Goal: Transaction & Acquisition: Purchase product/service

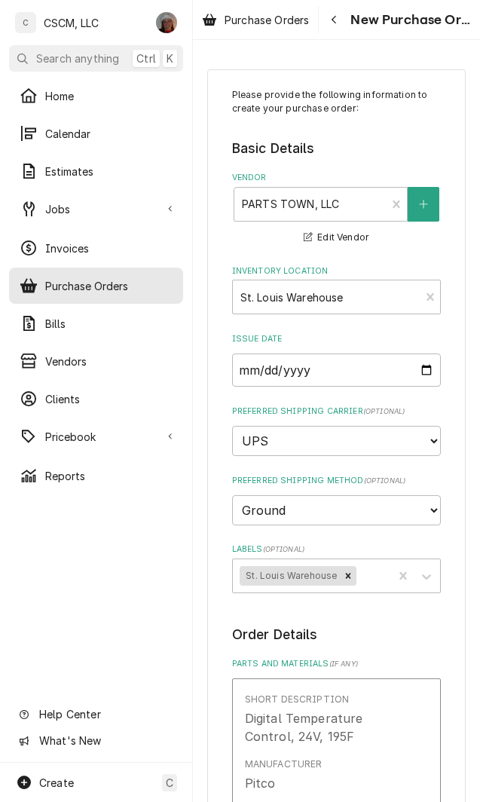
type textarea "x"
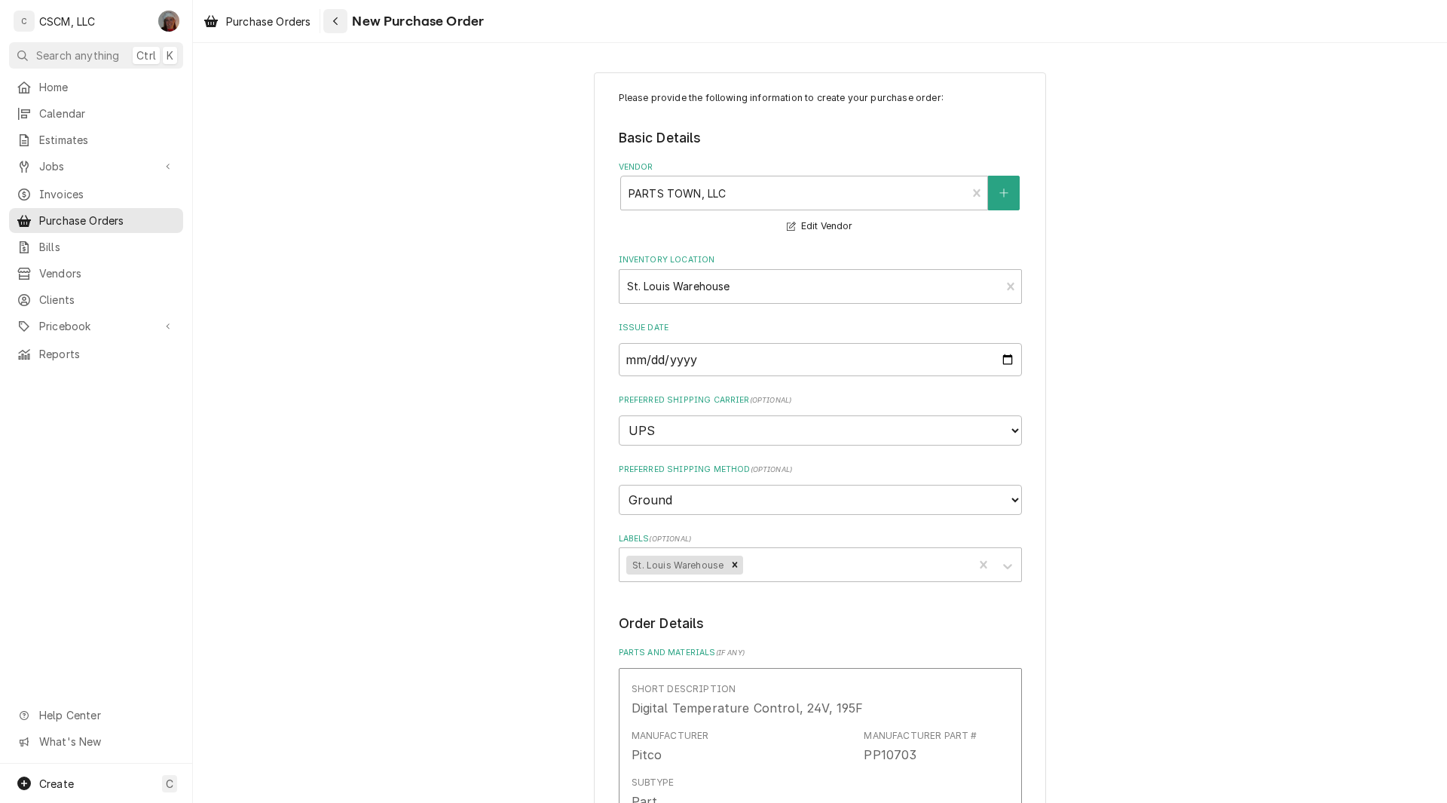
click at [339, 20] on icon "Navigate back" at bounding box center [335, 21] width 7 height 11
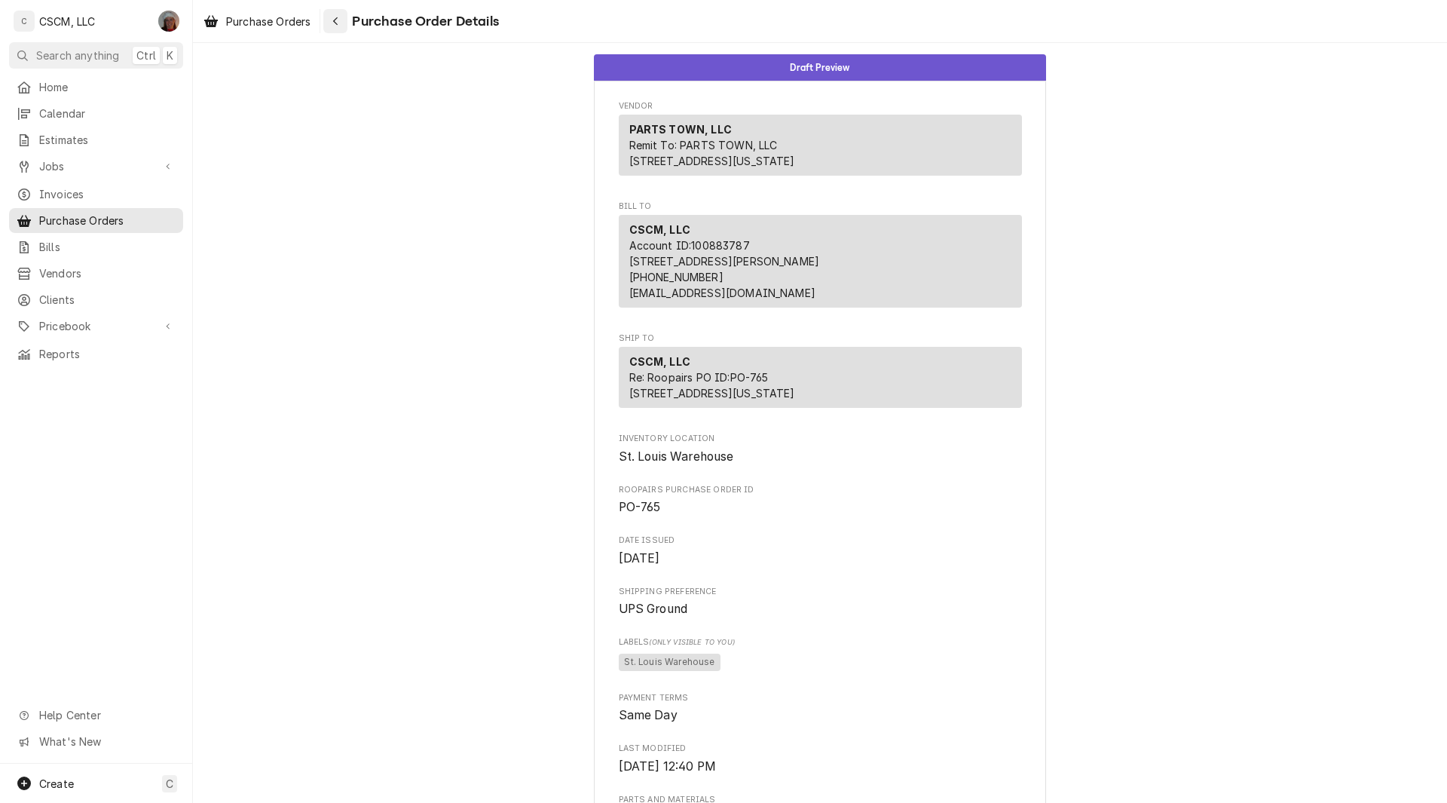
click at [340, 28] on div "Navigate back" at bounding box center [335, 21] width 15 height 15
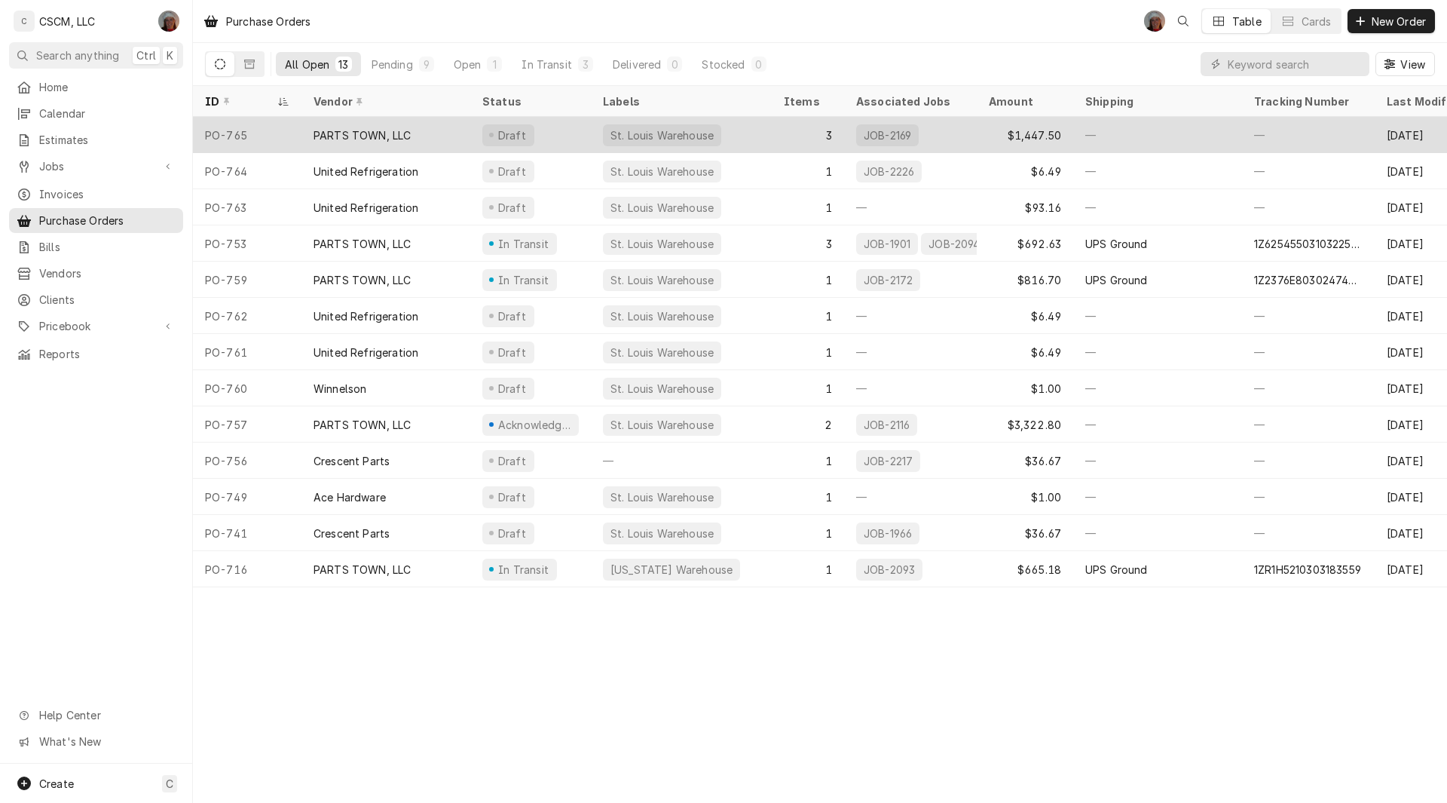
click at [284, 124] on div "PO-765" at bounding box center [247, 135] width 109 height 36
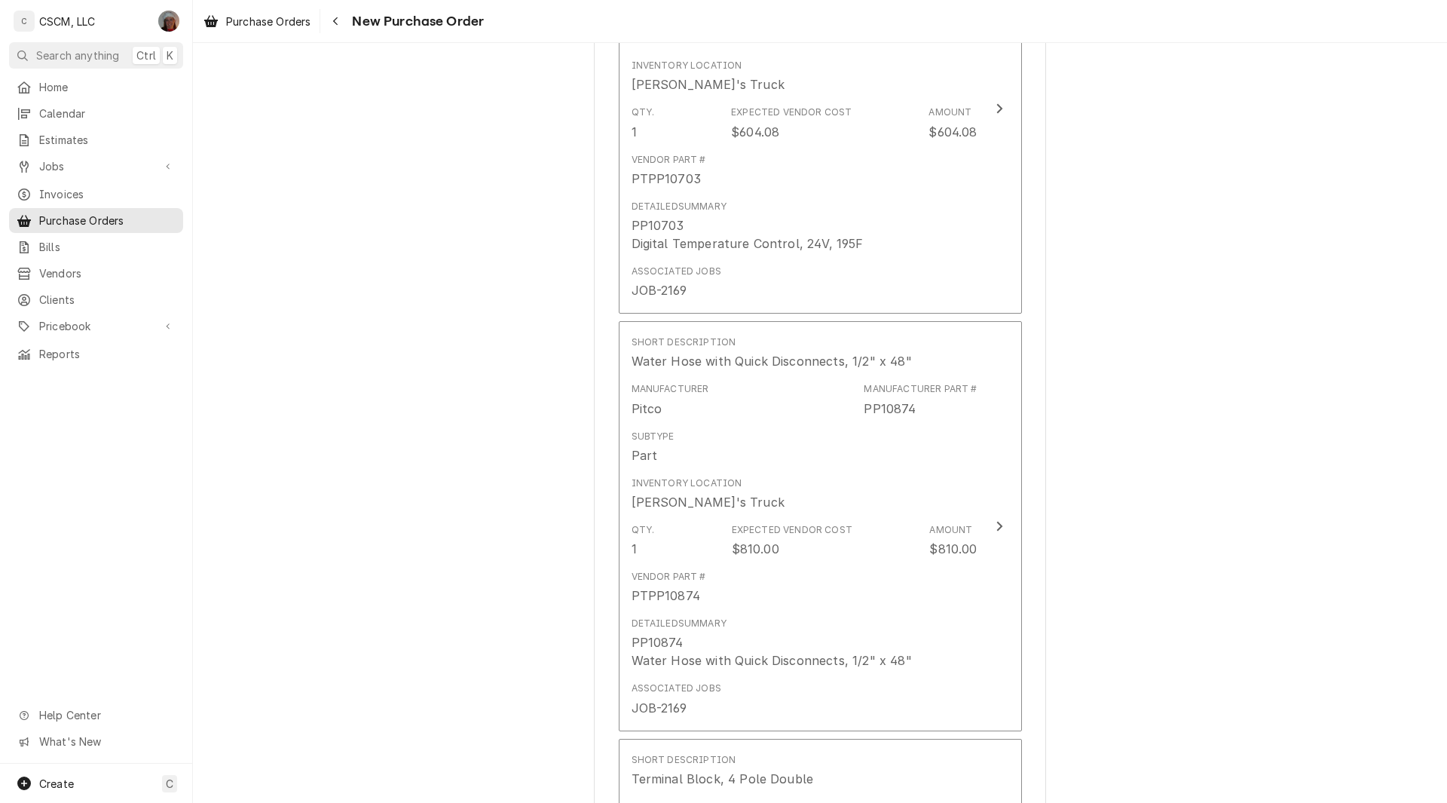
scroll to position [1640, 0]
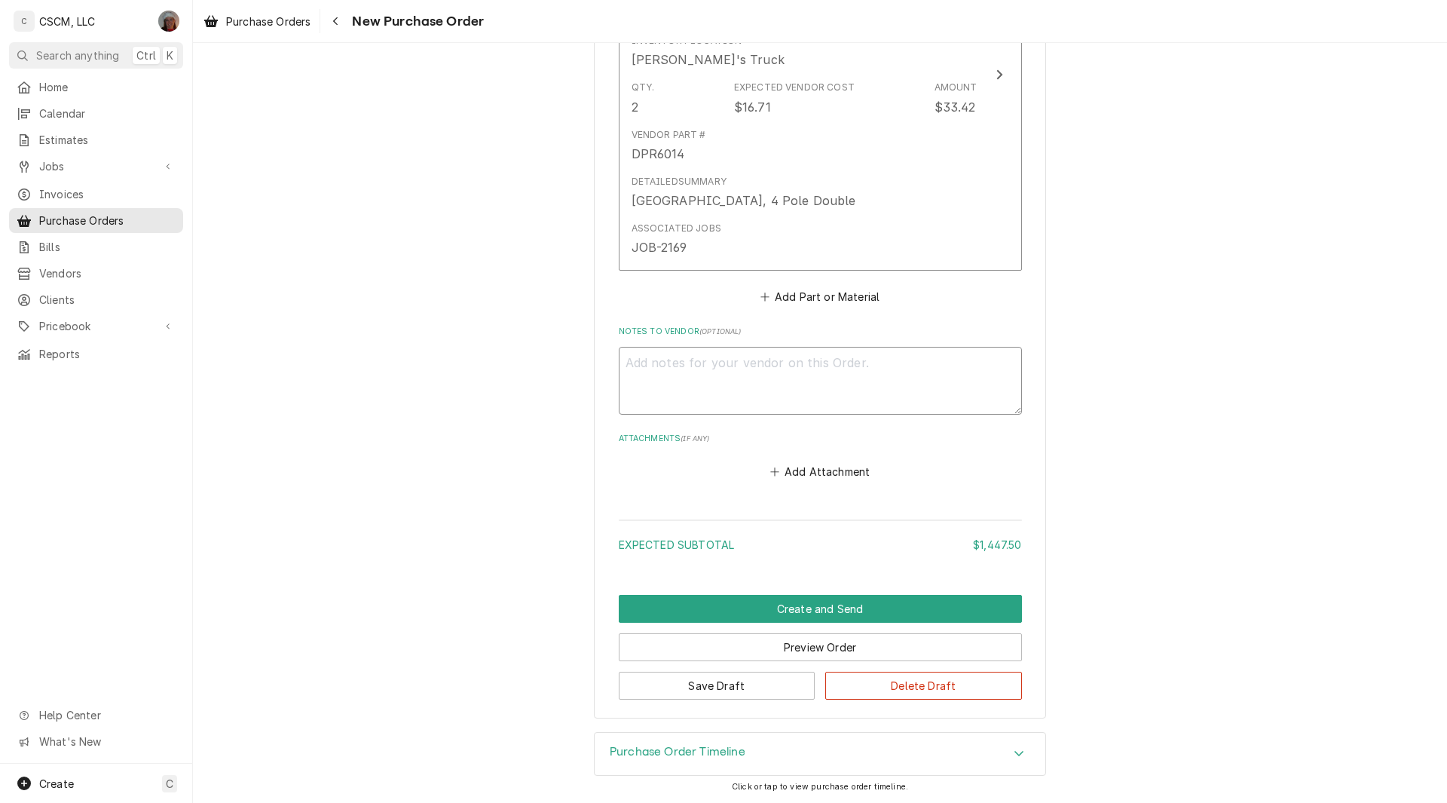
click at [709, 378] on textarea "Notes to Vendor ( optional )" at bounding box center [820, 381] width 403 height 68
type textarea "x"
type textarea "D"
type textarea "x"
type textarea "Da"
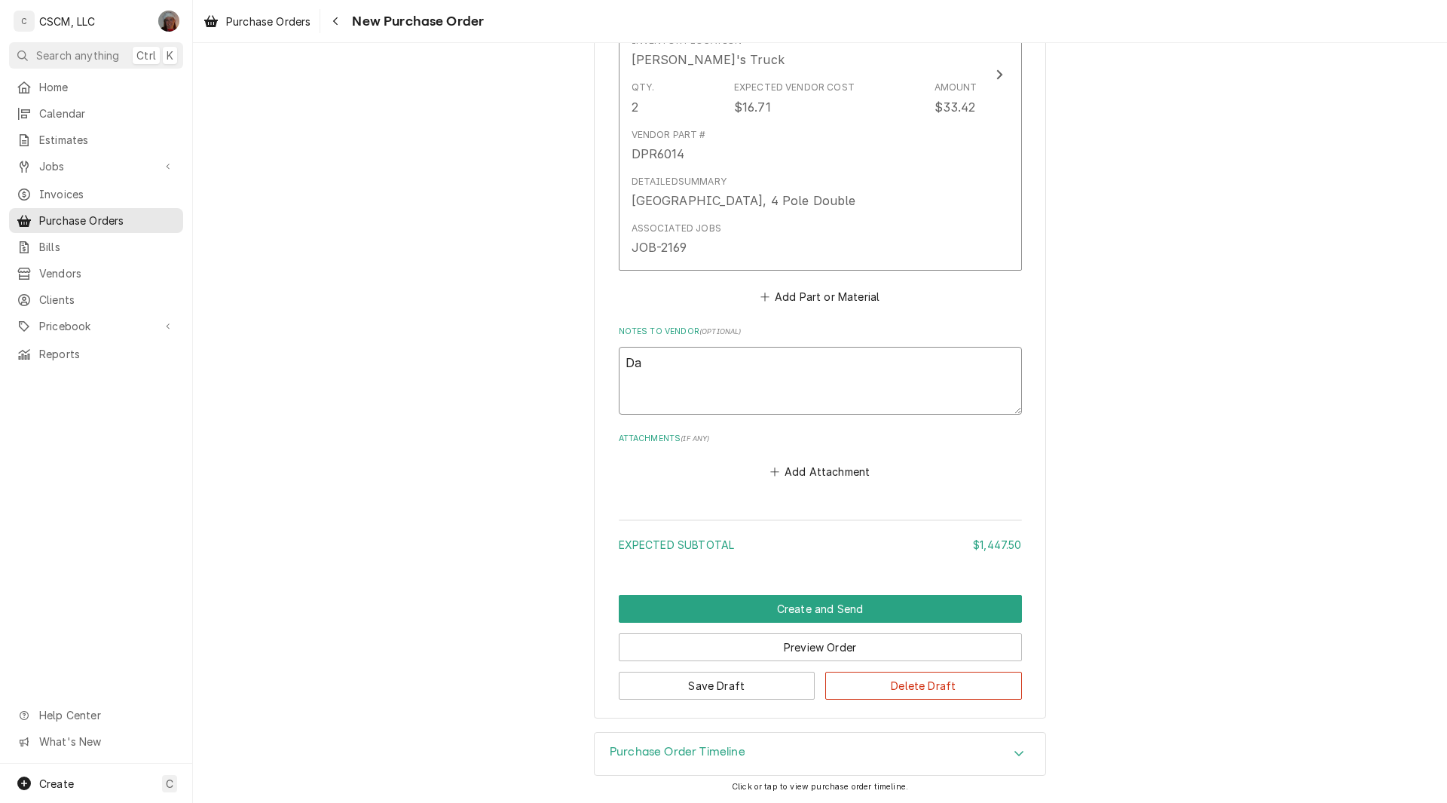
type textarea "x"
type textarea "Davi"
type textarea "x"
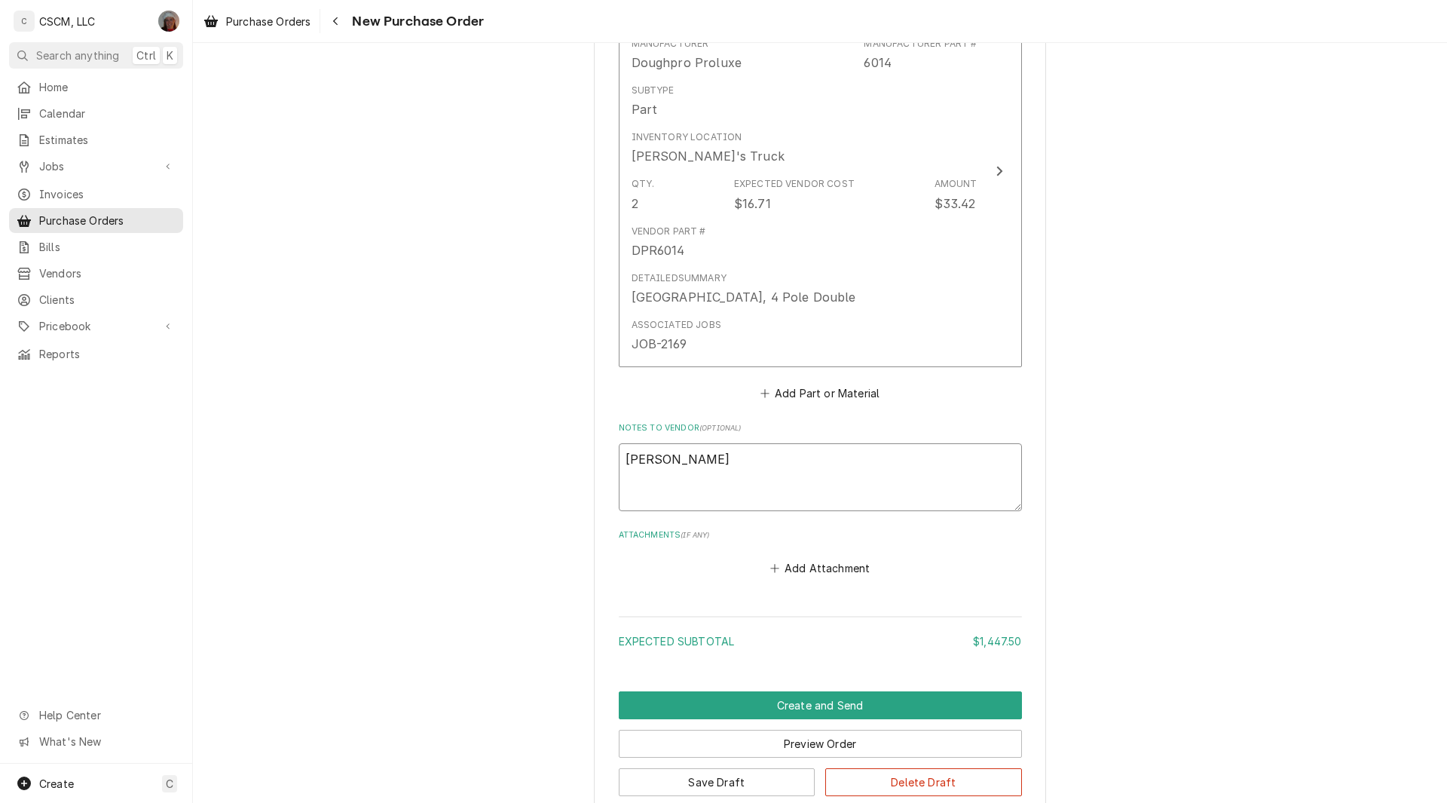
scroll to position [1626, 0]
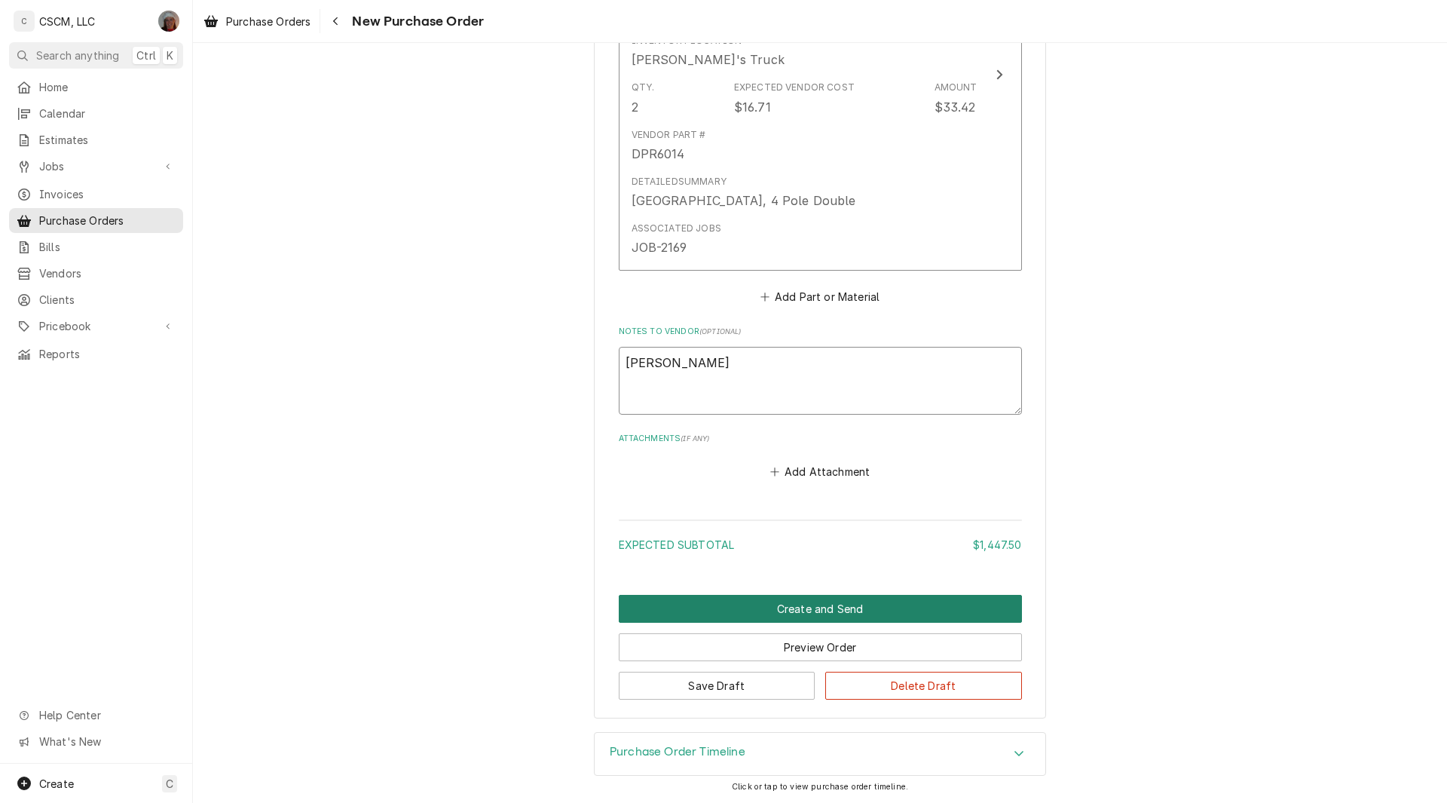
type textarea "David"
click at [826, 616] on button "Create and Send" at bounding box center [820, 609] width 403 height 28
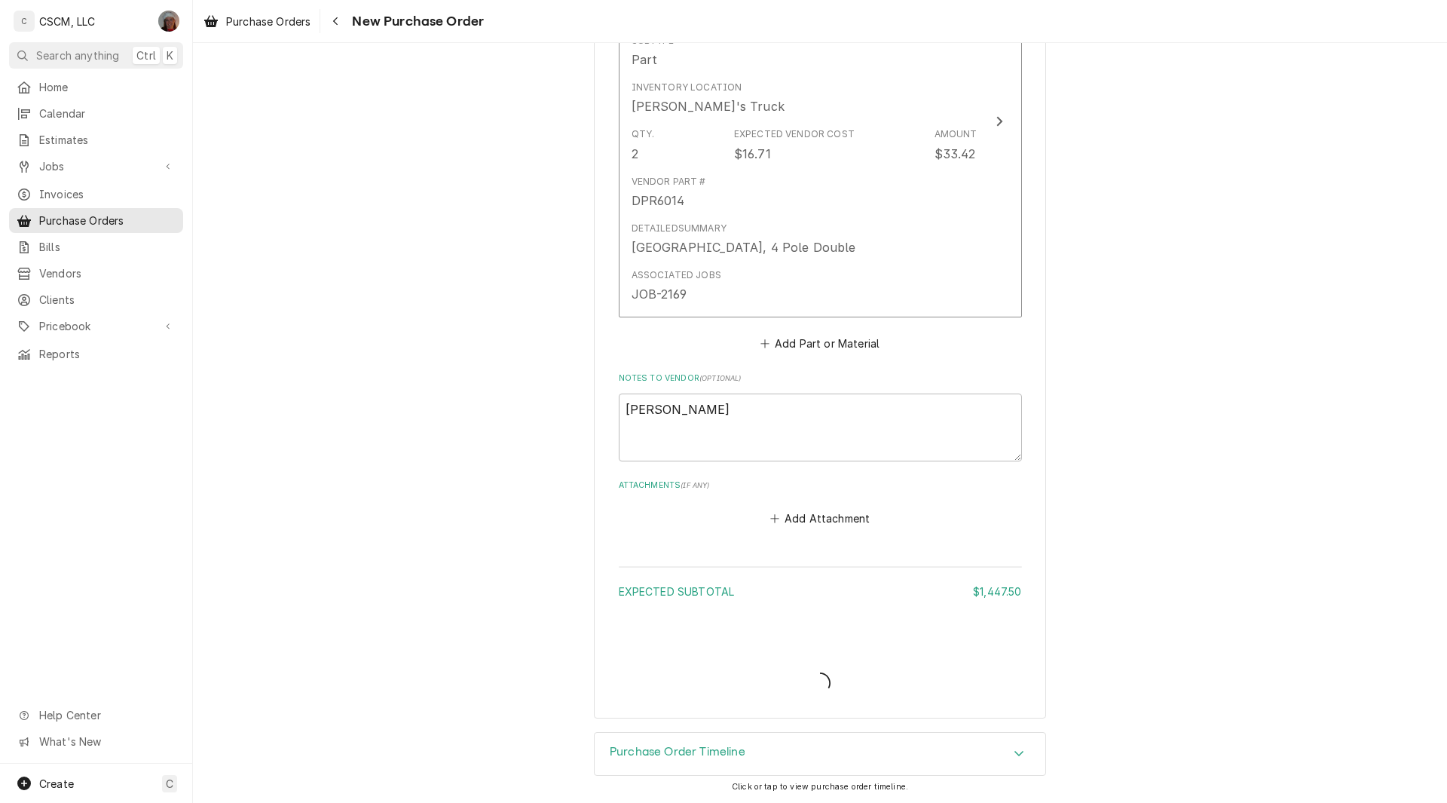
scroll to position [1594, 0]
type textarea "x"
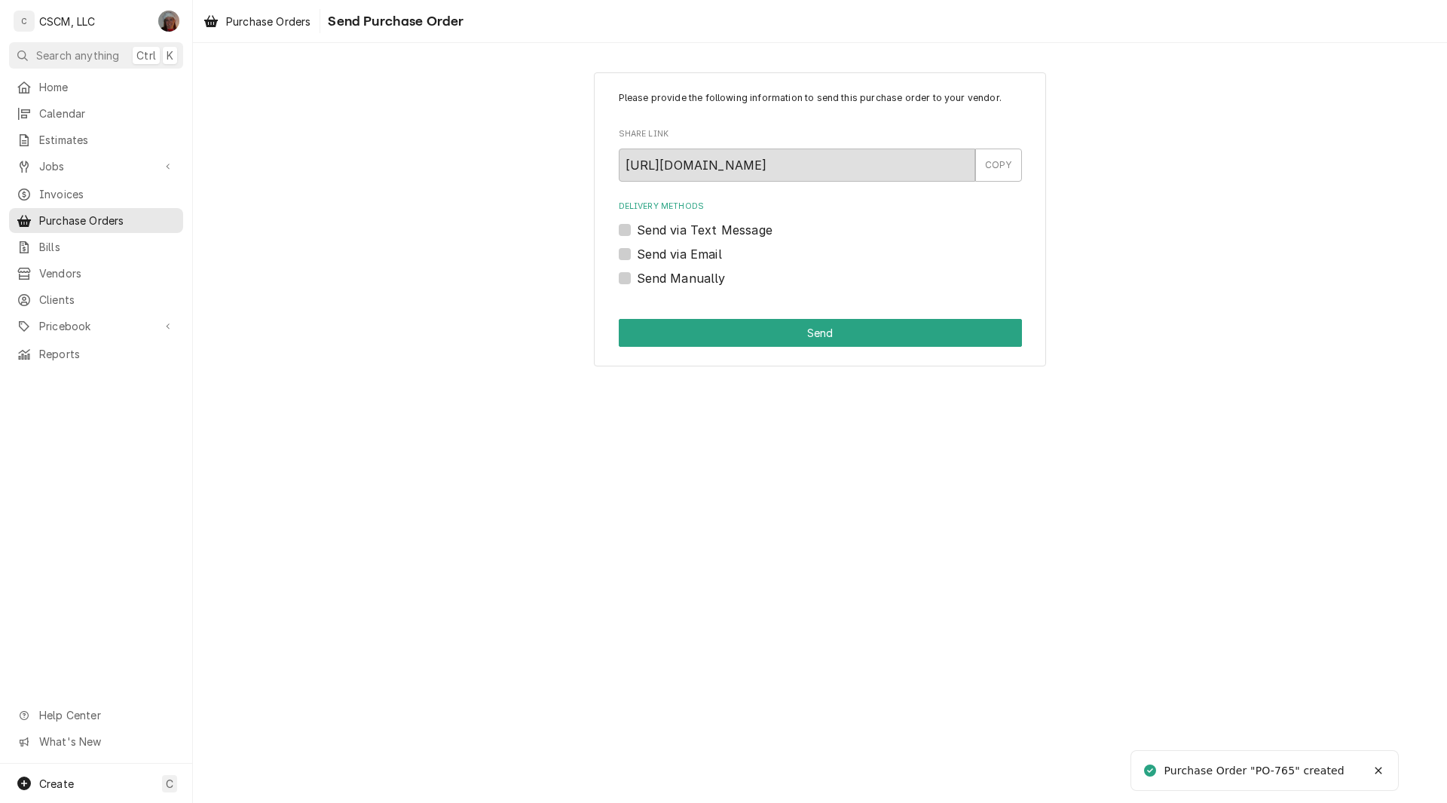
click at [637, 281] on label "Send Manually" at bounding box center [681, 278] width 89 height 18
click at [637, 281] on input "Send Manually" at bounding box center [838, 285] width 403 height 33
checkbox input "true"
click at [732, 339] on button "Send" at bounding box center [820, 333] width 403 height 28
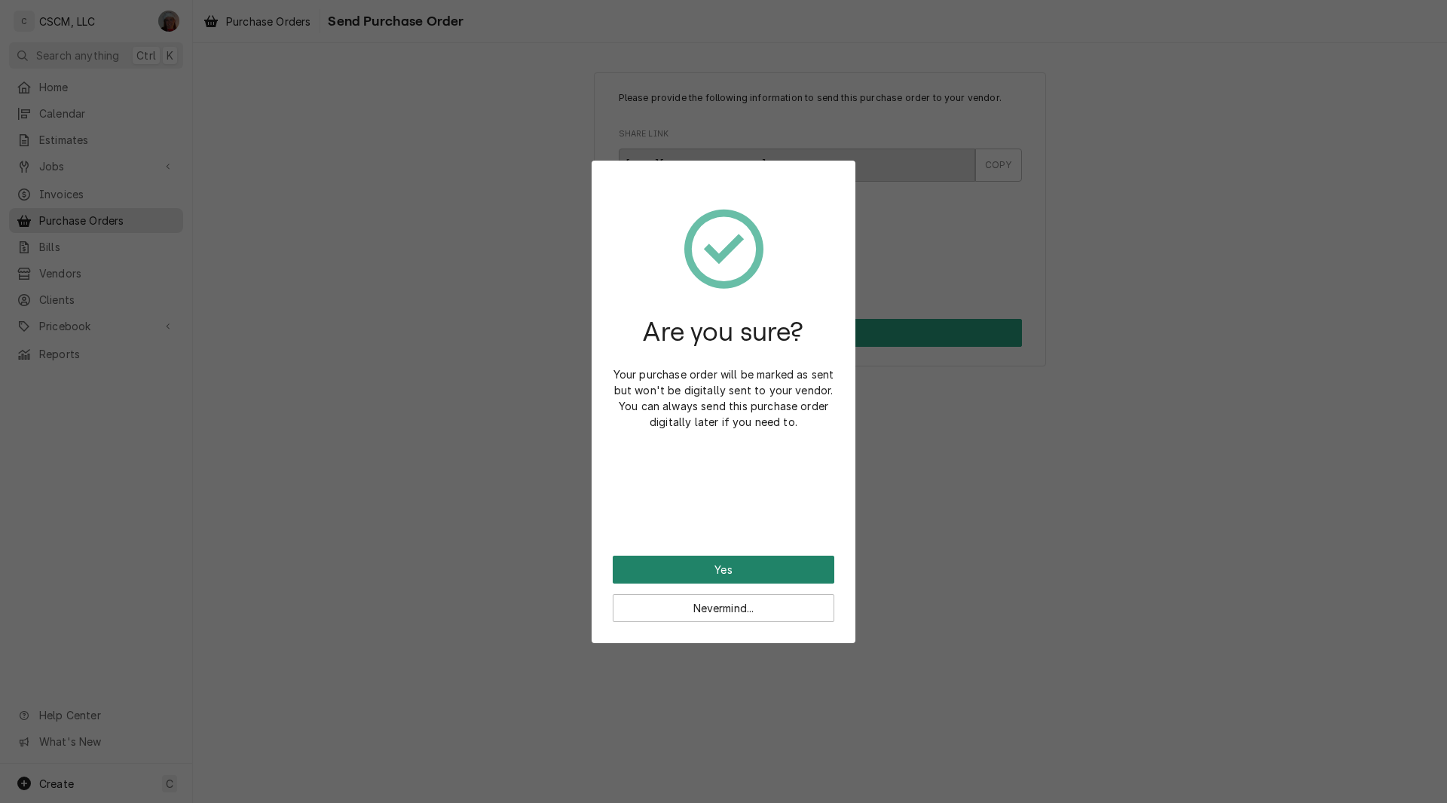
click at [693, 558] on button "Yes" at bounding box center [724, 569] width 222 height 28
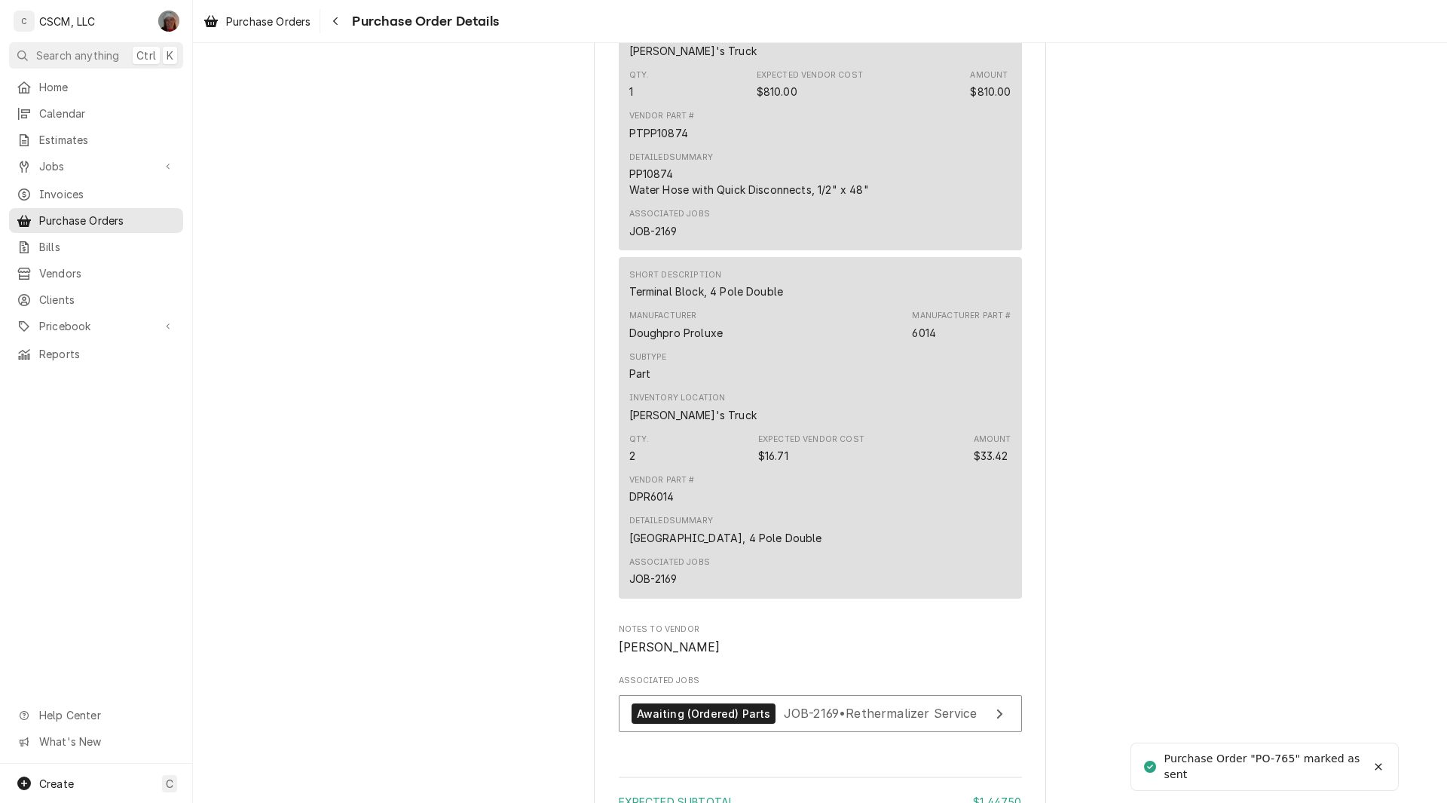
scroll to position [1803, 0]
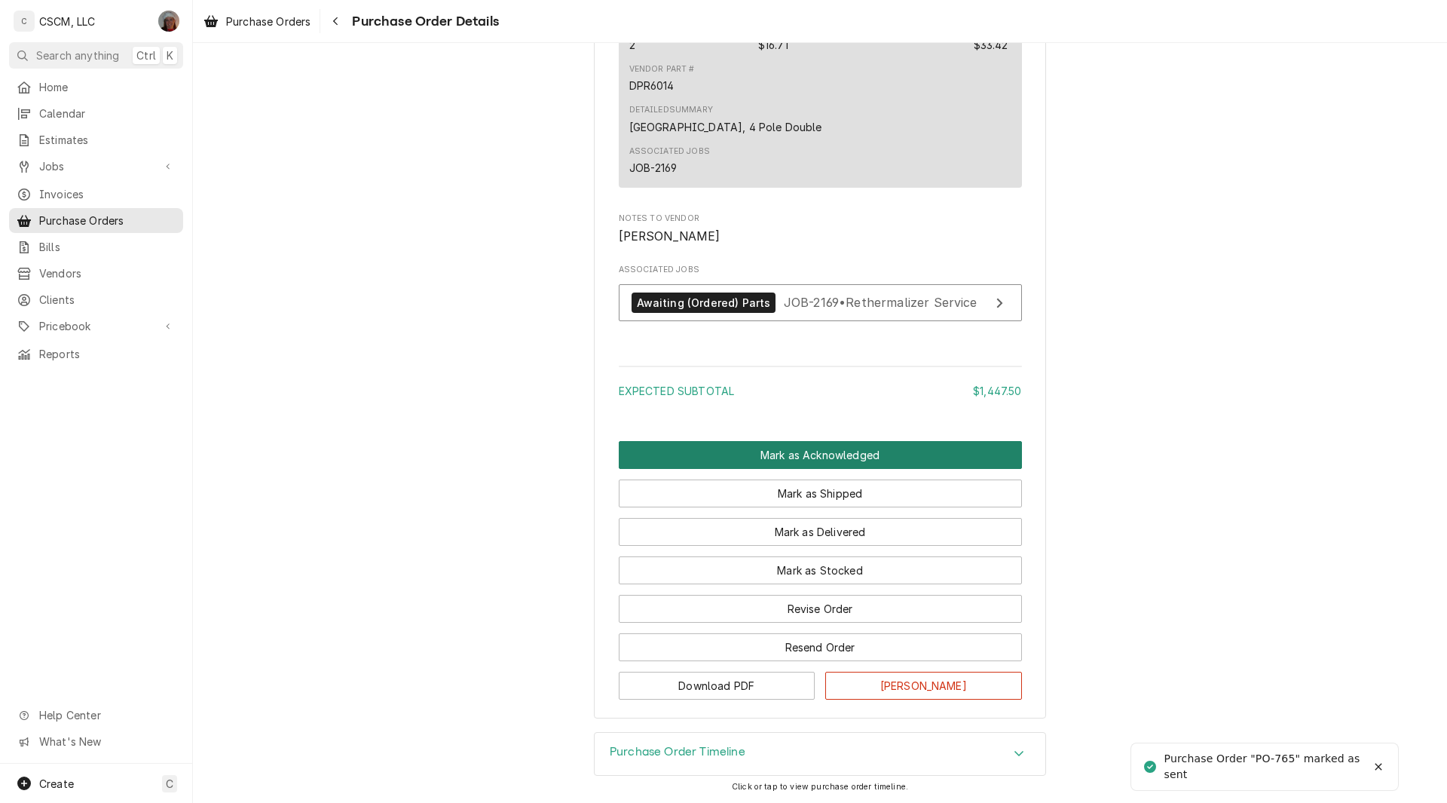
click at [804, 459] on button "Mark as Acknowledged" at bounding box center [820, 455] width 403 height 28
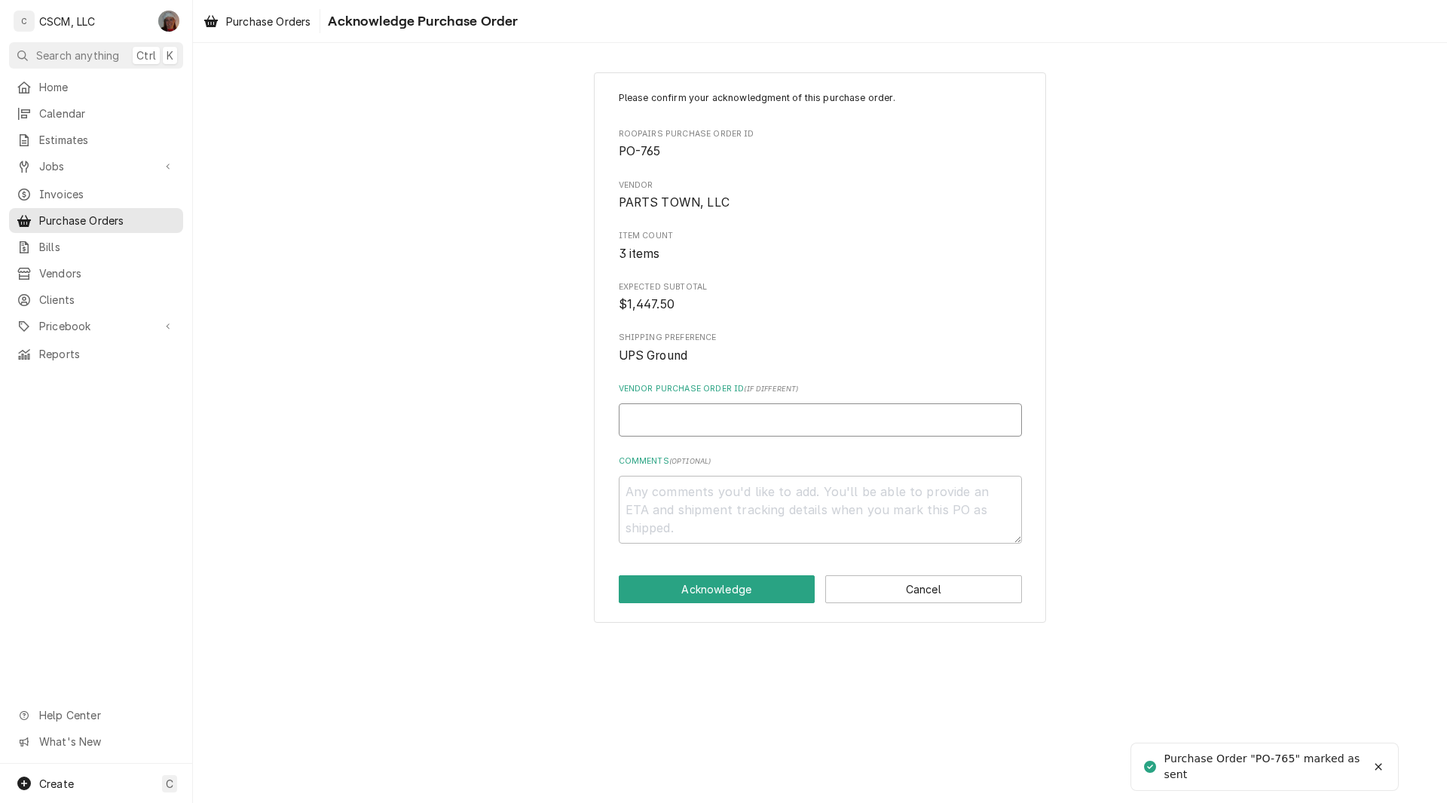
click at [690, 422] on input "Vendor Purchase Order ID ( if different )" at bounding box center [820, 419] width 403 height 33
type textarea "x"
type input "5"
type textarea "x"
type input "50"
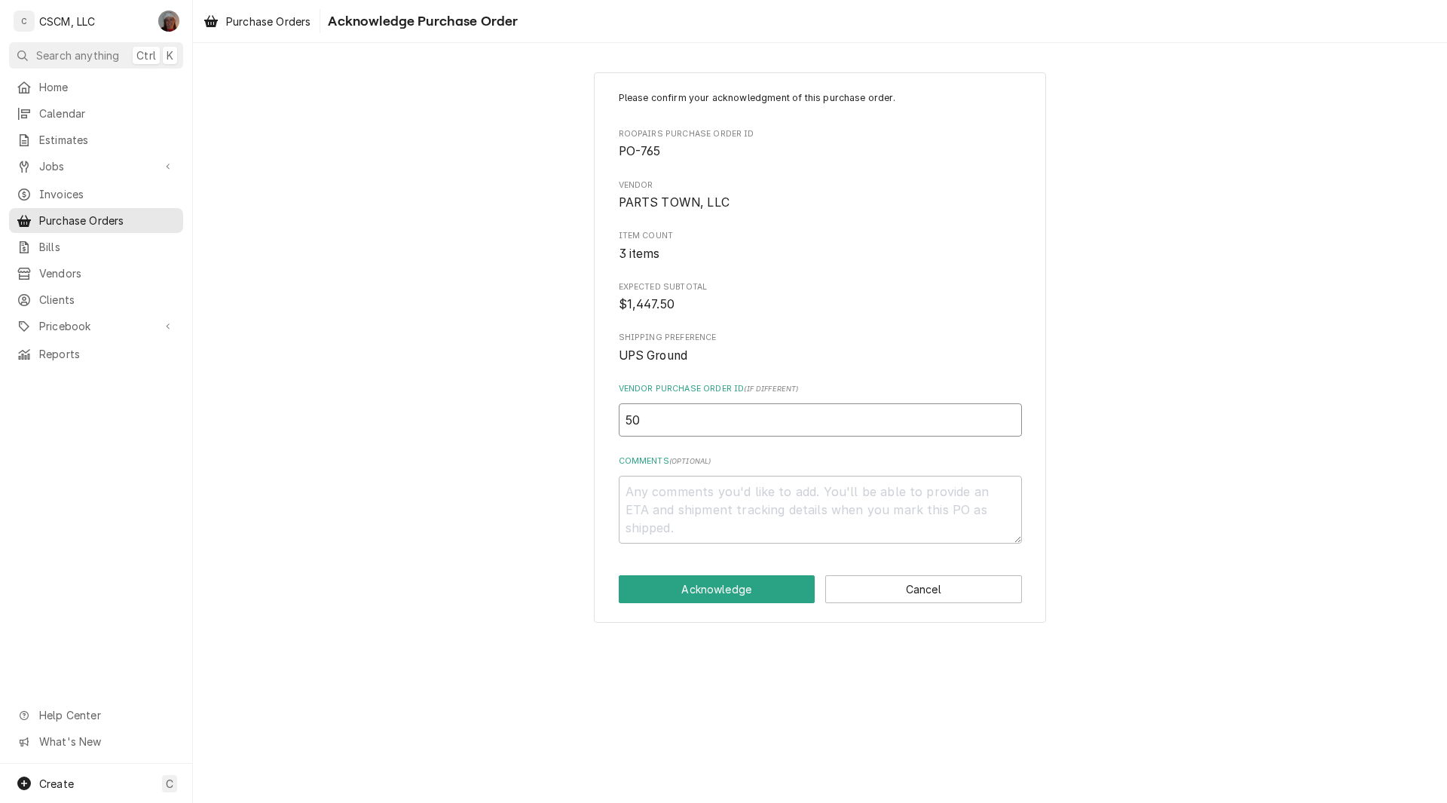
type textarea "x"
type input "506"
type textarea "x"
type input "5065"
type textarea "x"
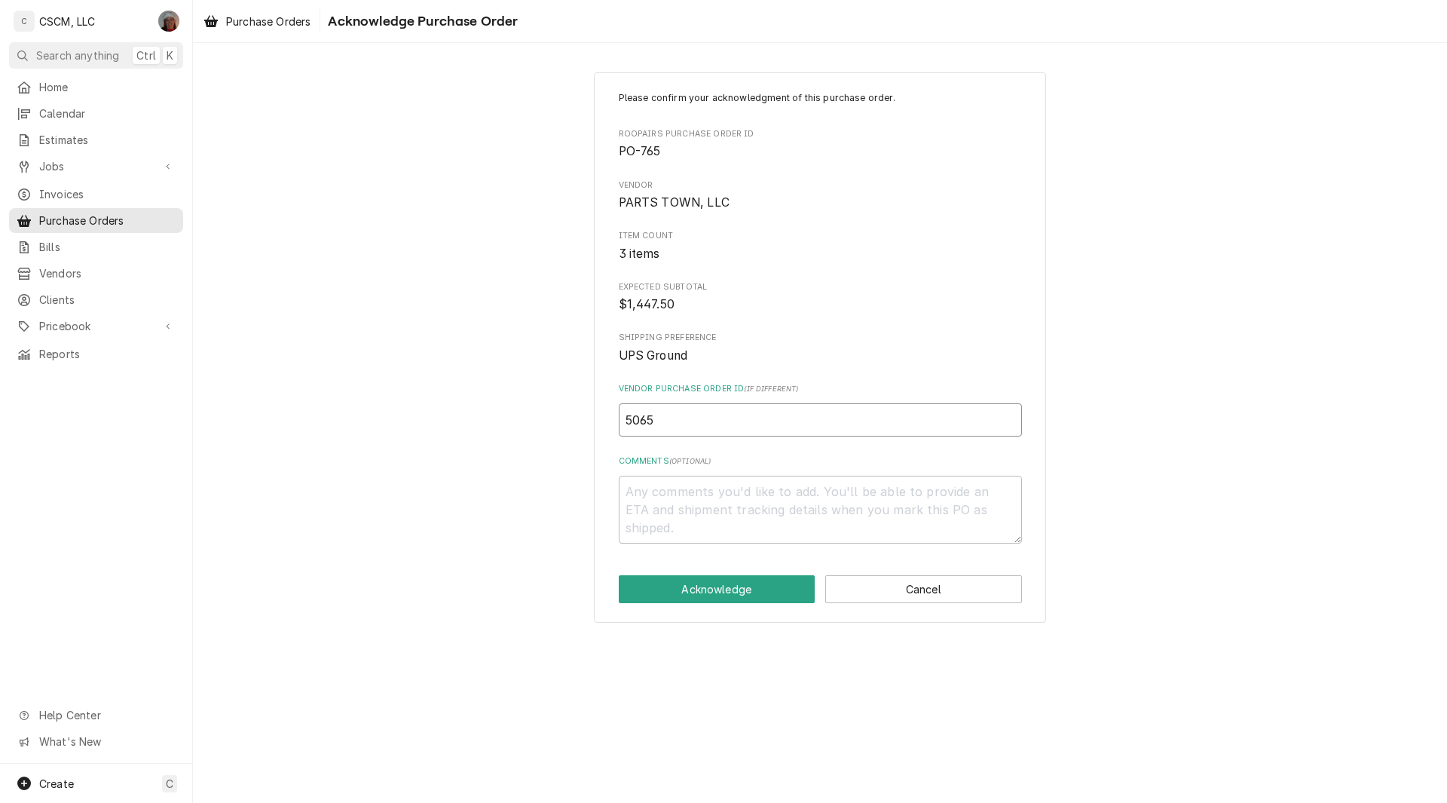
type input "50658"
type textarea "x"
type input "506580"
type textarea "x"
type input "5065809"
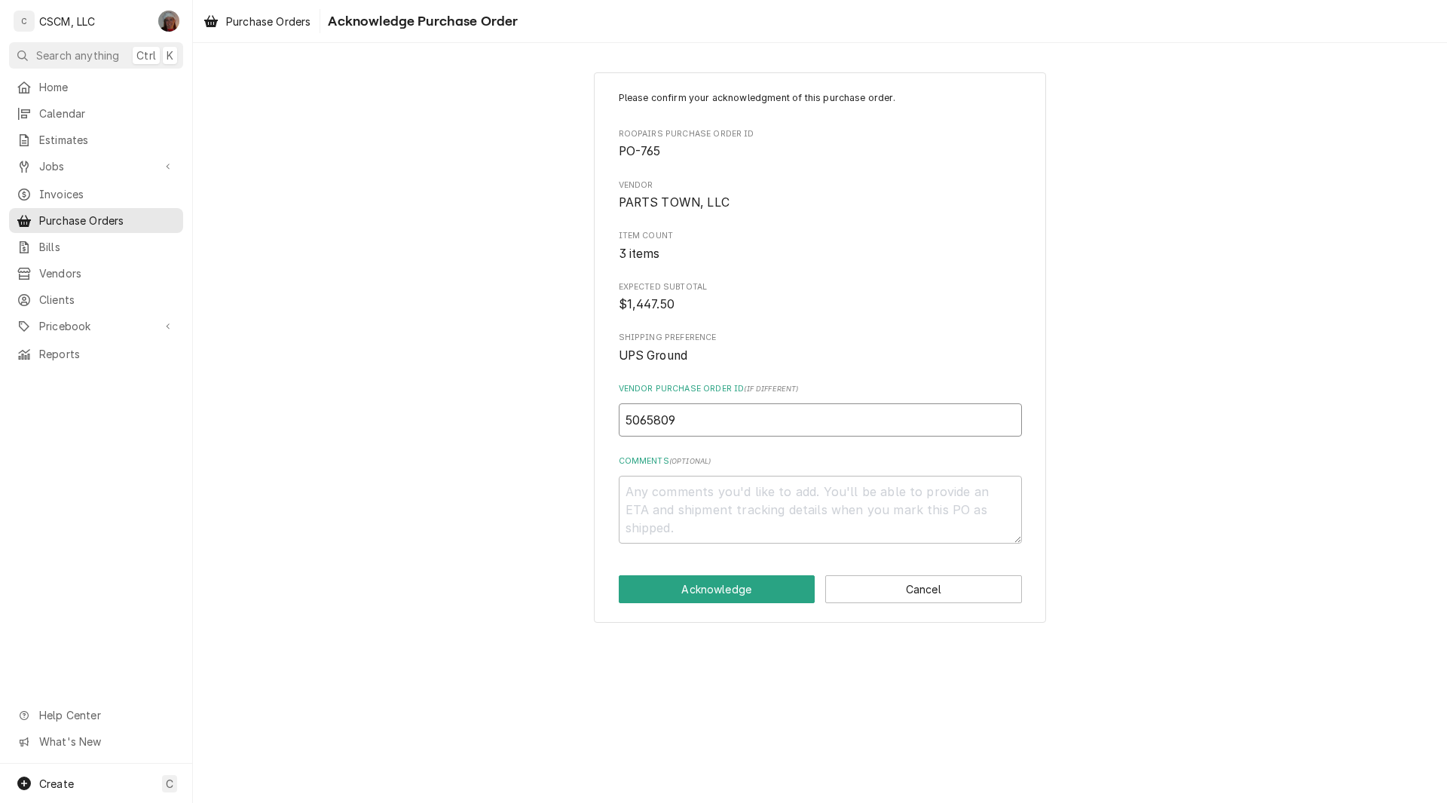
type textarea "x"
type input "50658095"
type textarea "x"
type input "506580959"
click at [706, 584] on button "Acknowledge" at bounding box center [717, 589] width 197 height 28
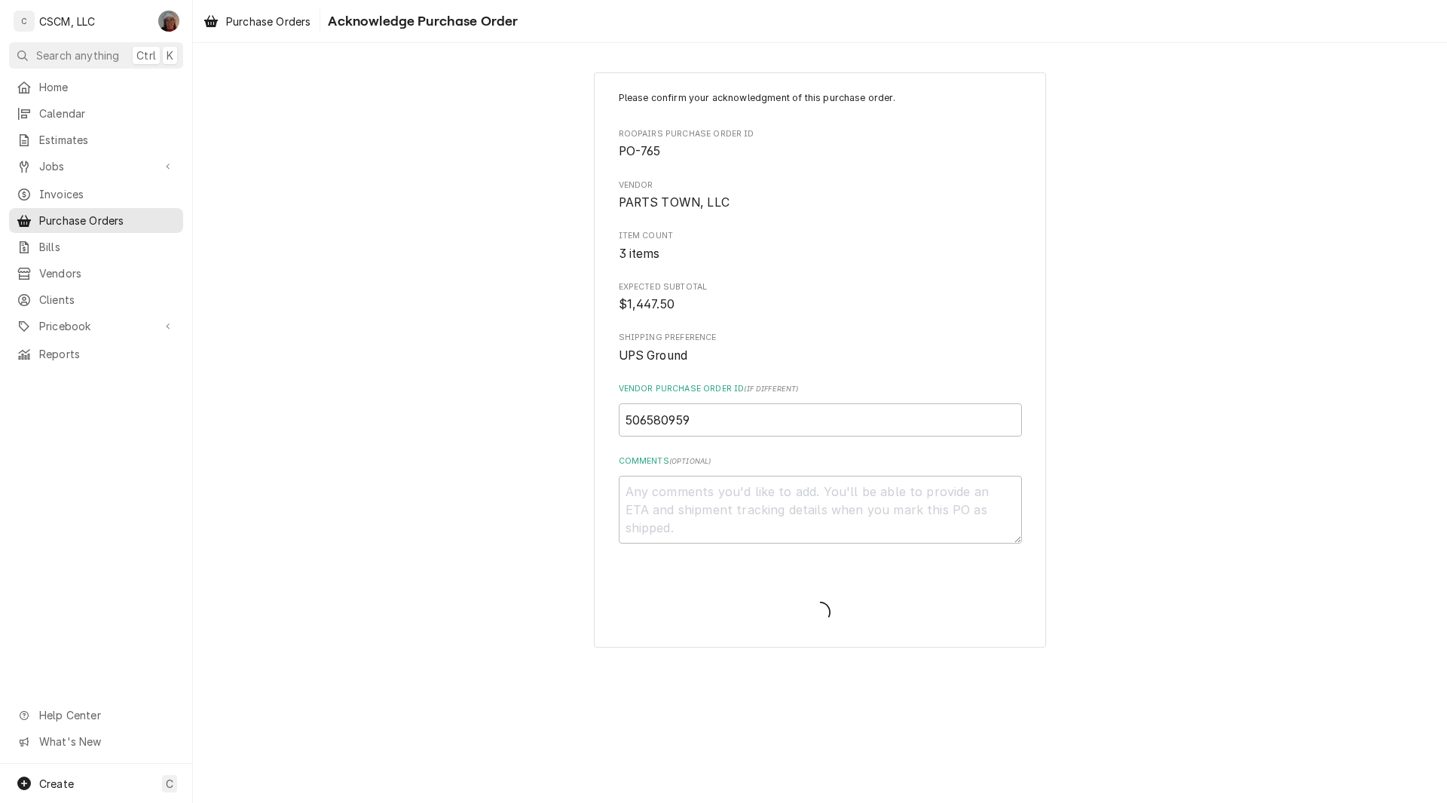
type textarea "x"
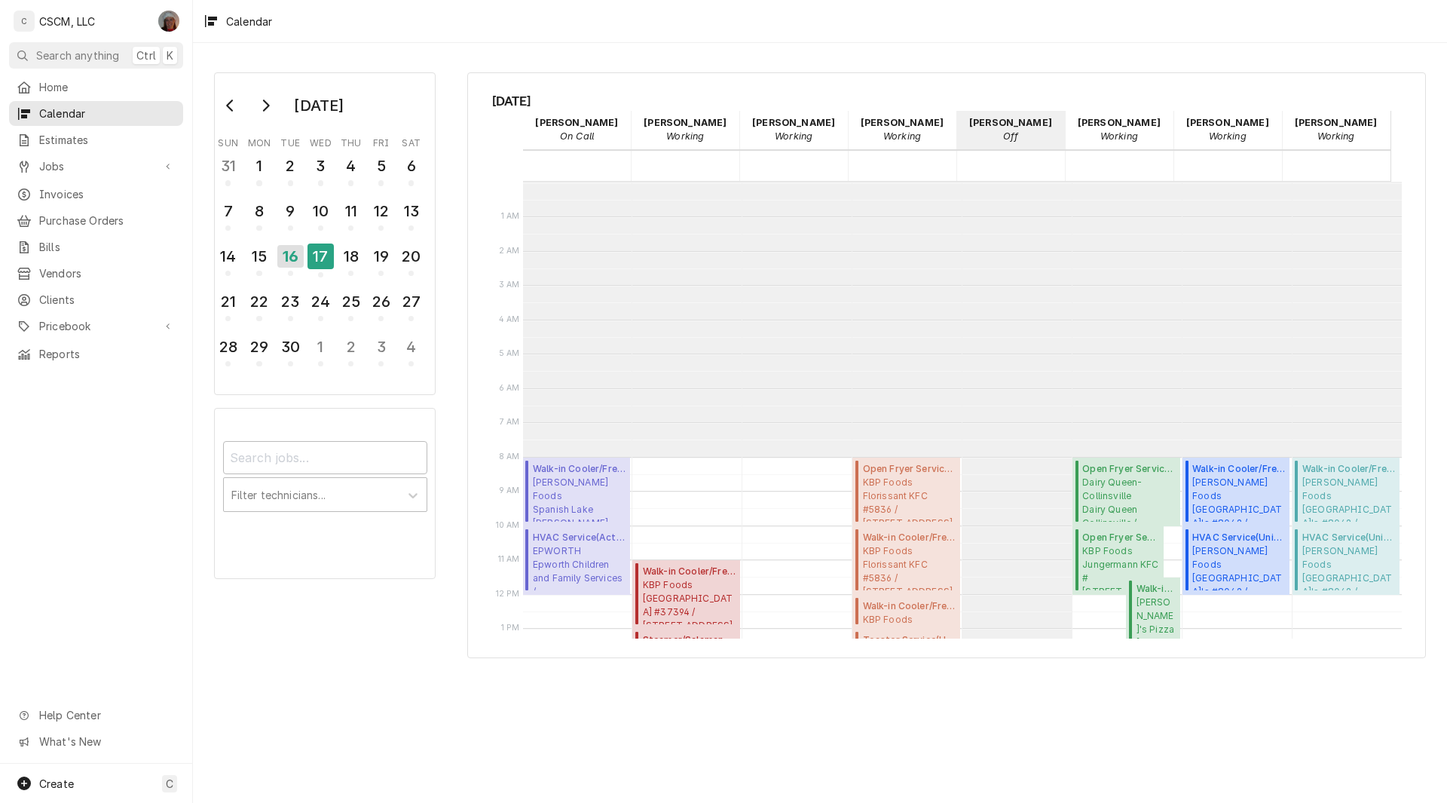
scroll to position [275, 0]
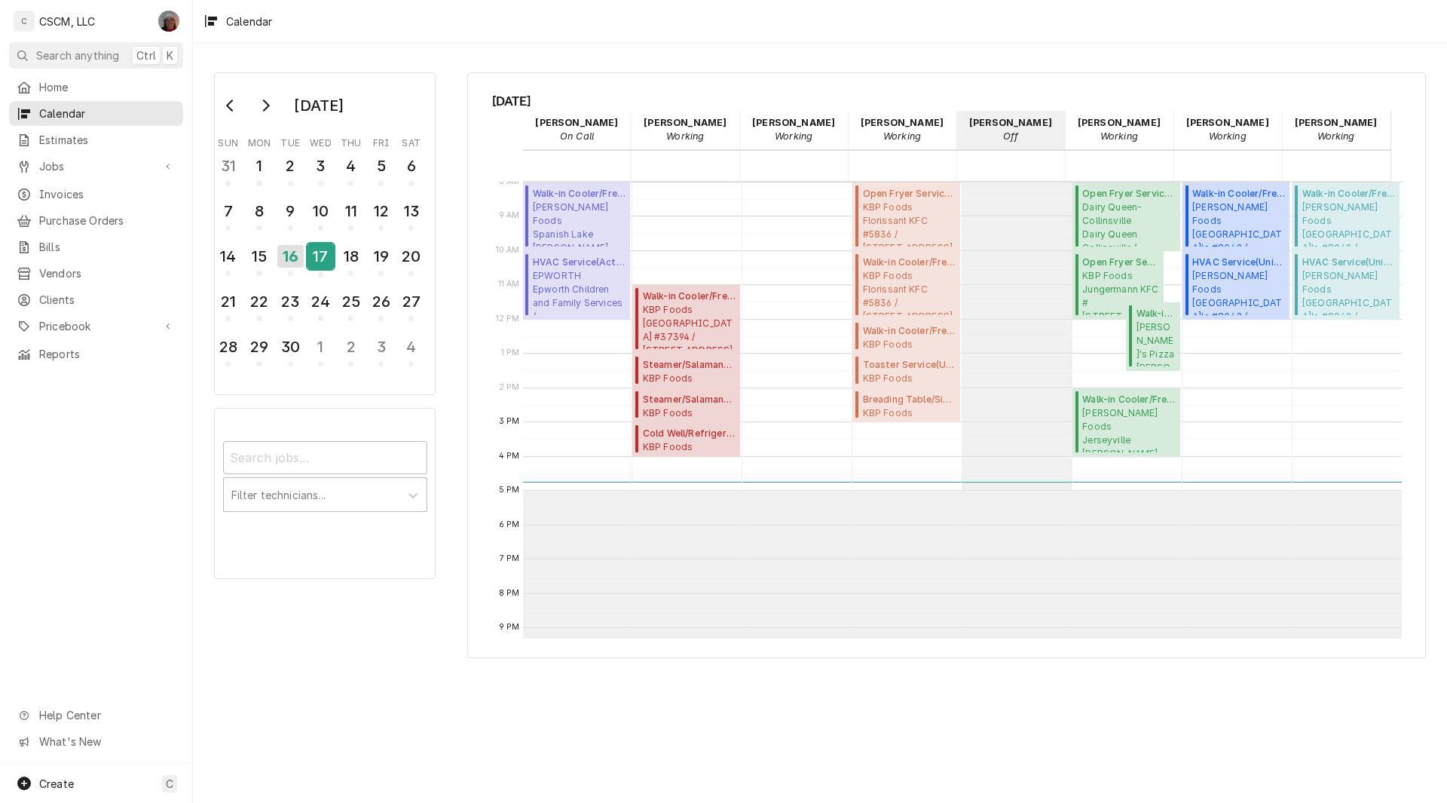
click at [308, 257] on div "17" at bounding box center [320, 256] width 26 height 26
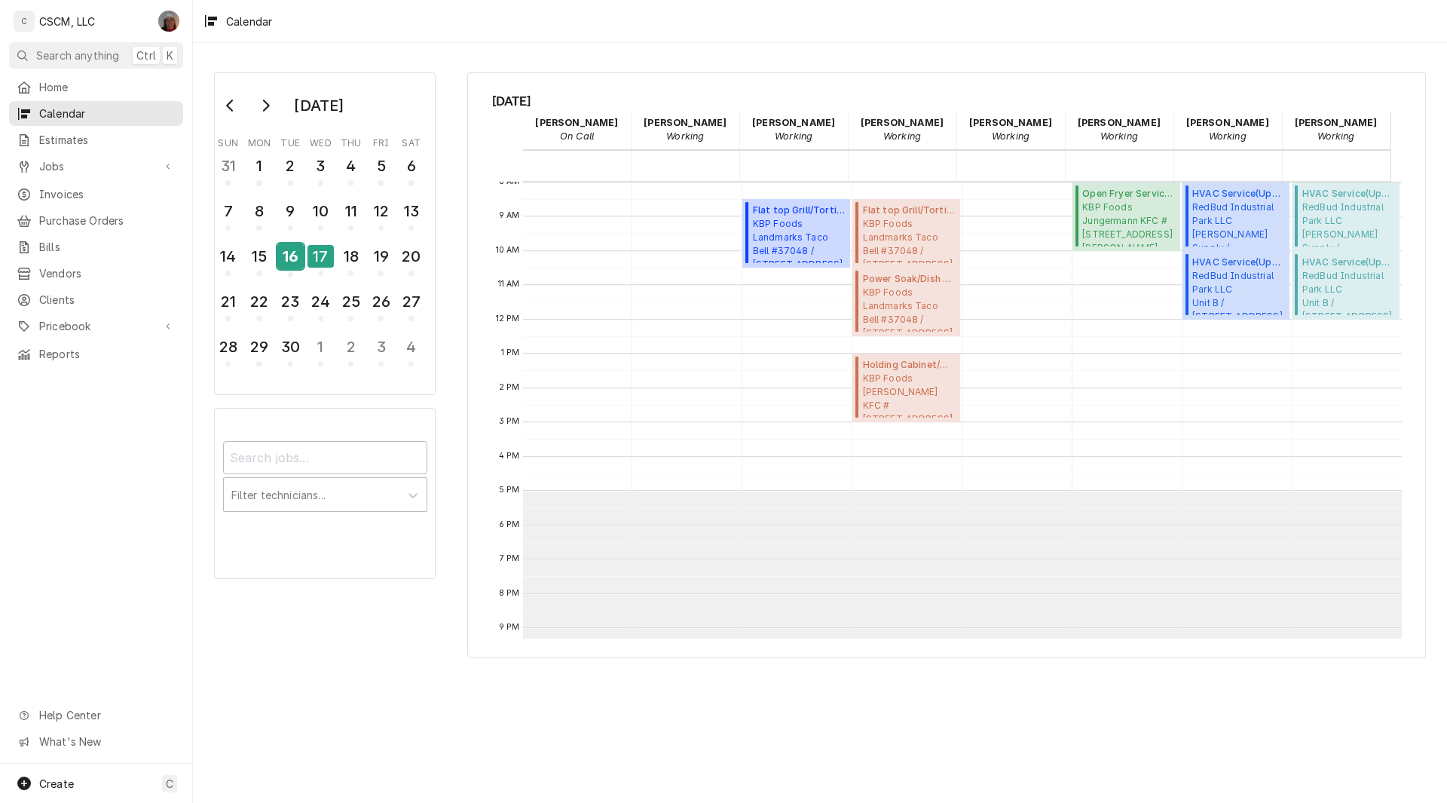
click at [292, 256] on div "16" at bounding box center [290, 256] width 26 height 26
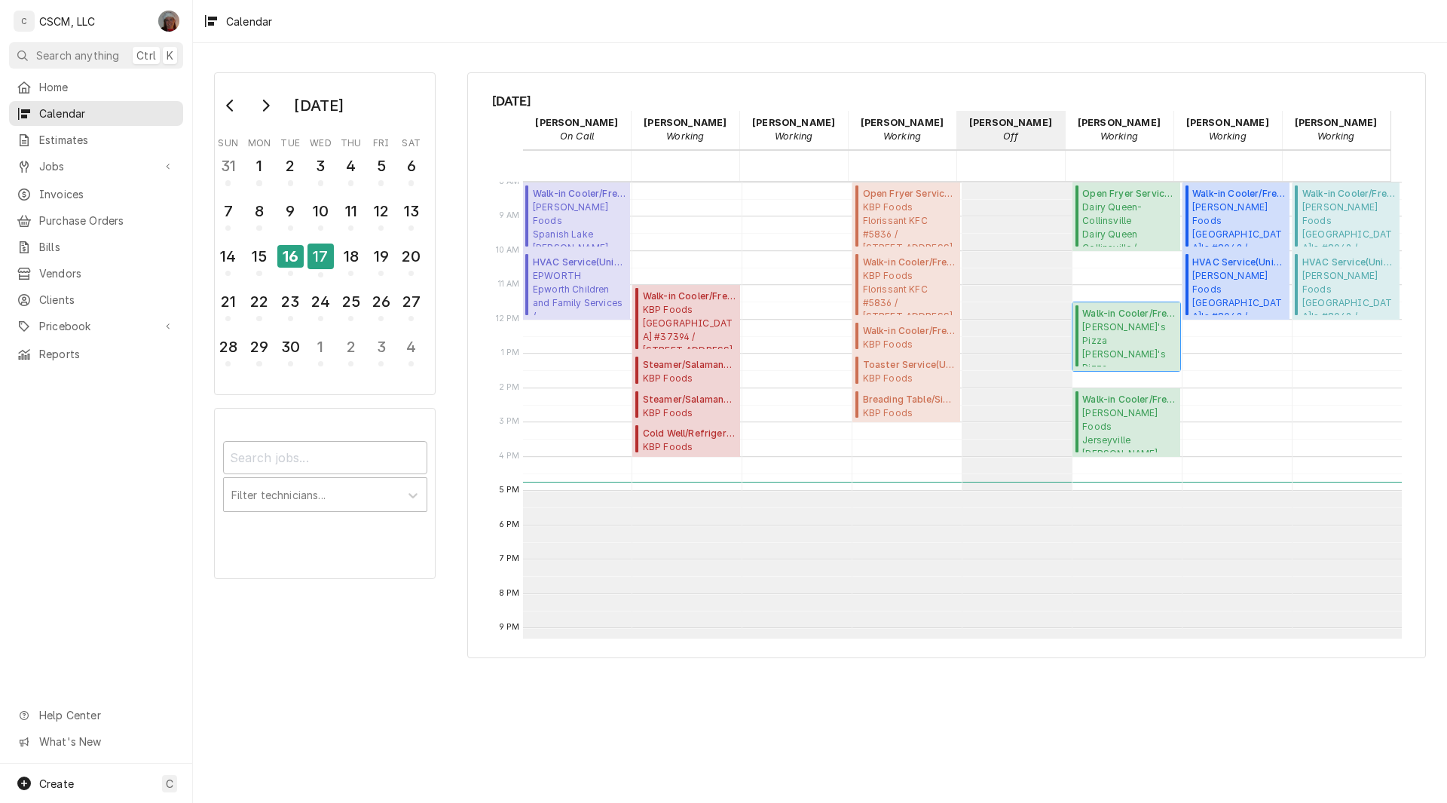
click at [1096, 335] on span "Joe's Pizza Joe's Pizza Jerseyville / 1600 S State St, Jerseyville, IL 62052" at bounding box center [1128, 343] width 93 height 46
click at [308, 264] on div "17" at bounding box center [320, 256] width 26 height 26
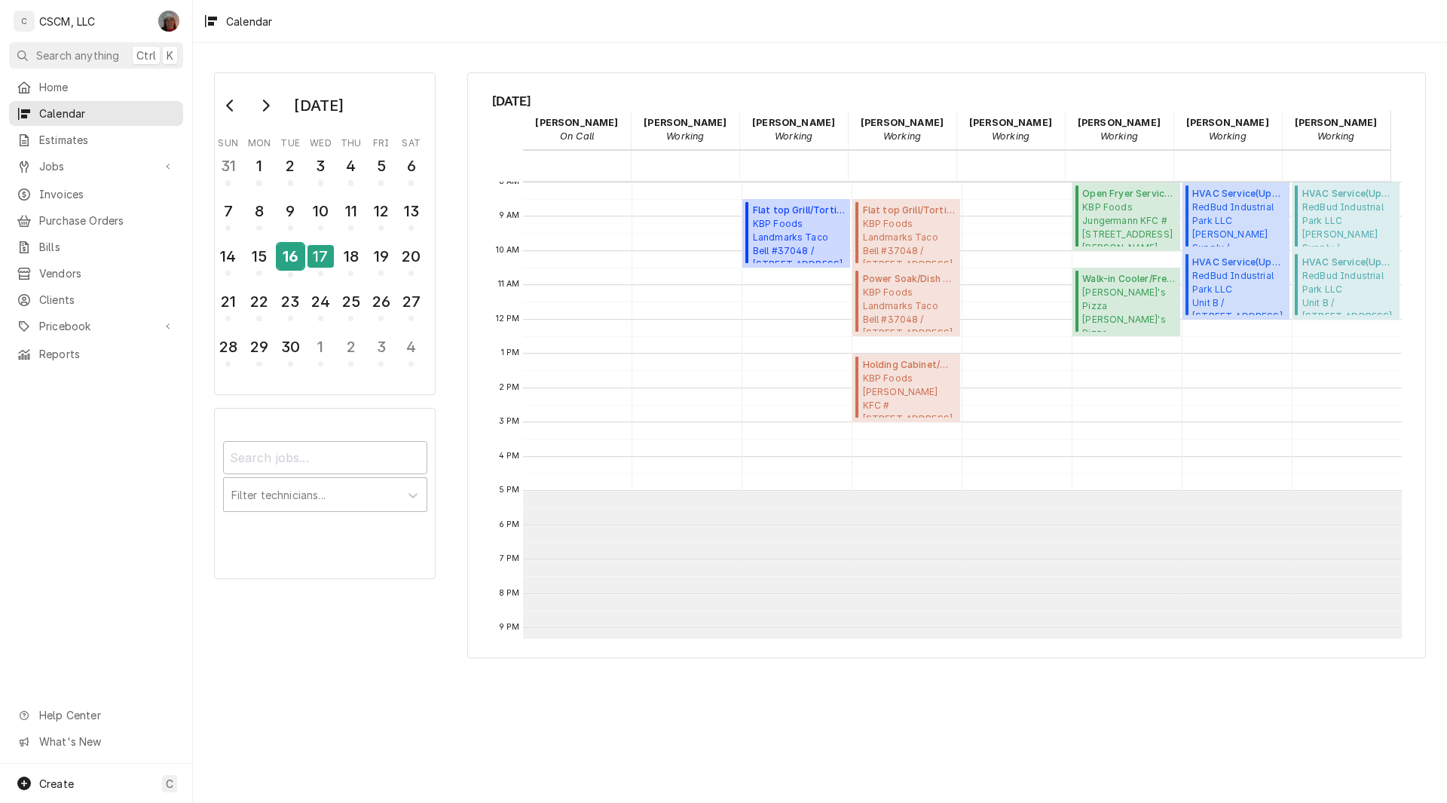
click at [294, 249] on div "16" at bounding box center [290, 256] width 26 height 26
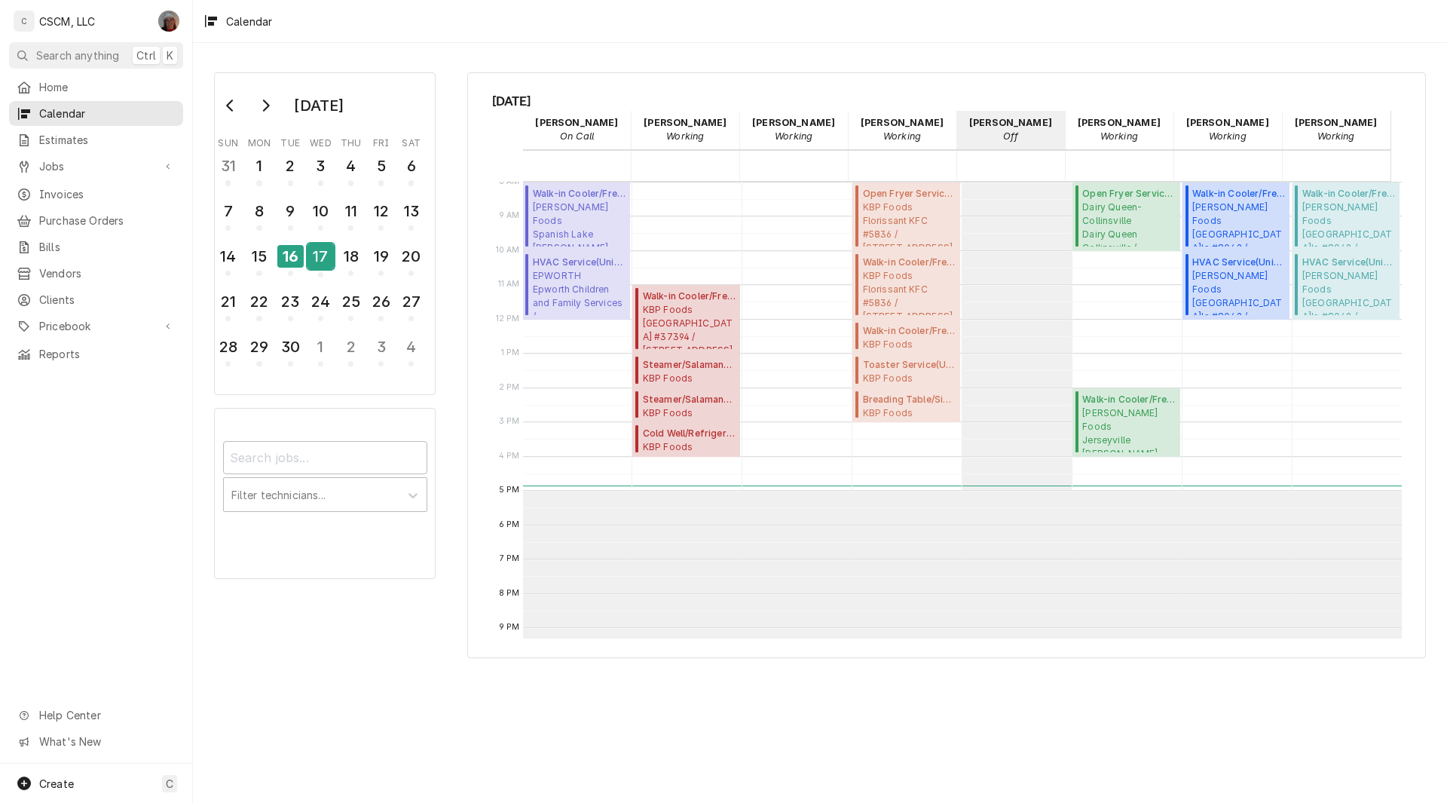
click at [315, 257] on div "17" at bounding box center [320, 256] width 26 height 26
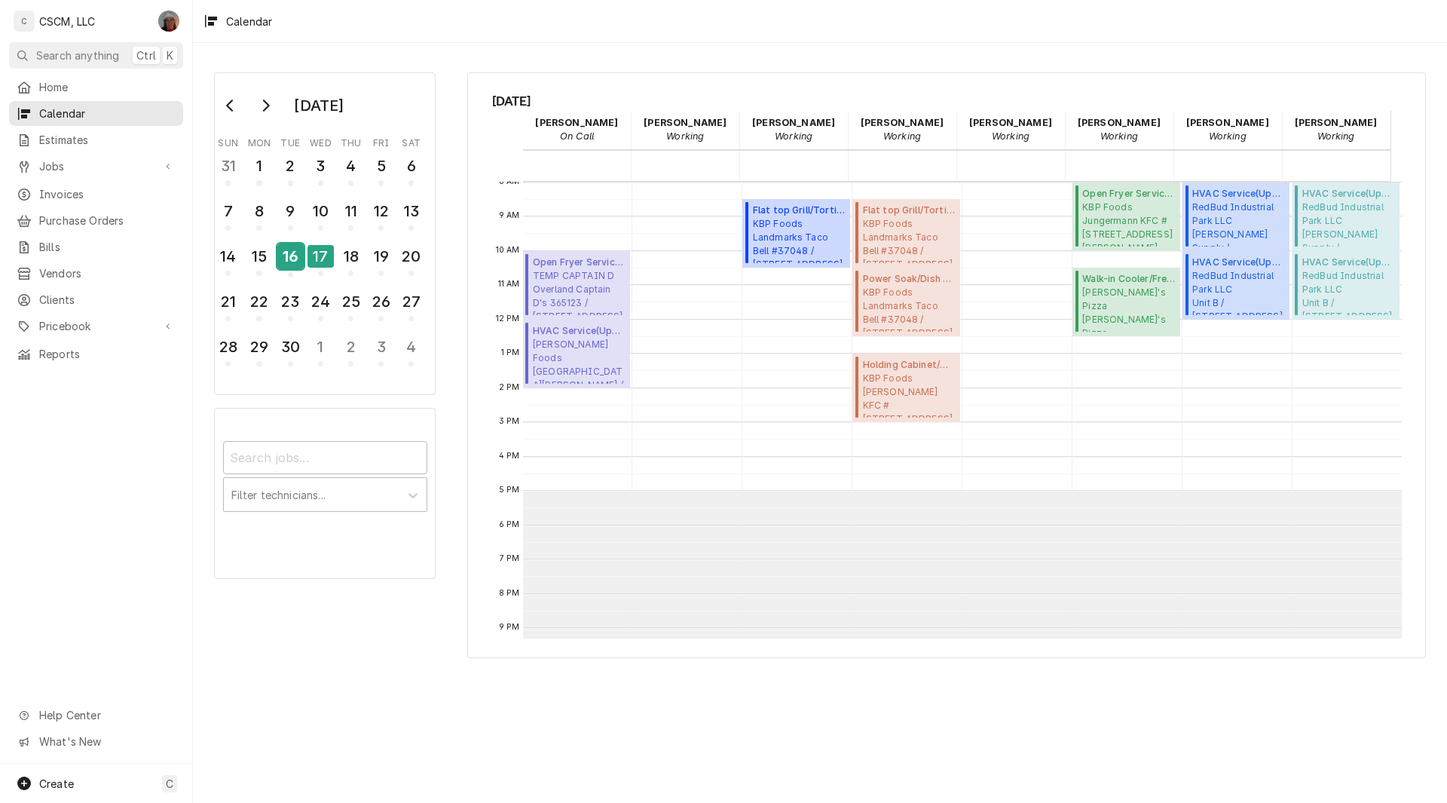
click at [301, 252] on div "16" at bounding box center [290, 256] width 26 height 26
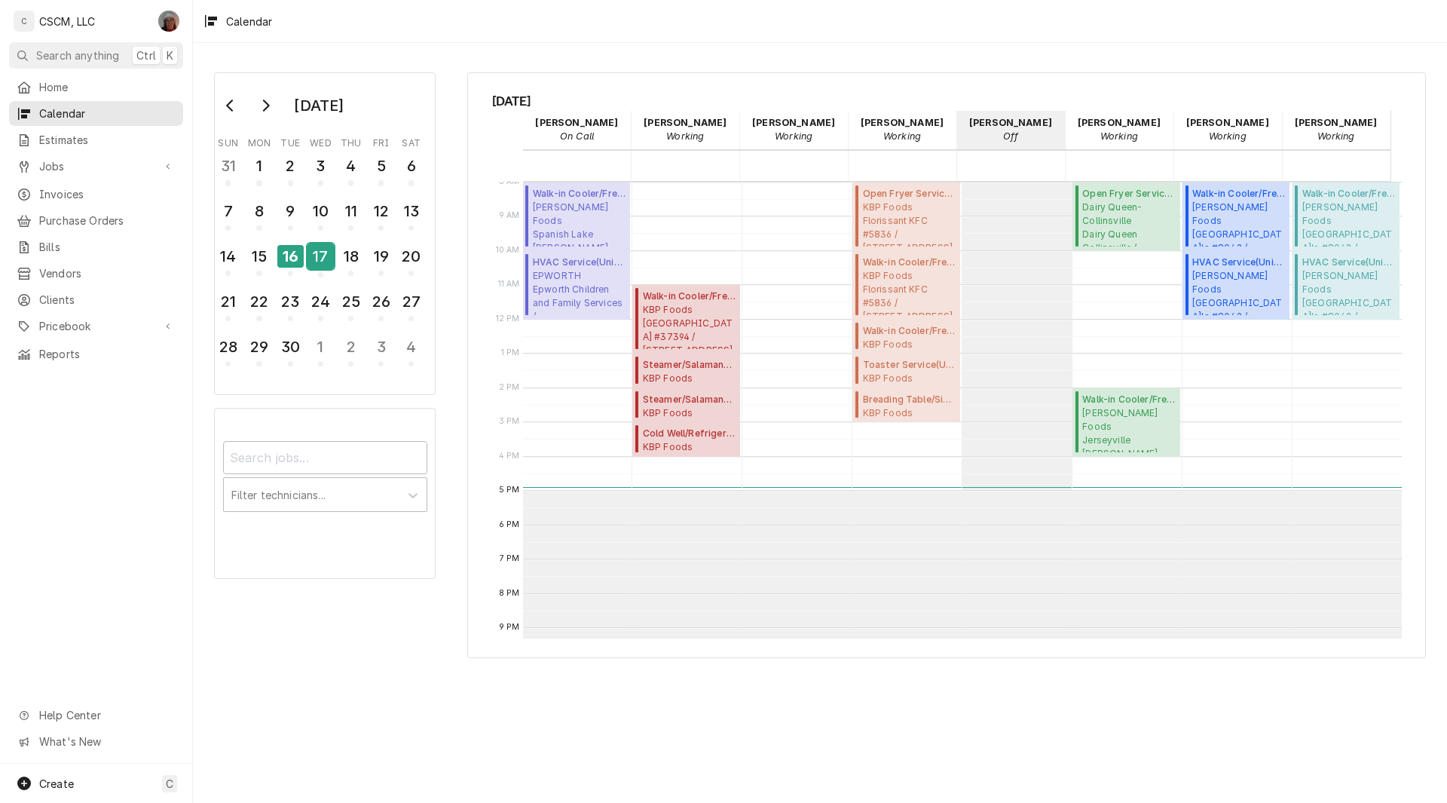
click at [313, 254] on div "17" at bounding box center [320, 256] width 26 height 26
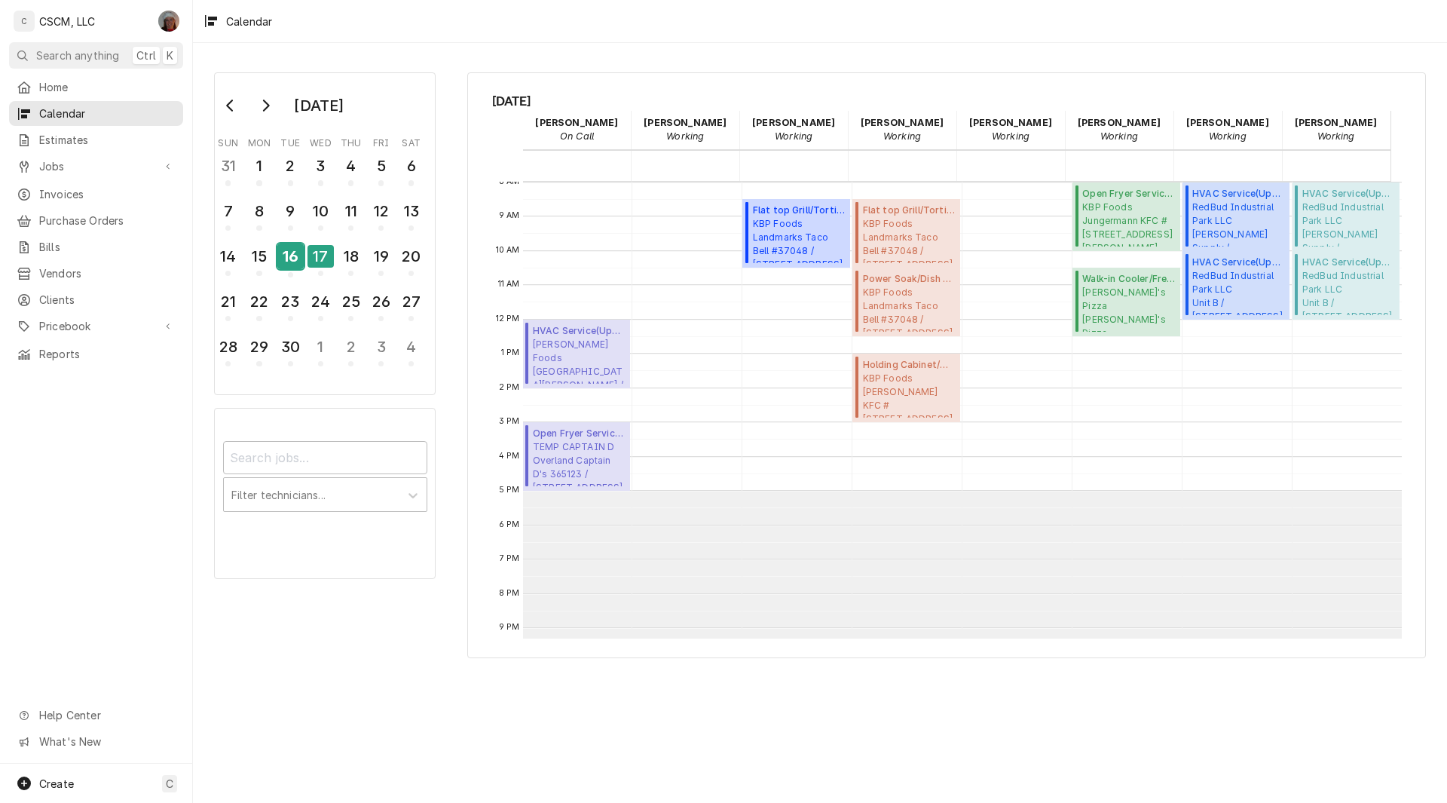
click at [295, 262] on div "16" at bounding box center [290, 256] width 26 height 26
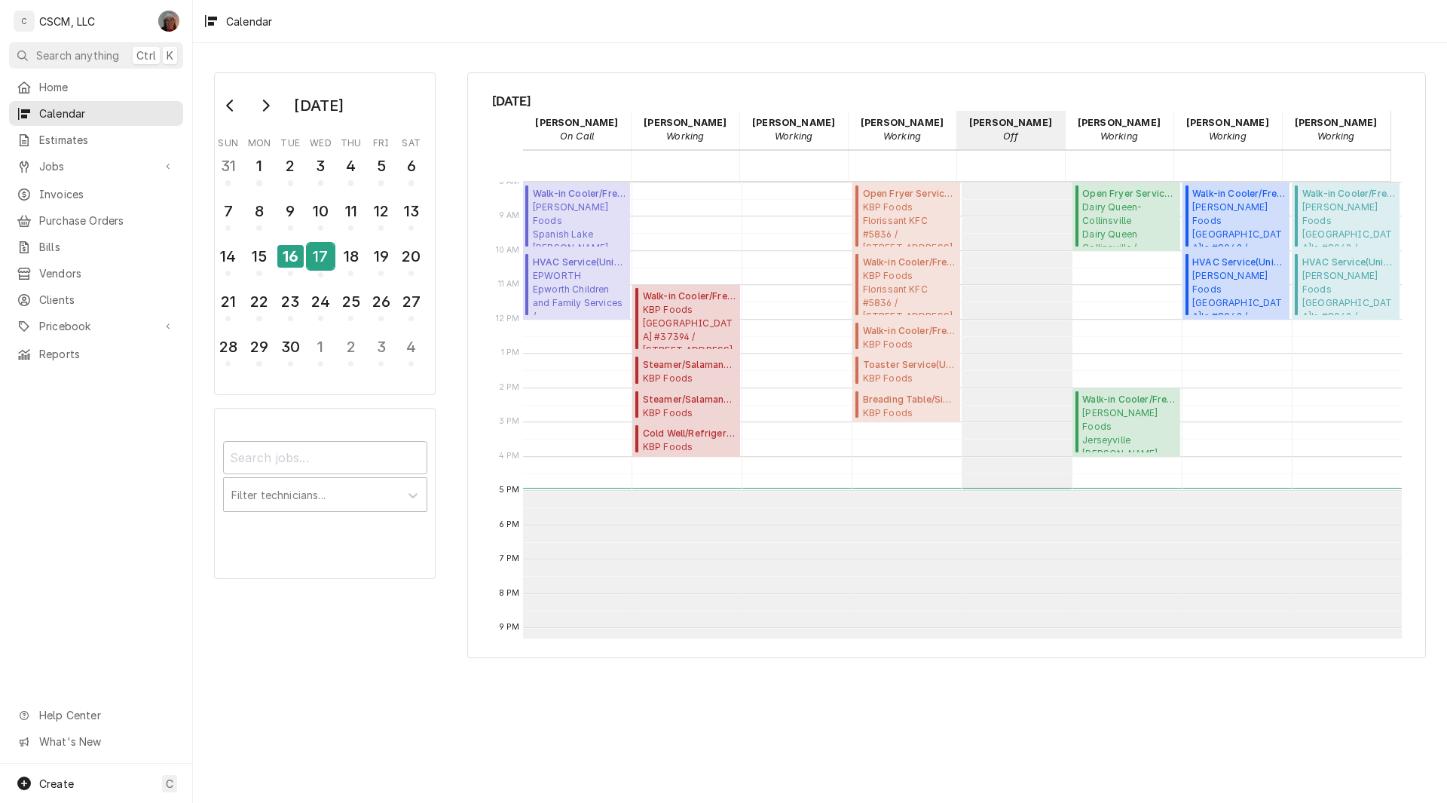
click at [316, 264] on div "17" at bounding box center [320, 256] width 26 height 26
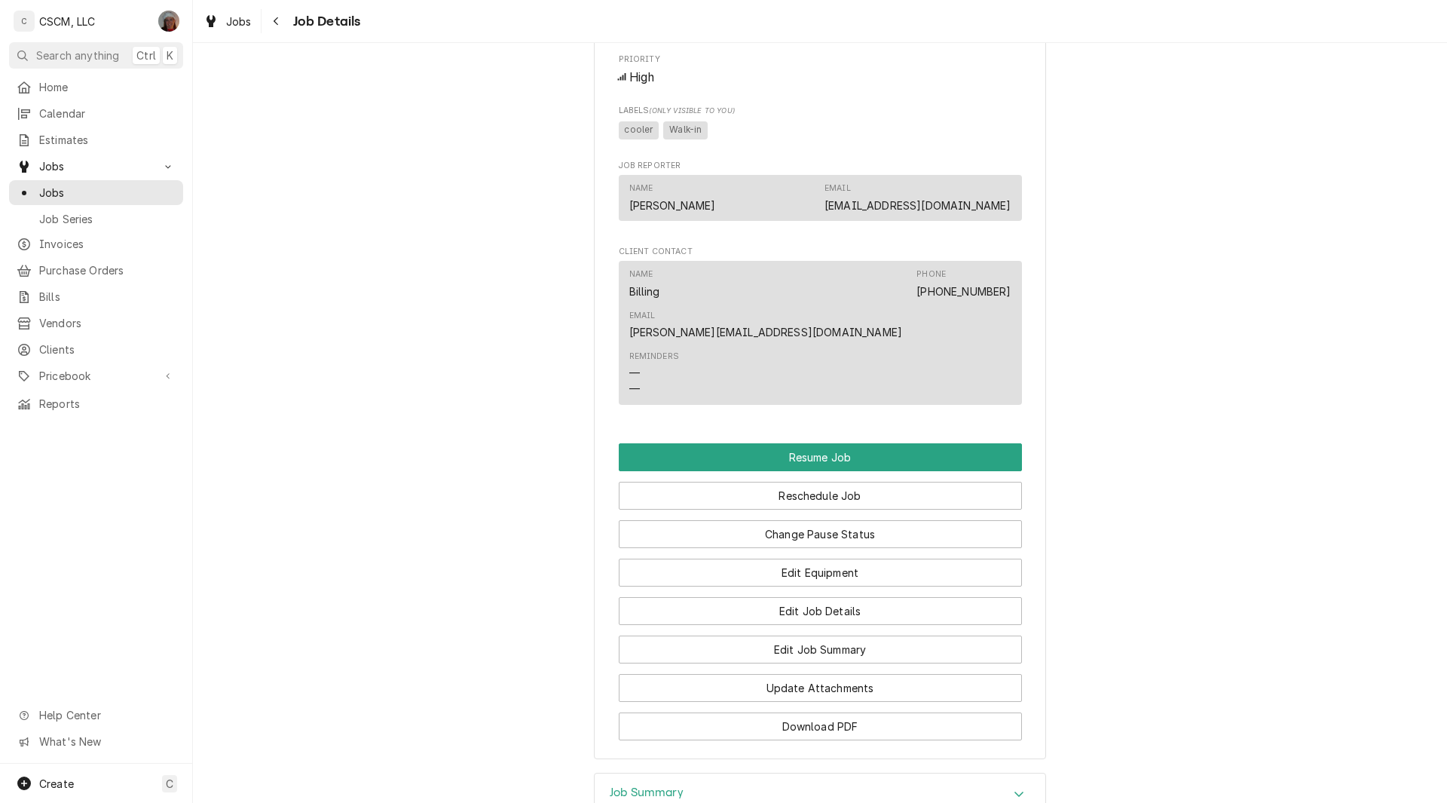
scroll to position [1201, 0]
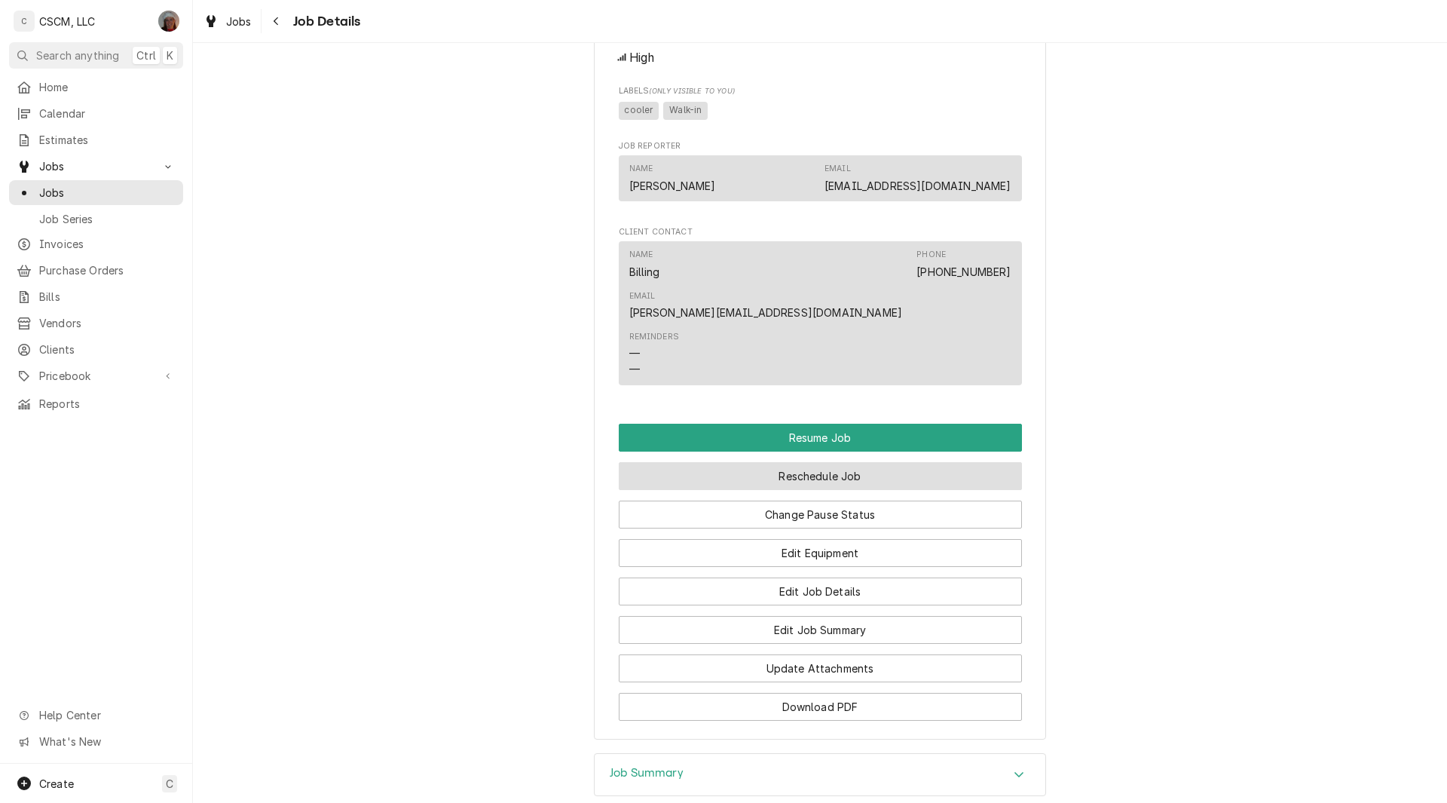
click at [821, 462] on button "Reschedule Job" at bounding box center [820, 476] width 403 height 28
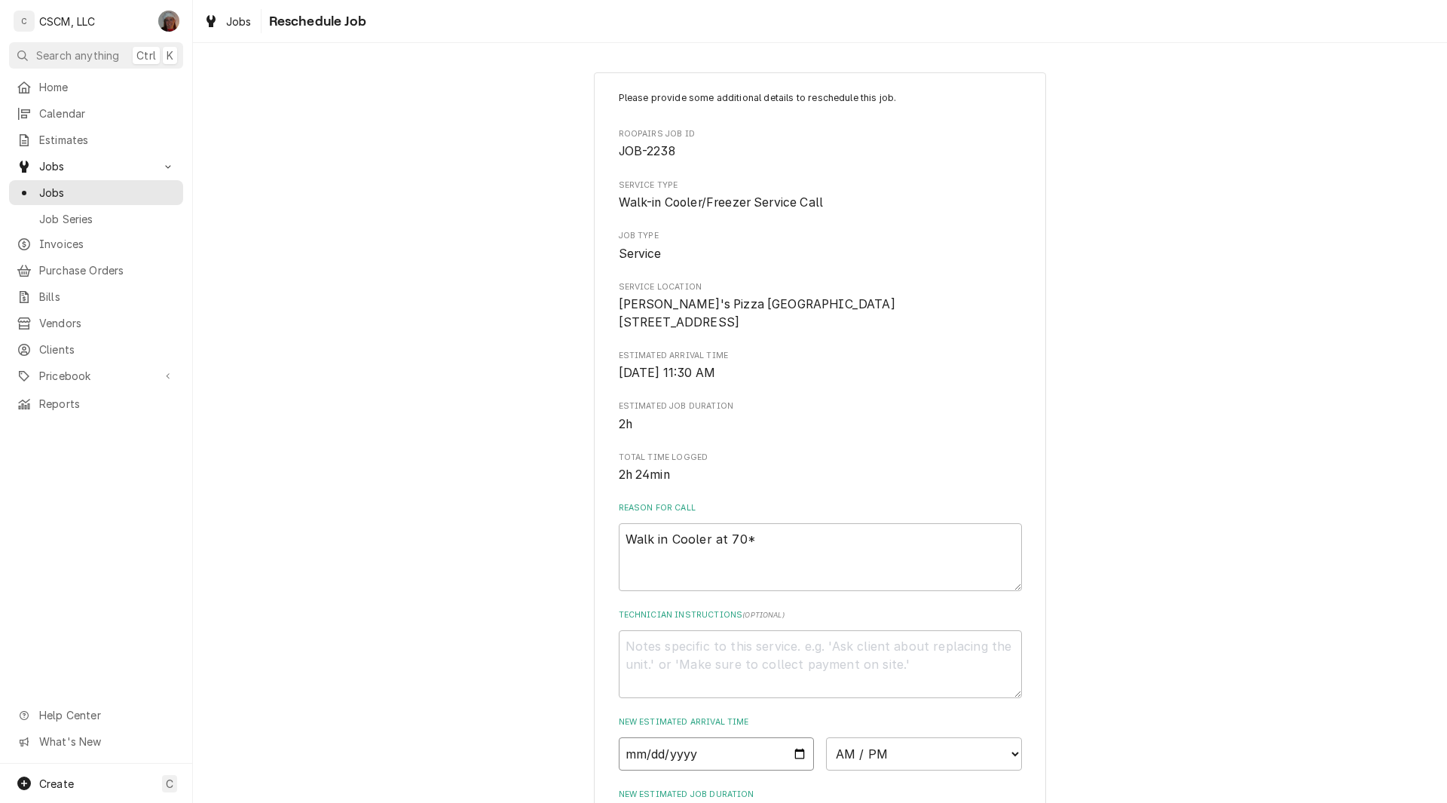
click at [788, 767] on input "Date" at bounding box center [717, 753] width 196 height 33
type input "2025-09-17"
type textarea "x"
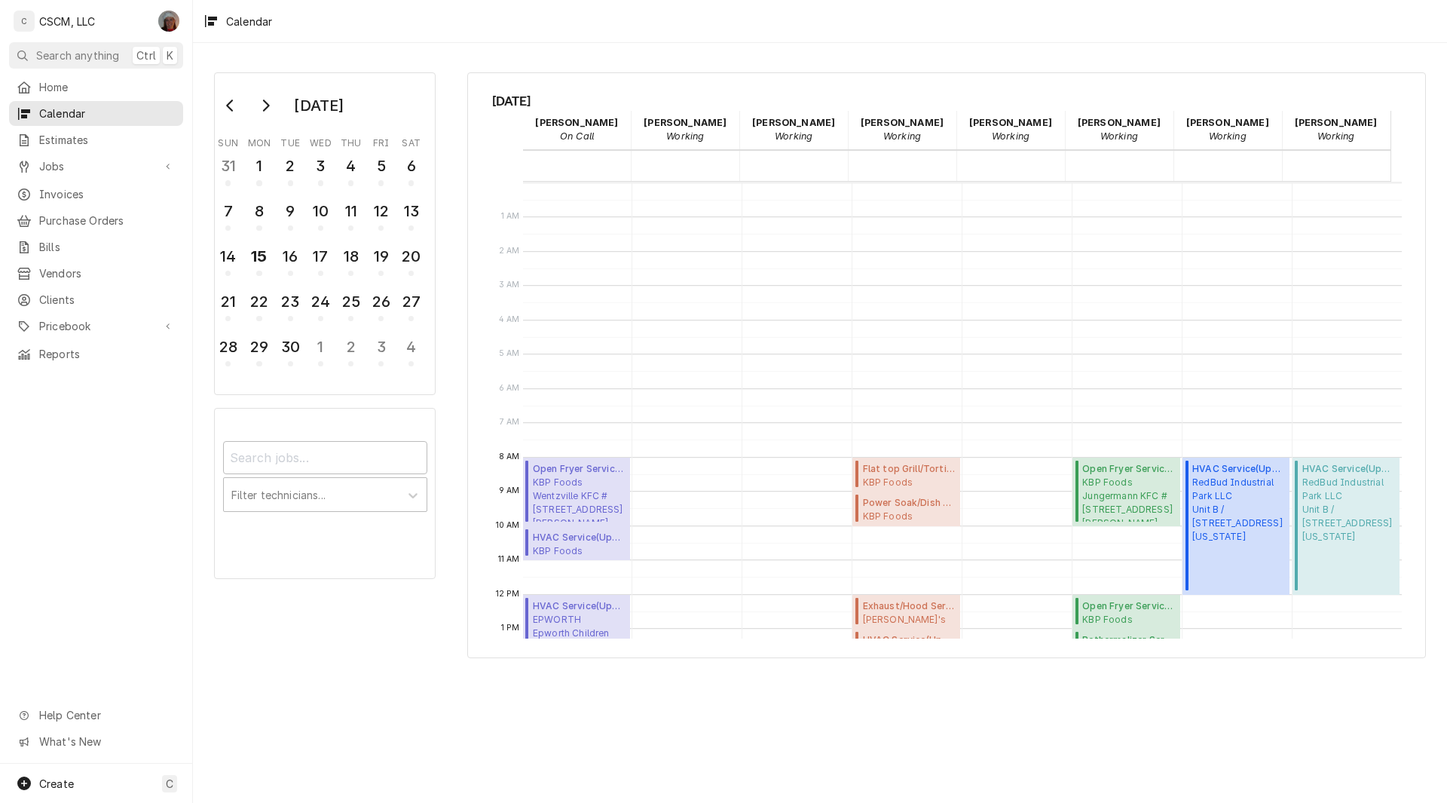
scroll to position [205, 0]
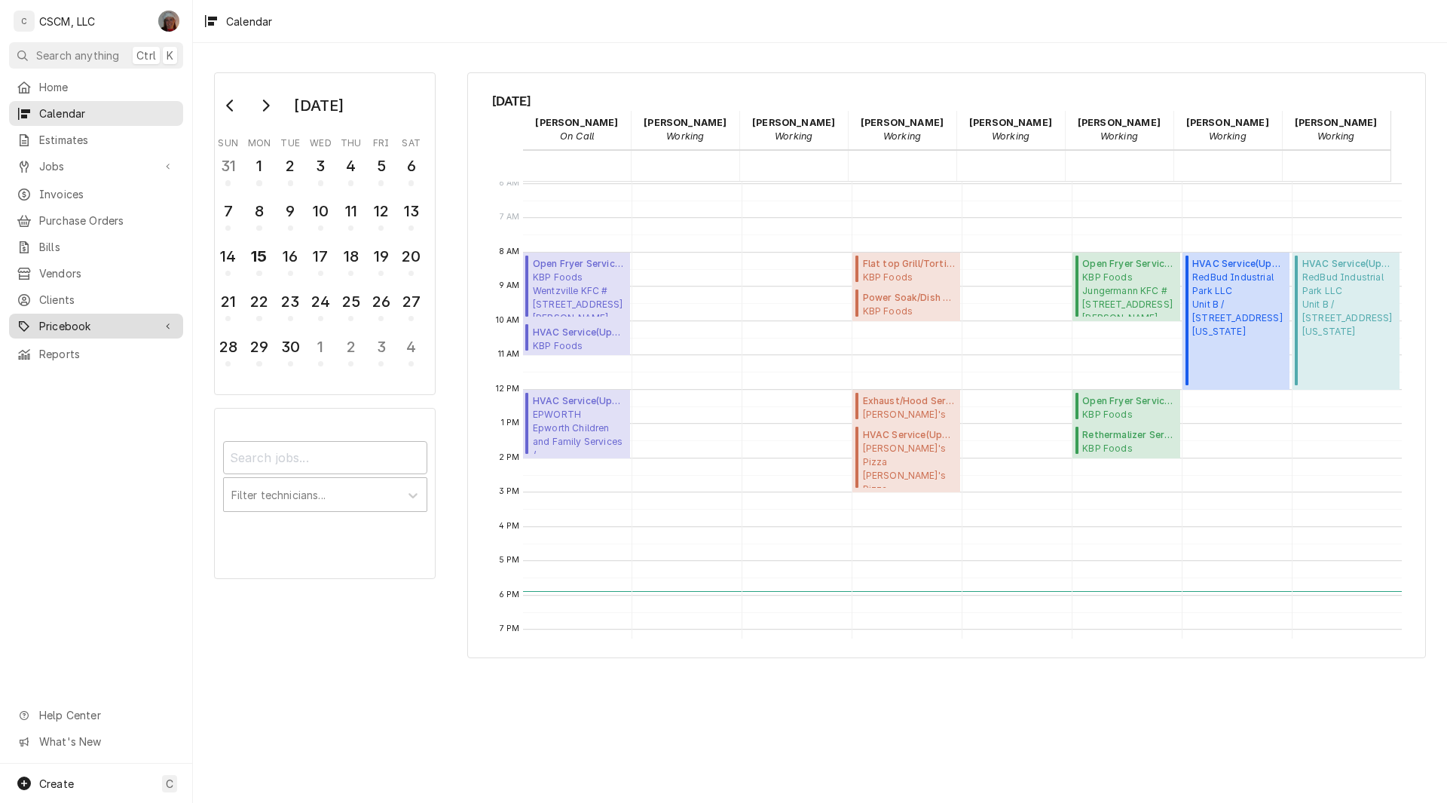
click at [72, 320] on span "Pricebook" at bounding box center [96, 326] width 114 height 16
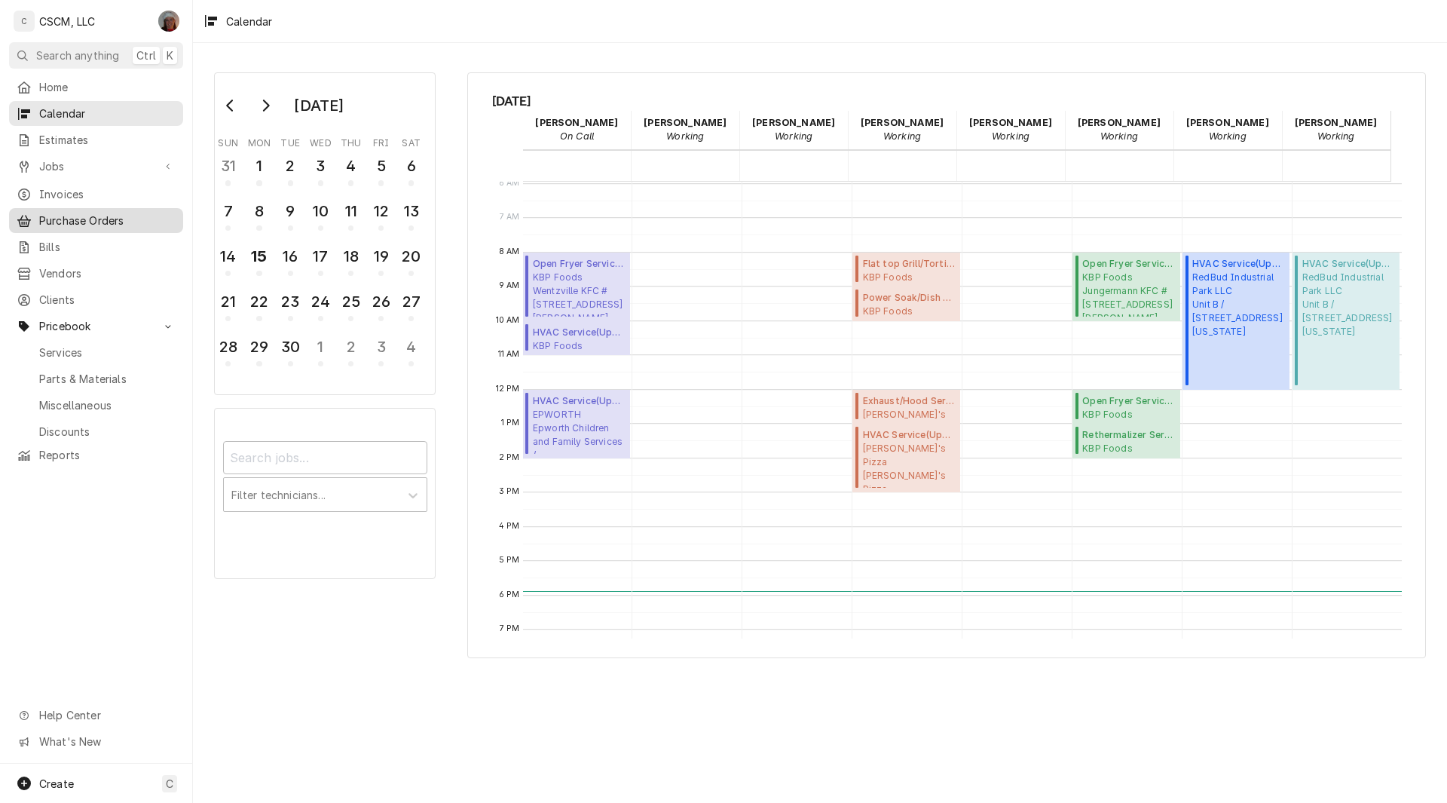
click at [100, 214] on span "Purchase Orders" at bounding box center [107, 221] width 136 height 16
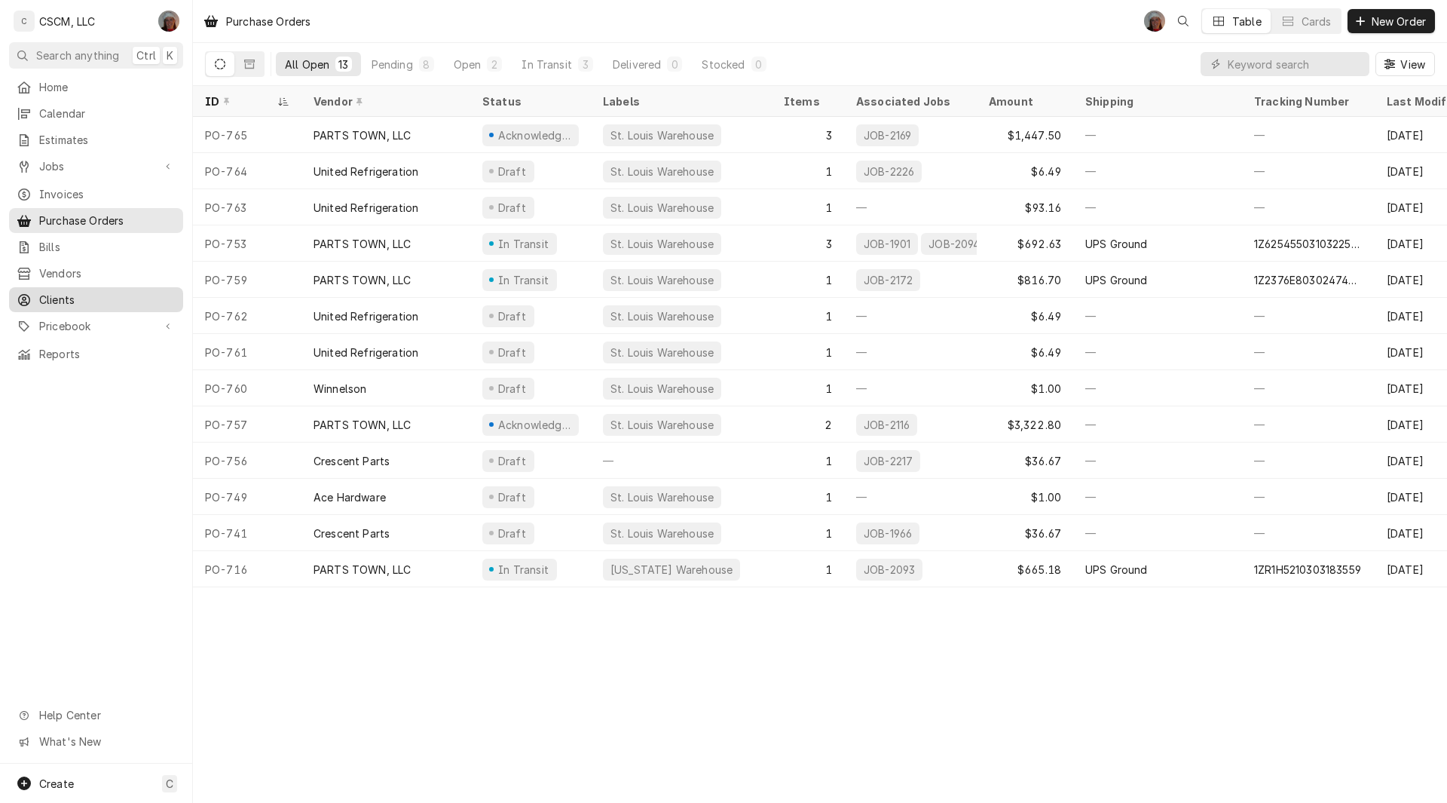
click at [80, 295] on span "Clients" at bounding box center [107, 300] width 136 height 16
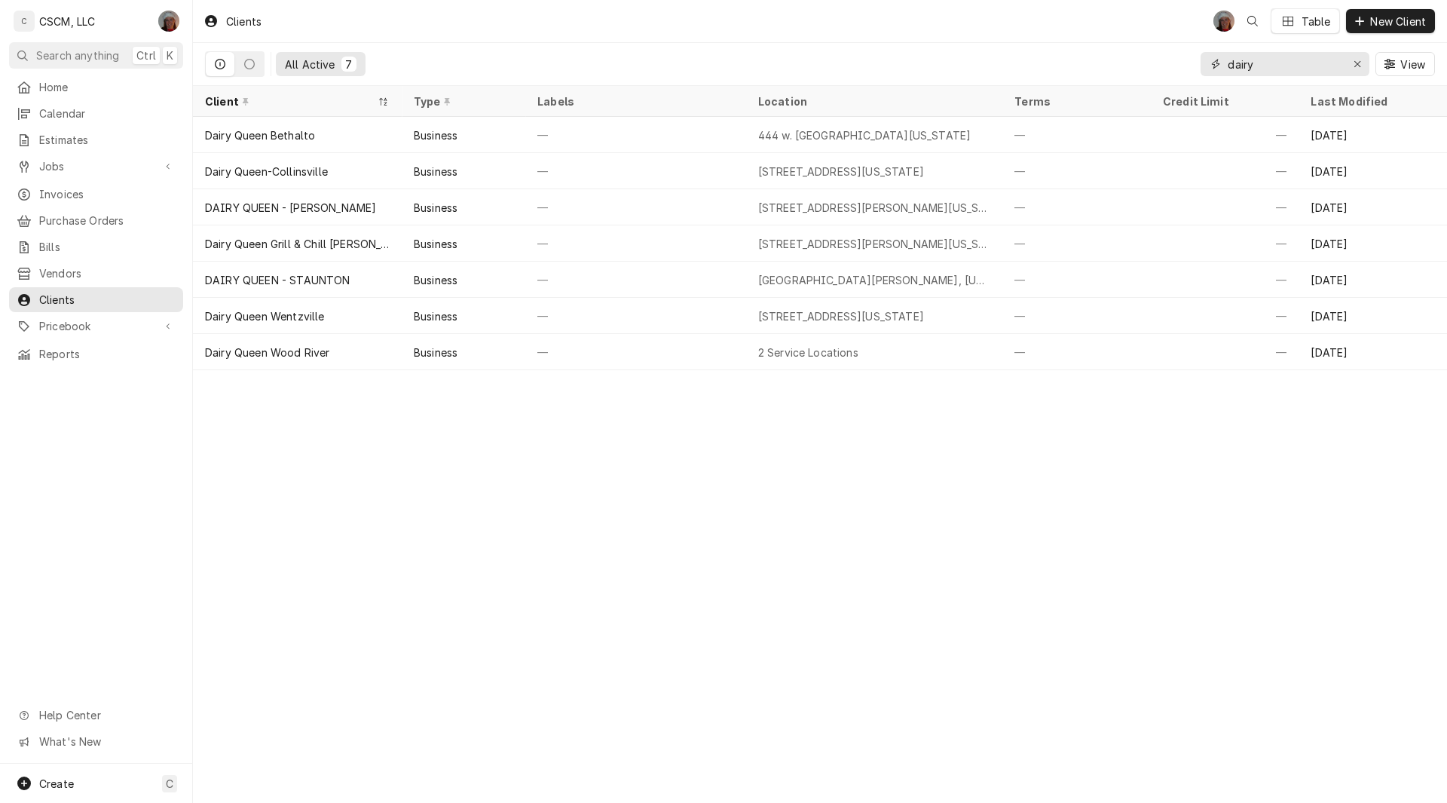
drag, startPoint x: 1268, startPoint y: 67, endPoint x: 1148, endPoint y: 69, distance: 119.8
click at [1148, 69] on div "All Active 7 dairy View" at bounding box center [820, 64] width 1230 height 42
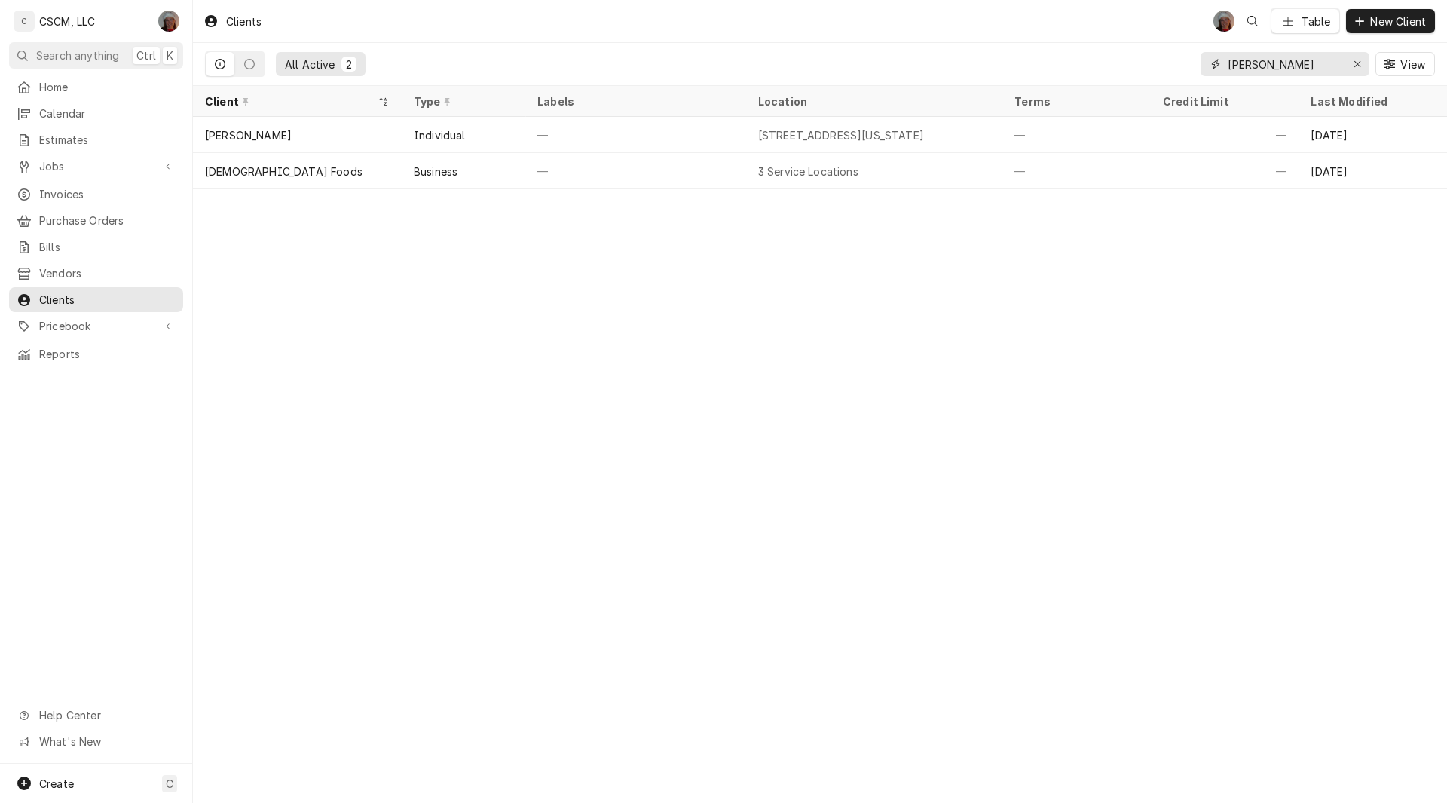
type input "[PERSON_NAME]"
click at [87, 213] on span "Purchase Orders" at bounding box center [107, 221] width 136 height 16
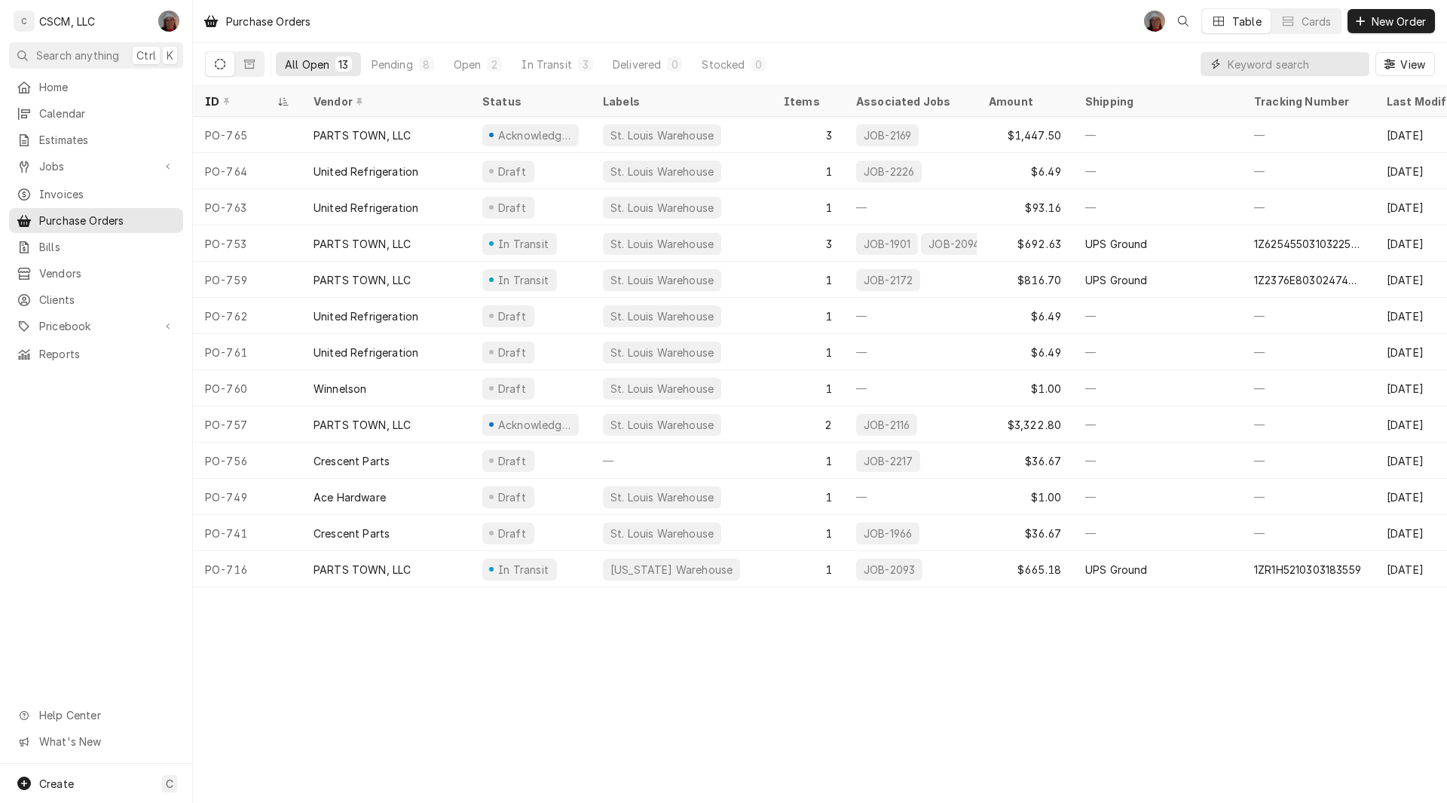
click at [1238, 69] on input "Dynamic Content Wrapper" at bounding box center [1295, 64] width 134 height 24
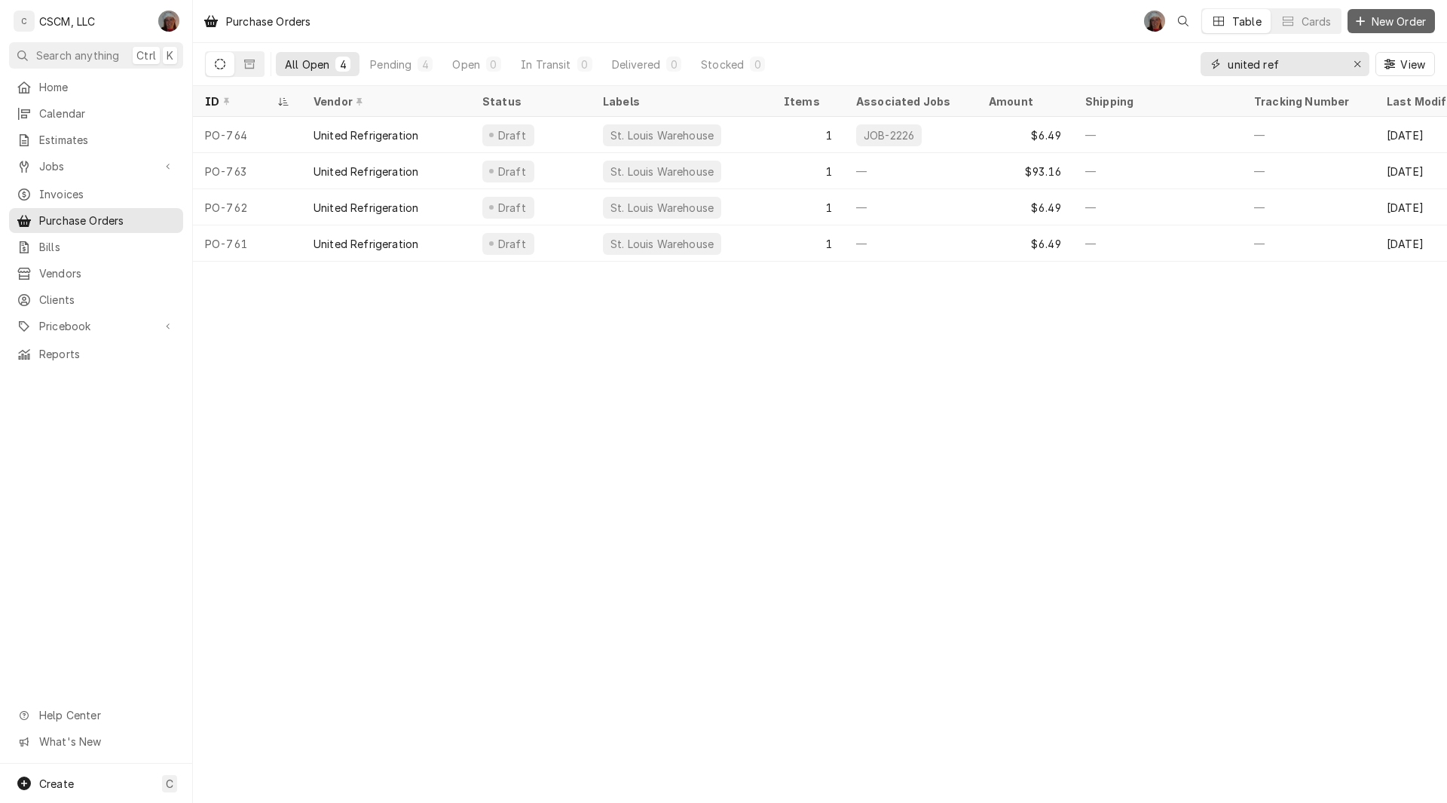
type input "united ref"
click at [1363, 26] on icon "Dynamic Content Wrapper" at bounding box center [1360, 21] width 9 height 11
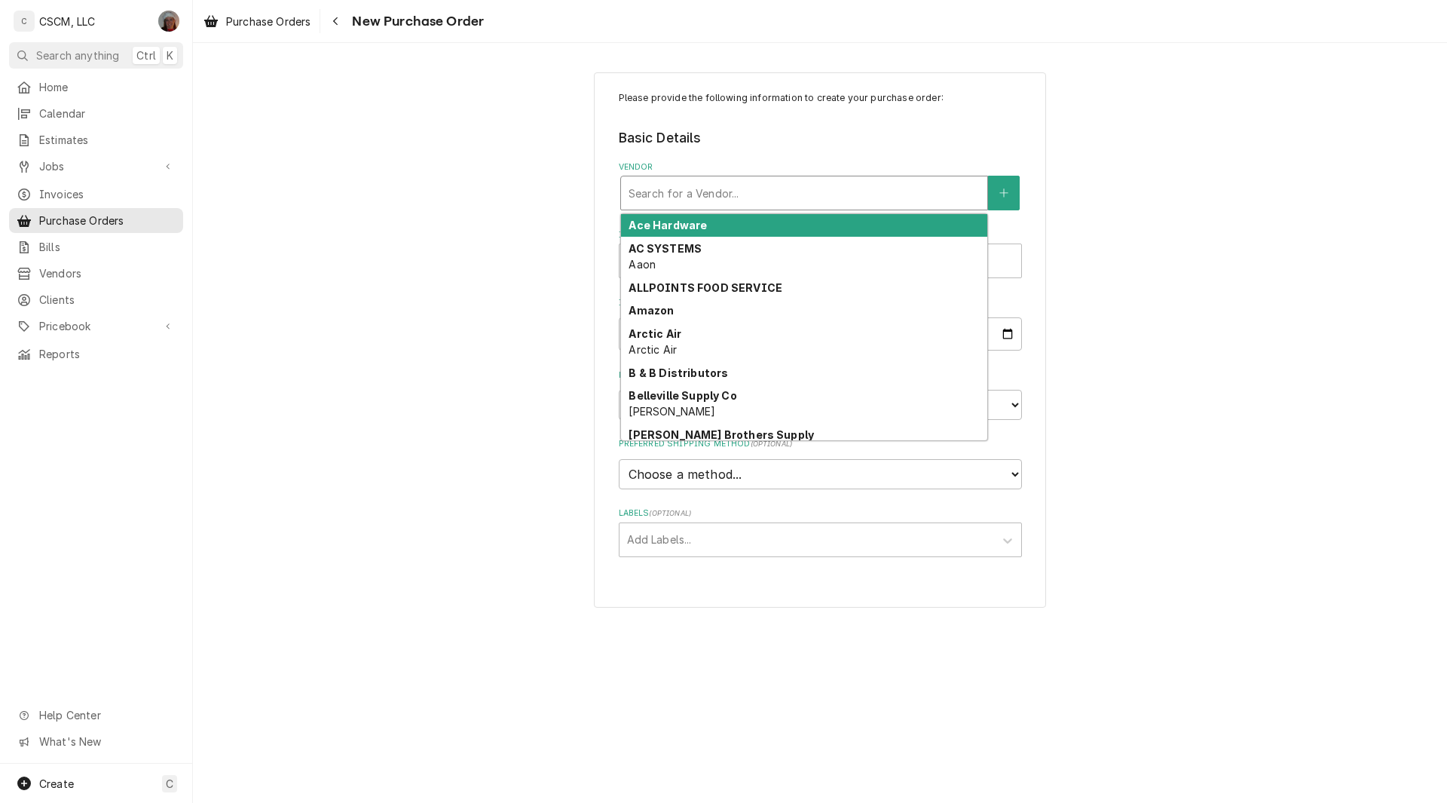
click at [760, 202] on div "Vendor" at bounding box center [803, 192] width 351 height 27
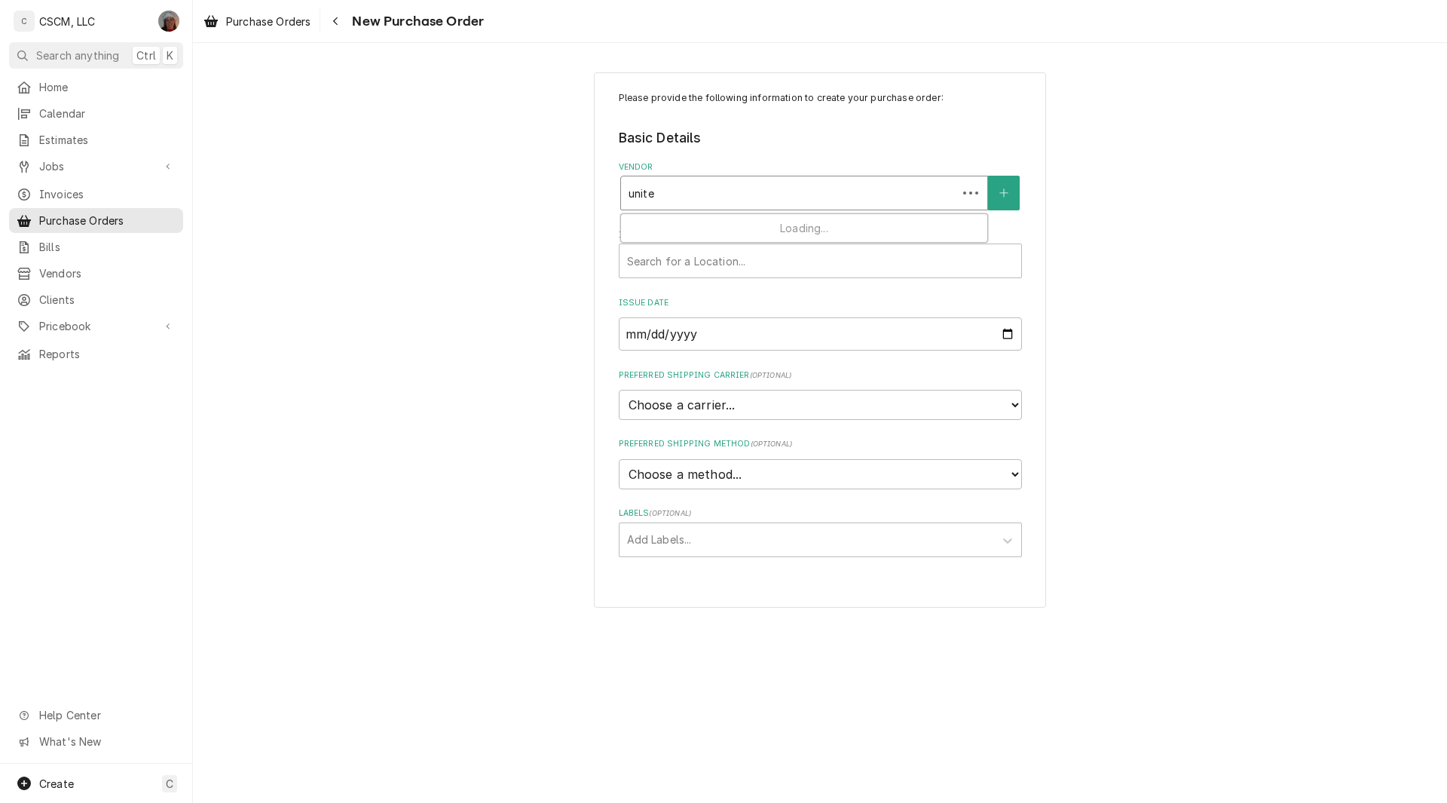
type input "united"
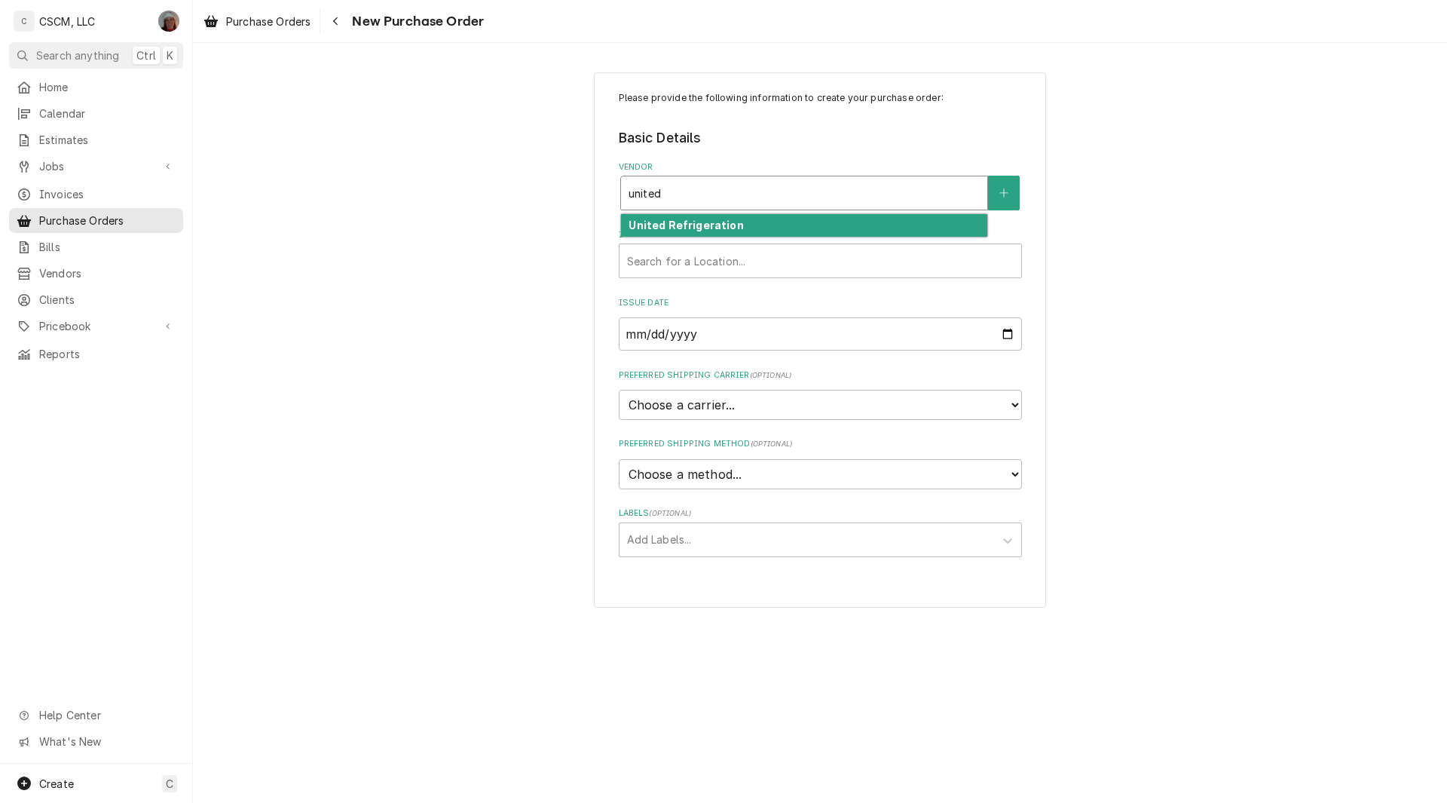
click at [752, 225] on div "United Refrigeration" at bounding box center [804, 225] width 366 height 23
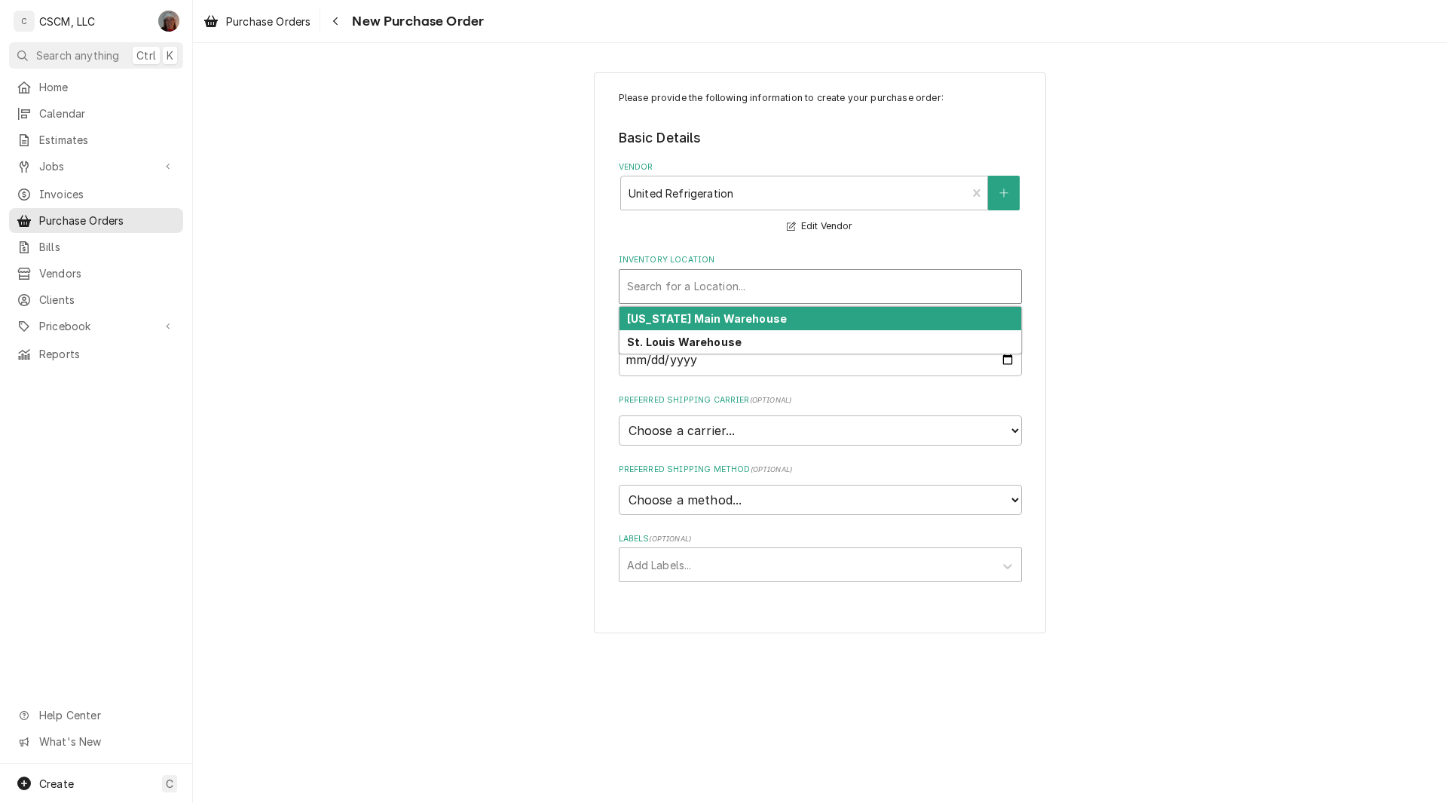
click at [662, 281] on div "Inventory Location" at bounding box center [820, 286] width 387 height 27
click at [689, 314] on strong "[US_STATE] Main Warehouse" at bounding box center [707, 318] width 160 height 13
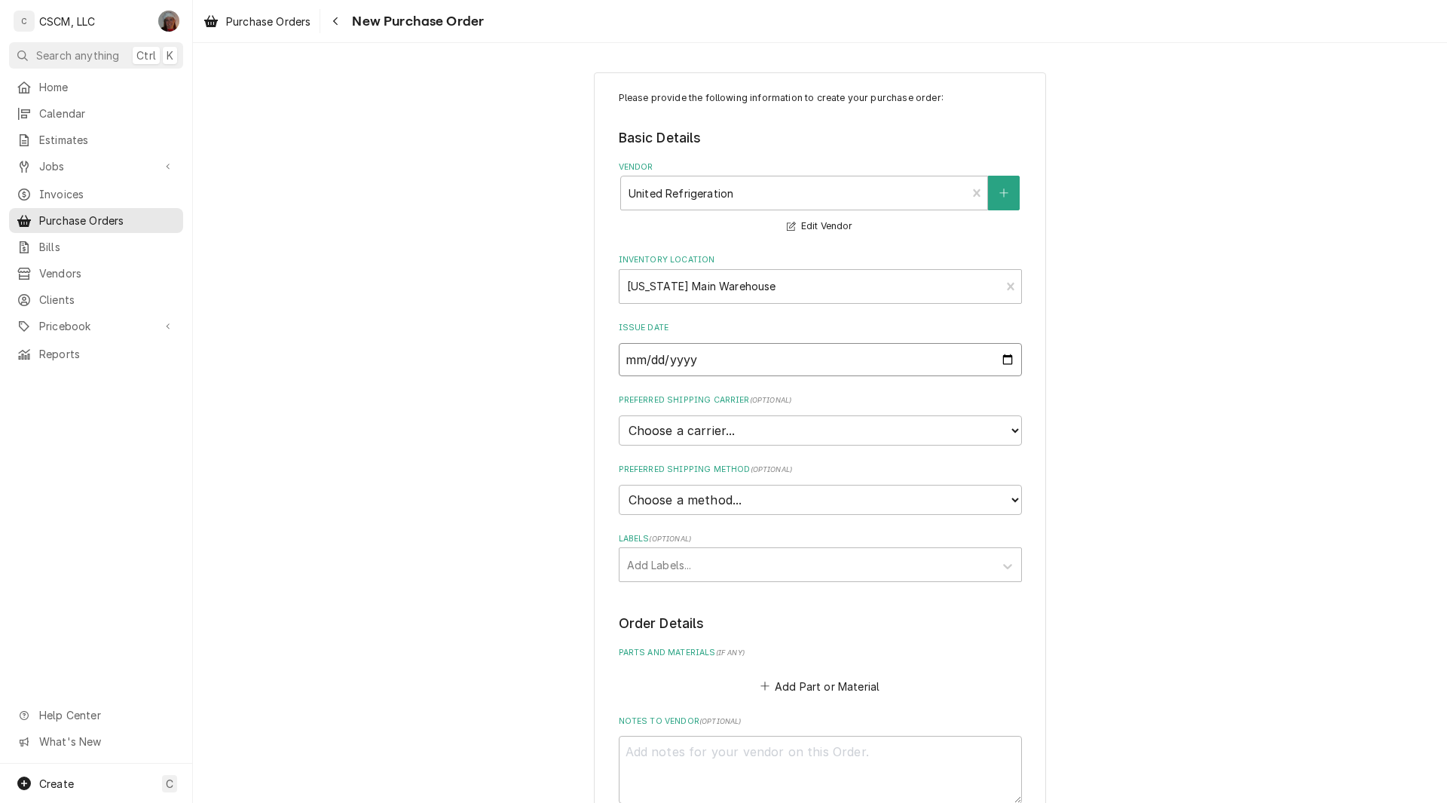
click at [1006, 359] on input "[DATE]" at bounding box center [820, 359] width 403 height 33
type input "[DATE]"
type textarea "x"
click at [993, 498] on select "Choose a method... Ground Next Day Early AM Next Day Air 2 Day Air Other" at bounding box center [820, 500] width 403 height 30
select select "0"
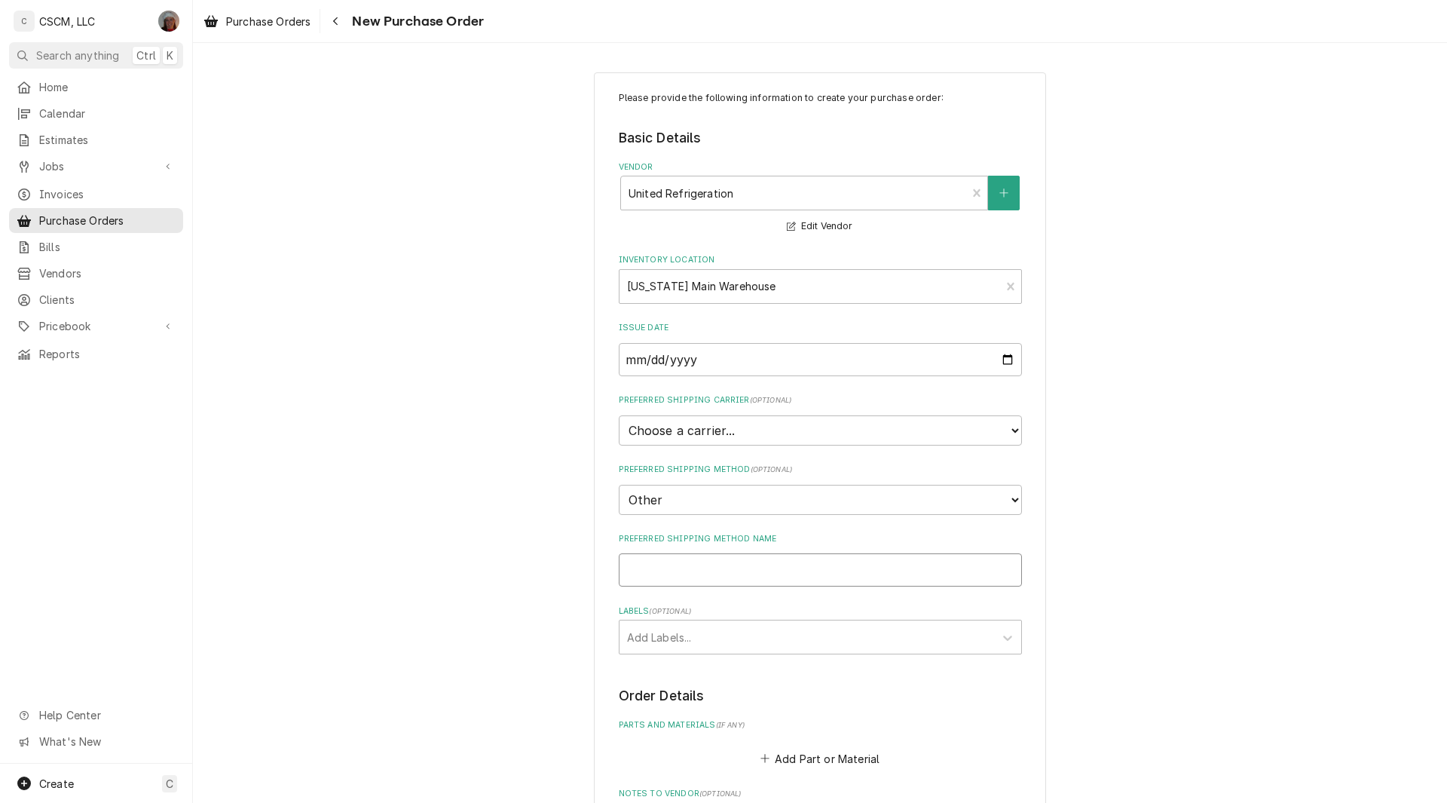
click at [667, 568] on input "Preferred Shipping Method Name" at bounding box center [820, 569] width 403 height 33
type textarea "x"
type input "W"
type textarea "x"
type input "Wi"
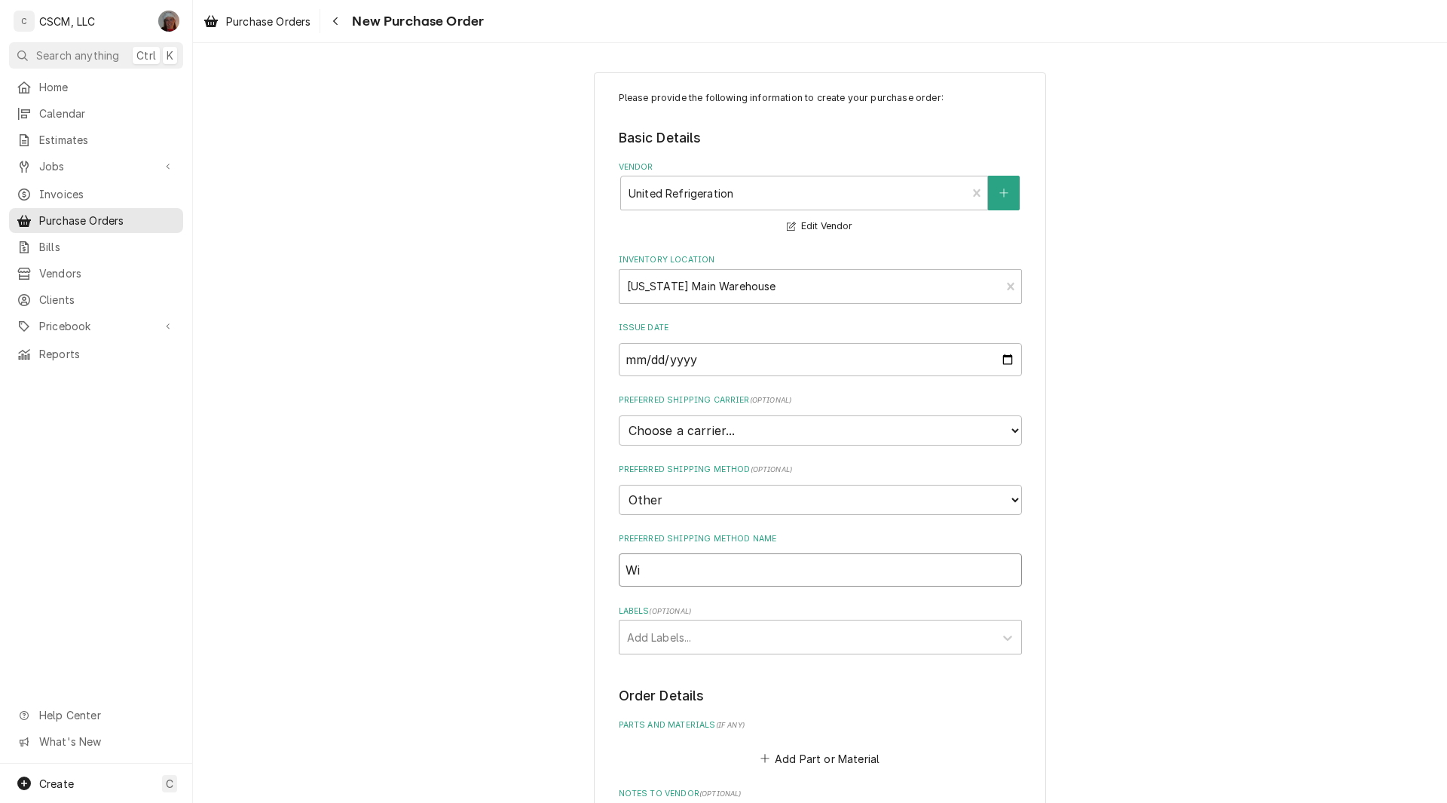
type textarea "x"
type input "Wil"
type textarea "x"
type input "Will"
type textarea "x"
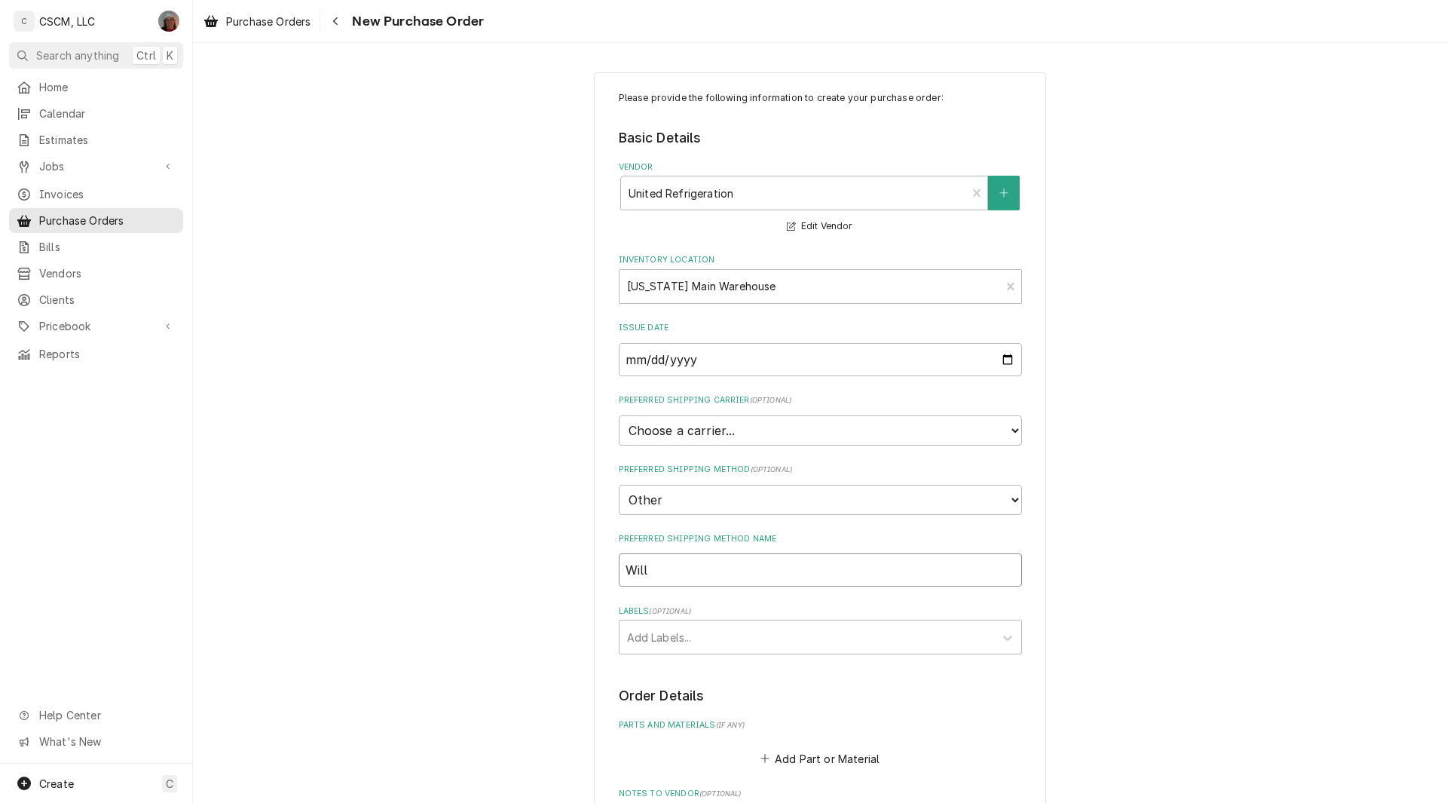
type input "Will"
type textarea "x"
type input "Will C"
type textarea "x"
type input "Will Ca"
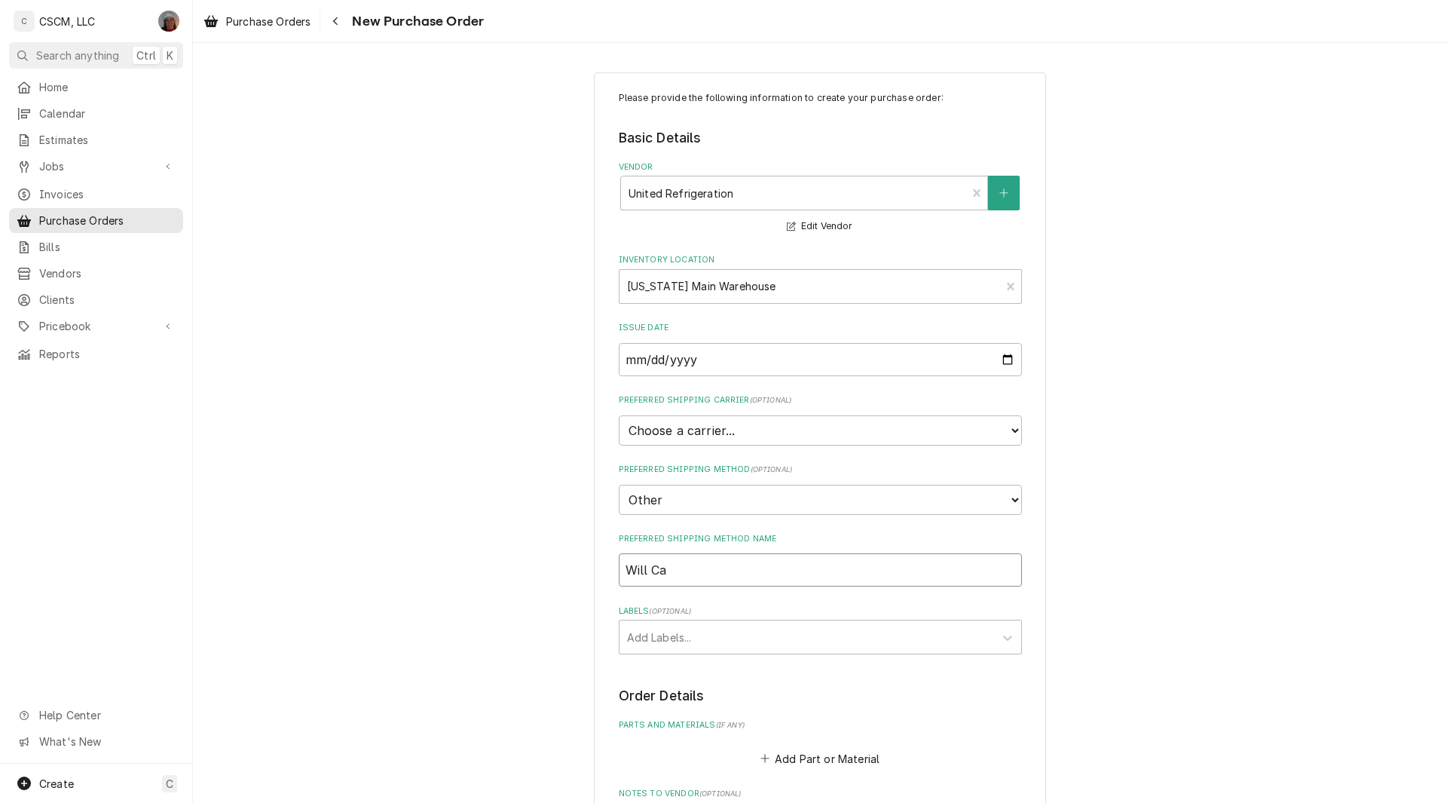
type textarea "x"
type input "Will Cal"
type textarea "x"
type input "Will Call"
type textarea "x"
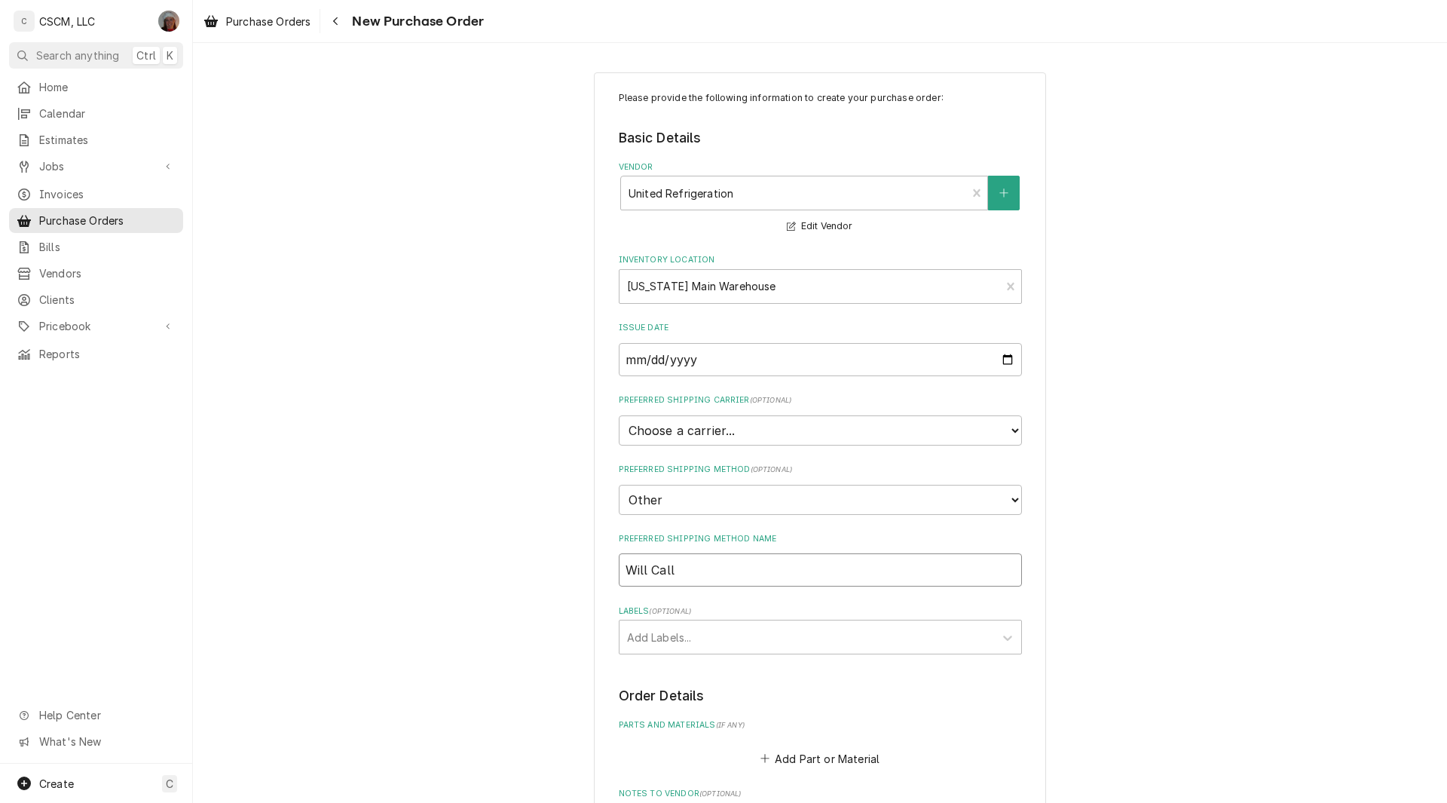
type input "Will Call"
type textarea "x"
type input "Will Call C"
type textarea "x"
type input "Will Call Co"
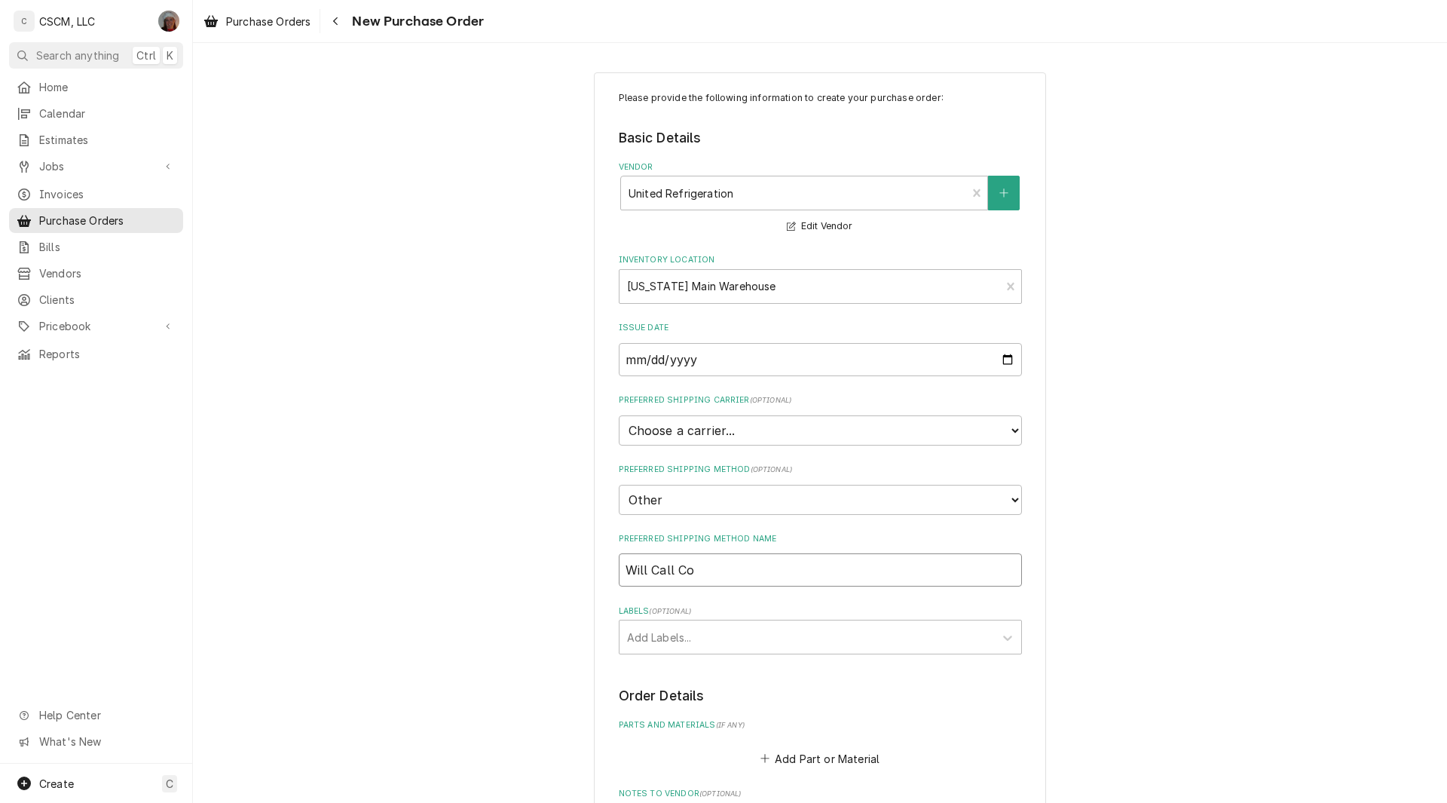
type textarea "x"
type input "Will Call Col"
type textarea "x"
type input "Will Call Colo"
type textarea "x"
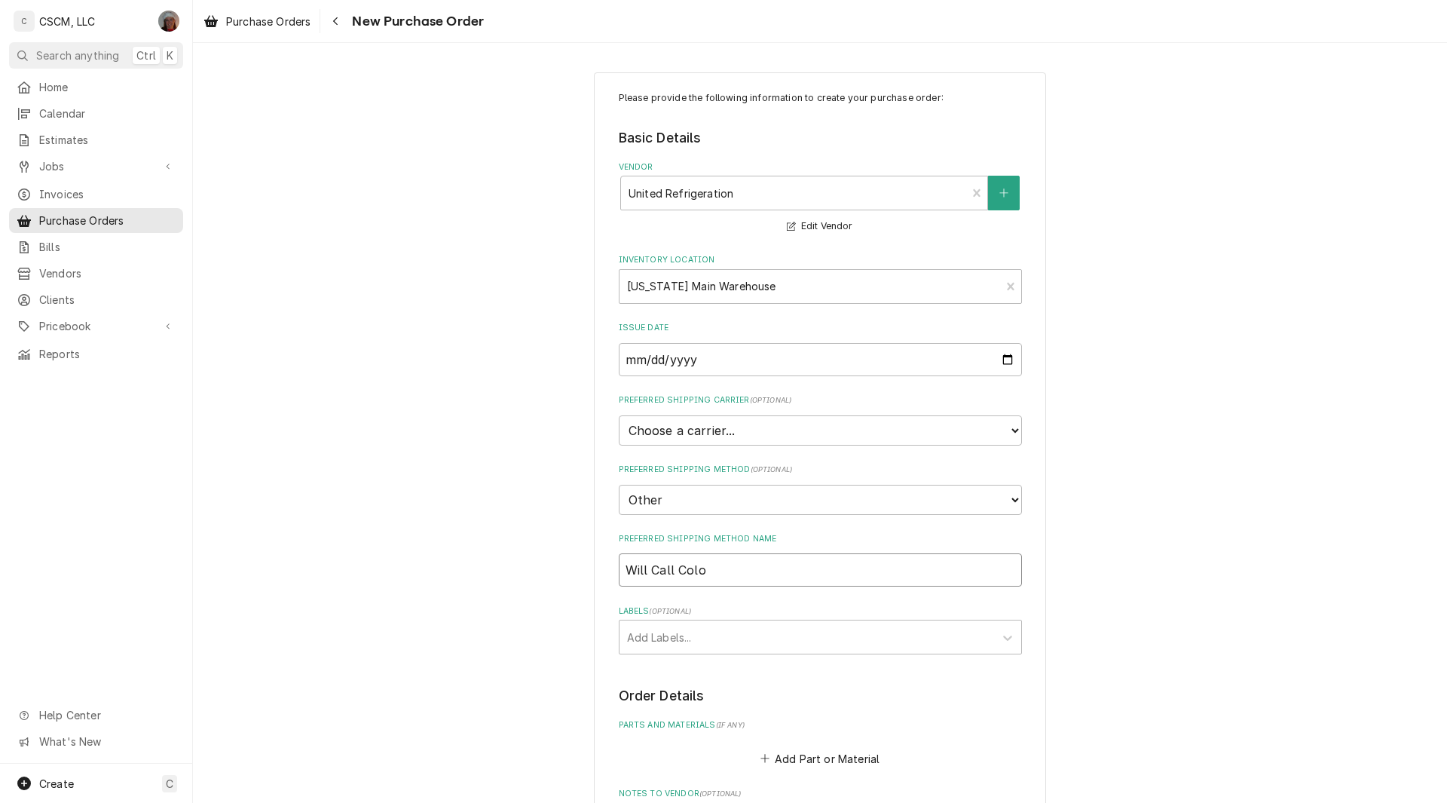
type input "Will Call Col"
type textarea "x"
type input "Will Call Co"
type textarea "x"
type input "Will Call C"
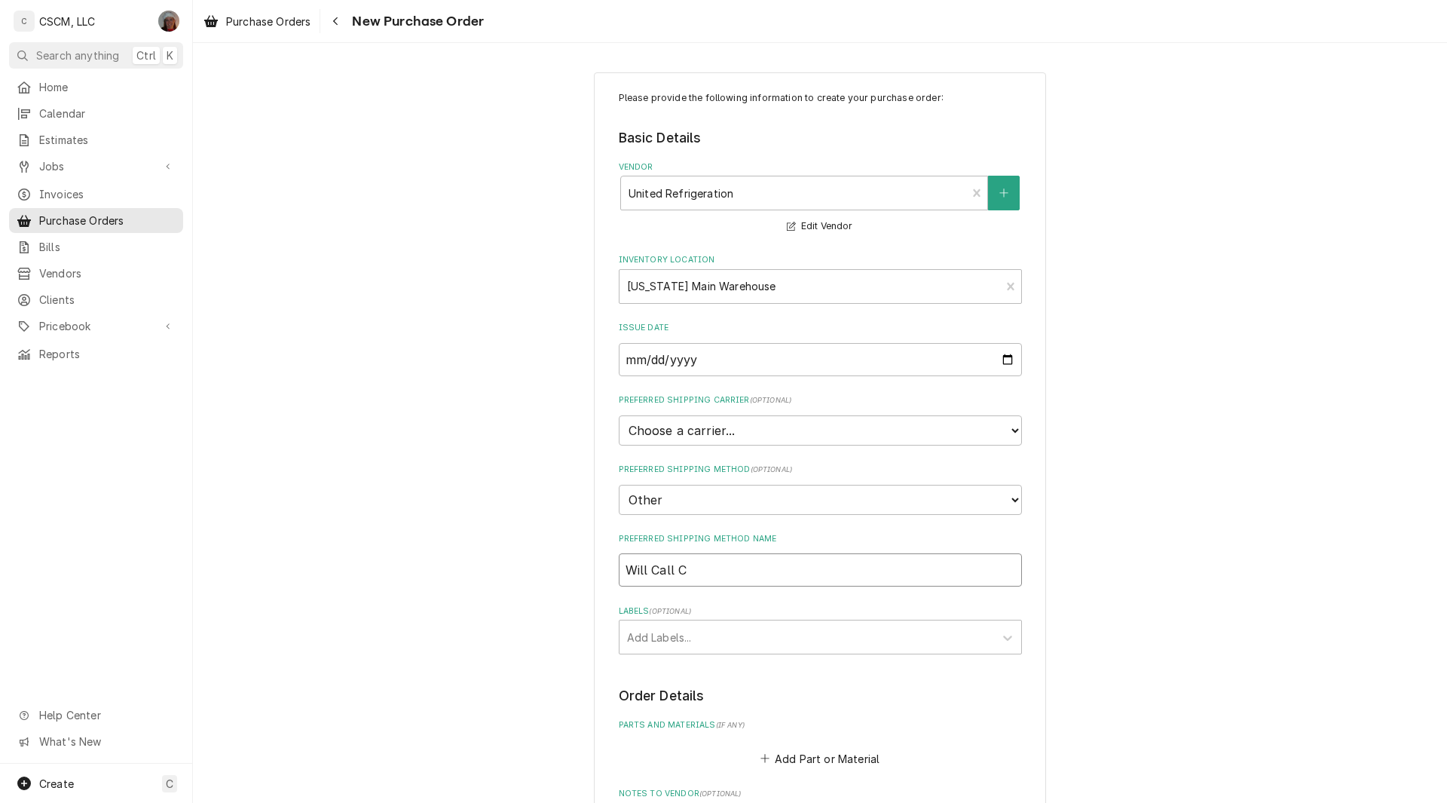
type textarea "x"
type input "Will Call"
type textarea "x"
type input "Will Call B"
type textarea "x"
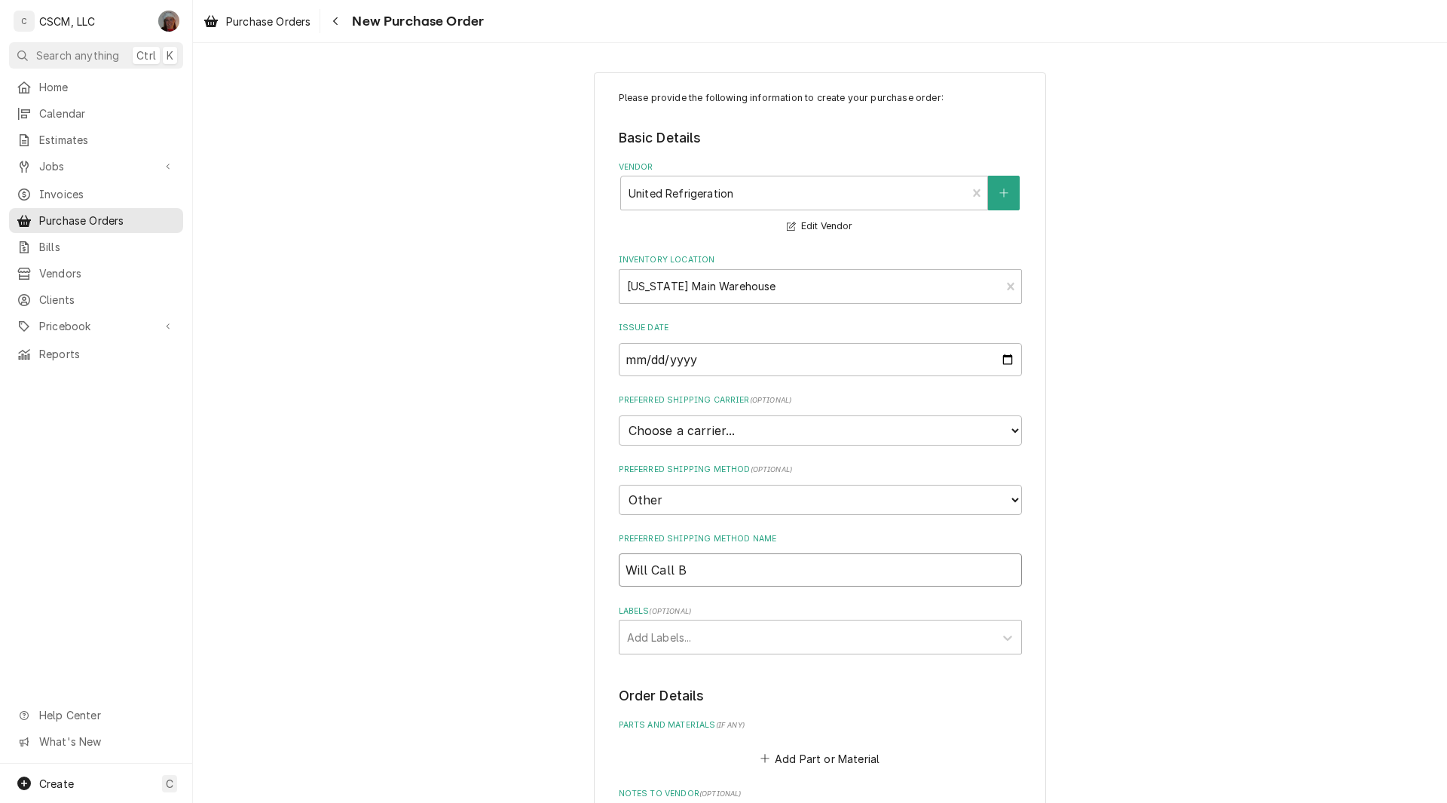
type input "Will Call Br"
type textarea "x"
type input "Will Call Bra"
type textarea "x"
type input "Will Call Bran"
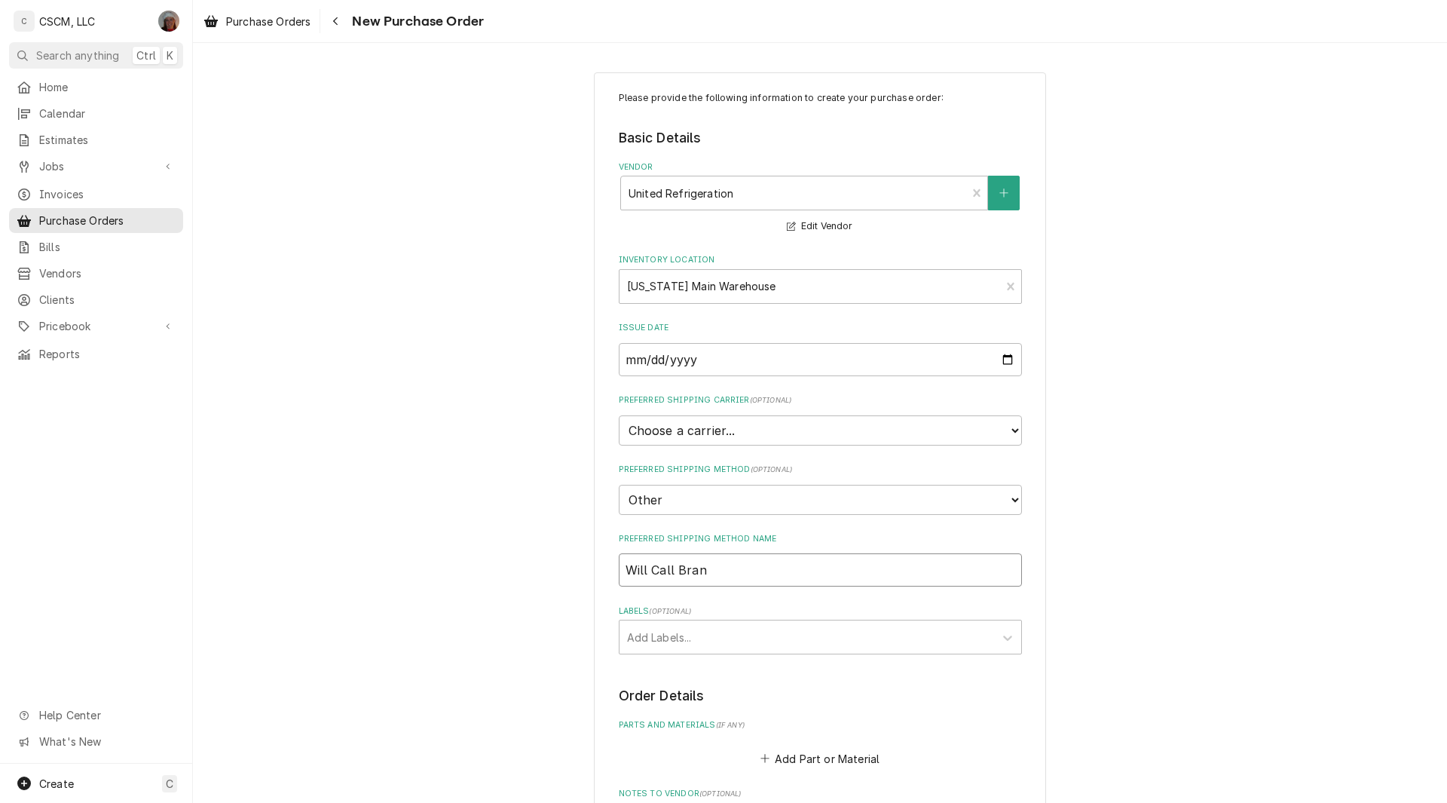
type textarea "x"
type input "Will Call Branc"
type textarea "x"
type input "Will Call Branch"
type textarea "x"
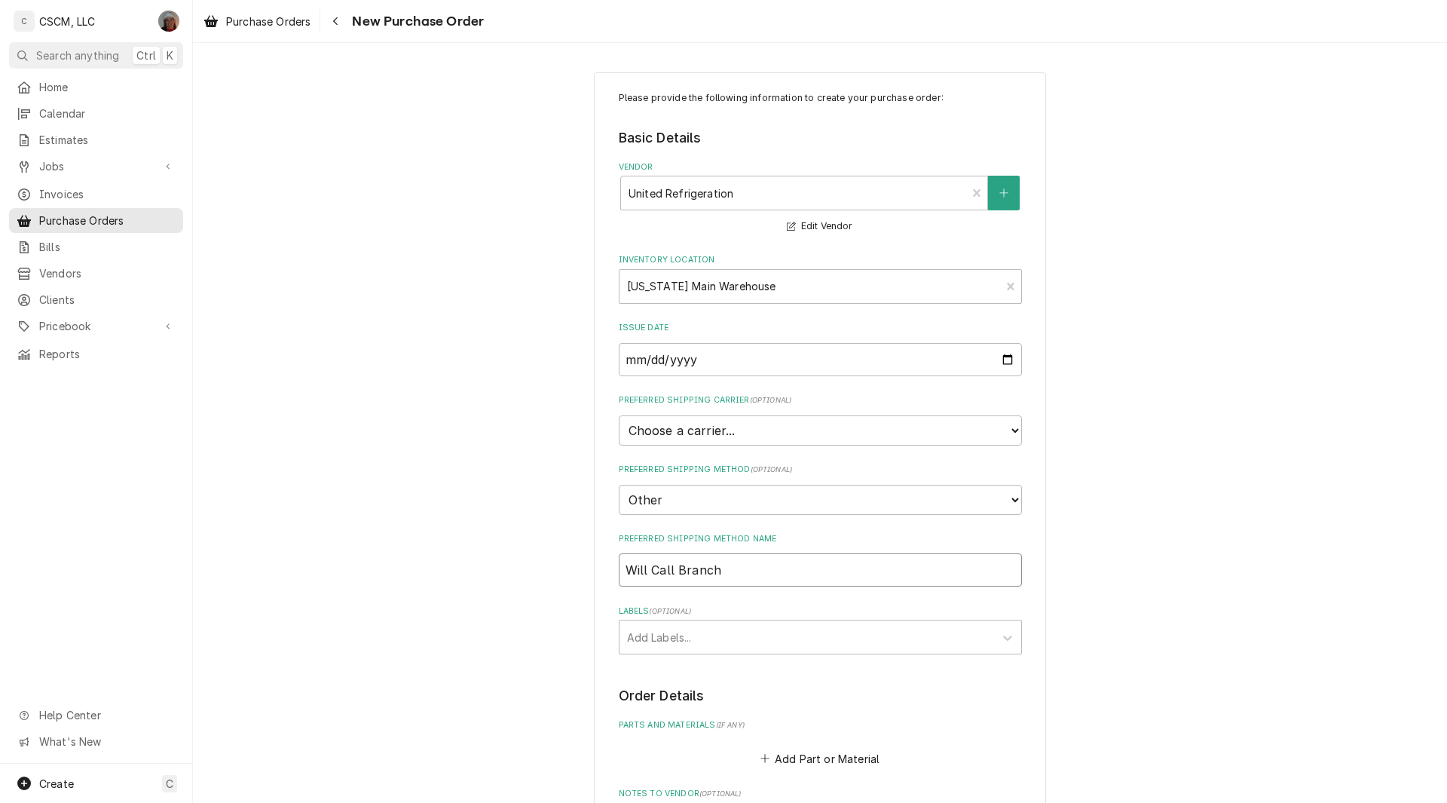
type input "Will Call Branch"
type textarea "x"
type input "Will Call Branch 4"
type textarea "x"
type input "Will Call Branch 40"
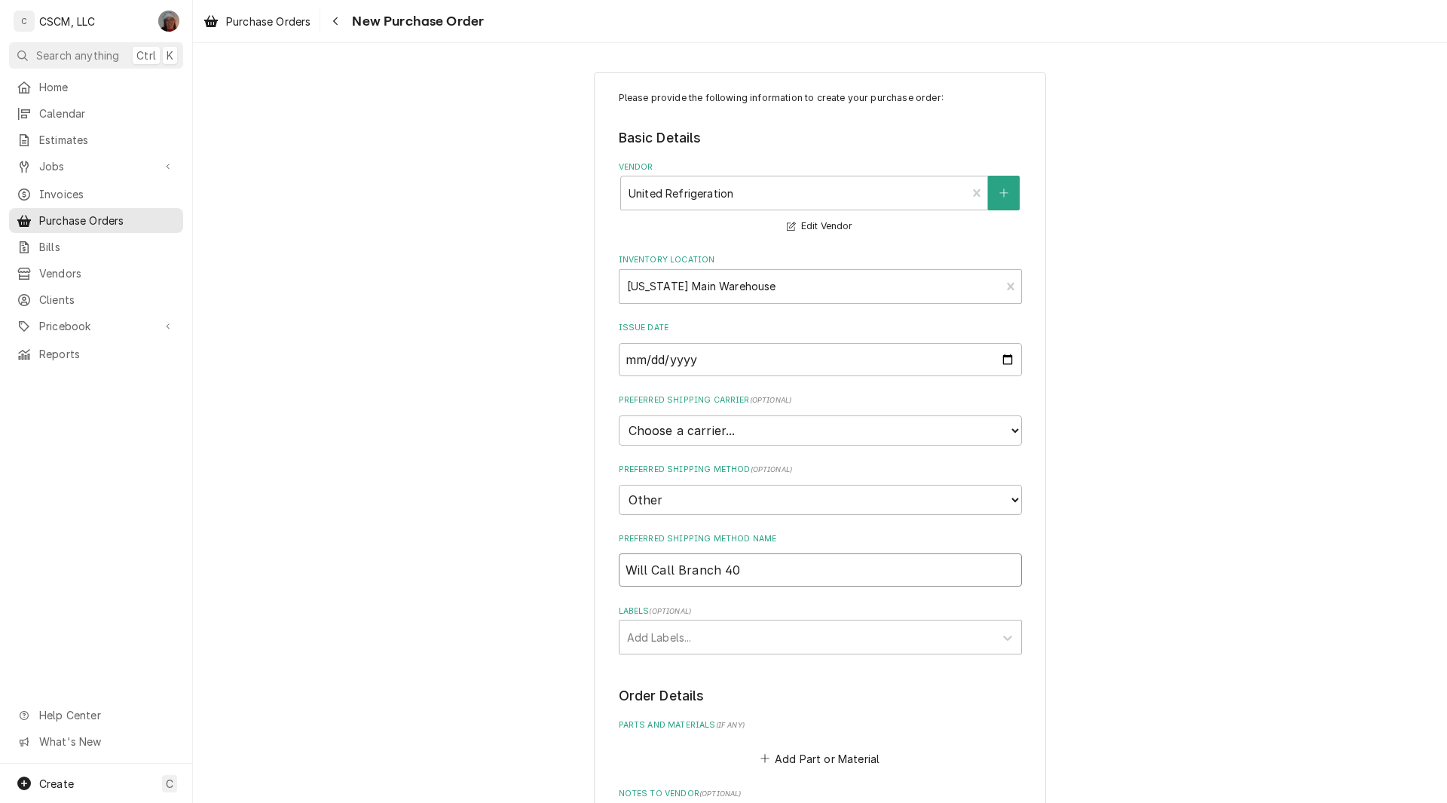
type textarea "x"
type input "Will Call Branch 408"
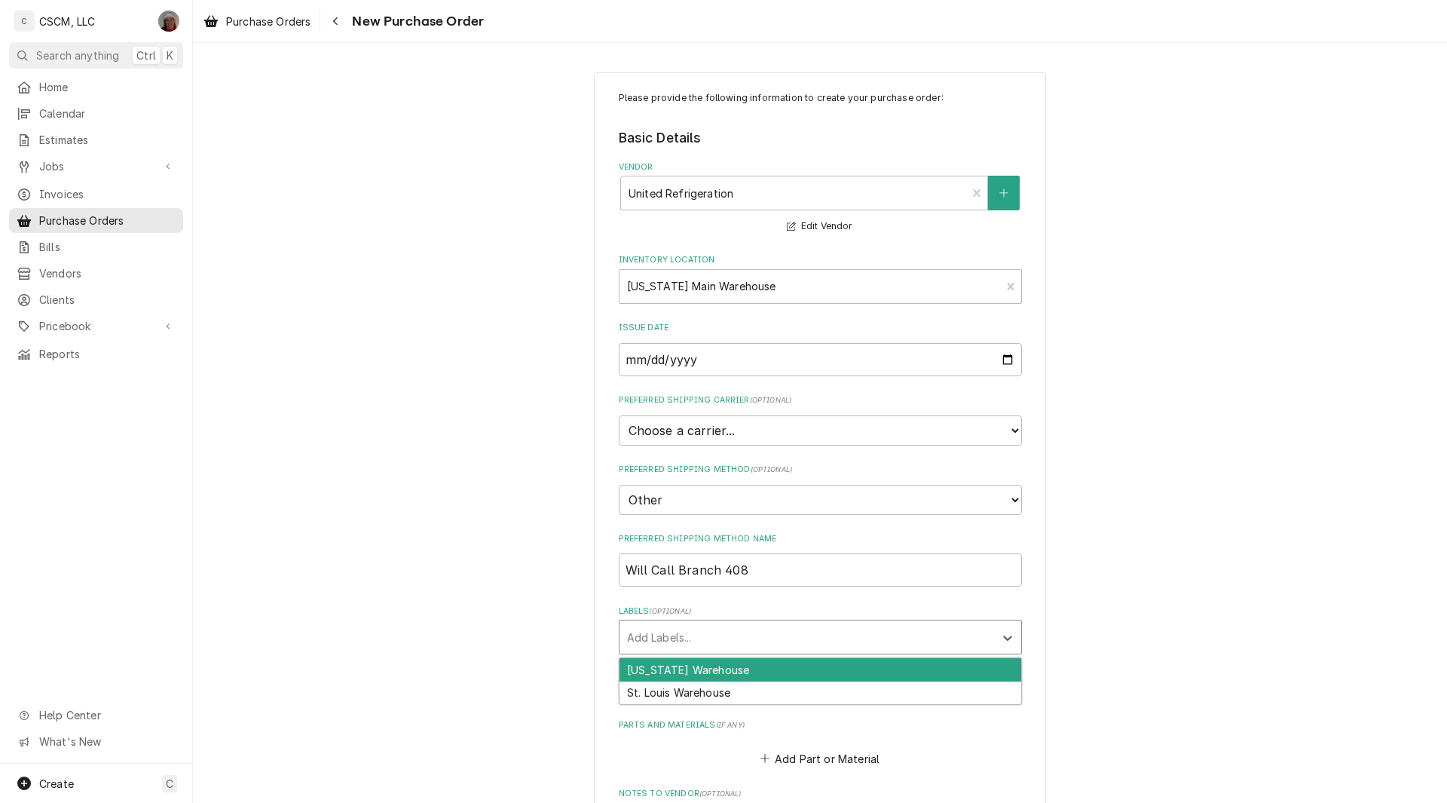
click at [682, 631] on div "Labels" at bounding box center [806, 636] width 359 height 27
click at [669, 663] on div "[US_STATE] Warehouse" at bounding box center [820, 669] width 402 height 23
type textarea "x"
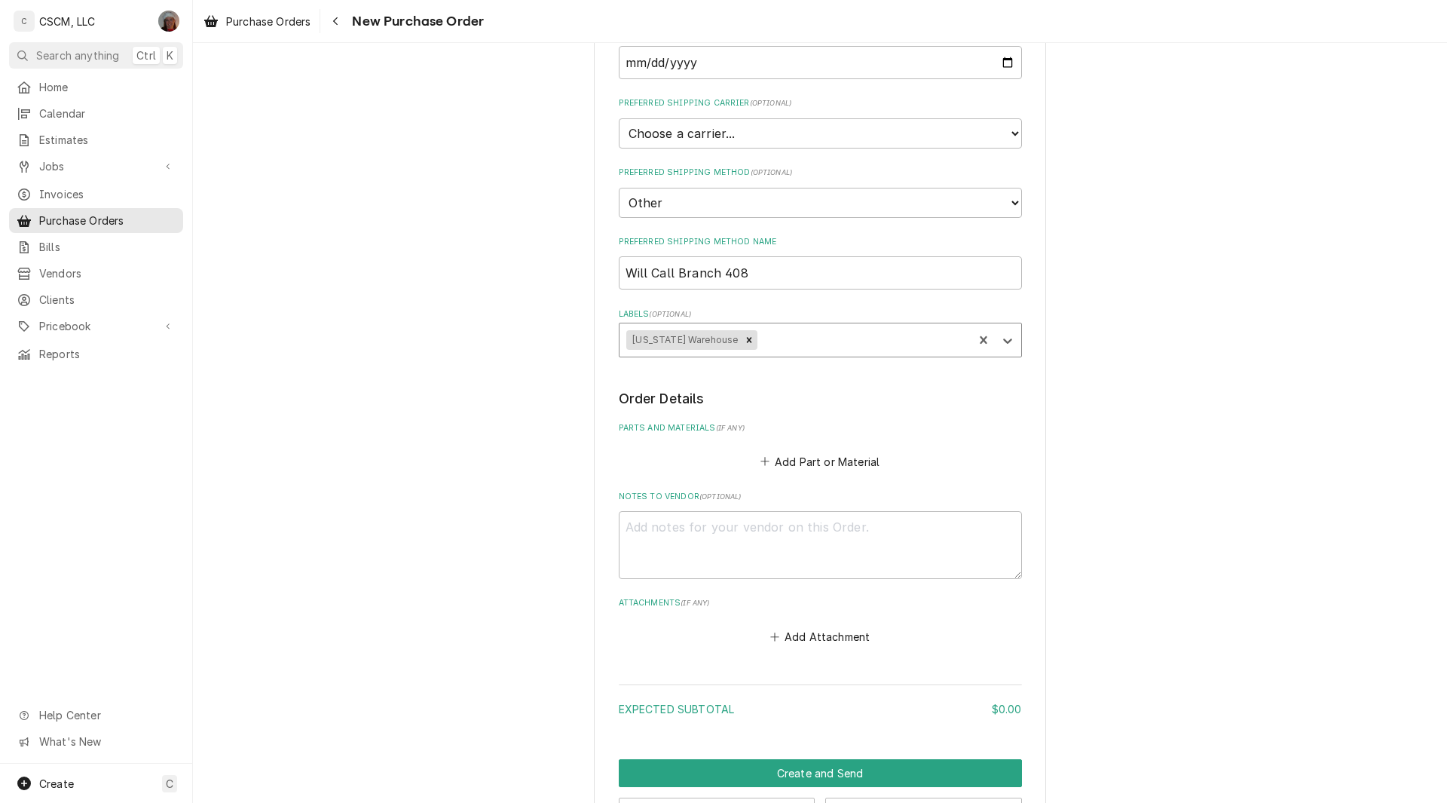
scroll to position [352, 0]
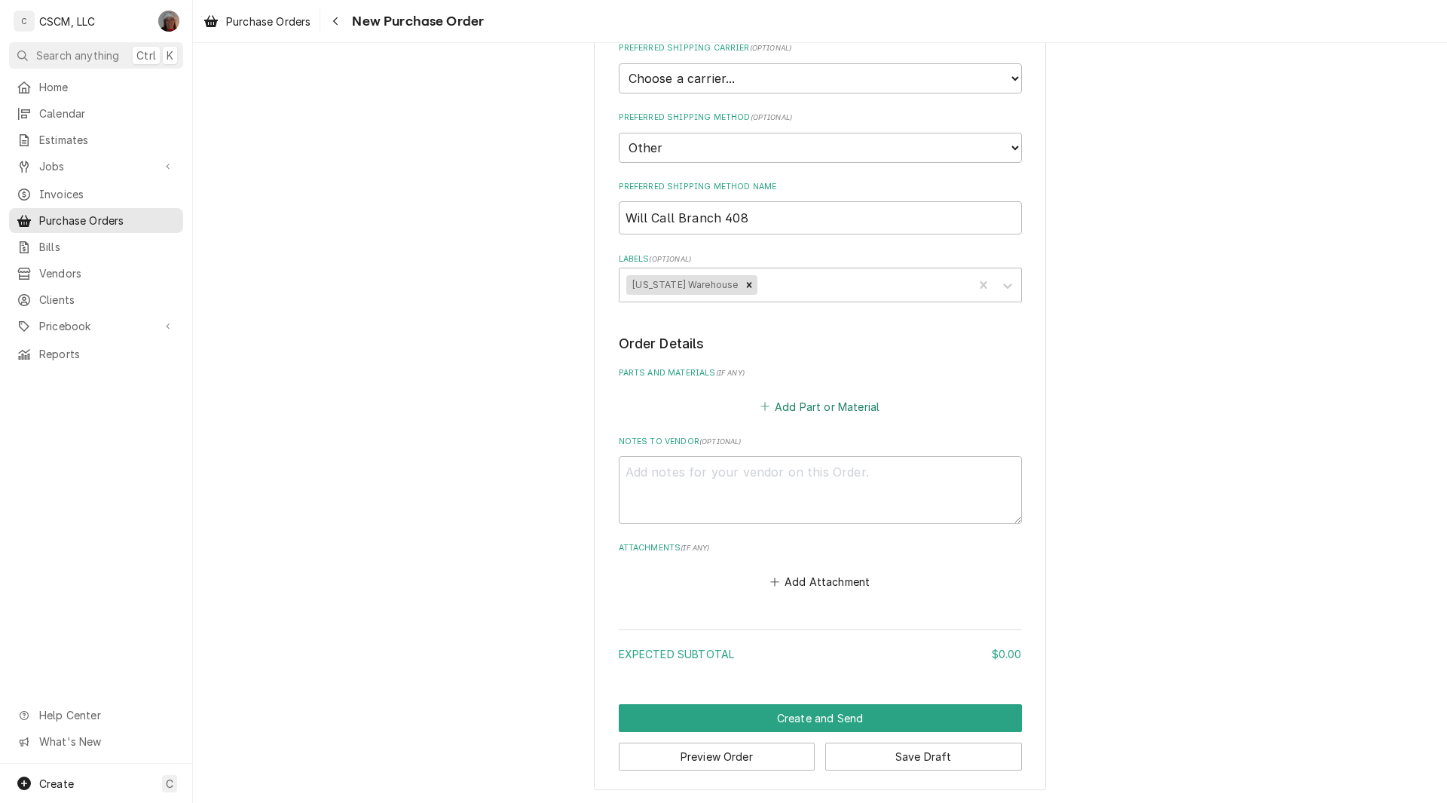
click at [809, 404] on button "Add Part or Material" at bounding box center [819, 406] width 124 height 21
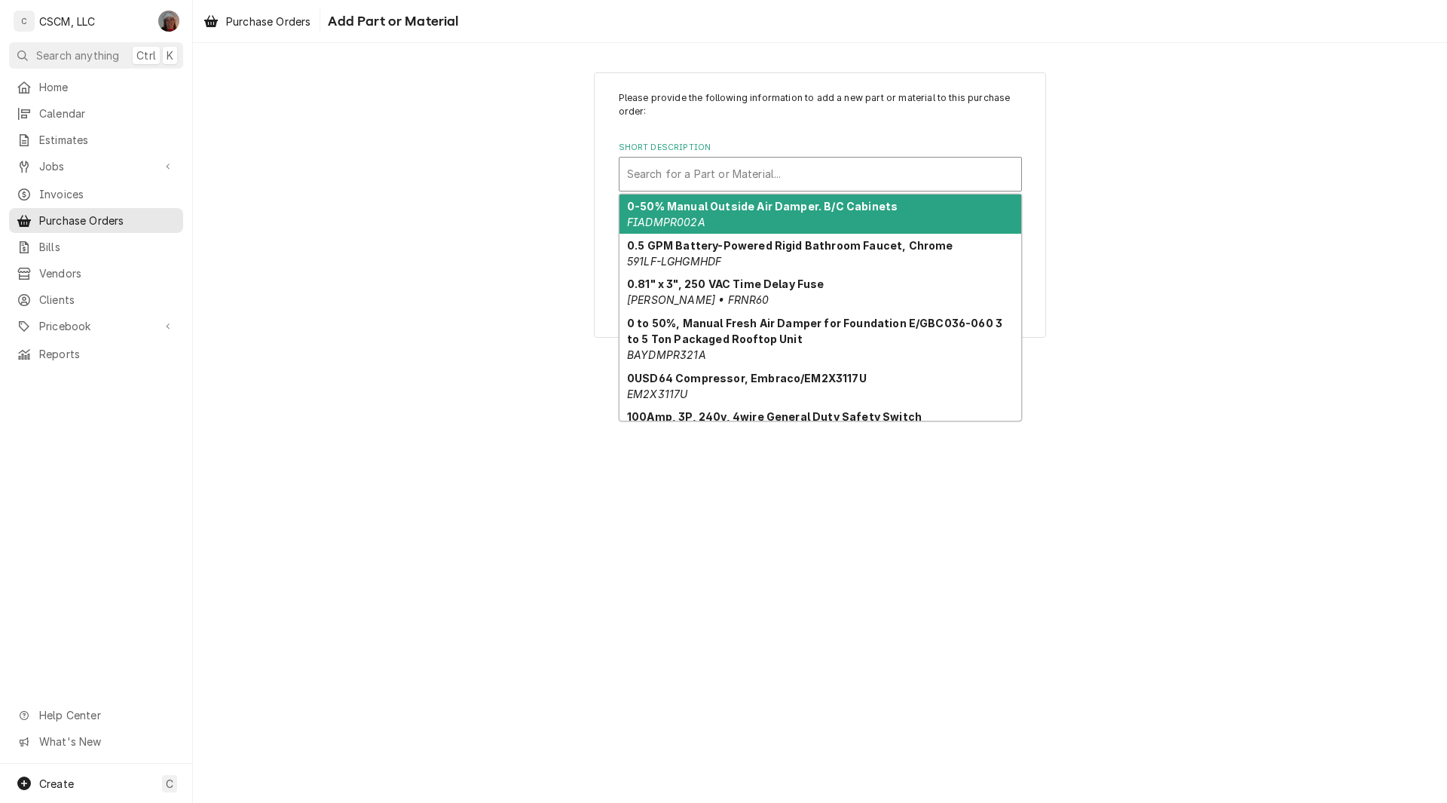
click at [687, 167] on div "Short Description" at bounding box center [820, 174] width 387 height 27
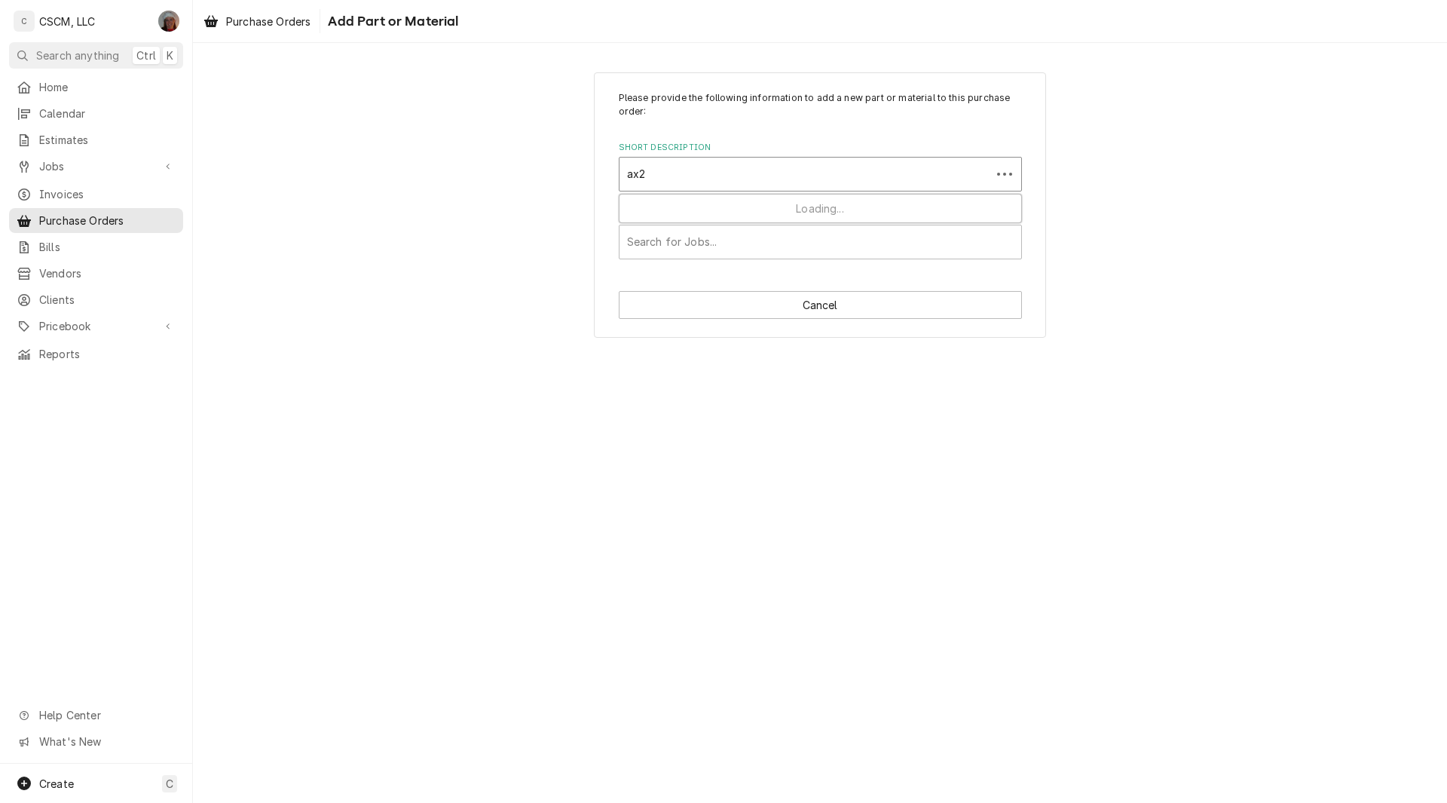
type input "ax28"
type textarea "x"
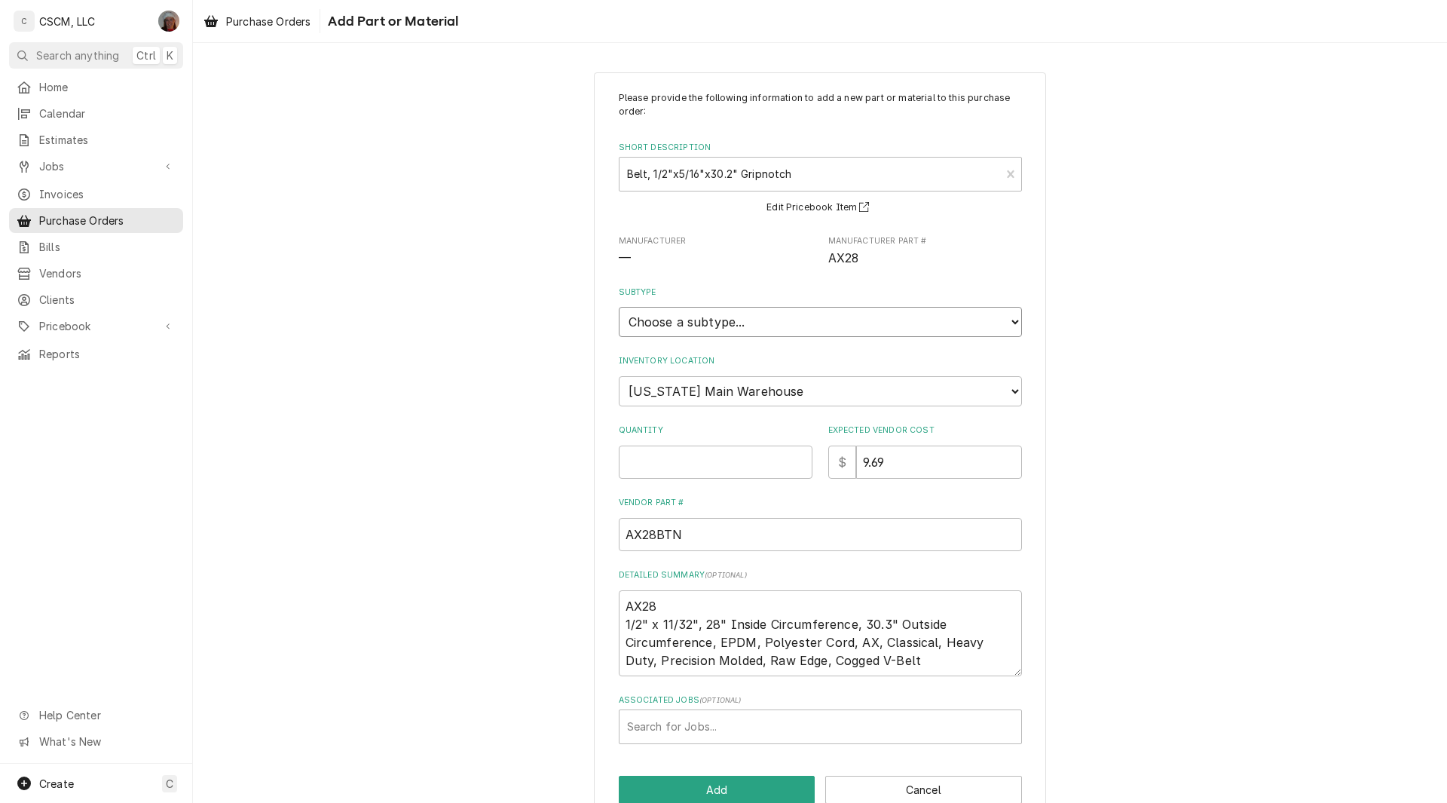
click at [769, 310] on select "Choose a subtype... Equipment Part Refrigerant Supply or Material Tool" at bounding box center [820, 322] width 403 height 30
select select "148"
click at [619, 307] on select "Choose a subtype... Equipment Part Refrigerant Supply or Material Tool" at bounding box center [820, 322] width 403 height 30
type textarea "x"
click at [959, 393] on select "Choose a location... Chris's Truck Colorado Main Warehouse Izaia's Truck Jimmy'…" at bounding box center [820, 391] width 403 height 30
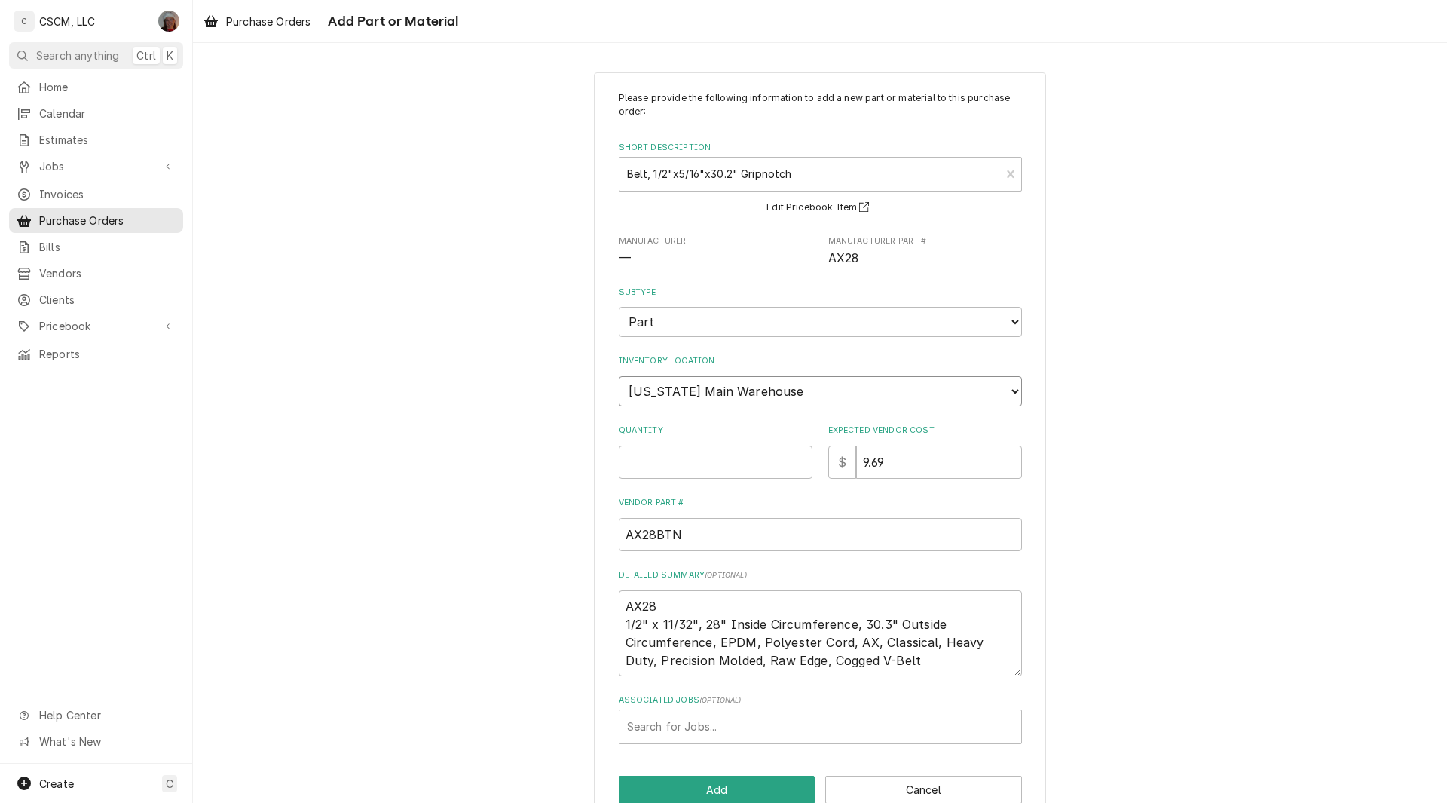
select select "421"
click at [619, 376] on select "Choose a location... Chris's Truck Colorado Main Warehouse Izaia's Truck Jimmy'…" at bounding box center [820, 391] width 403 height 30
click at [713, 460] on input "Quantity" at bounding box center [716, 461] width 194 height 33
type textarea "x"
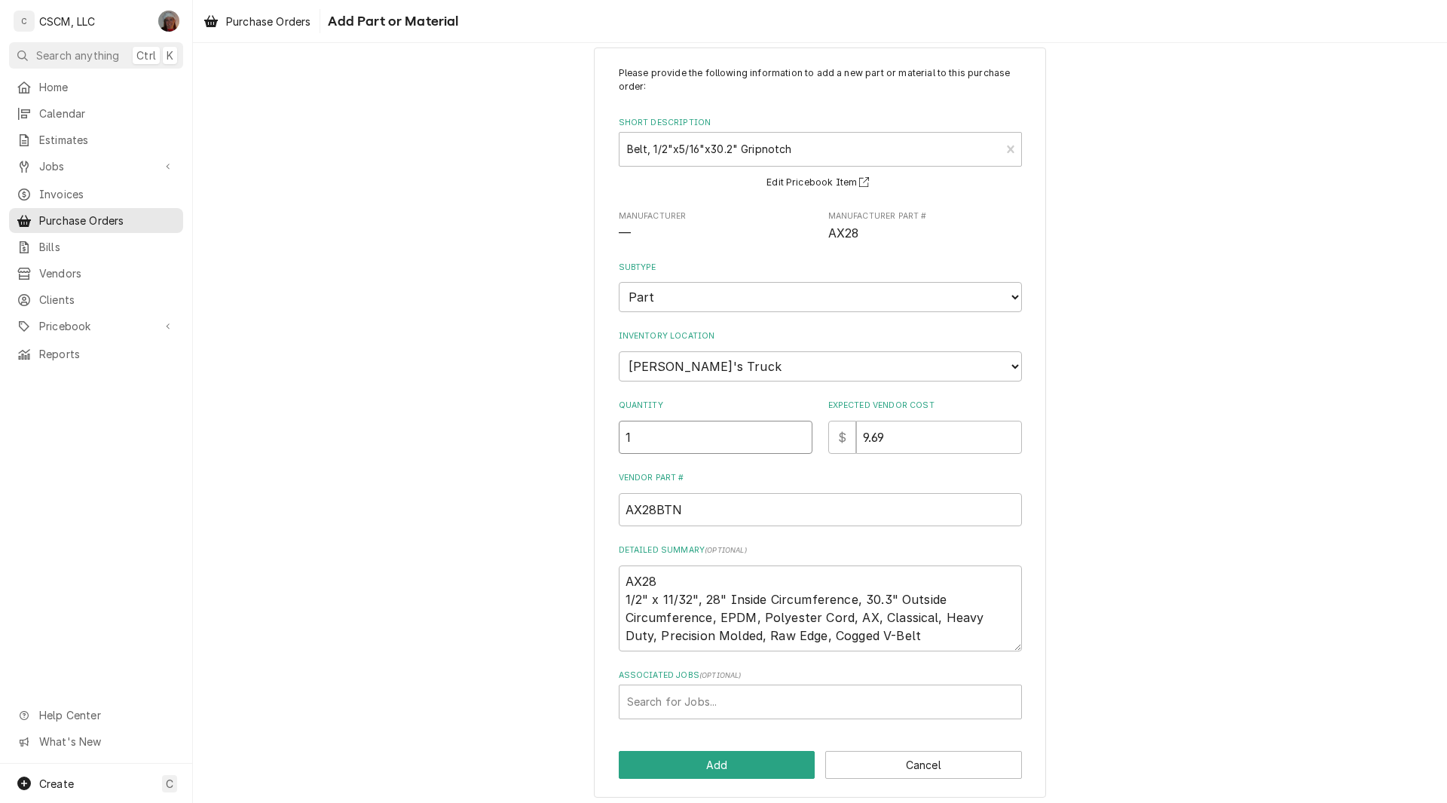
scroll to position [33, 0]
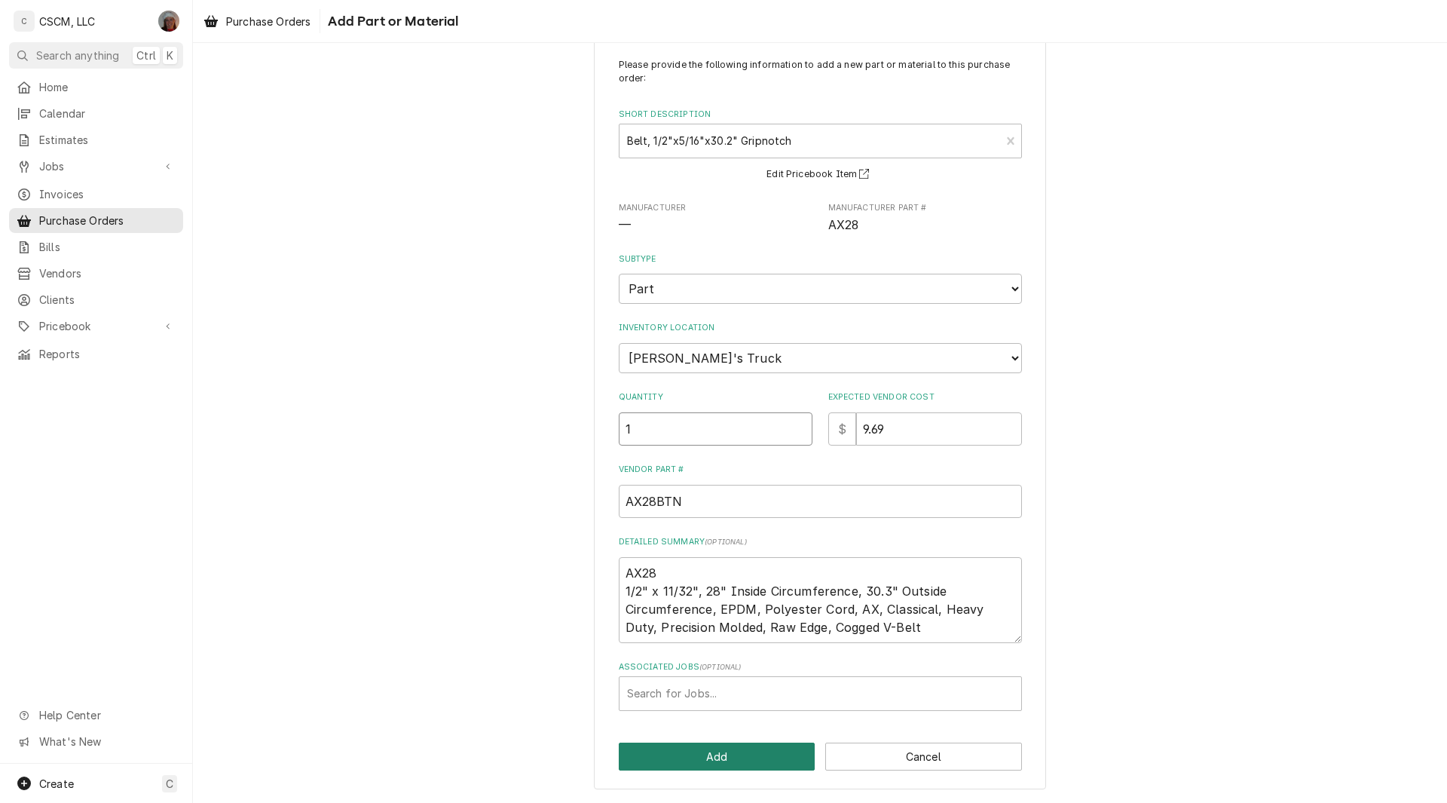
type input "1"
click at [721, 746] on button "Add" at bounding box center [717, 756] width 197 height 28
type textarea "x"
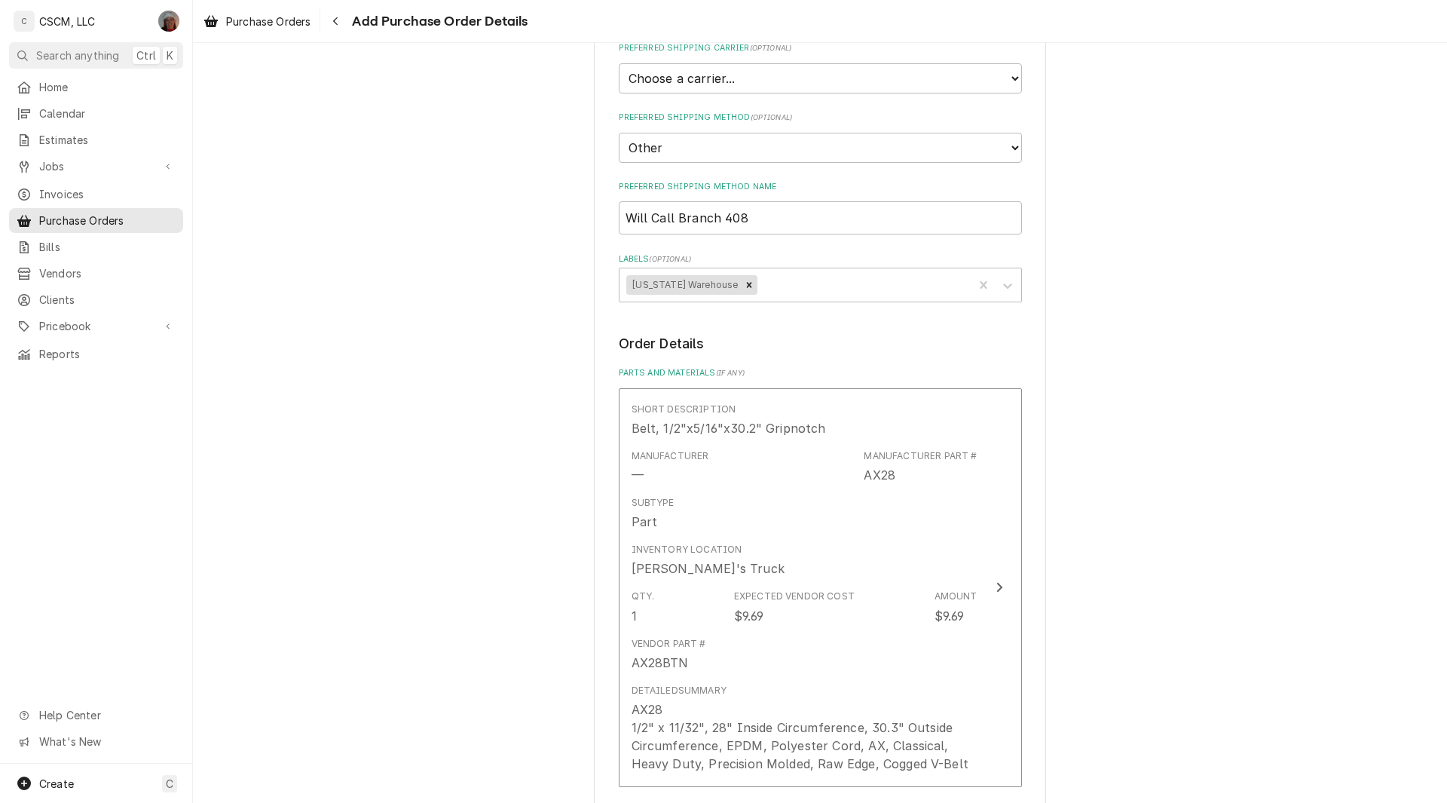
scroll to position [759, 0]
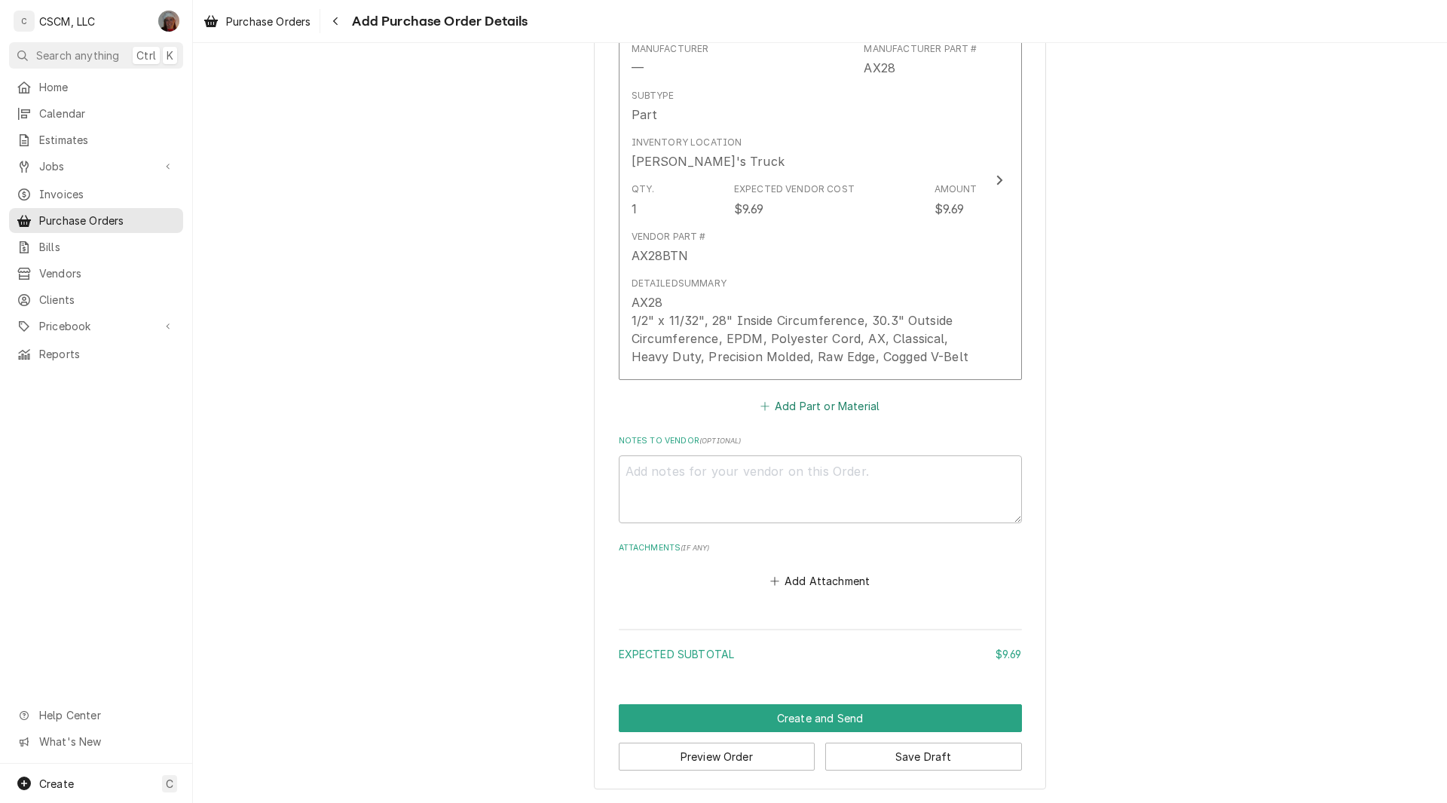
click at [781, 407] on button "Add Part or Material" at bounding box center [819, 405] width 124 height 21
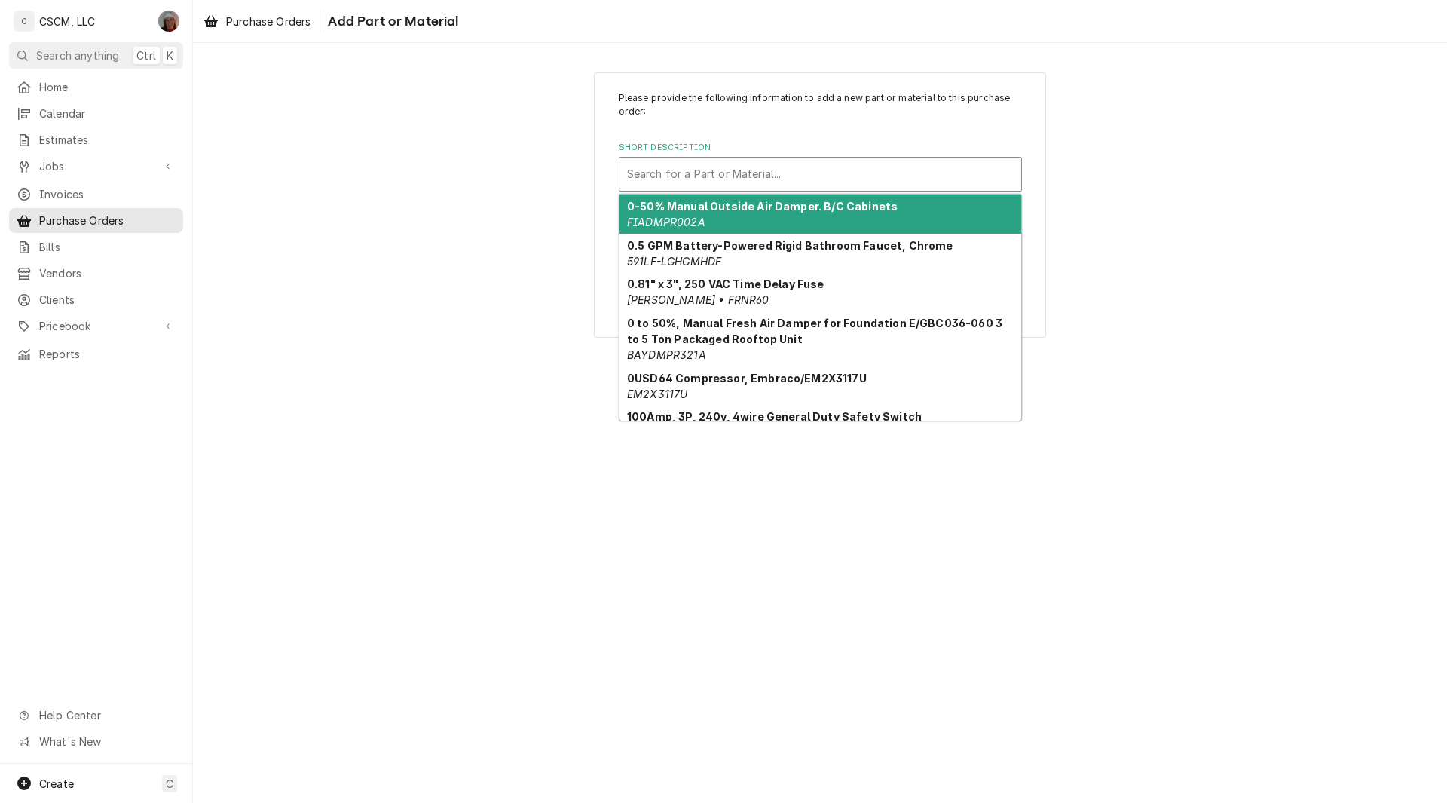
click at [656, 171] on div "Short Description" at bounding box center [820, 174] width 387 height 27
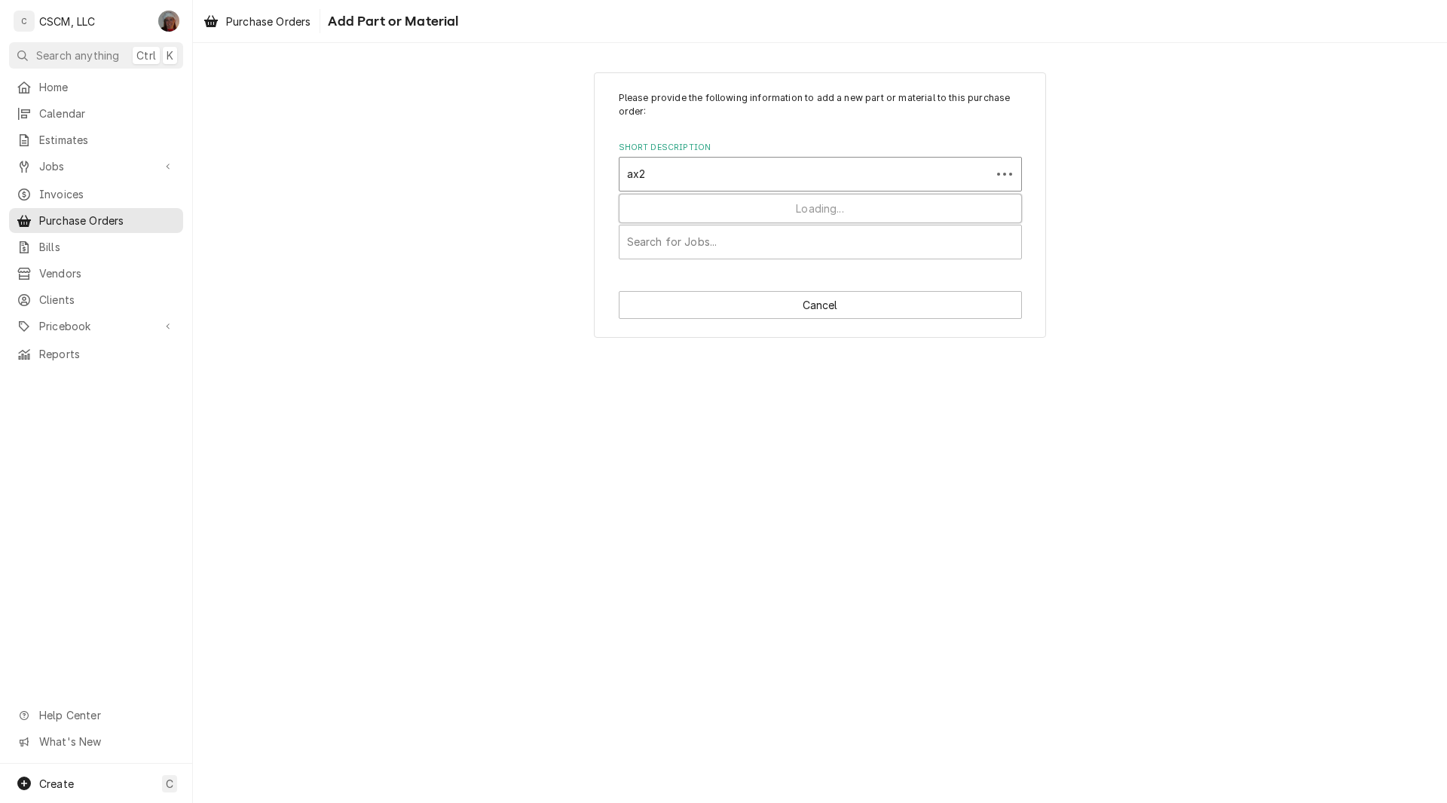
type input "ax21"
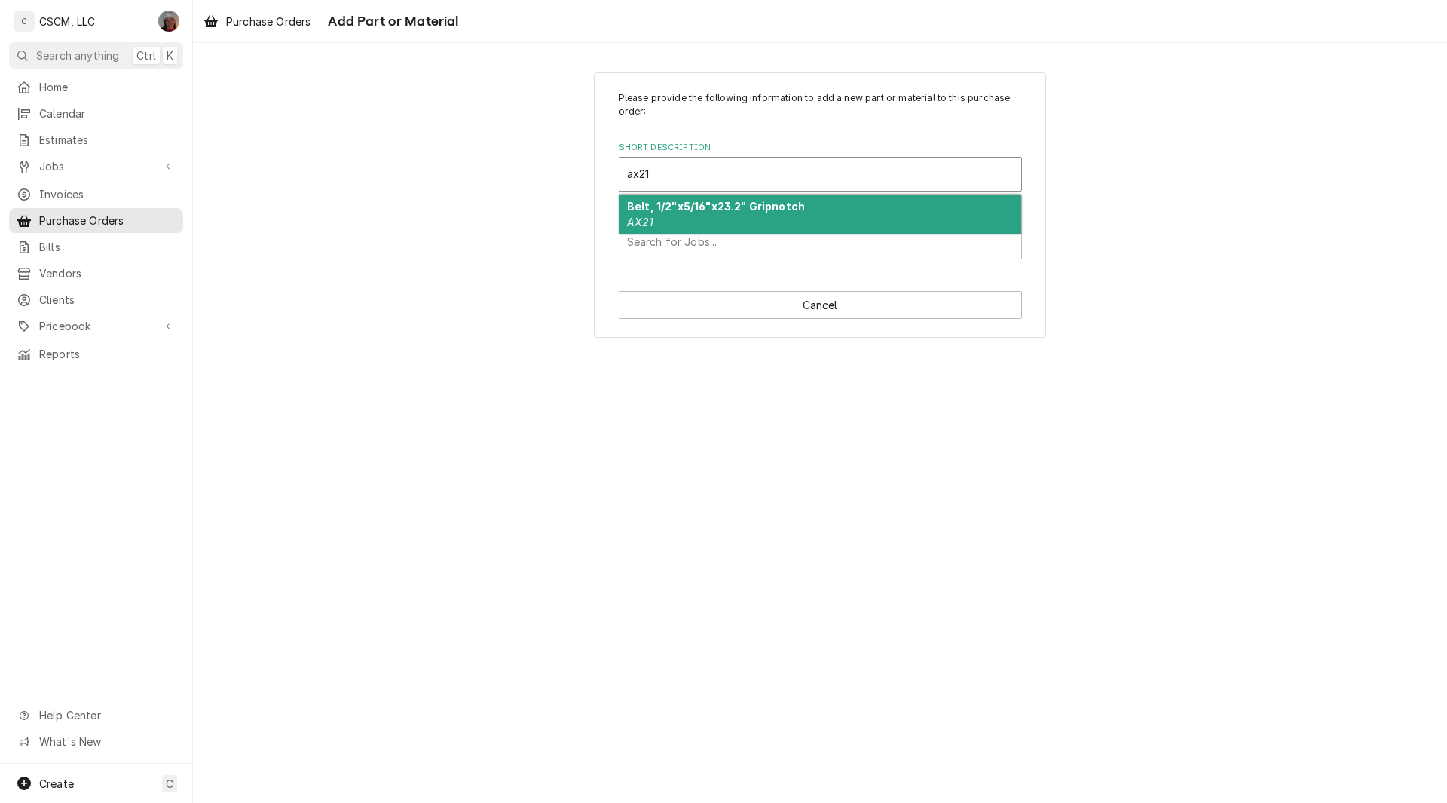
click at [650, 205] on strong "Belt, 1/2"x5/16"x23.2" Gripnotch" at bounding box center [716, 206] width 178 height 13
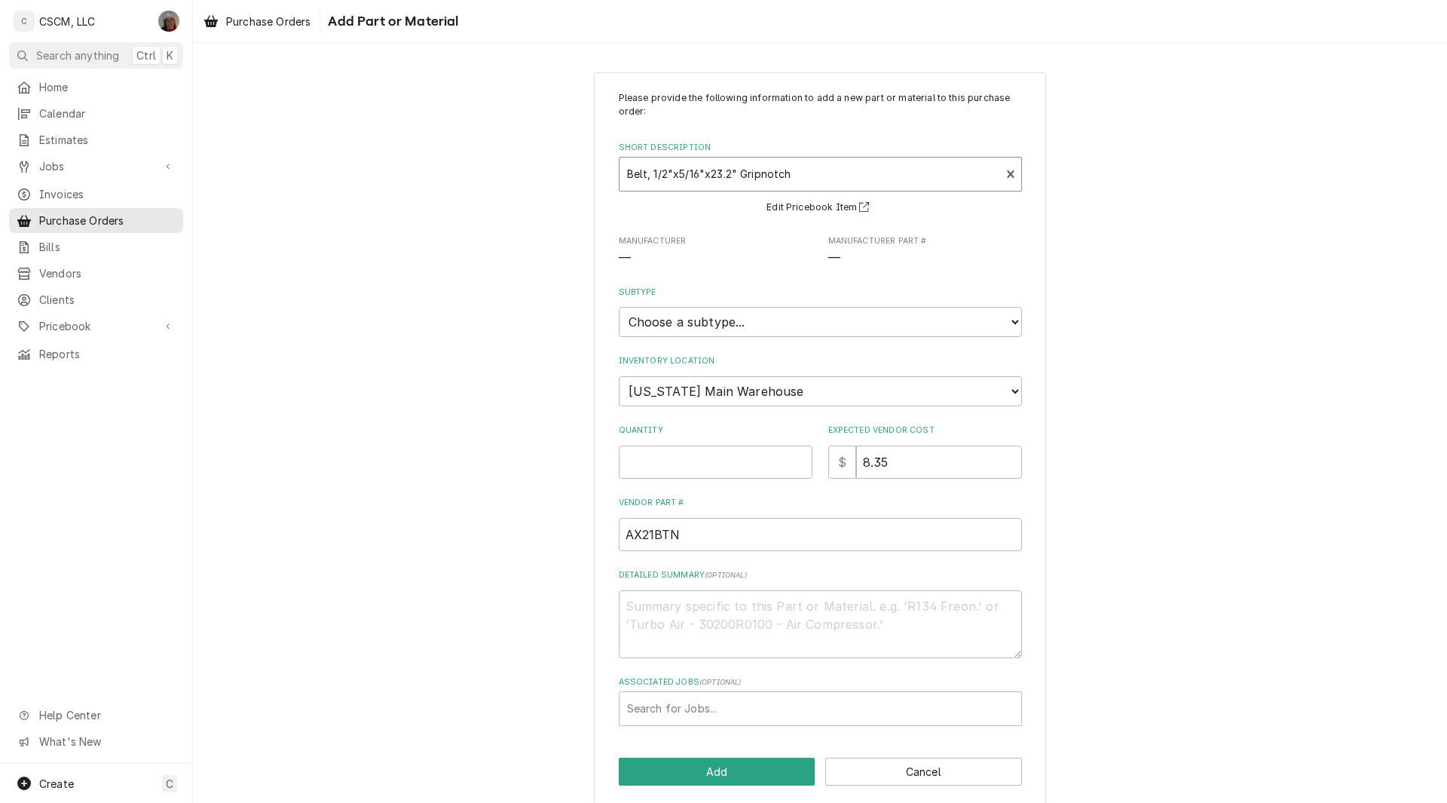
type textarea "x"
click at [713, 317] on select "Choose a subtype... Equipment Part Refrigerant Supply or Material Tool" at bounding box center [820, 322] width 403 height 30
select select "148"
click at [619, 307] on select "Choose a subtype... Equipment Part Refrigerant Supply or Material Tool" at bounding box center [820, 322] width 403 height 30
type textarea "x"
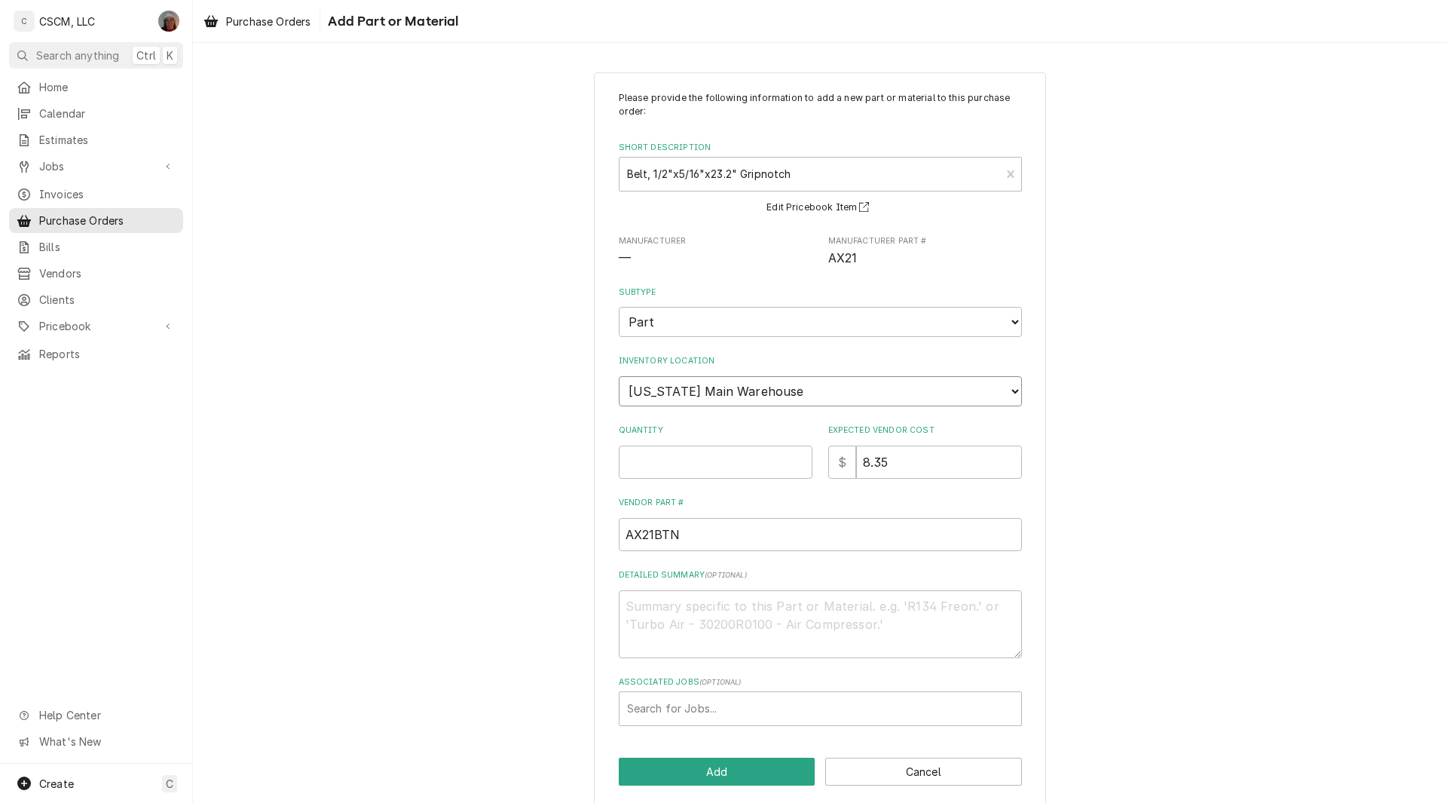
click at [662, 384] on select "Choose a location... Chris's Truck Colorado Main Warehouse Izaia's Truck Jimmy'…" at bounding box center [820, 391] width 403 height 30
select select "421"
click at [619, 376] on select "Choose a location... Chris's Truck Colorado Main Warehouse Izaia's Truck Jimmy'…" at bounding box center [820, 391] width 403 height 30
click at [641, 467] on input "Quantity" at bounding box center [716, 461] width 194 height 33
type textarea "x"
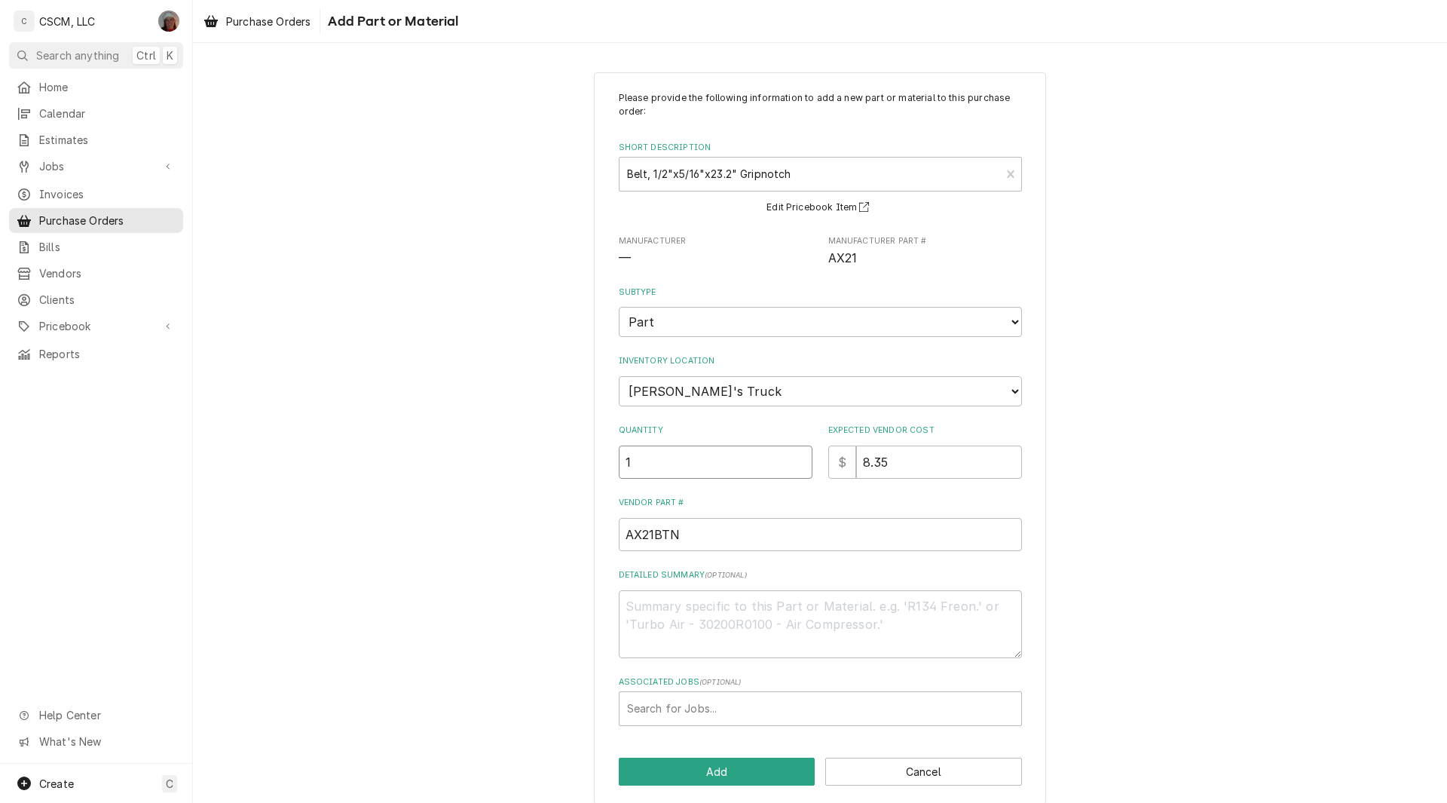
type input "1"
click at [726, 767] on button "Add" at bounding box center [717, 771] width 197 height 28
type textarea "x"
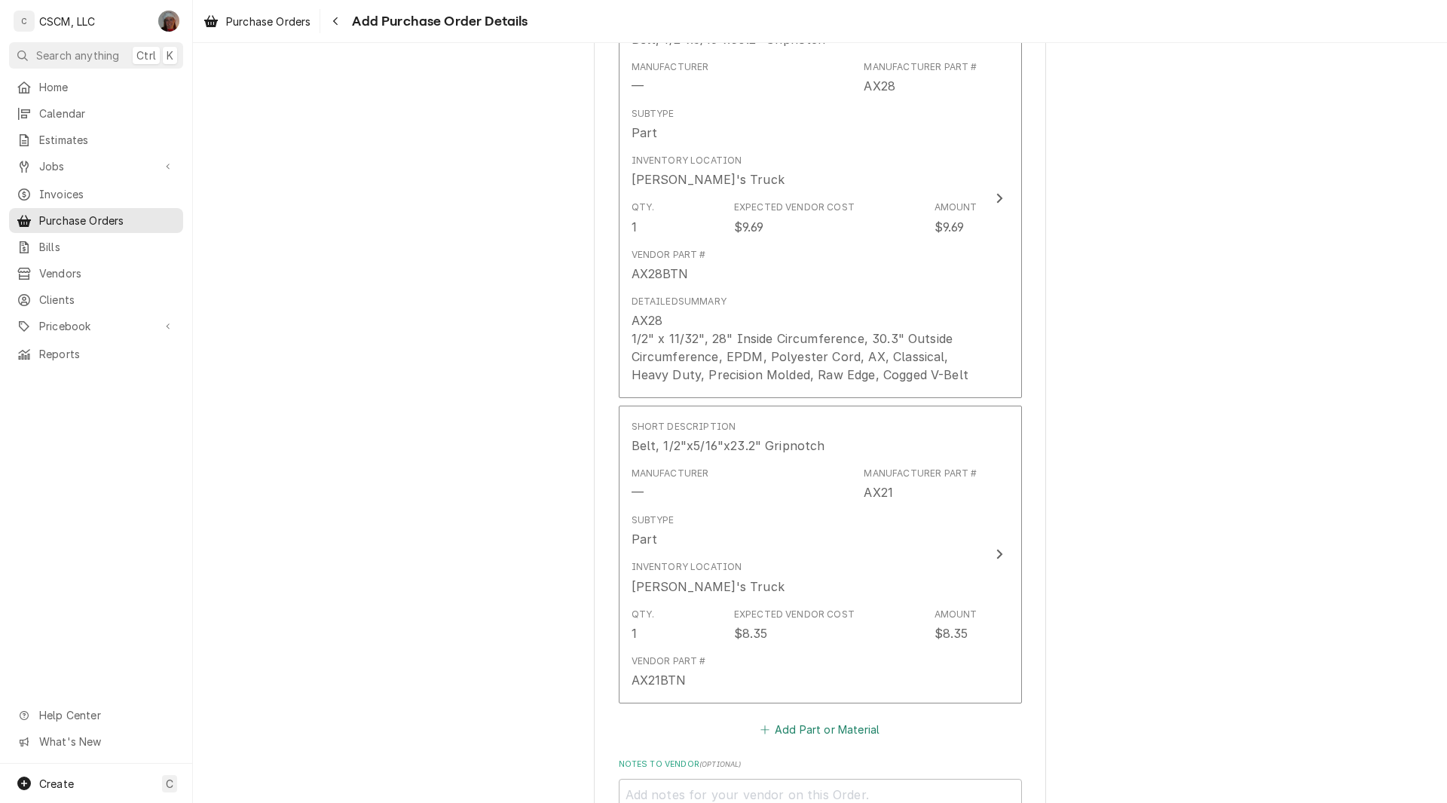
click at [790, 730] on button "Add Part or Material" at bounding box center [819, 729] width 124 height 21
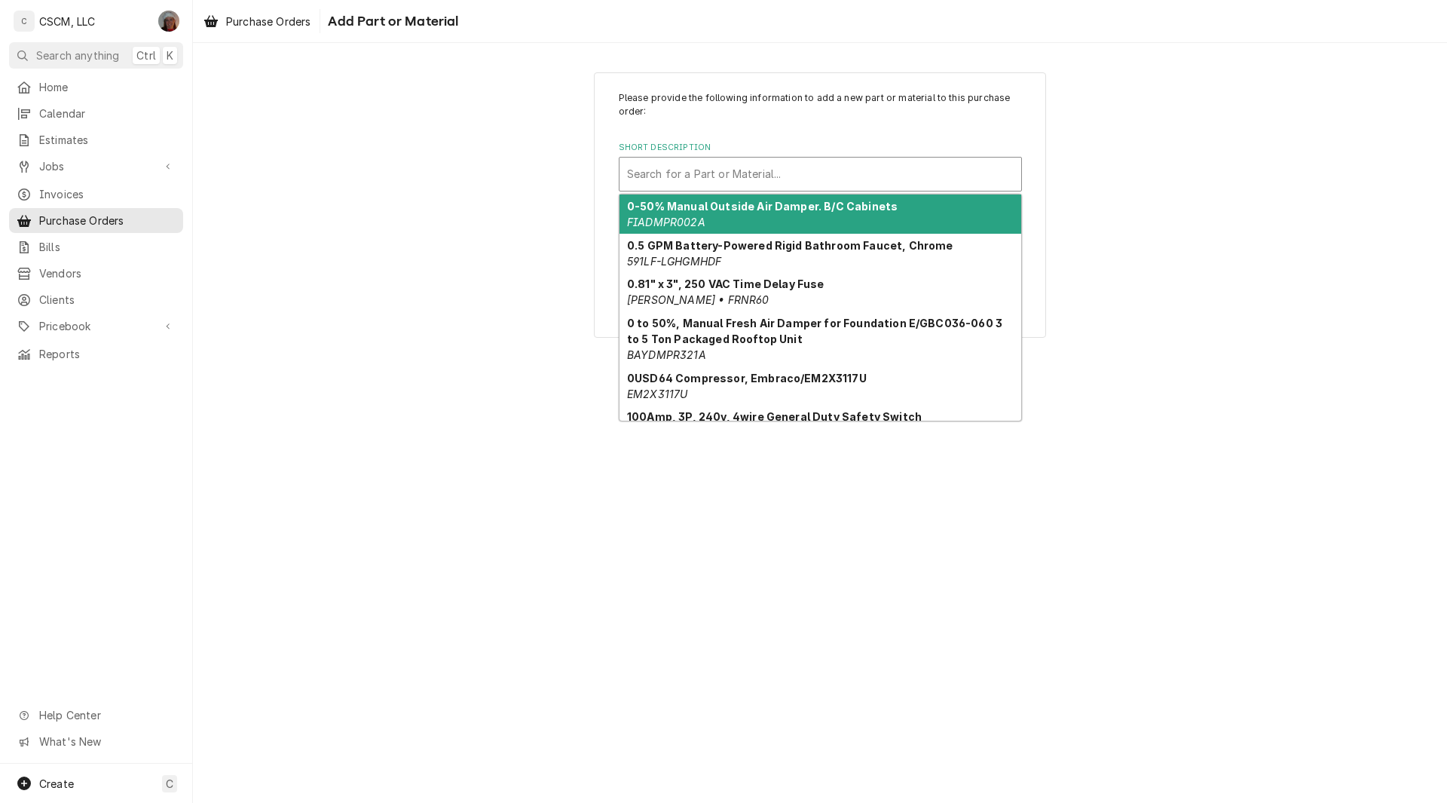
click at [741, 166] on div "Short Description" at bounding box center [820, 174] width 387 height 27
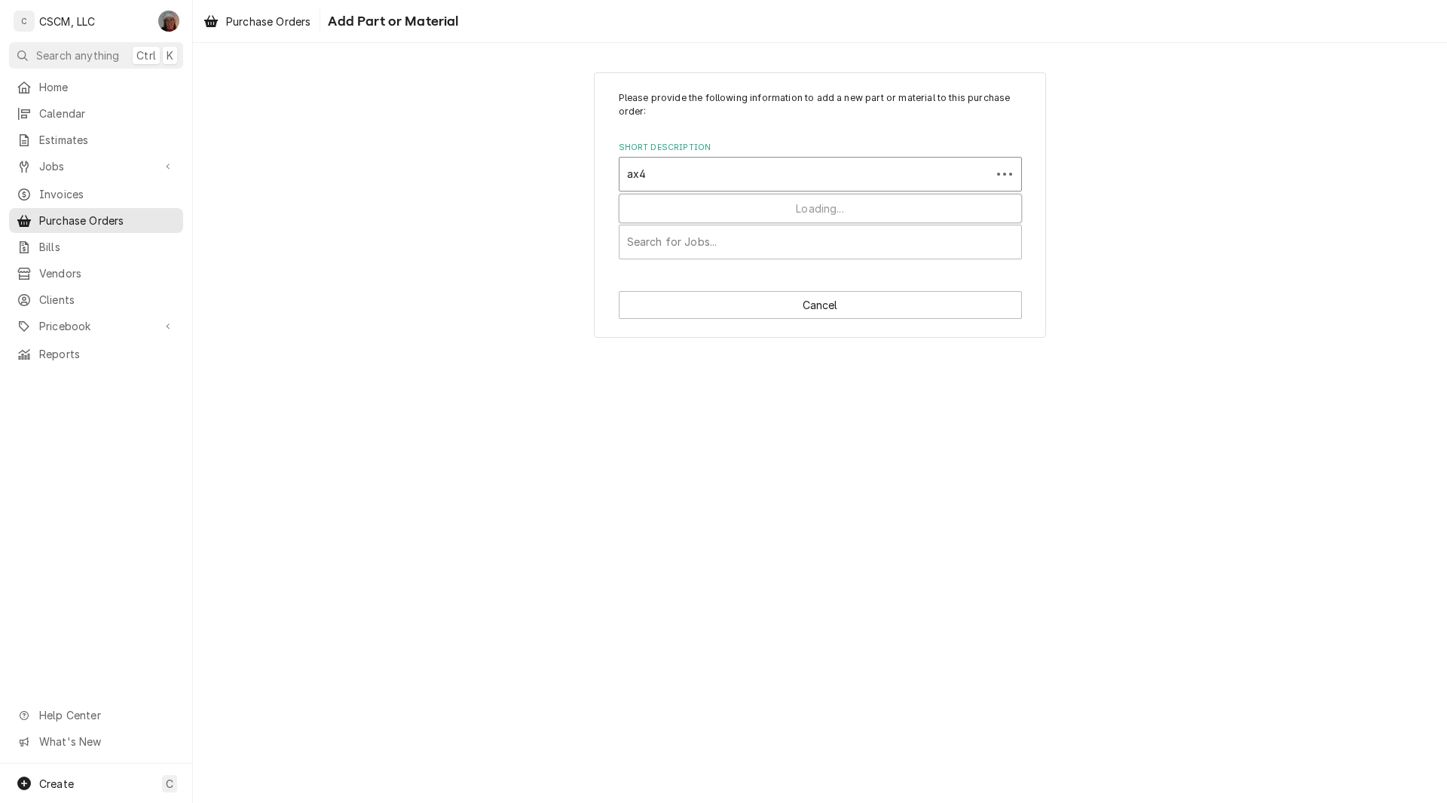
type input "ax44"
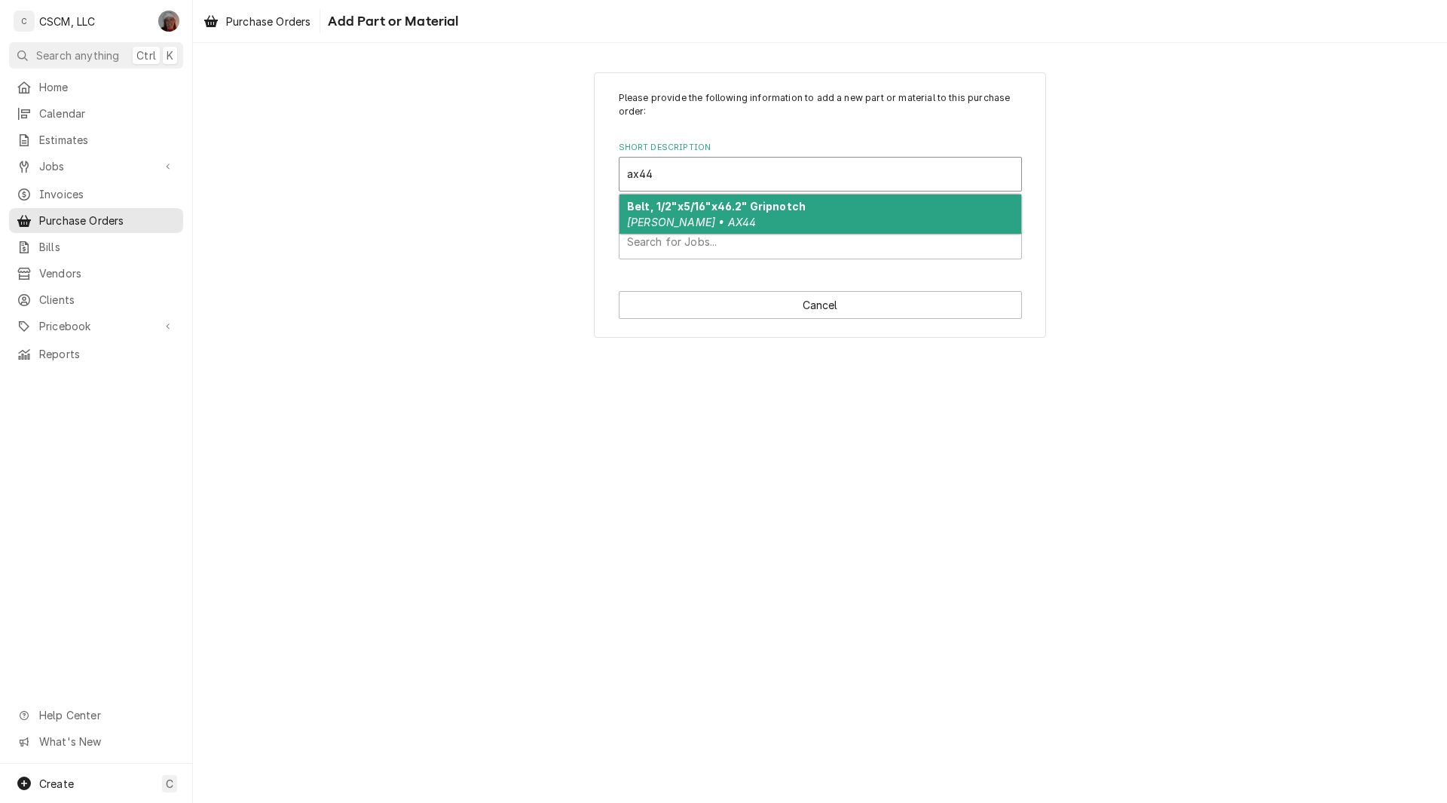
click at [702, 207] on strong "Belt, 1/2"x5/16"x46.2" Gripnotch" at bounding box center [716, 206] width 179 height 13
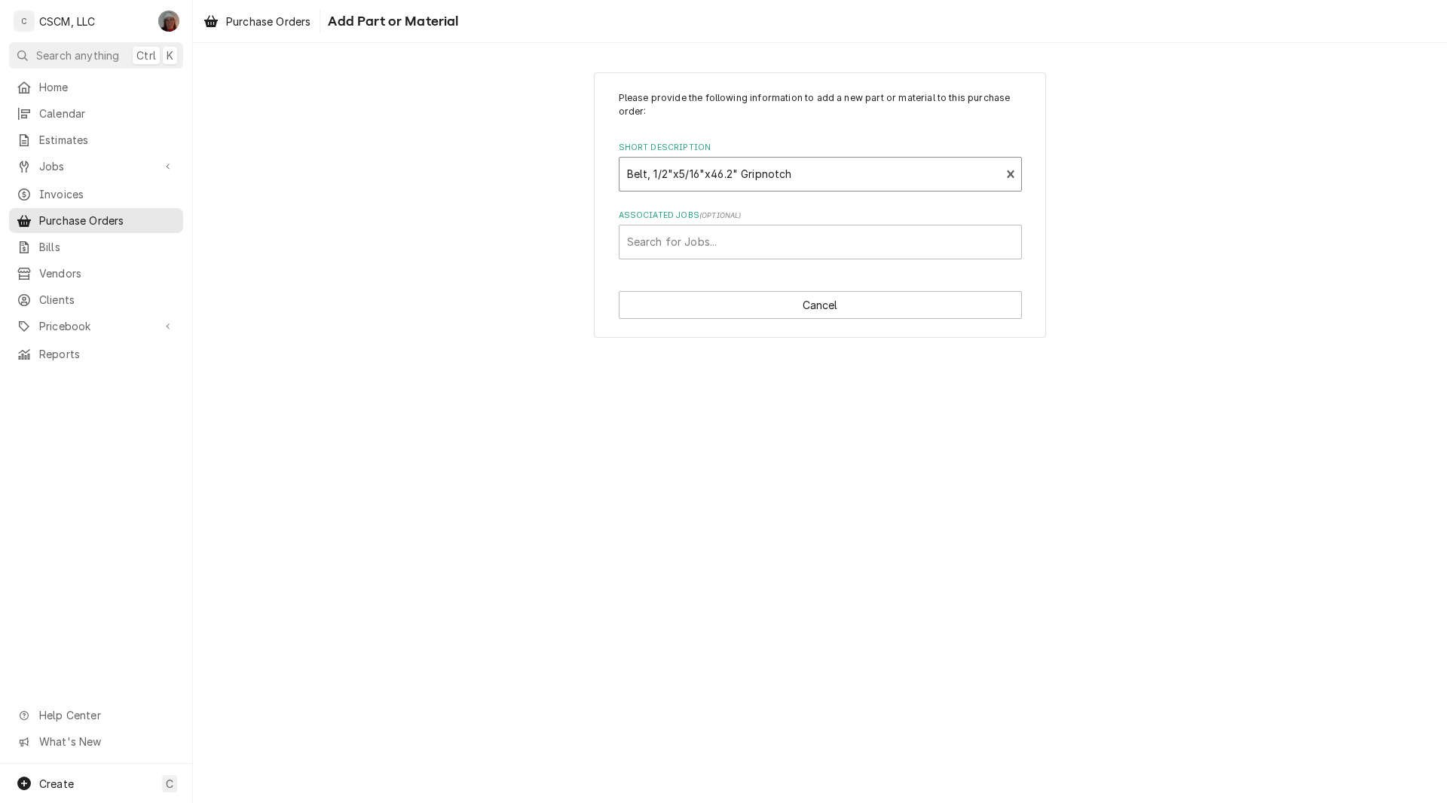
type textarea "x"
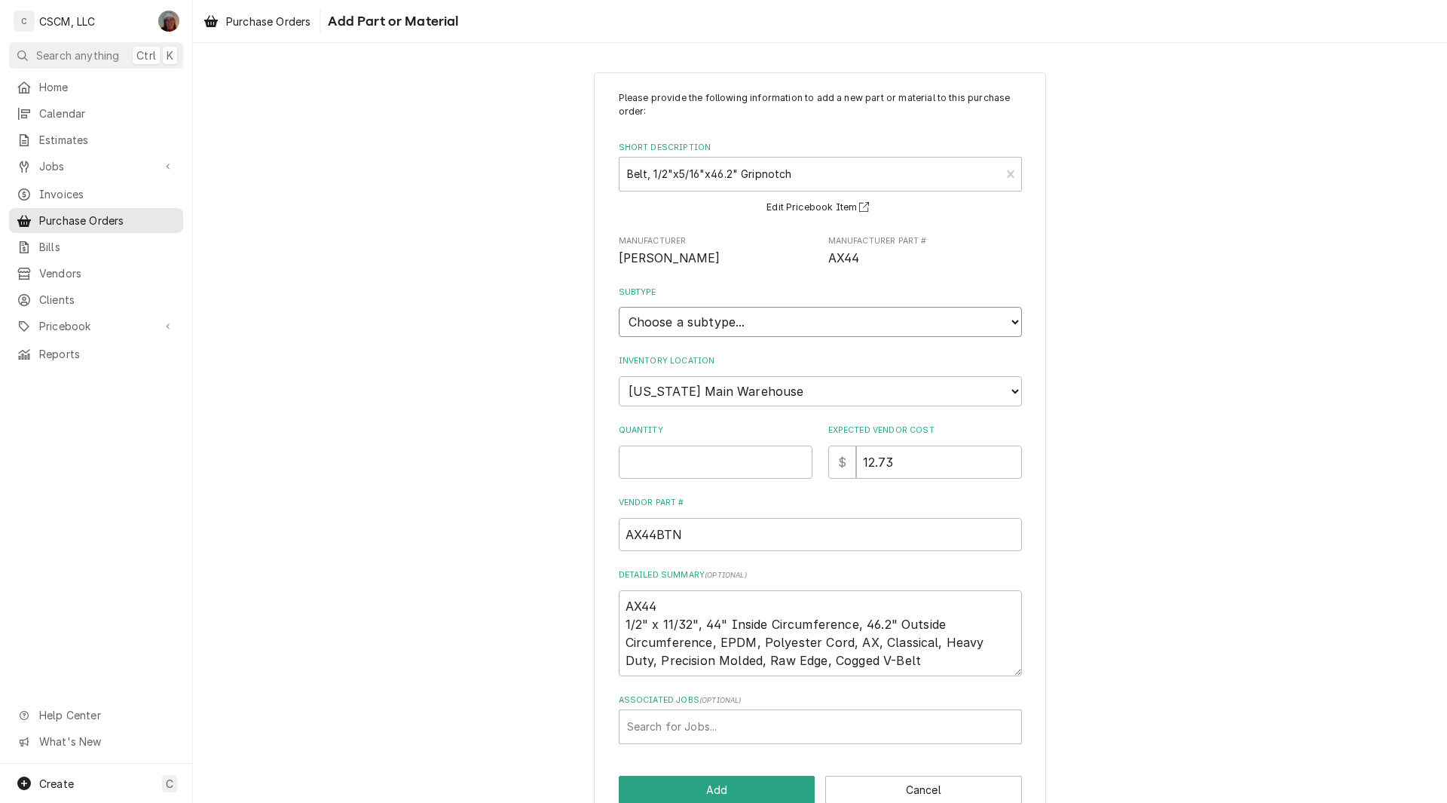
click at [704, 319] on select "Choose a subtype... Equipment Part Refrigerant Supply or Material Tool" at bounding box center [820, 322] width 403 height 30
select select "148"
click at [619, 307] on select "Choose a subtype... Equipment Part Refrigerant Supply or Material Tool" at bounding box center [820, 322] width 403 height 30
click at [662, 461] on input "Quantity" at bounding box center [716, 461] width 194 height 33
type textarea "x"
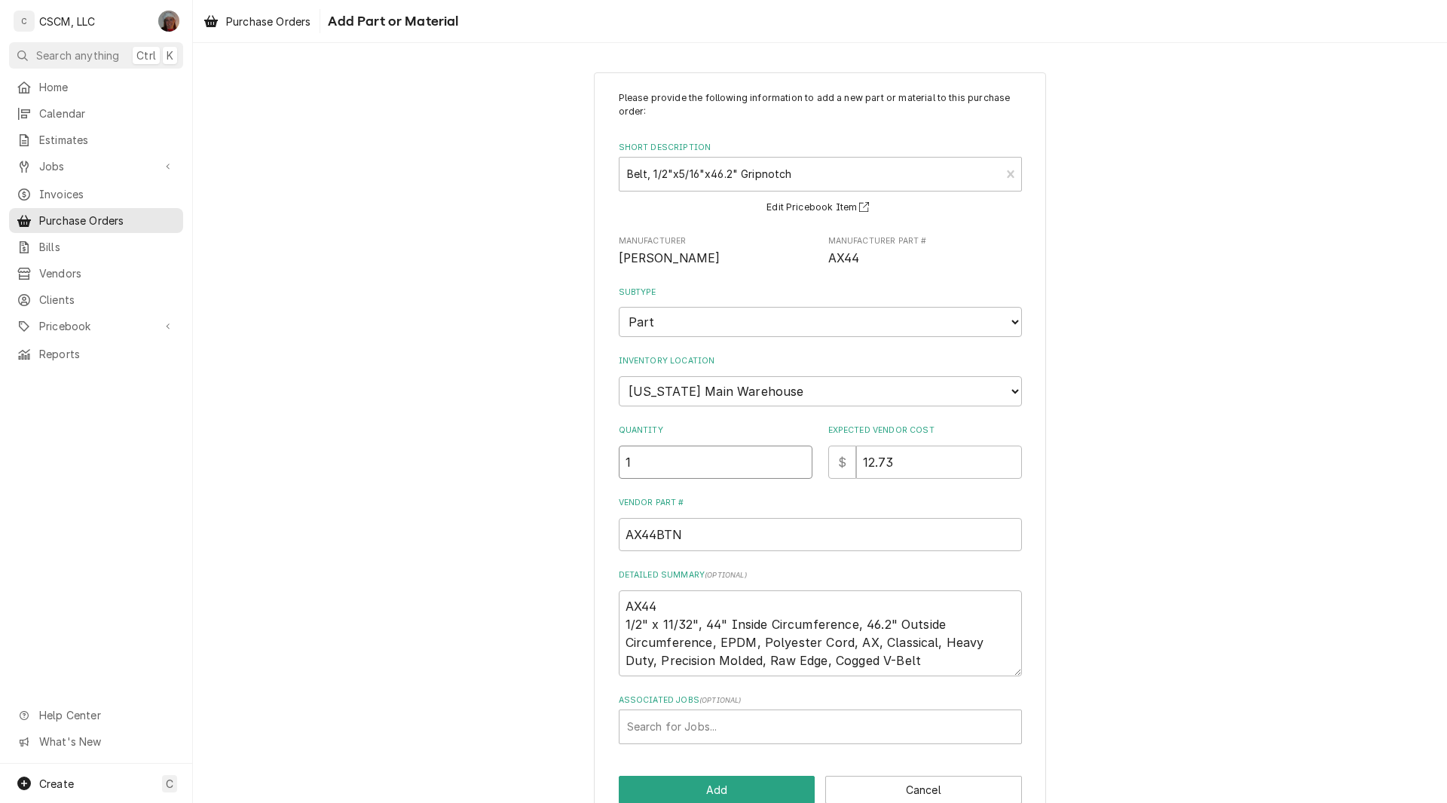
type input "1"
click at [708, 780] on button "Add" at bounding box center [717, 789] width 197 height 28
type textarea "x"
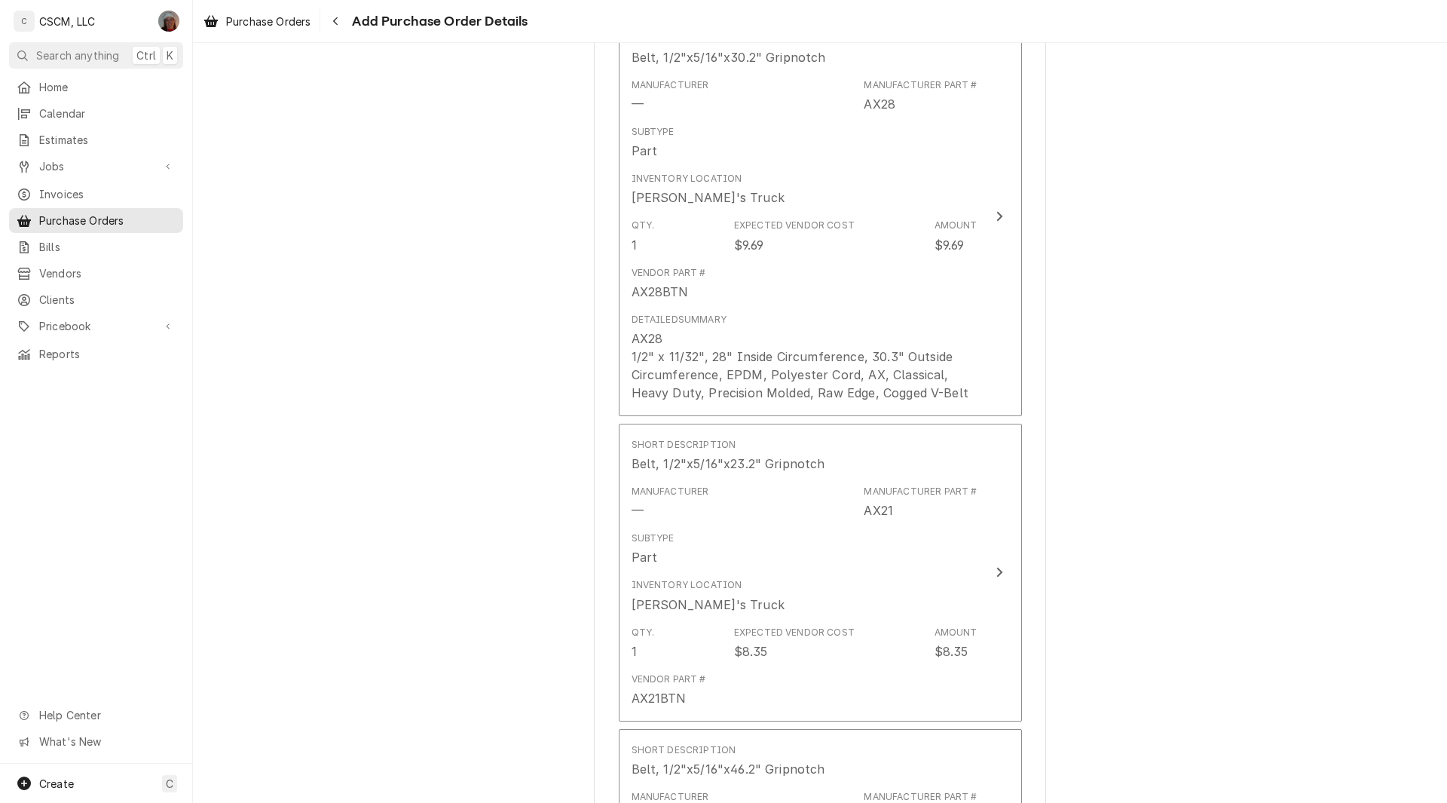
scroll to position [1387, 0]
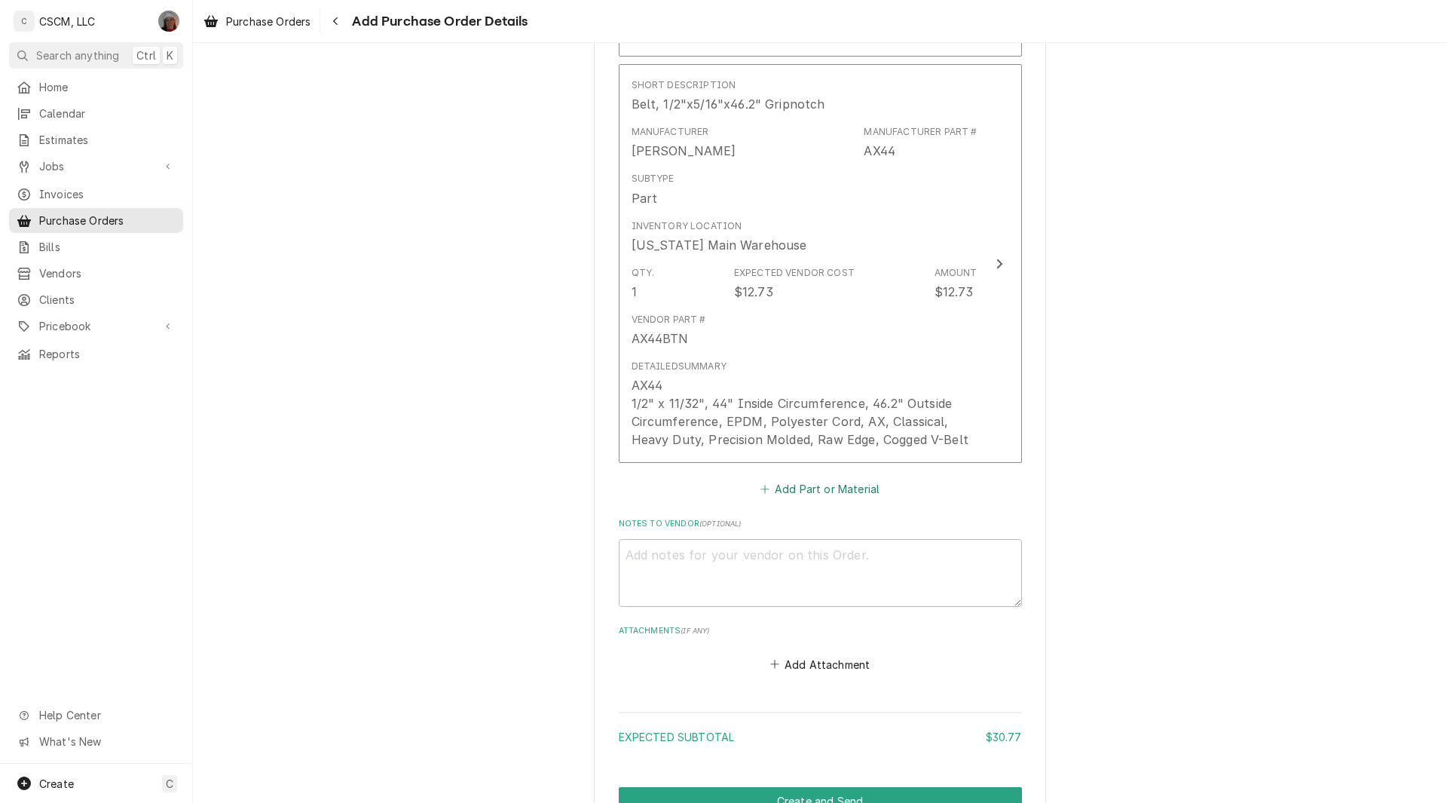
click at [793, 485] on button "Add Part or Material" at bounding box center [819, 489] width 124 height 21
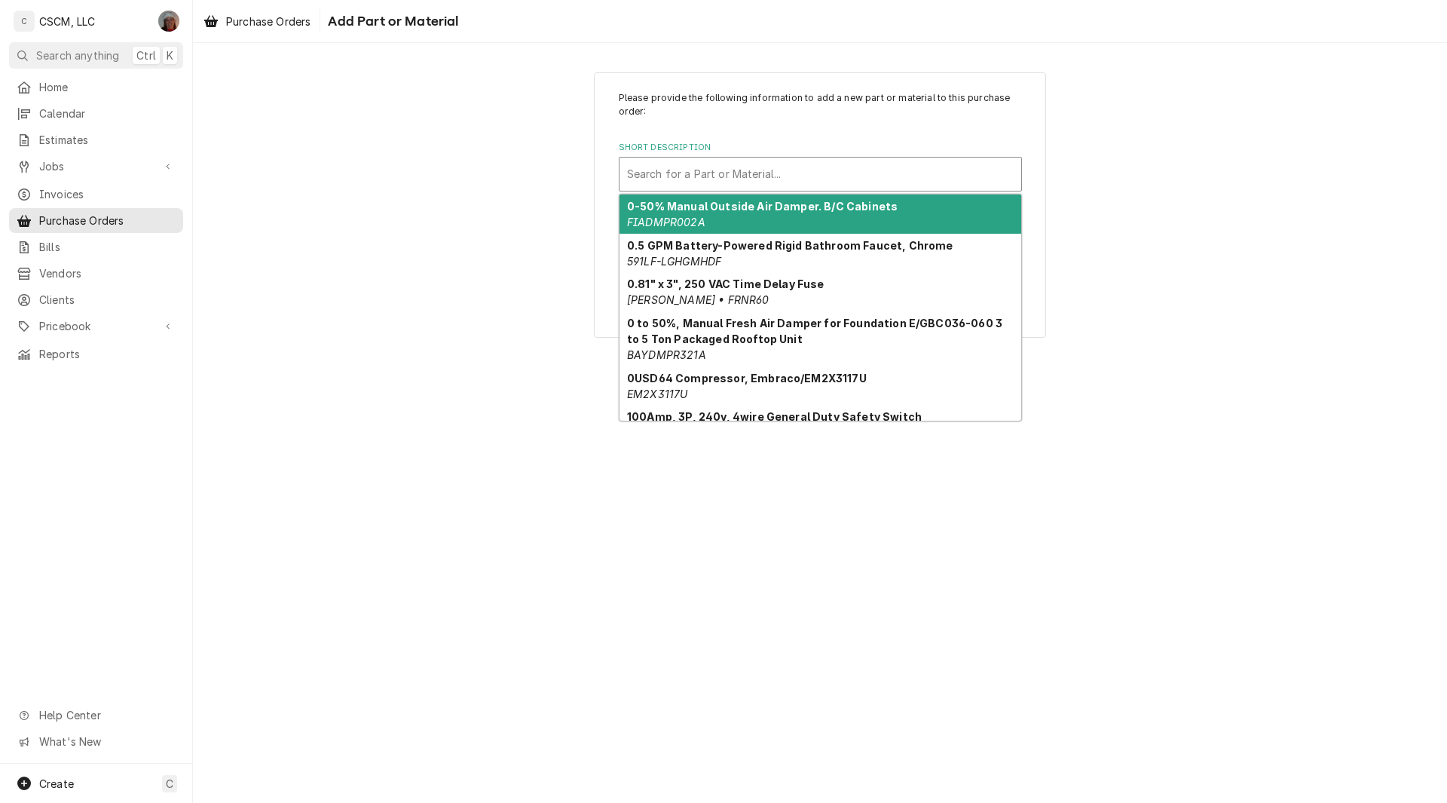
click at [665, 170] on div "Short Description" at bounding box center [820, 174] width 387 height 27
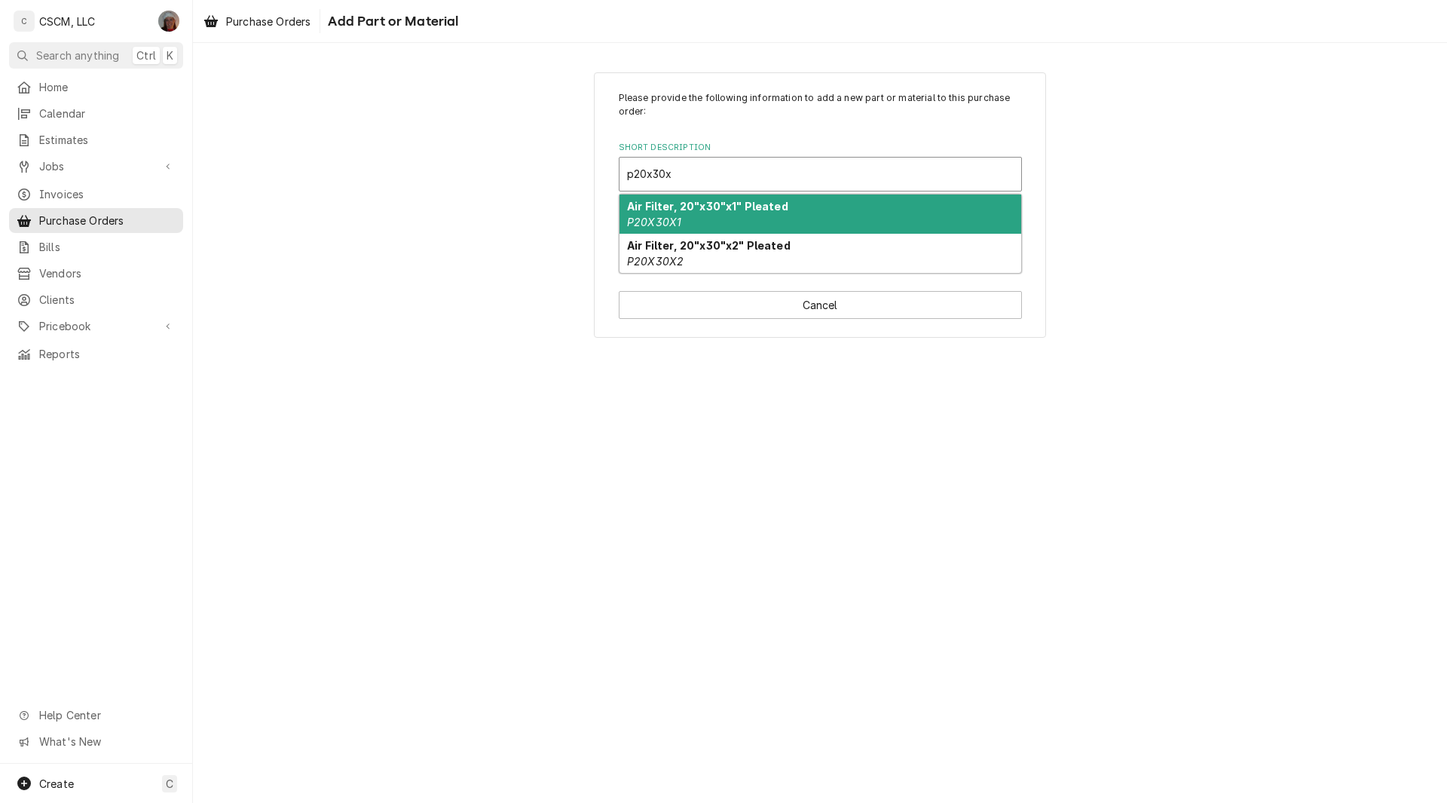
type input "p20x30x2"
click at [671, 222] on em "P20X30X2" at bounding box center [655, 222] width 57 height 13
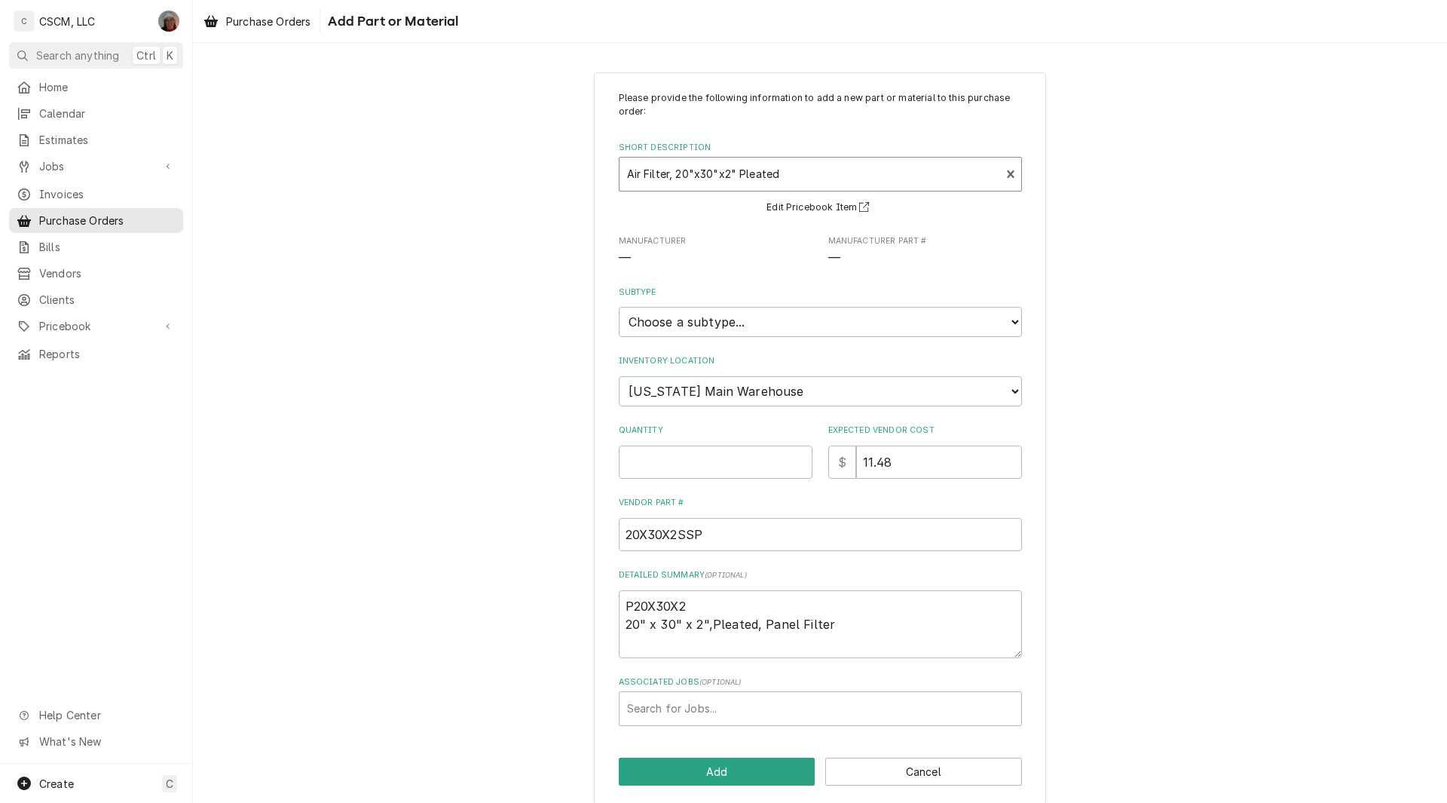
type textarea "x"
click at [730, 322] on select "Choose a subtype... Equipment Part Refrigerant Supply or Material Tool" at bounding box center [820, 322] width 403 height 30
select select "148"
click at [619, 307] on select "Choose a subtype... Equipment Part Refrigerant Supply or Material Tool" at bounding box center [820, 322] width 403 height 30
click at [658, 466] on input "Quantity" at bounding box center [716, 461] width 194 height 33
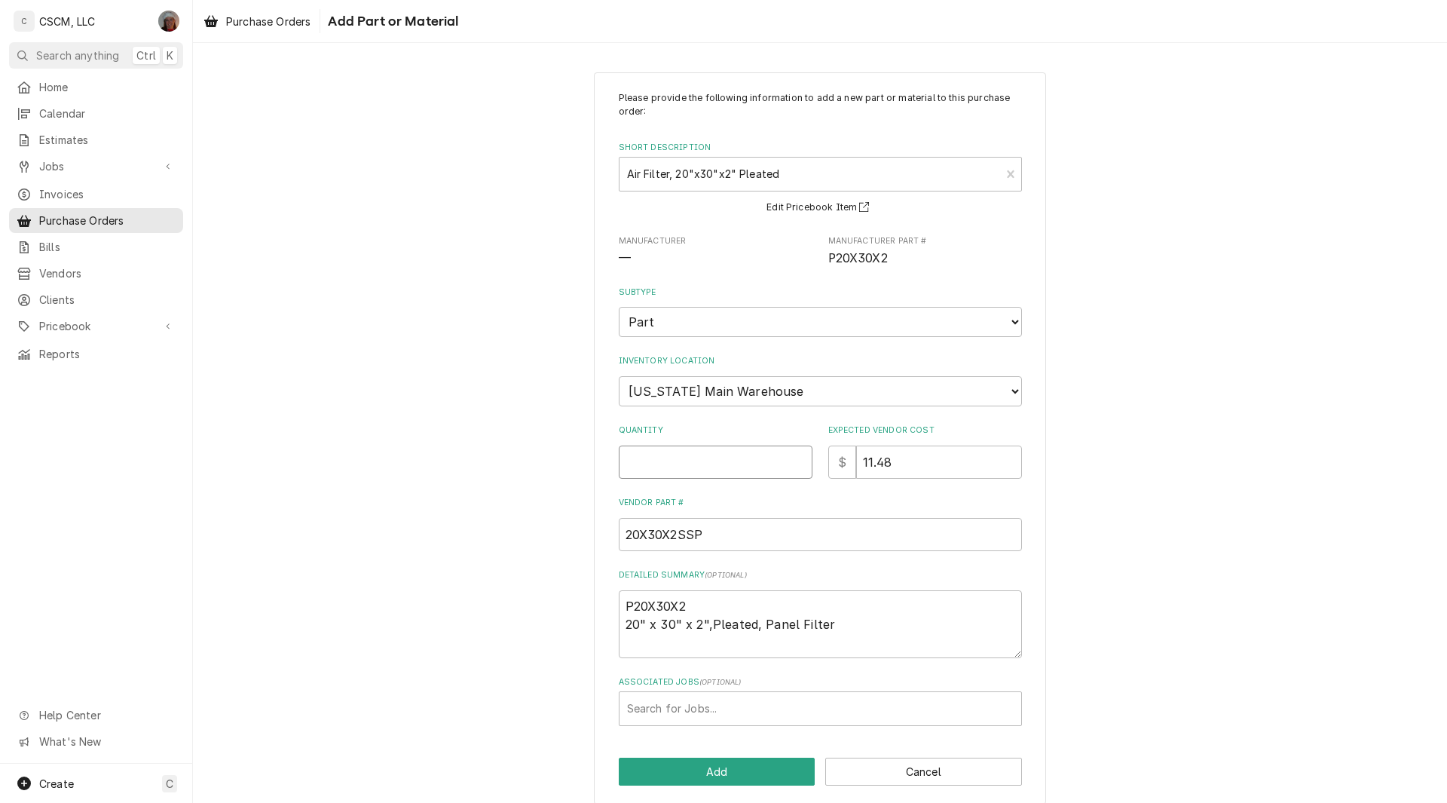
type textarea "x"
type input "2"
click at [778, 394] on select "Choose a location... Chris's Truck Colorado Main Warehouse Izaia's Truck Jimmy'…" at bounding box center [820, 391] width 403 height 30
select select "421"
click at [619, 376] on select "Choose a location... Chris's Truck Colorado Main Warehouse Izaia's Truck Jimmy'…" at bounding box center [820, 391] width 403 height 30
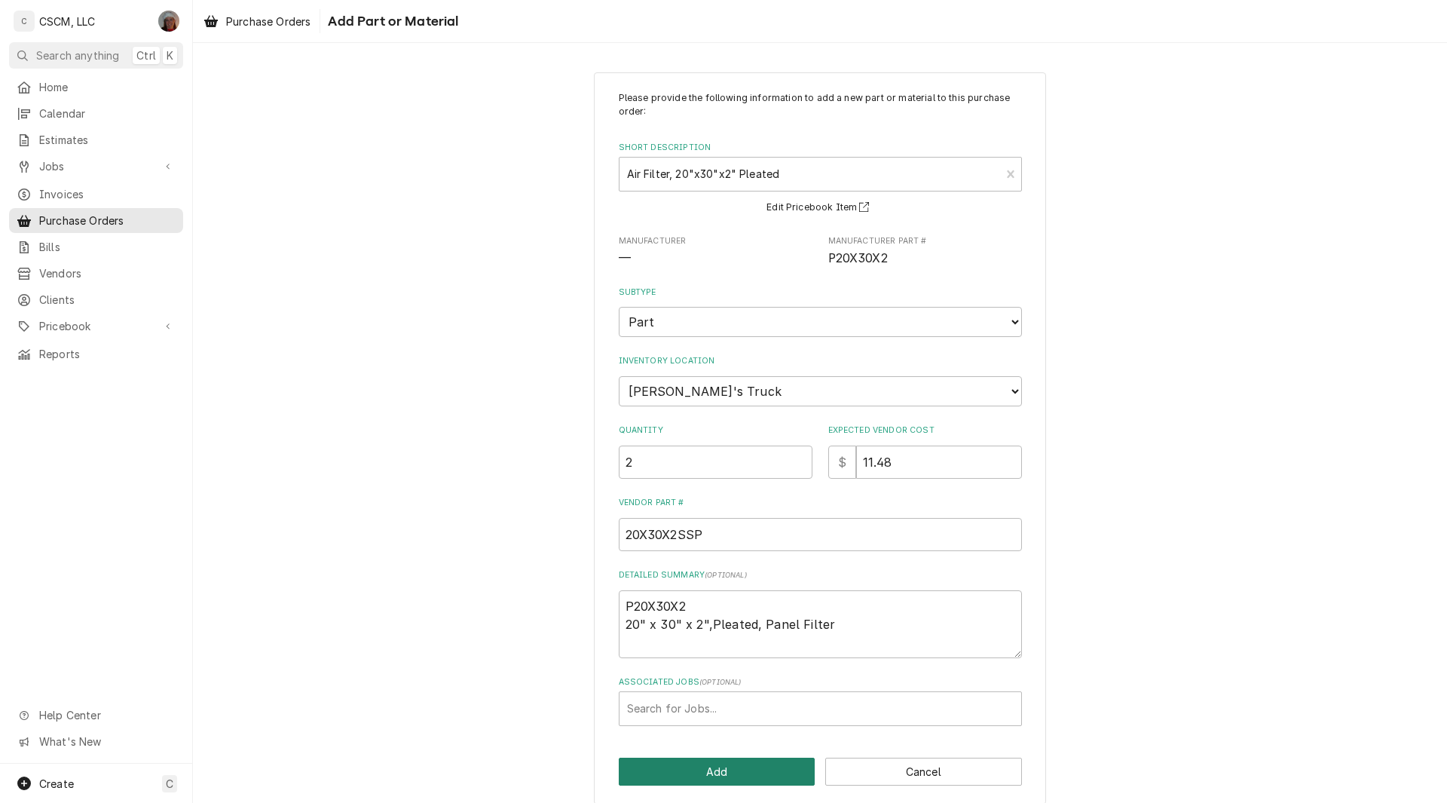
click at [688, 766] on button "Add" at bounding box center [717, 771] width 197 height 28
type textarea "x"
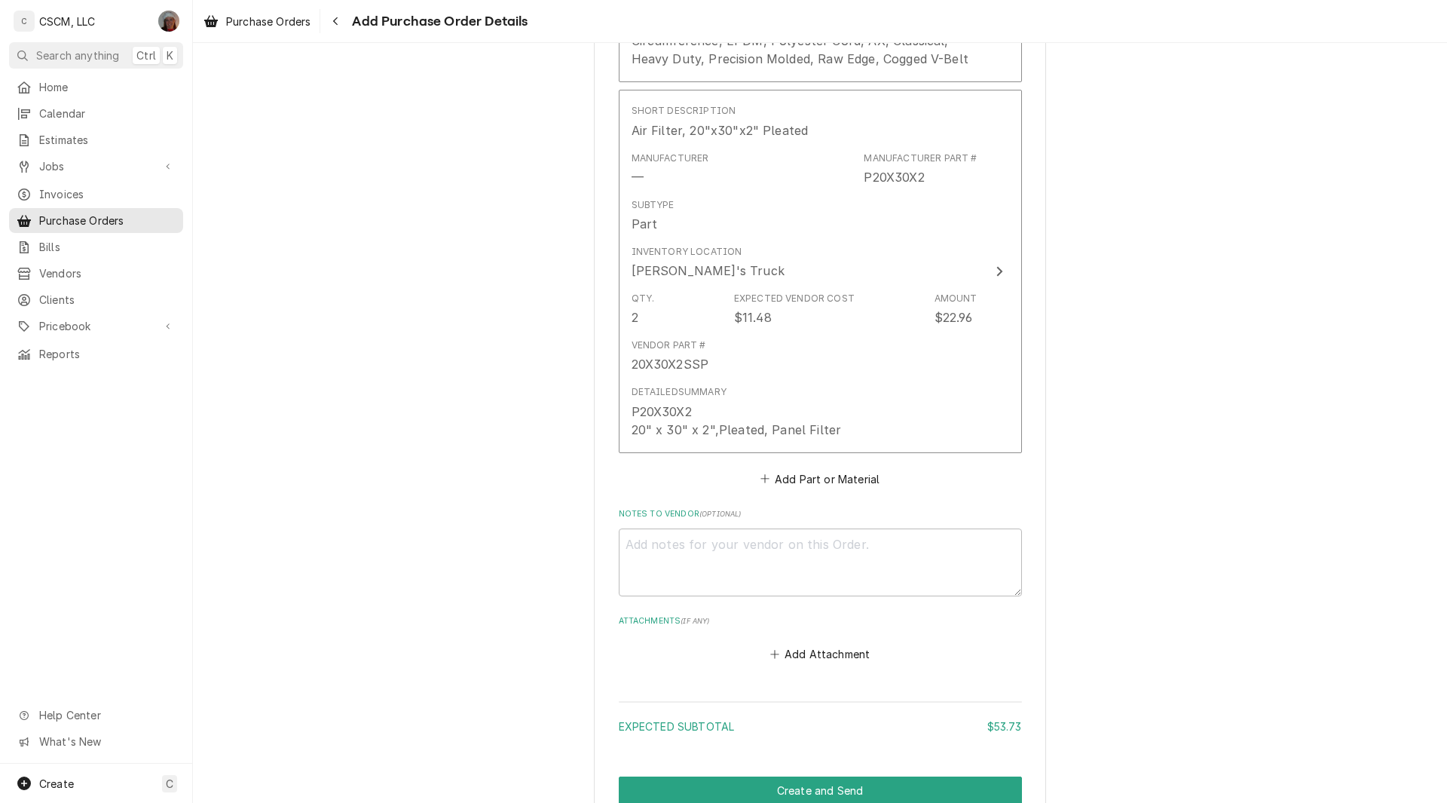
scroll to position [1840, 0]
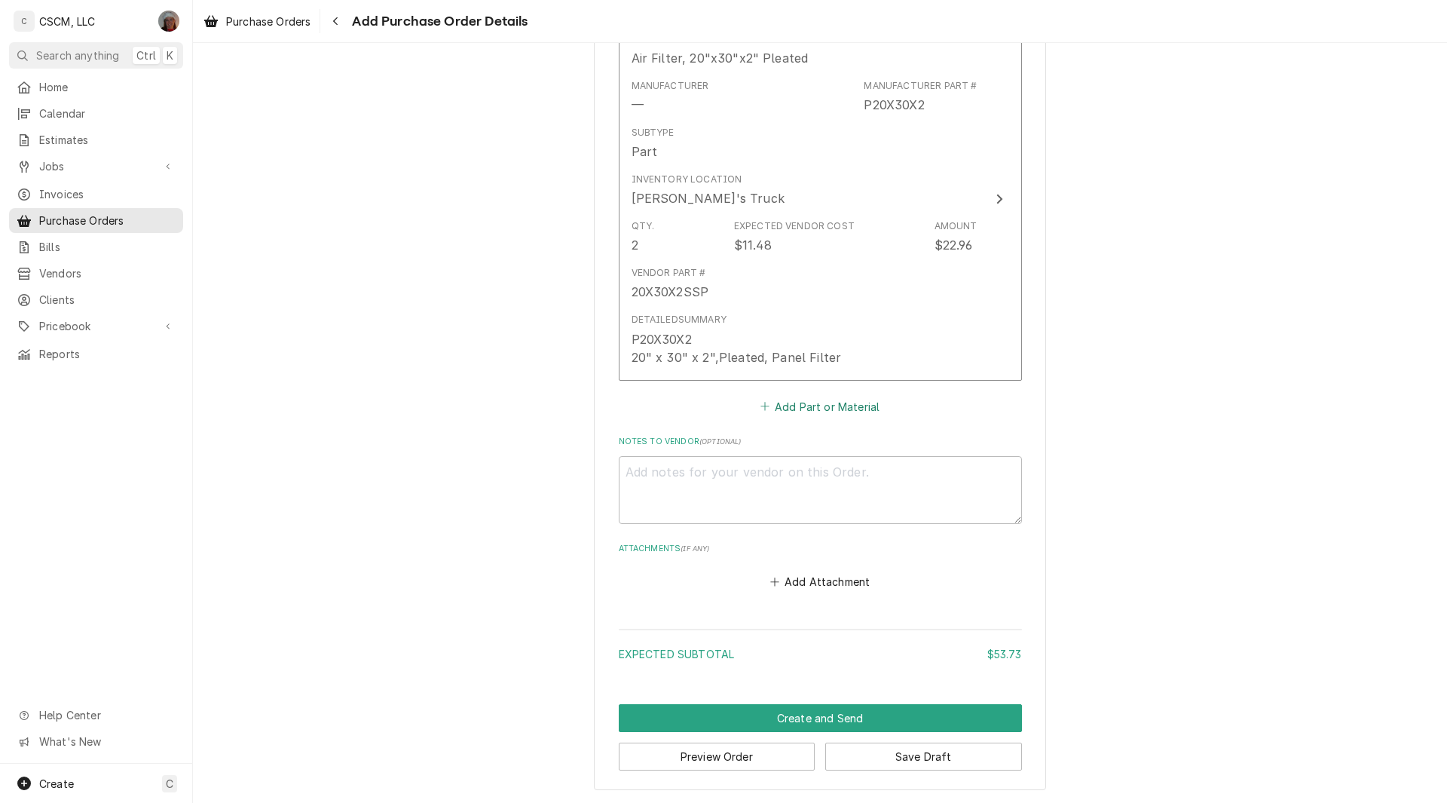
click at [787, 406] on button "Add Part or Material" at bounding box center [819, 406] width 124 height 21
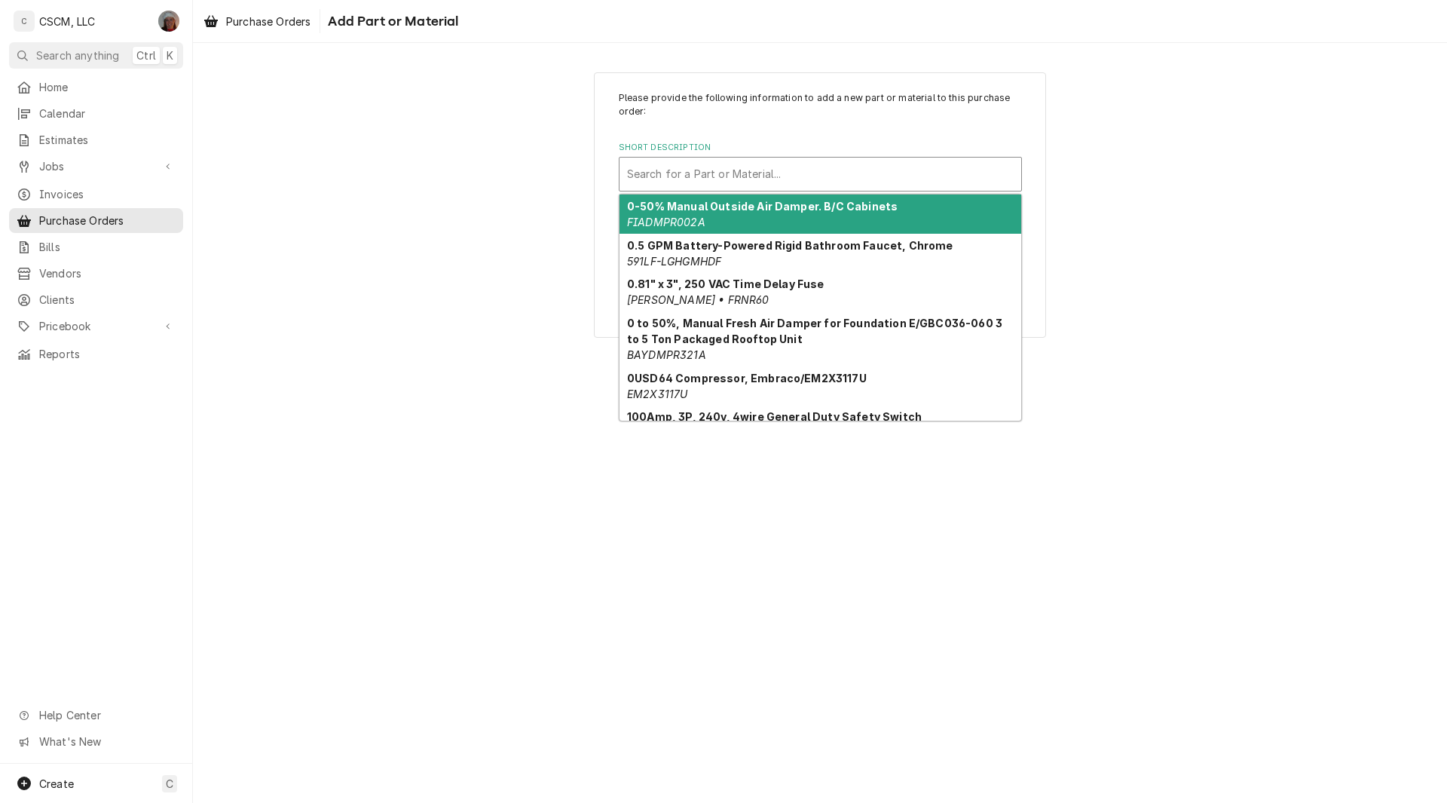
click at [706, 169] on div "Short Description" at bounding box center [820, 174] width 387 height 27
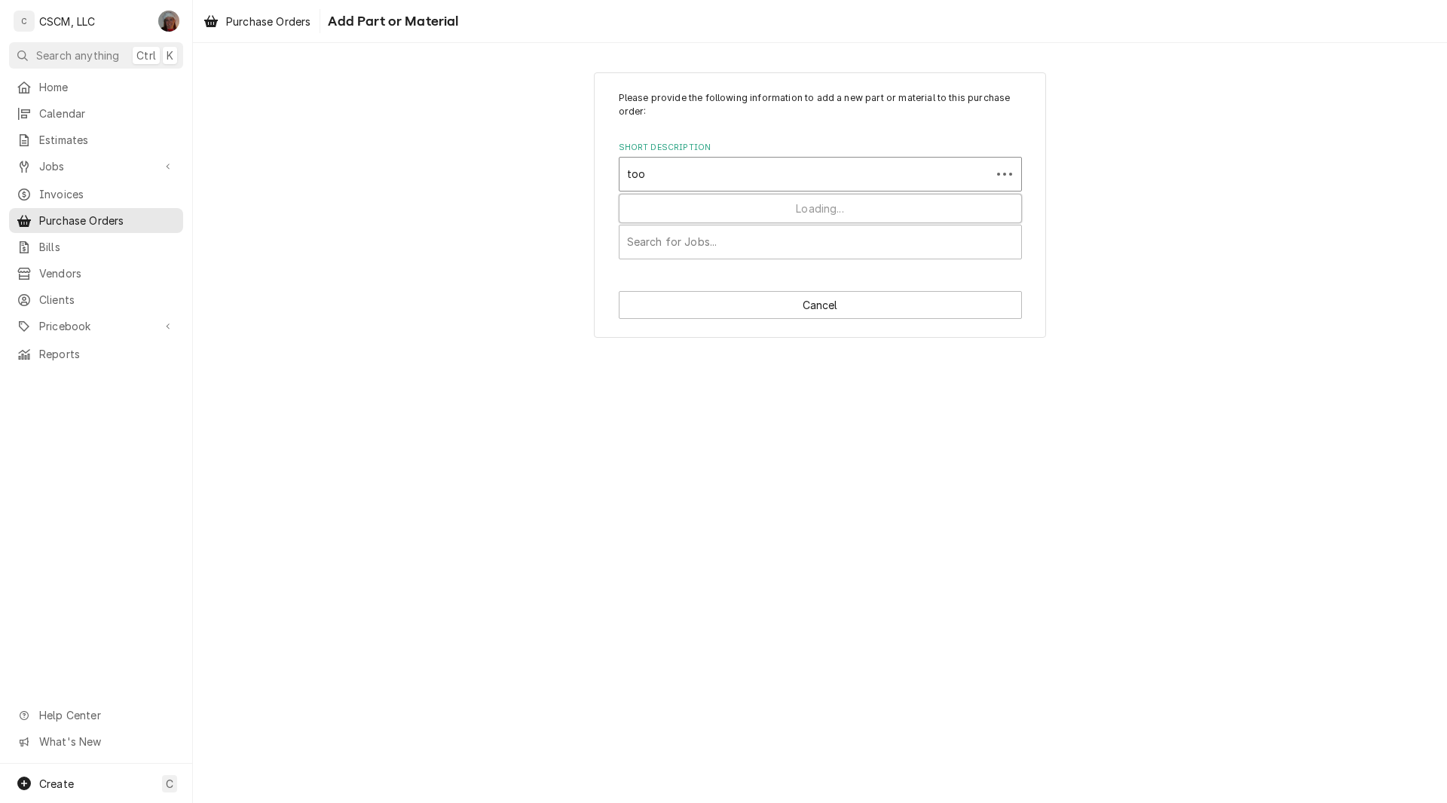
type input "tool"
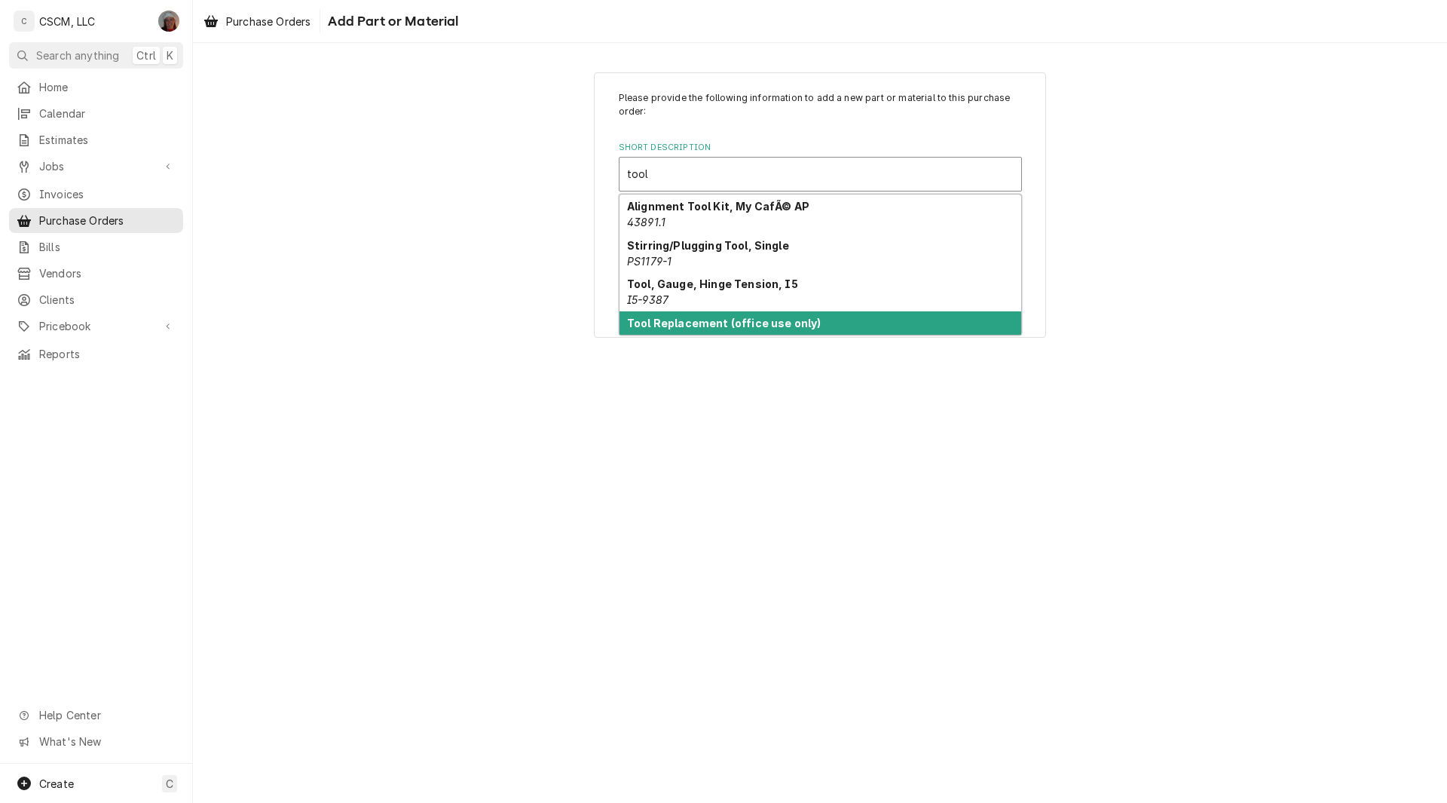
click at [666, 319] on strong "Tool Replacement (office use only)" at bounding box center [724, 322] width 194 height 13
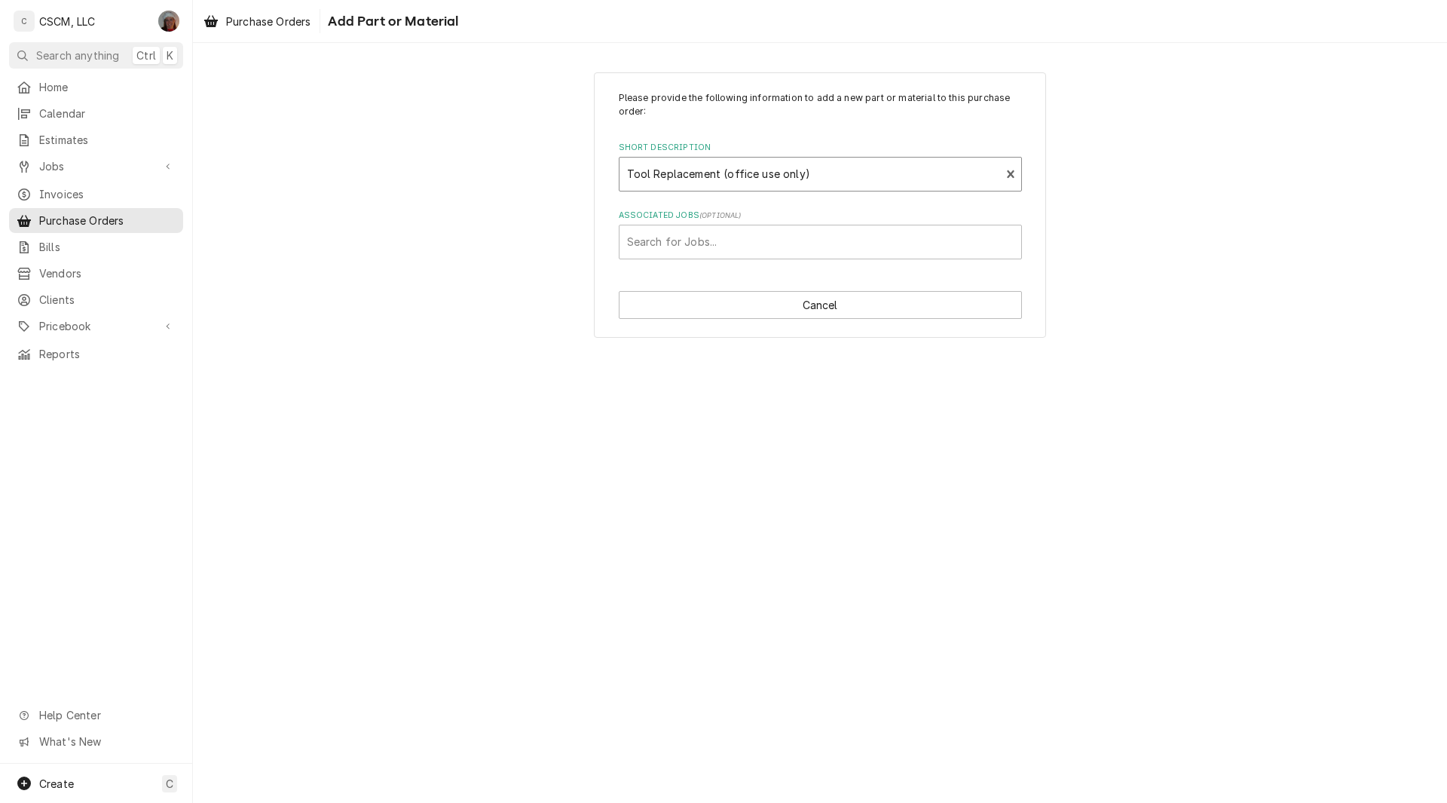
type textarea "x"
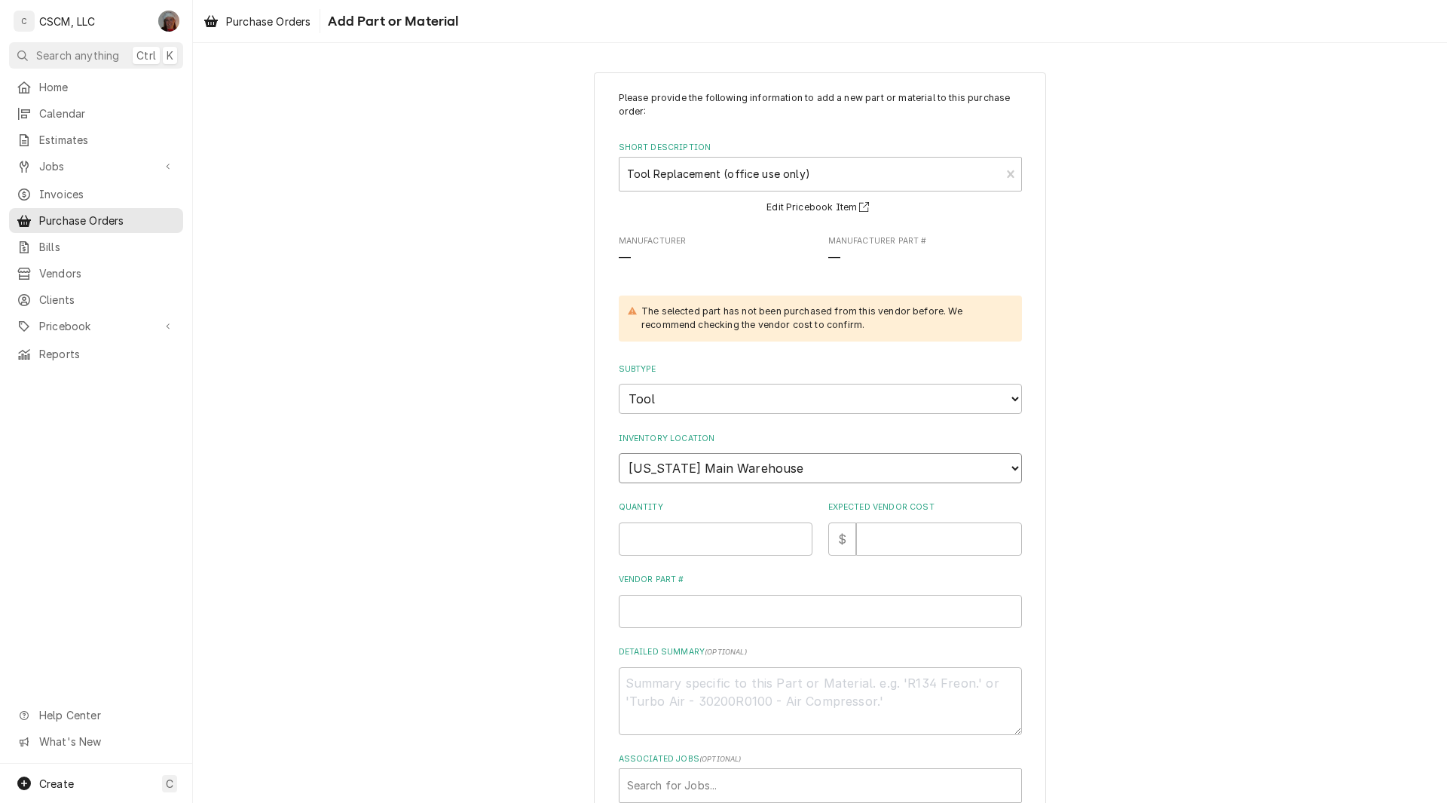
click at [735, 475] on select "Choose a location... Chris's Truck Colorado Main Warehouse Izaia's Truck Jimmy'…" at bounding box center [820, 468] width 403 height 30
select select "421"
click at [619, 453] on select "Choose a location... Chris's Truck Colorado Main Warehouse Izaia's Truck Jimmy'…" at bounding box center [820, 468] width 403 height 30
click at [650, 546] on input "Quantity" at bounding box center [716, 538] width 194 height 33
type textarea "x"
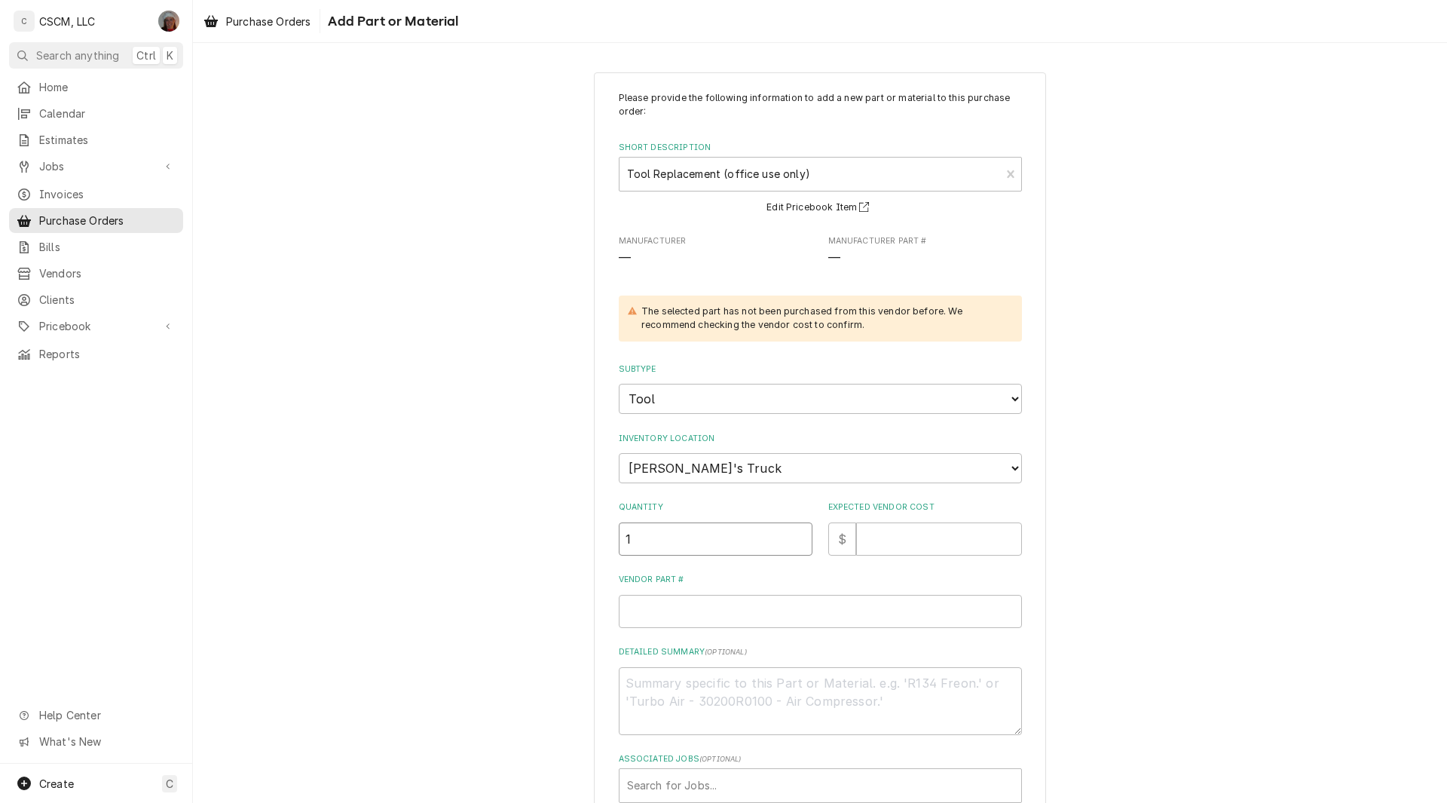
type input "1"
type textarea "x"
type input "6"
type textarea "x"
type input "6.9"
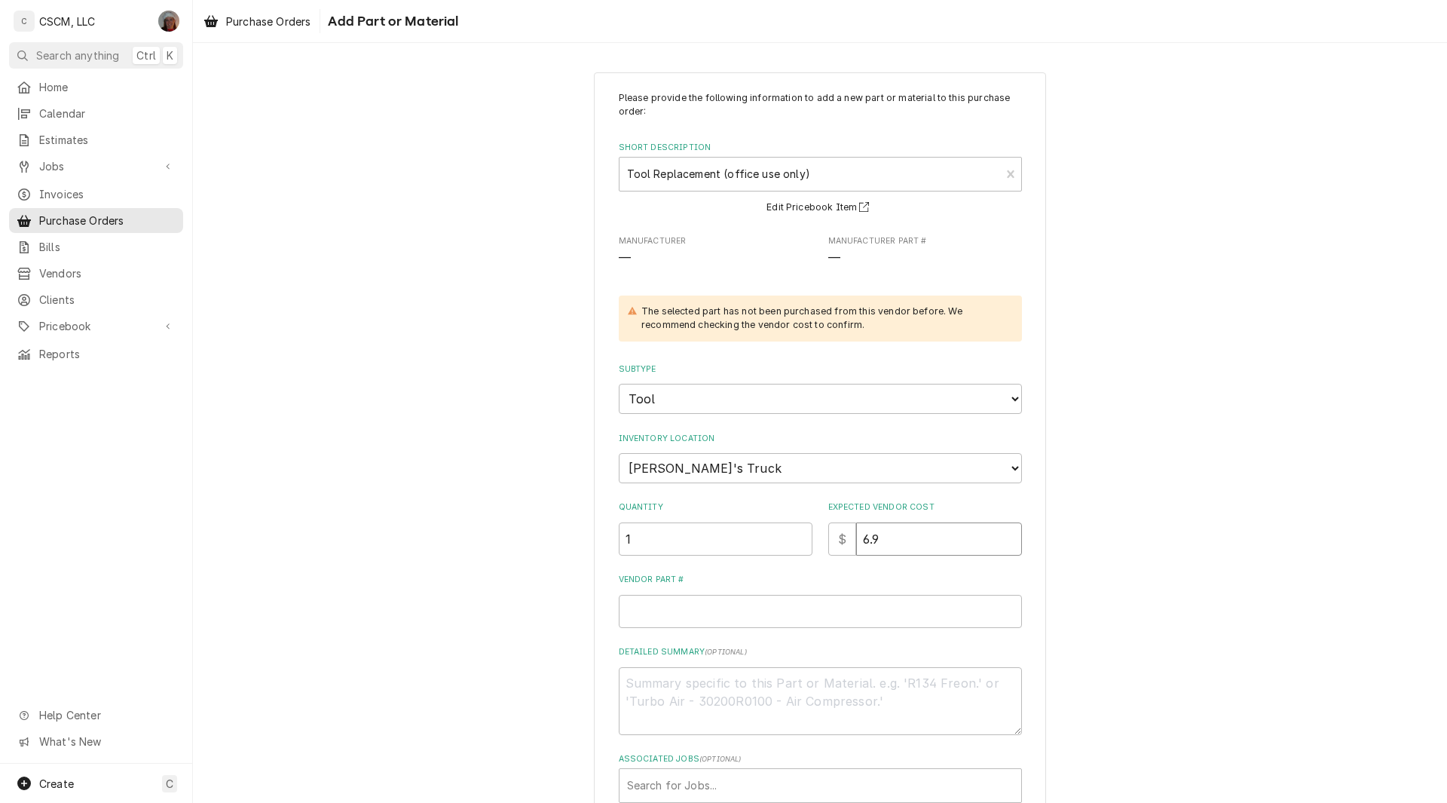
type textarea "x"
type input "6.96"
click at [638, 694] on textarea "Detailed Summary ( optional )" at bounding box center [820, 701] width 403 height 68
paste textarea "B&K WATER KEY 4 WAY 1/4"
type textarea "x"
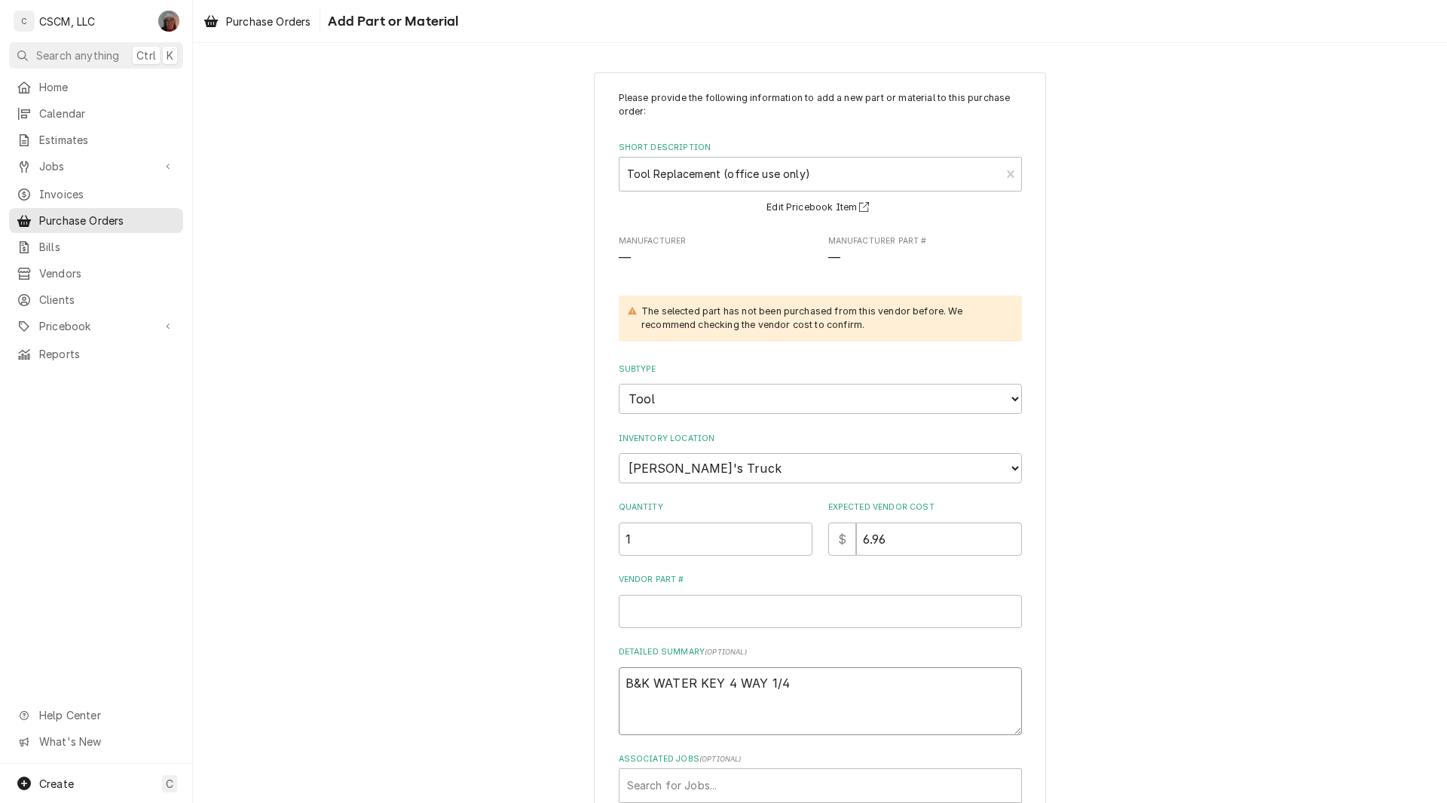
type textarea "B&K WATER KEY 4 WAY 1/4"
click at [724, 613] on input "Vendor Part #" at bounding box center [820, 611] width 403 height 33
type textarea "x"
type input "1"
type textarea "x"
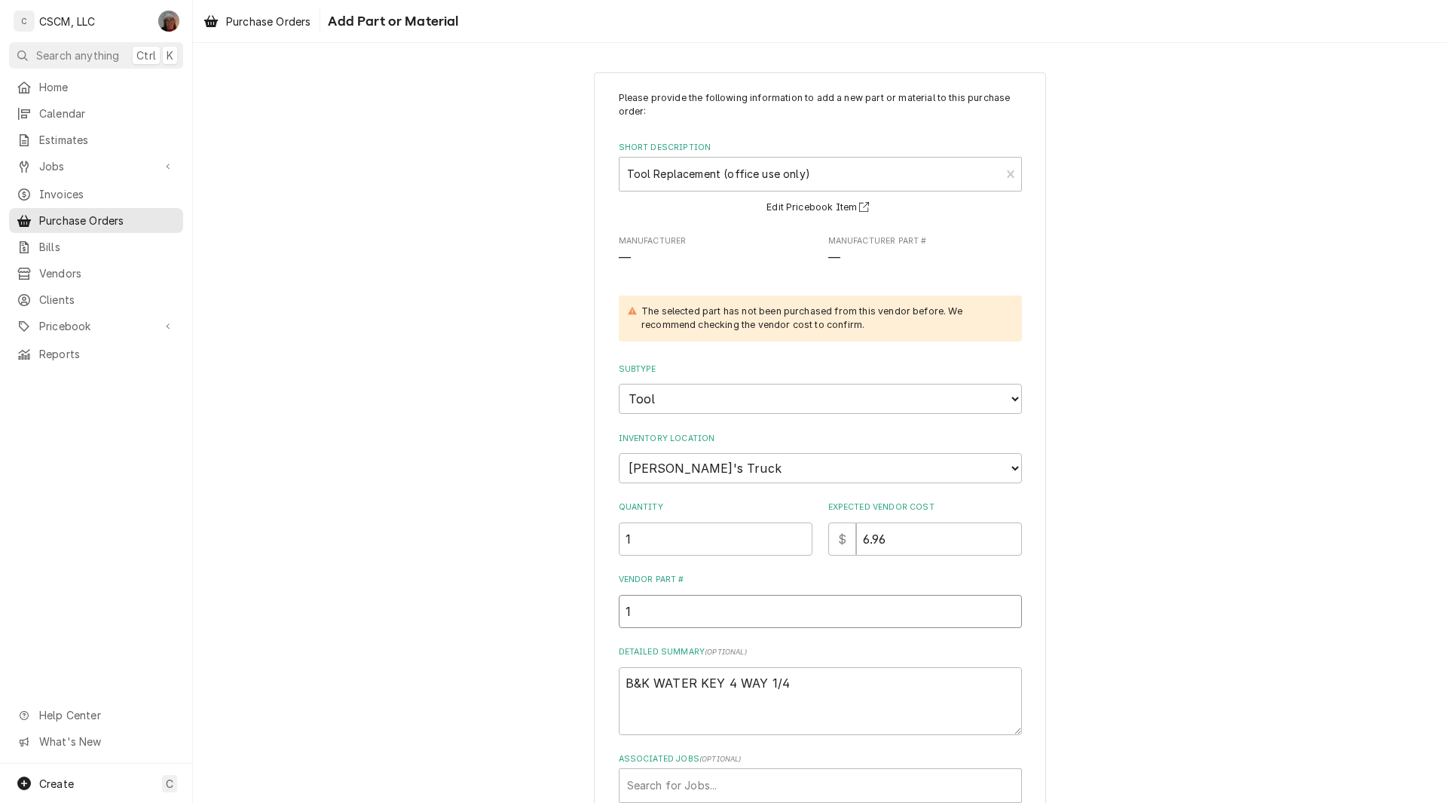
type input "15"
type textarea "x"
type input "151"
type textarea "x"
type input "1510"
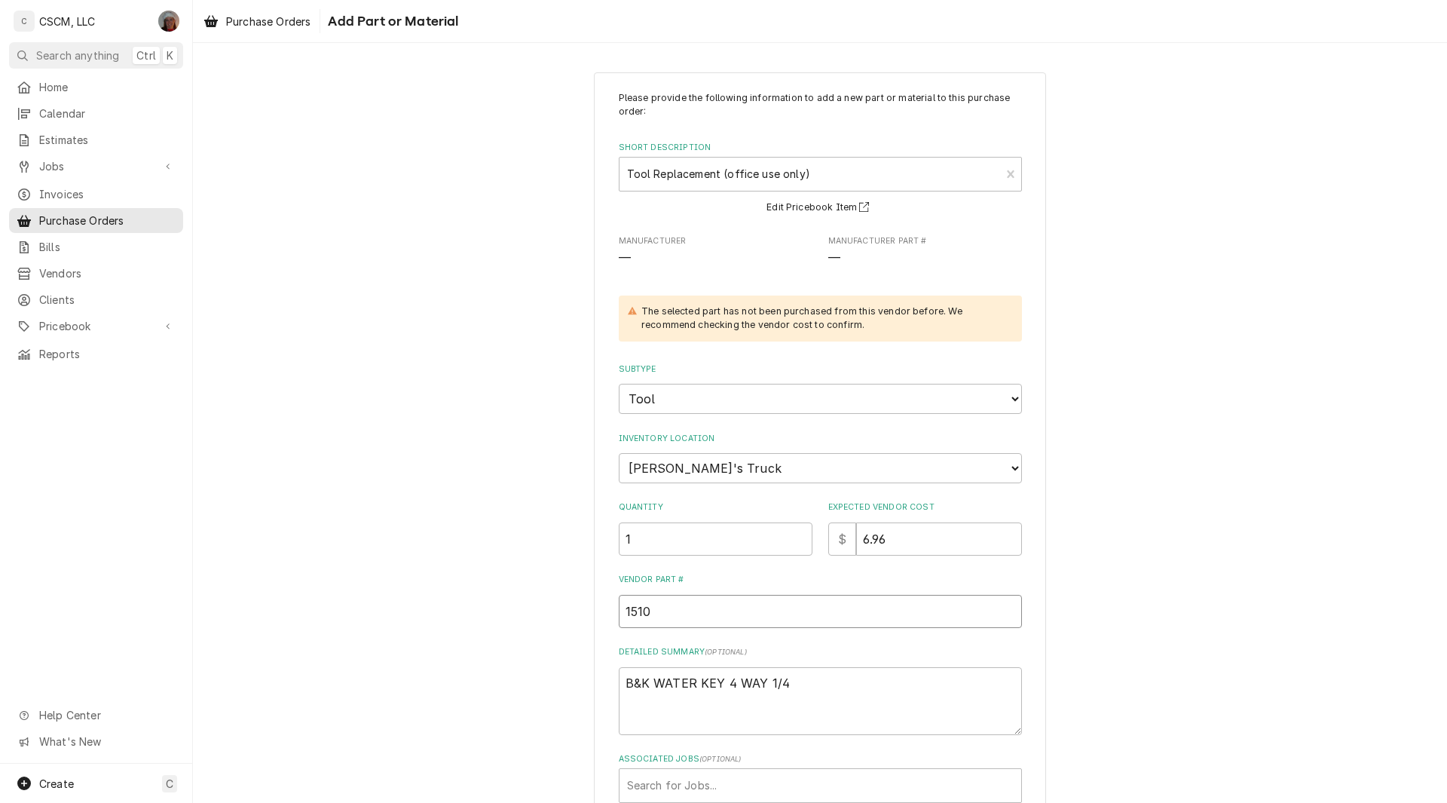
type textarea "x"
type input "15101"
type textarea "x"
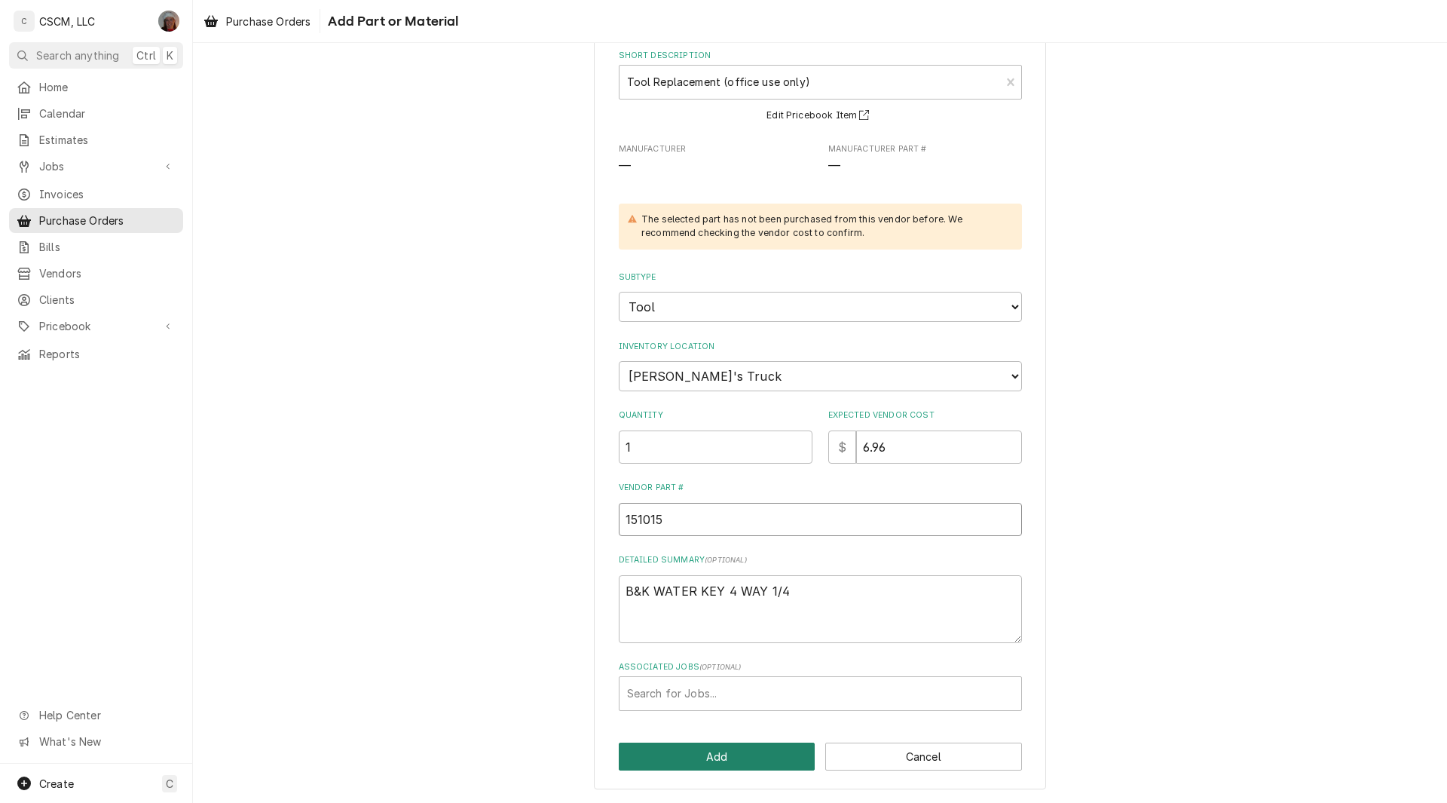
type input "151015"
click at [704, 744] on button "Add" at bounding box center [717, 756] width 197 height 28
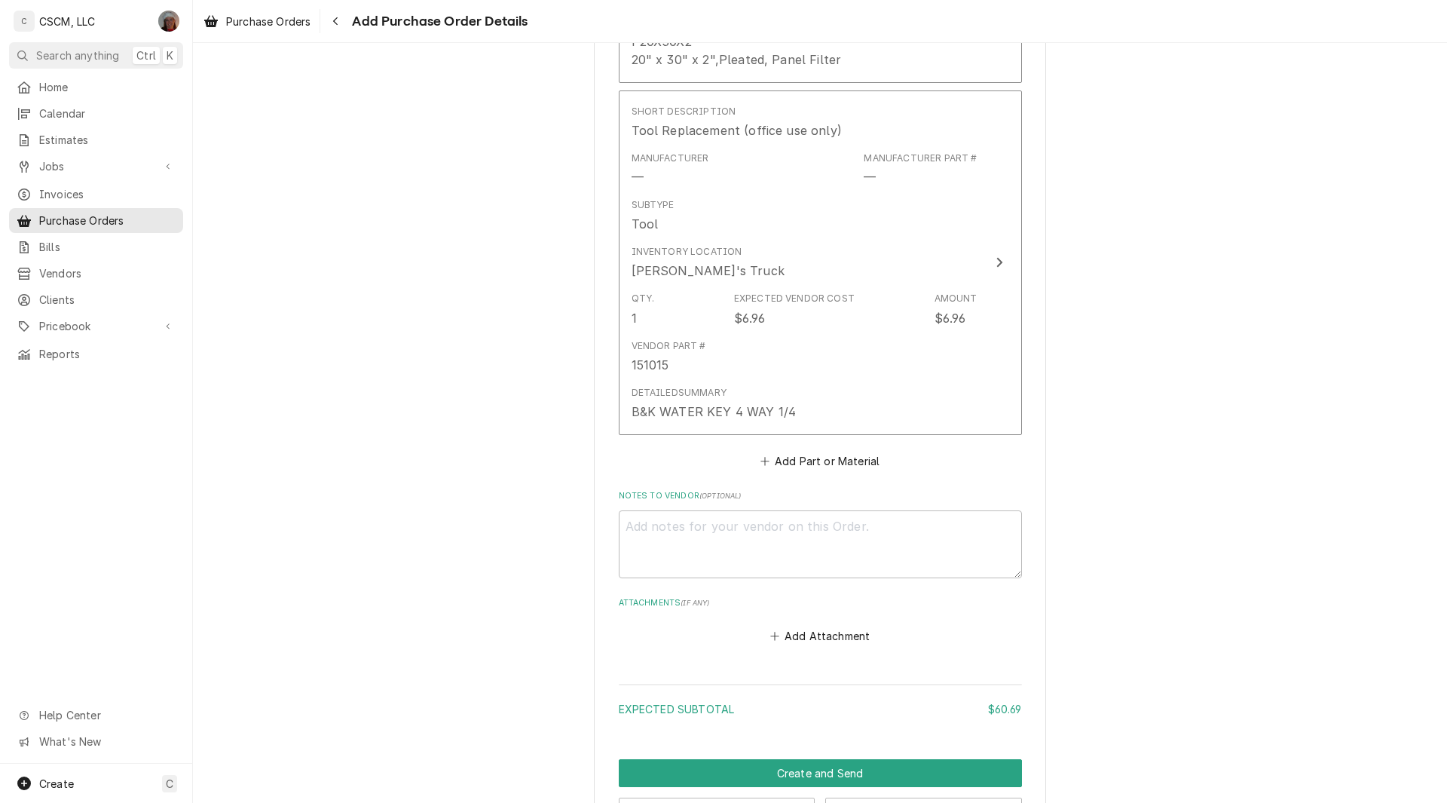
scroll to position [2193, 0]
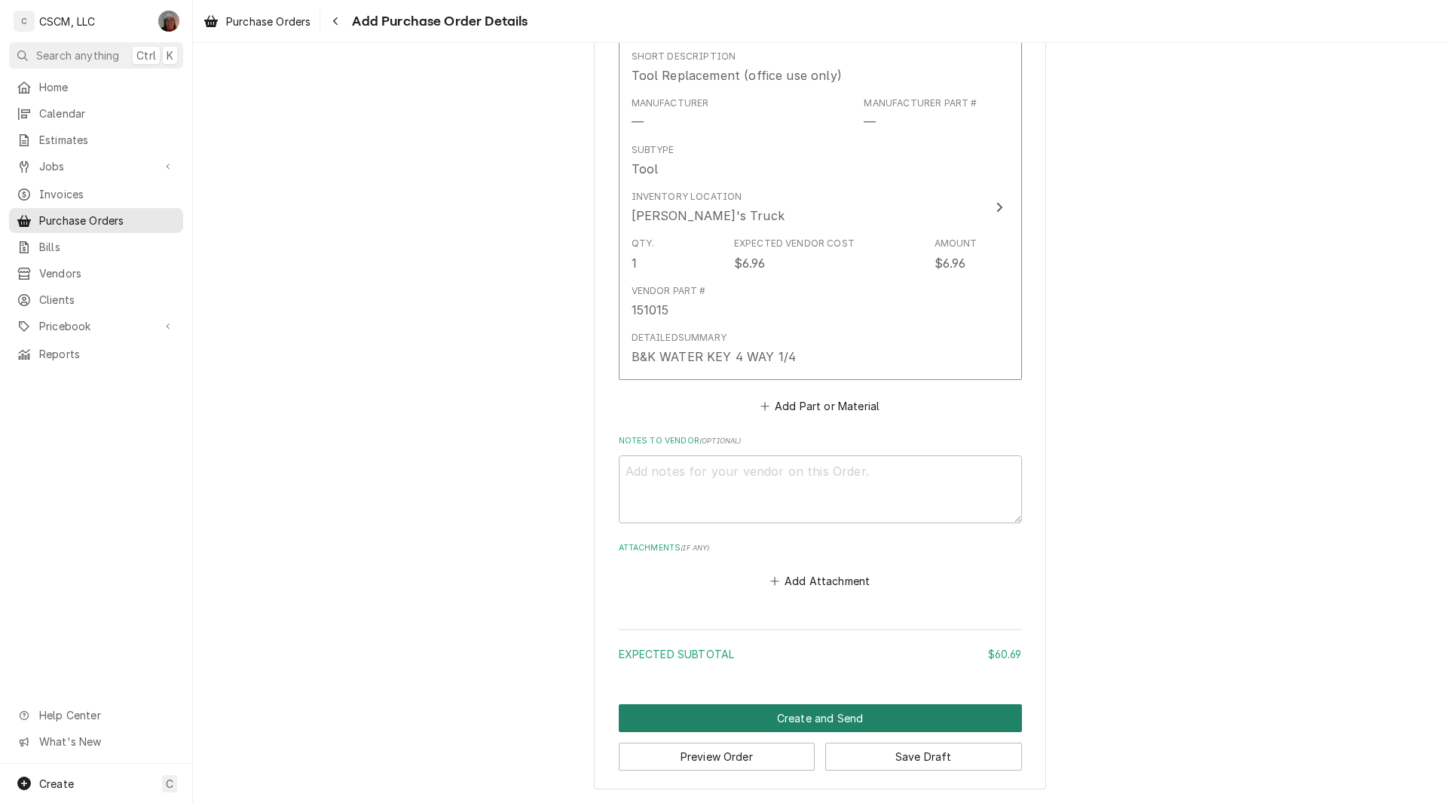
click at [822, 720] on button "Create and Send" at bounding box center [820, 718] width 403 height 28
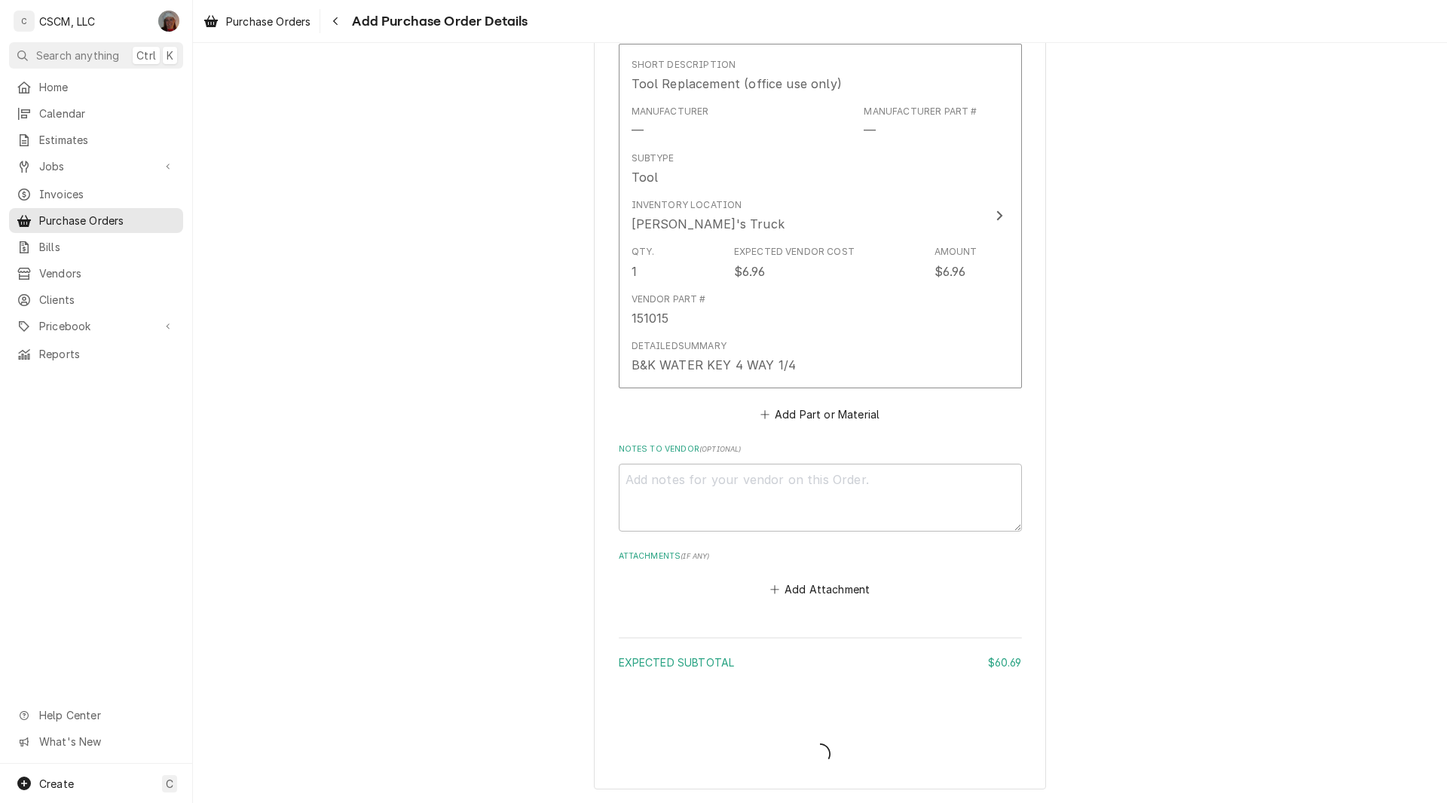
type textarea "x"
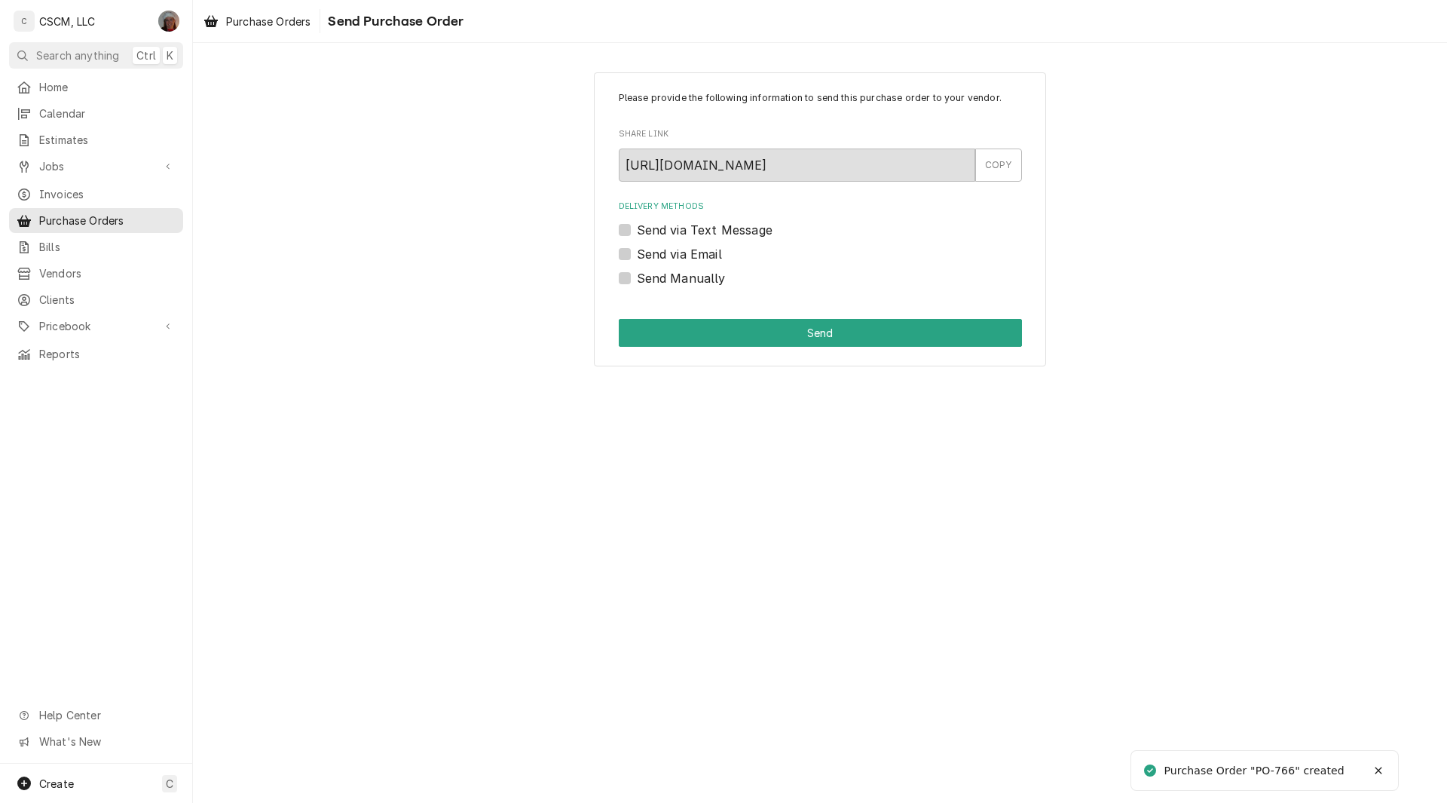
click at [637, 277] on label "Send Manually" at bounding box center [681, 278] width 89 height 18
click at [637, 277] on input "Send Manually" at bounding box center [838, 285] width 403 height 33
checkbox input "true"
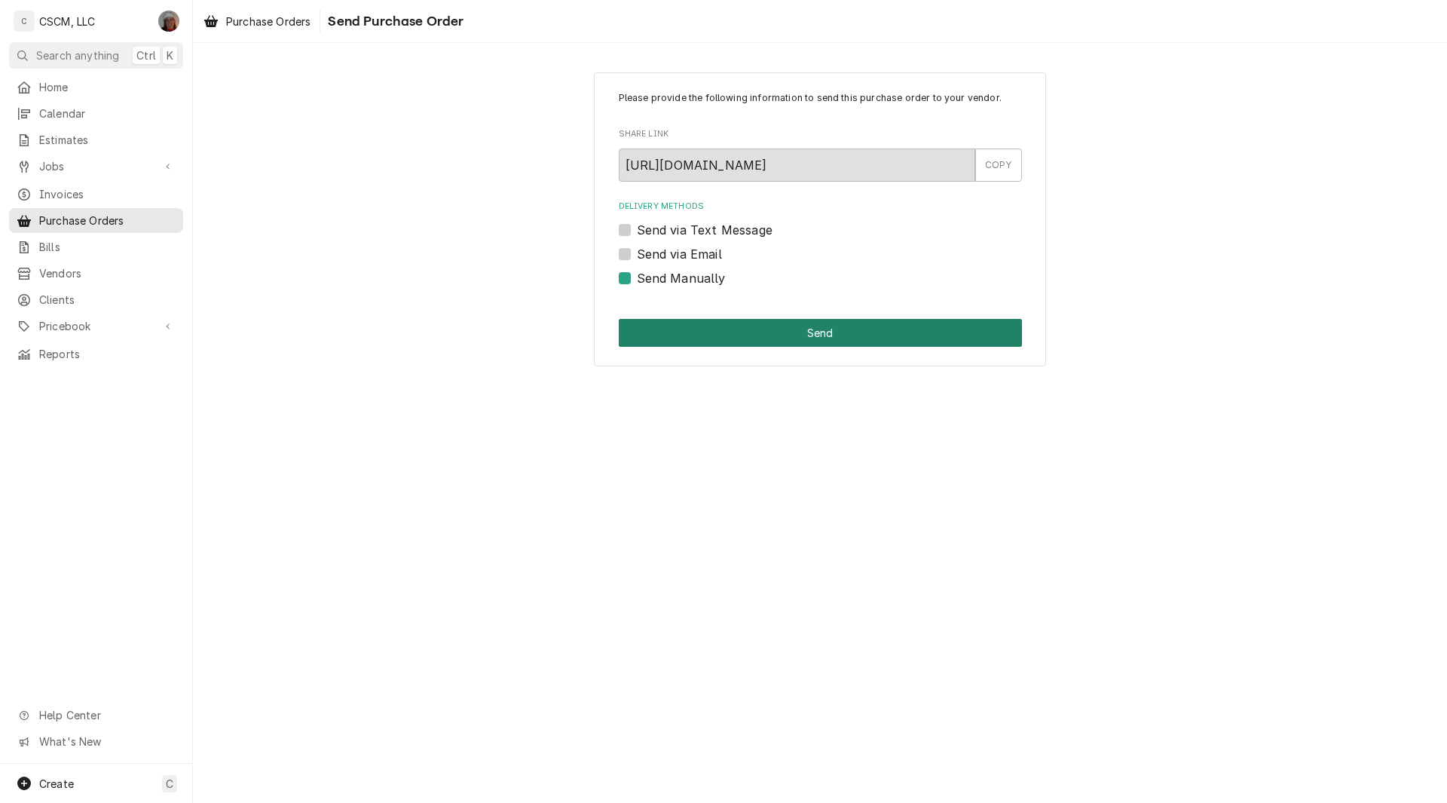
click at [714, 330] on button "Send" at bounding box center [820, 333] width 403 height 28
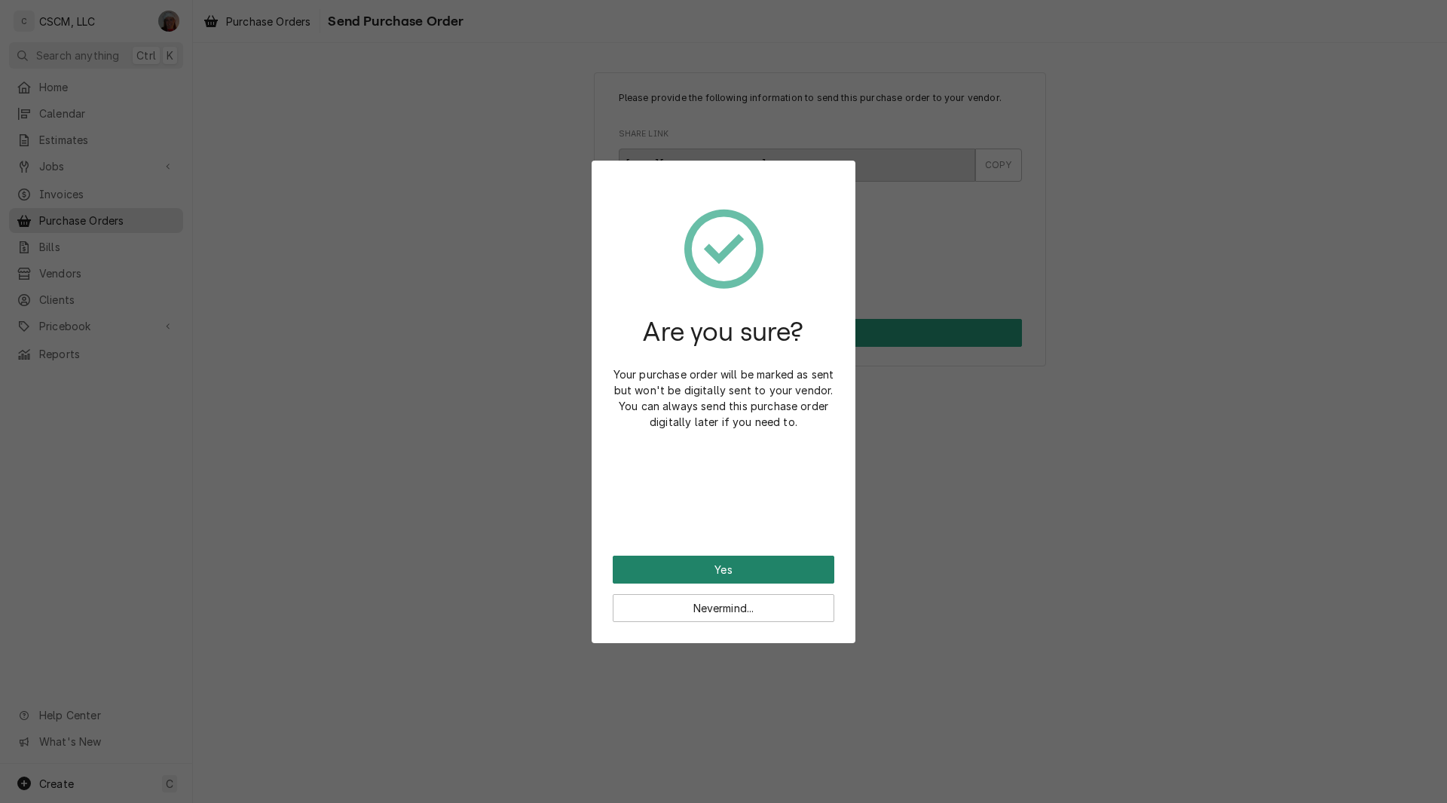
click at [711, 572] on button "Yes" at bounding box center [724, 569] width 222 height 28
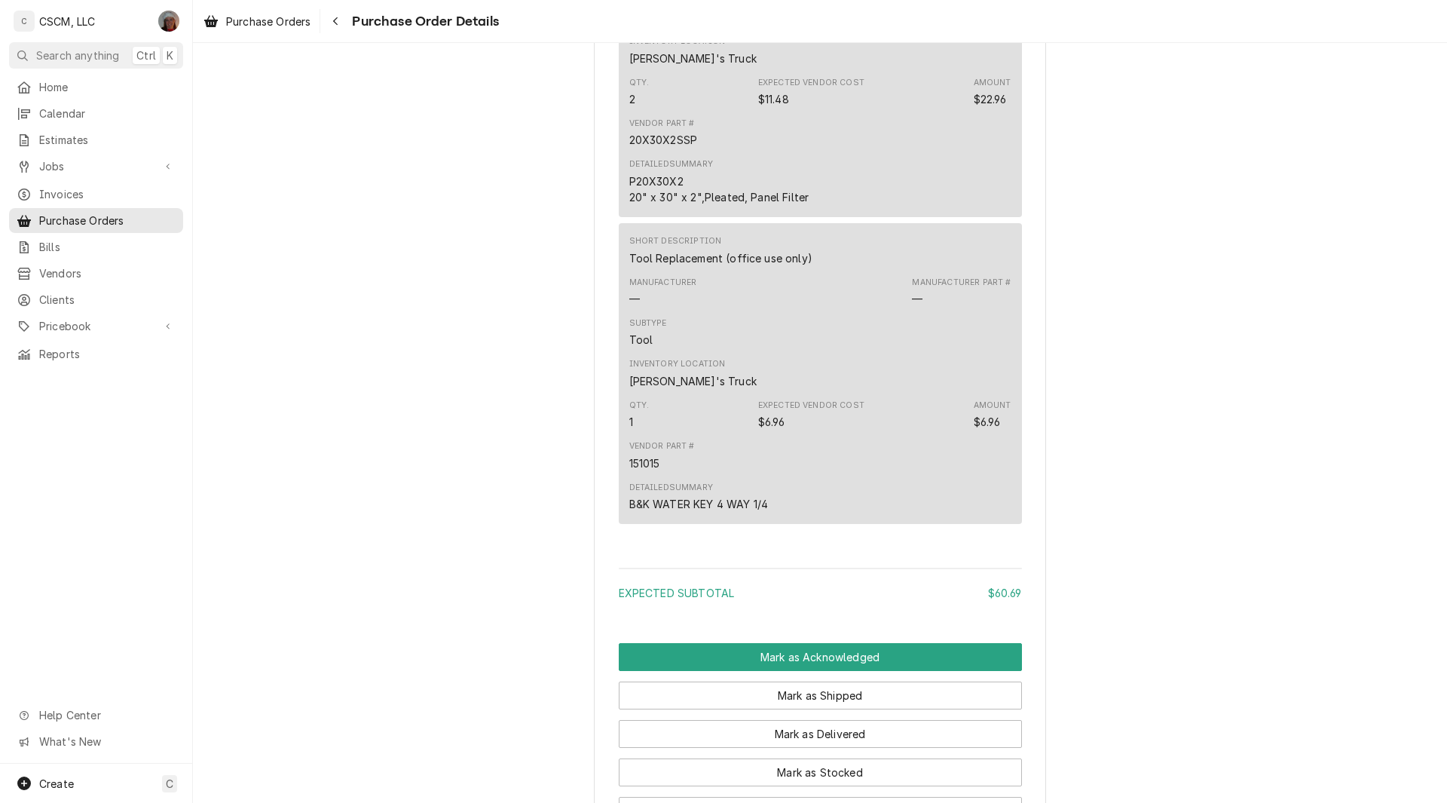
scroll to position [2166, 0]
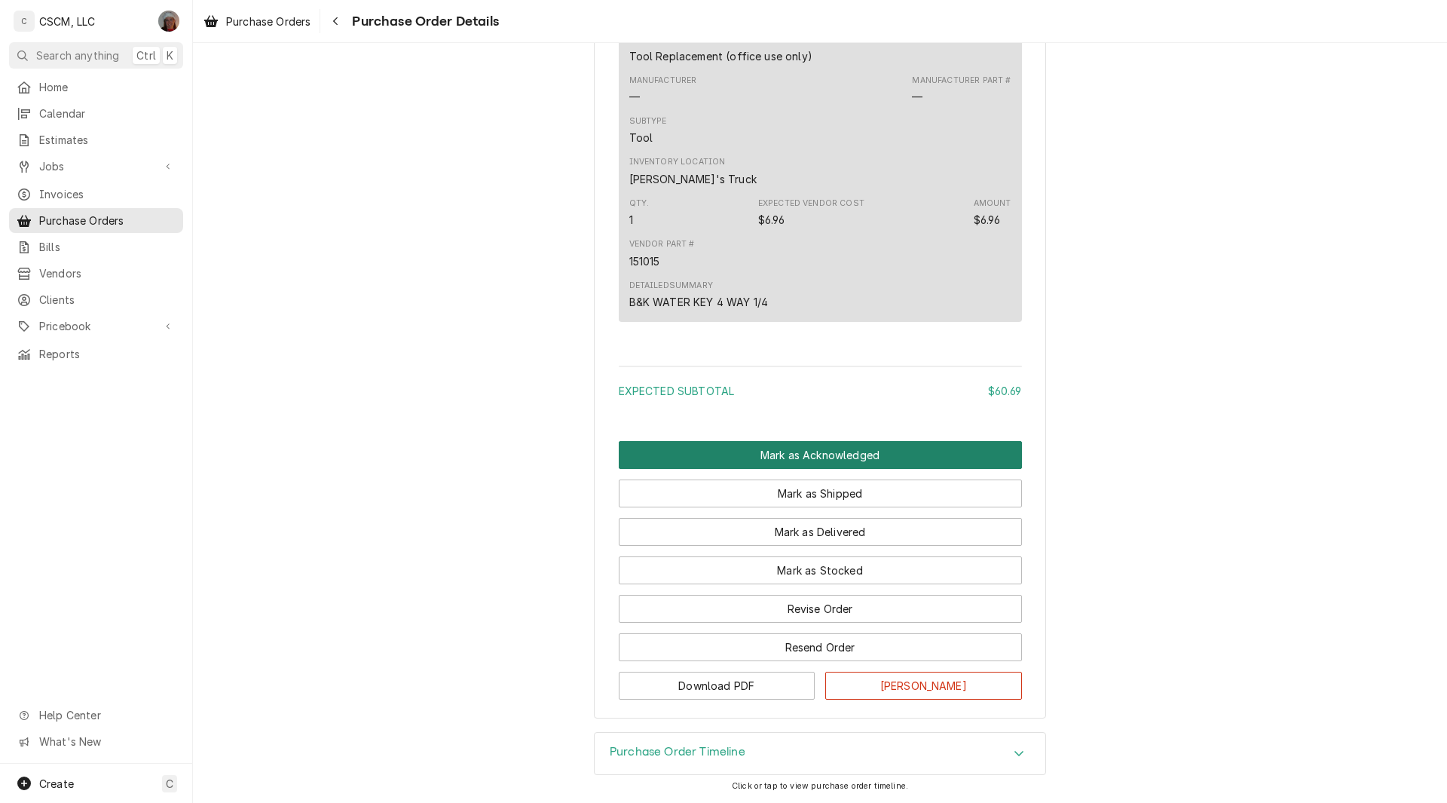
click at [792, 449] on button "Mark as Acknowledged" at bounding box center [820, 455] width 403 height 28
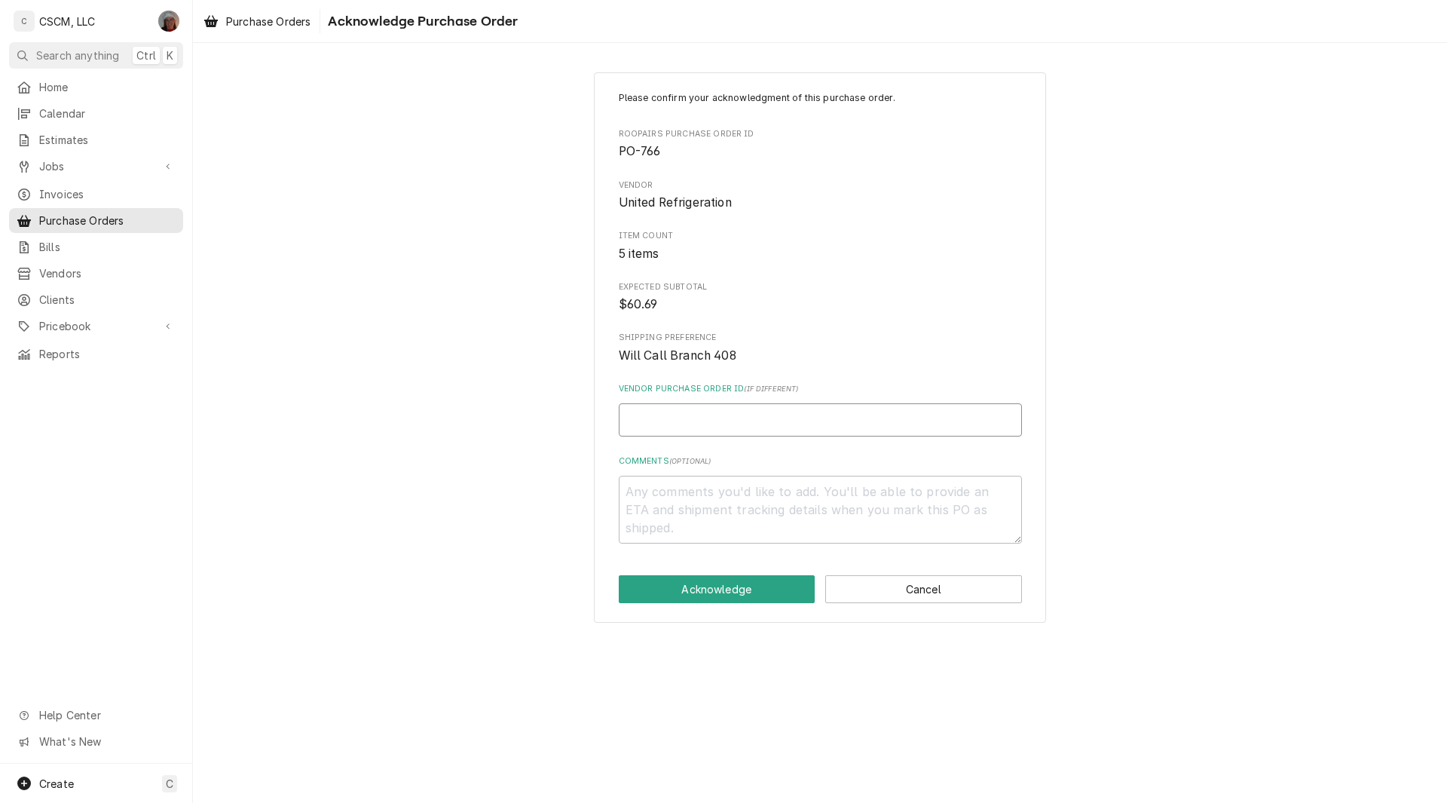
click at [689, 421] on input "Vendor Purchase Order ID ( if different )" at bounding box center [820, 419] width 403 height 33
paste input "15216137-00"
type textarea "x"
type input "15216137-00"
click at [685, 583] on button "Acknowledge" at bounding box center [717, 589] width 197 height 28
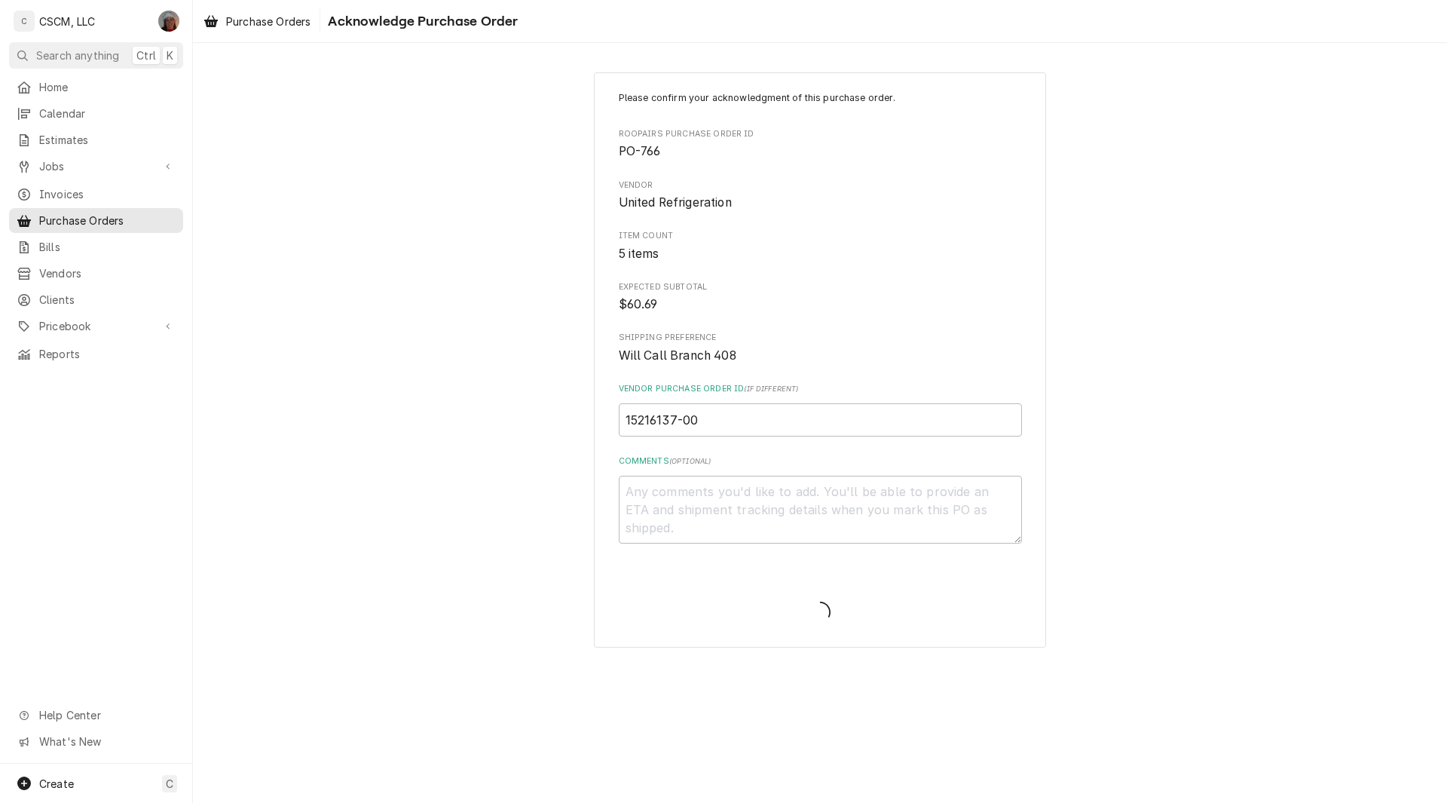
type textarea "x"
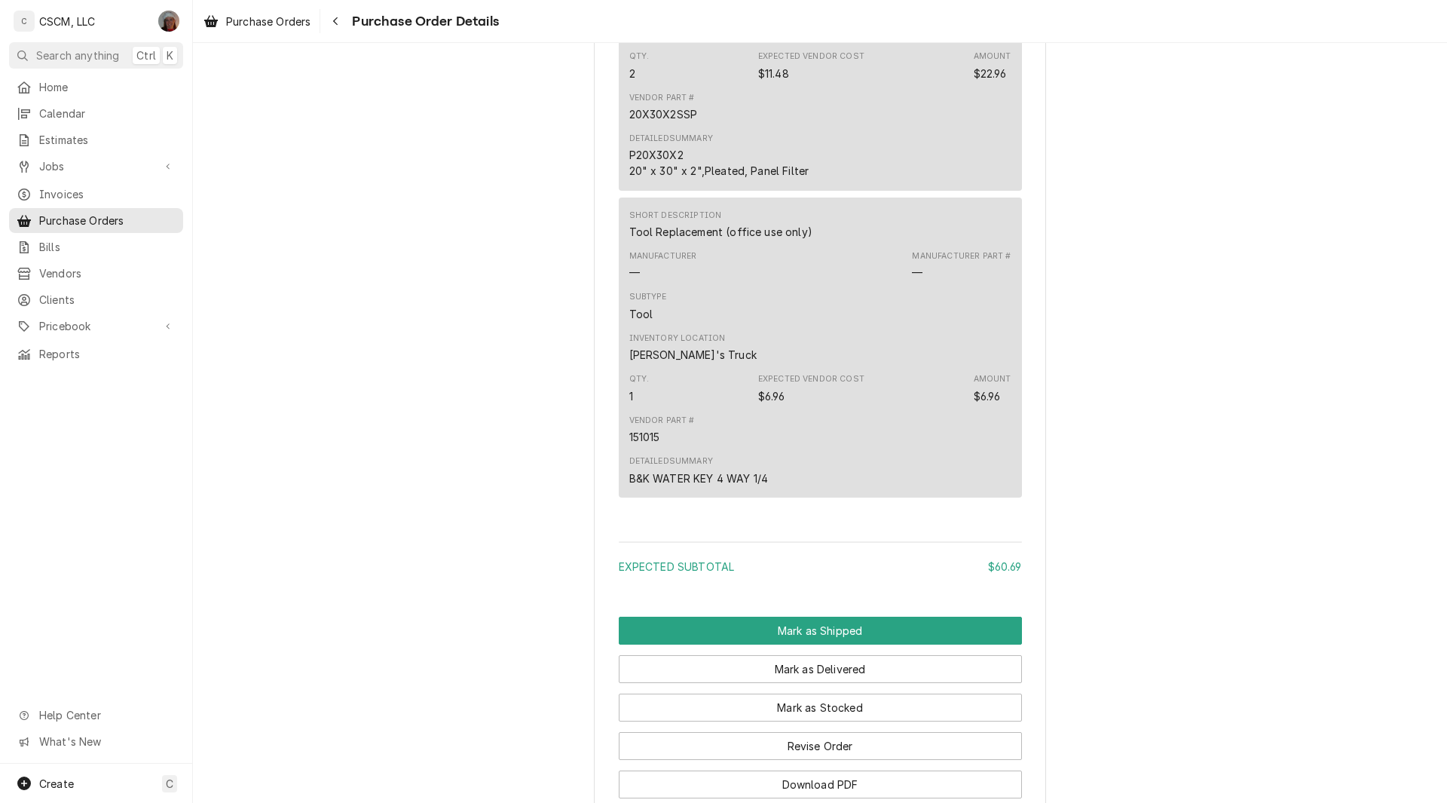
scroll to position [2140, 0]
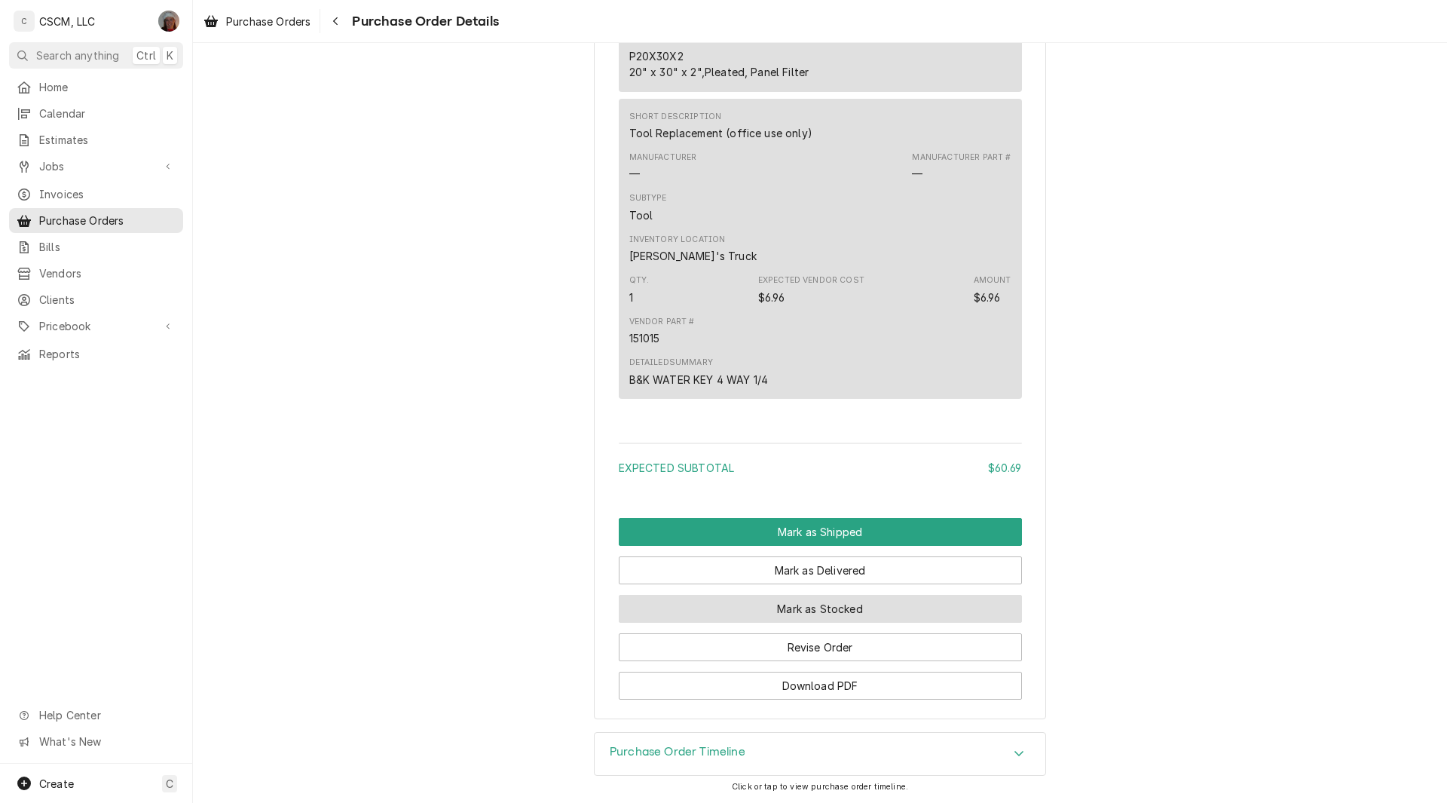
click at [766, 607] on button "Mark as Stocked" at bounding box center [820, 609] width 403 height 28
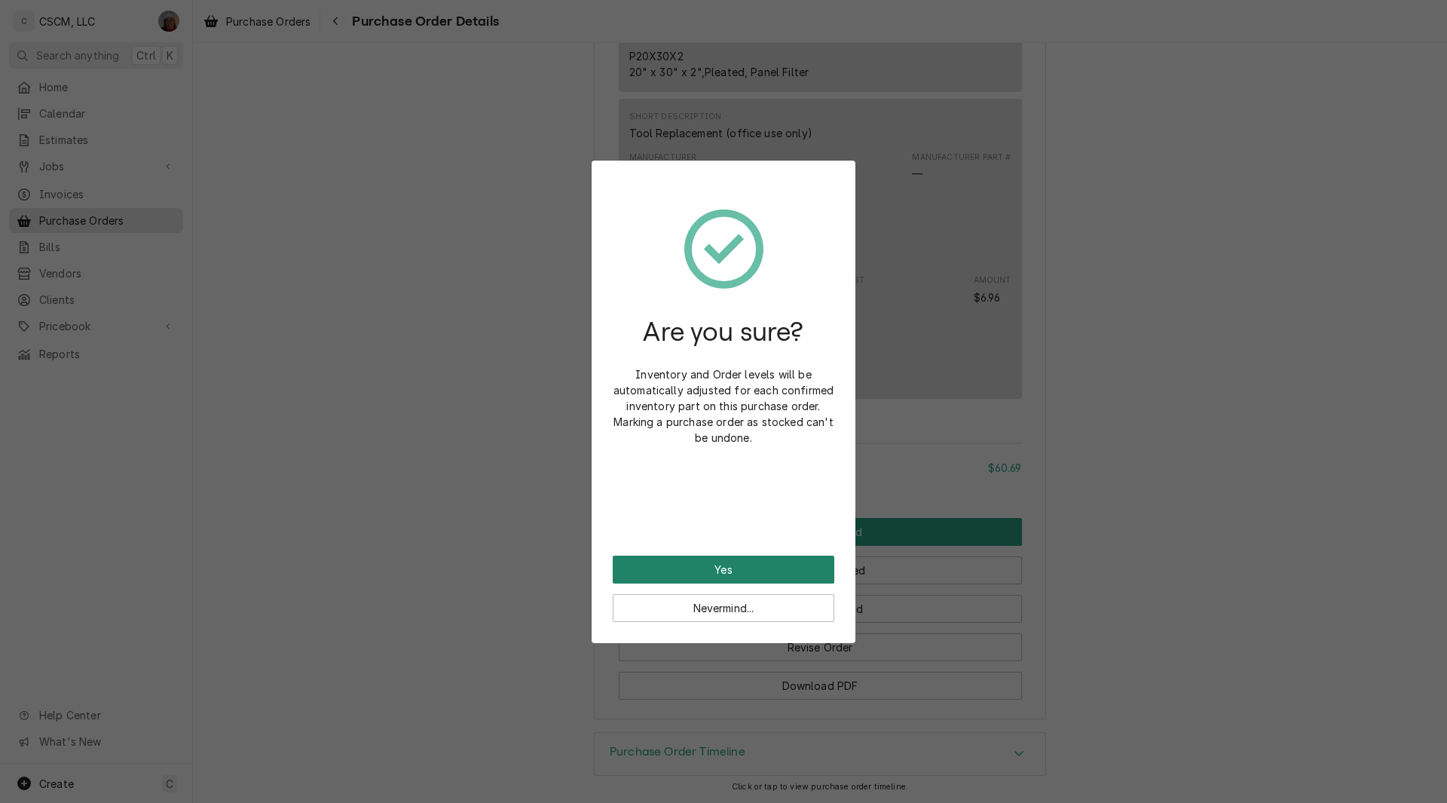
click at [710, 558] on button "Yes" at bounding box center [724, 569] width 222 height 28
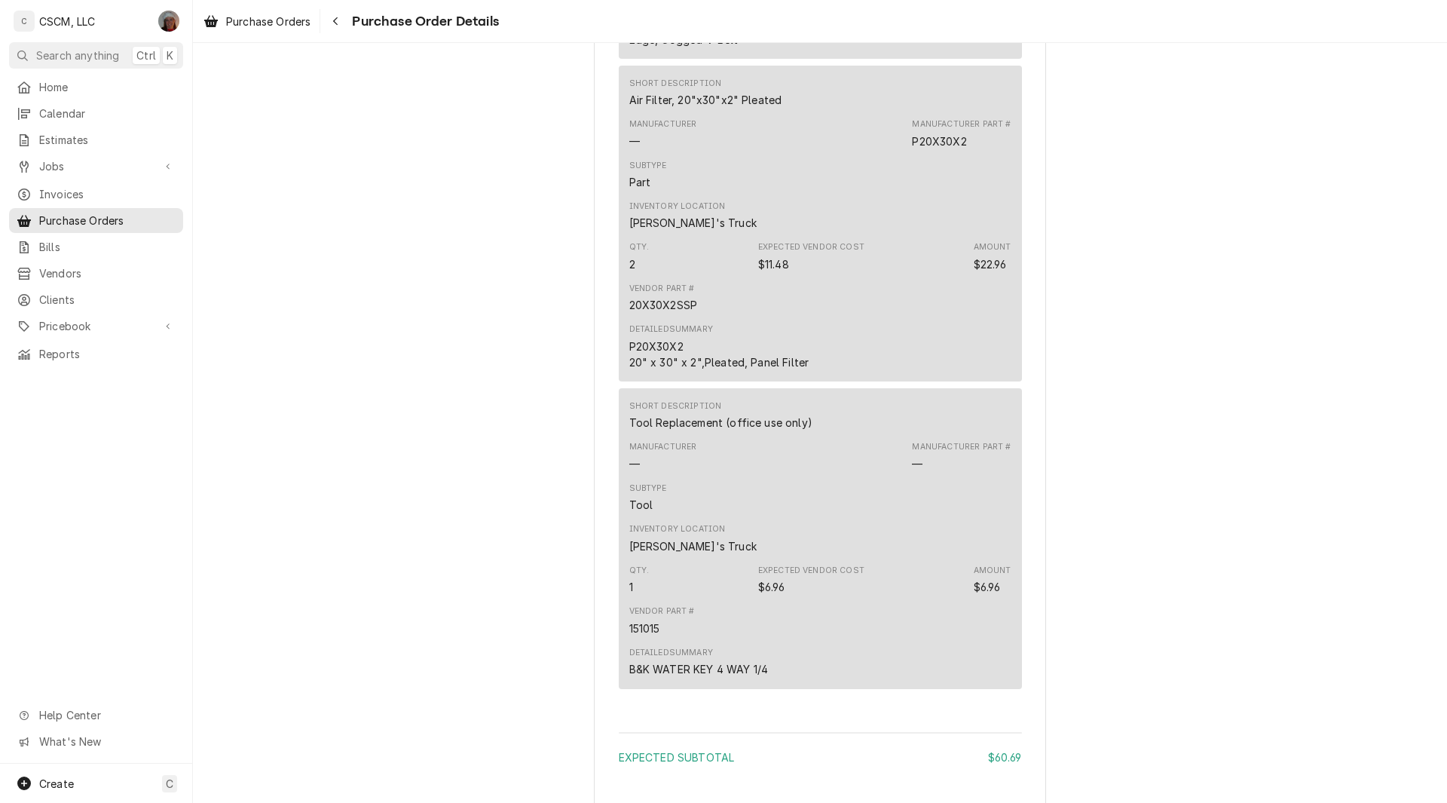
scroll to position [2293, 0]
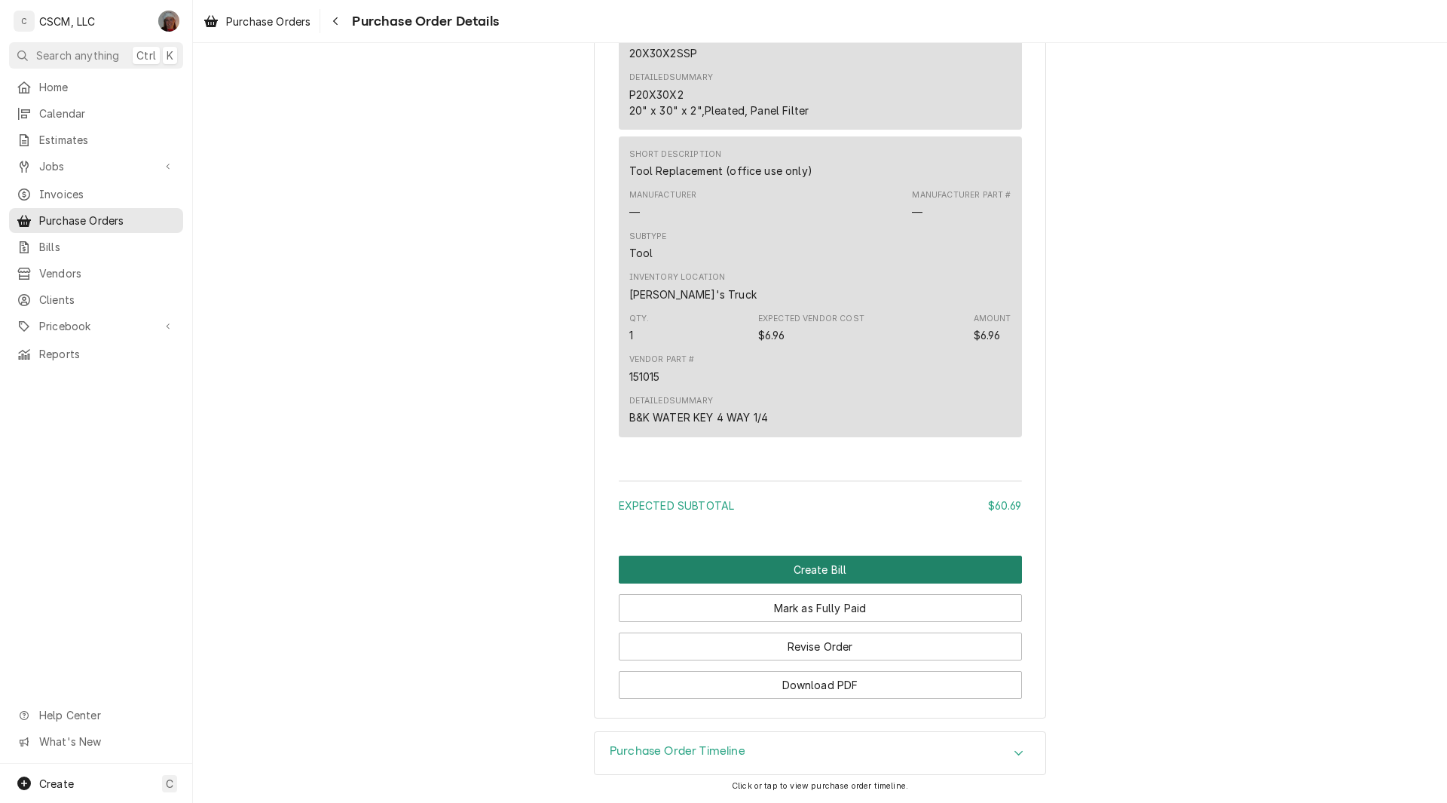
click at [810, 558] on button "Create Bill" at bounding box center [820, 569] width 403 height 28
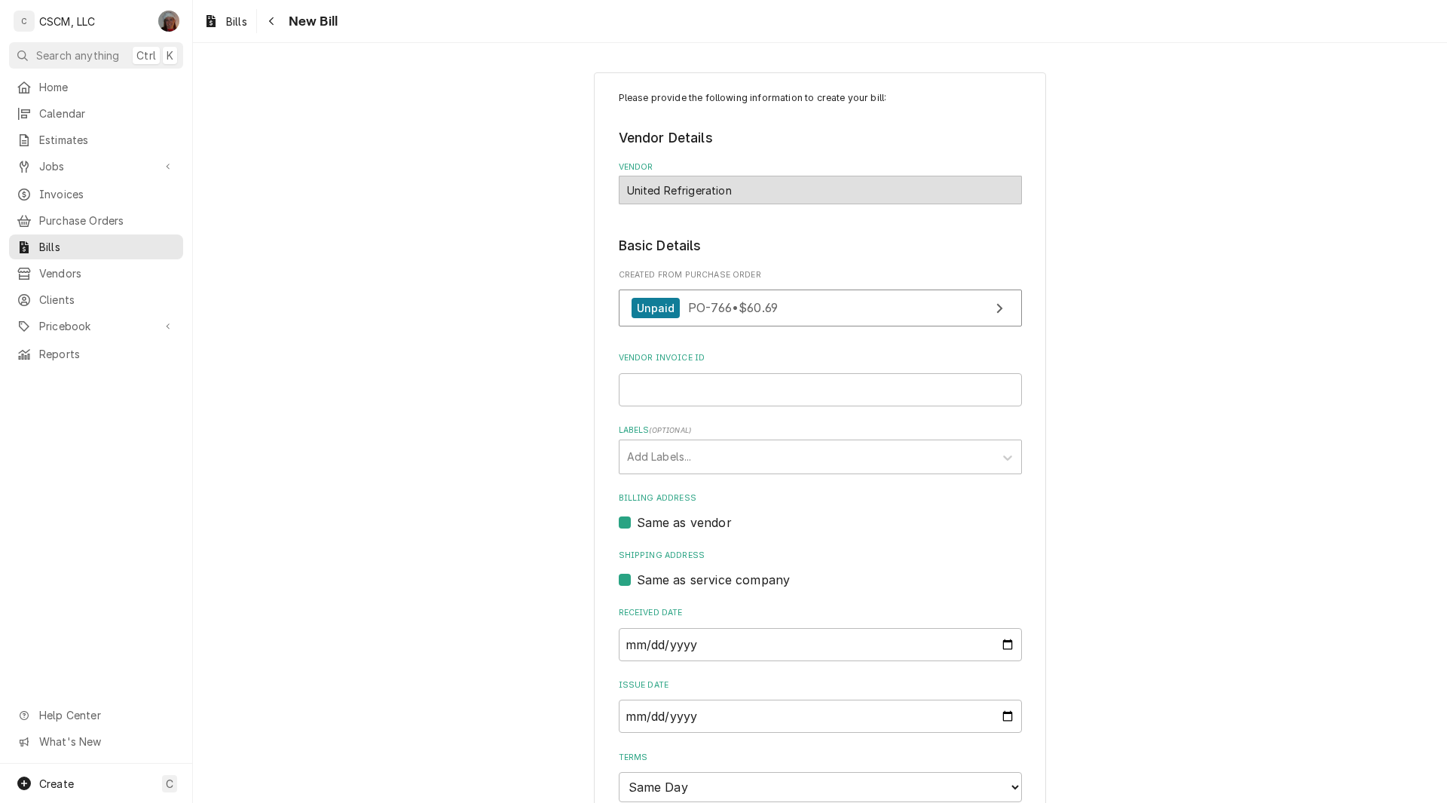
click at [631, 406] on fieldset "Basic Details Created From Purchase Order Unpaid PO-766 • $60.69 Vendor Invoice…" at bounding box center [820, 555] width 403 height 638
click at [676, 379] on input "Vendor Invoice ID" at bounding box center [820, 389] width 403 height 33
paste input "15216137-00"
type input "15216137-00"
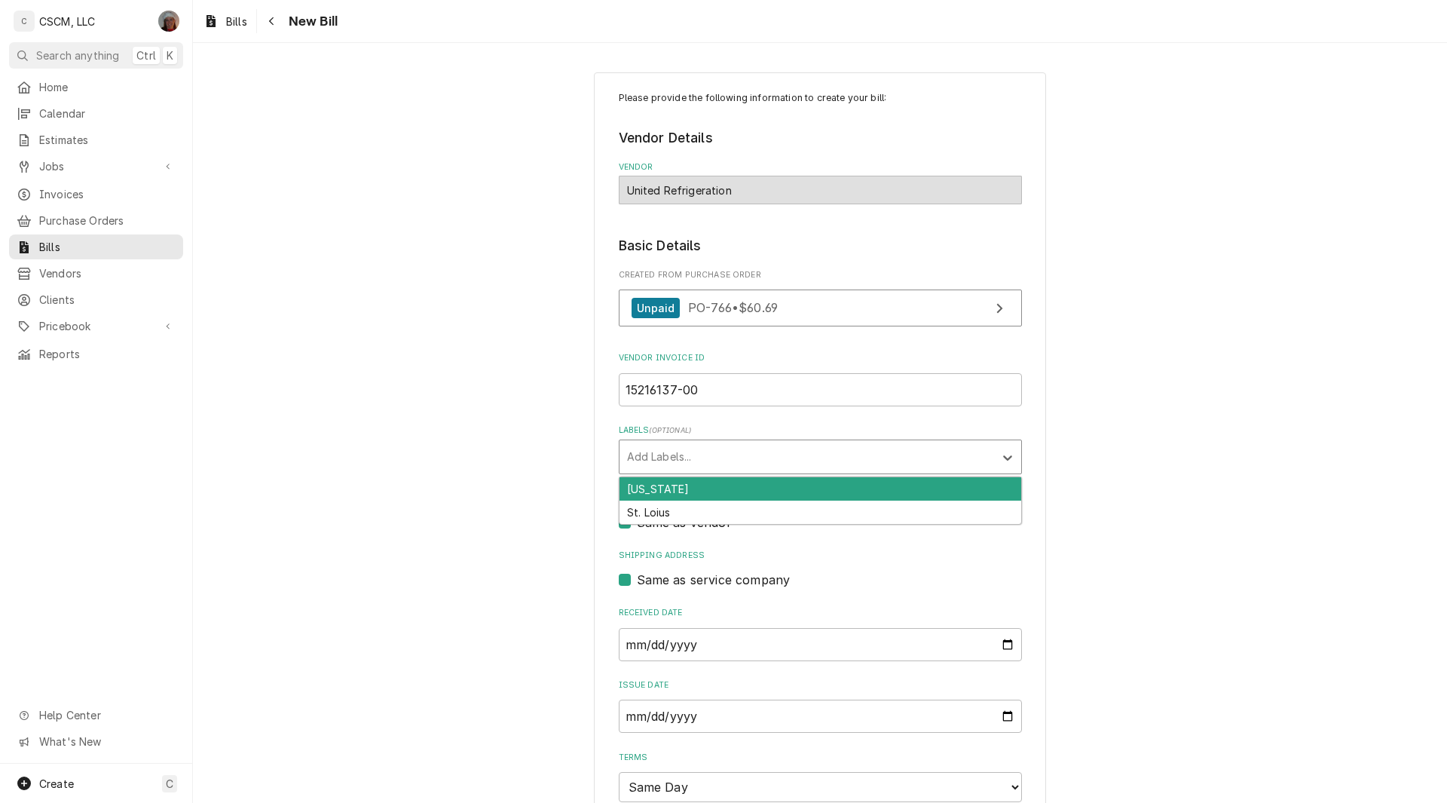
click at [802, 456] on div "Labels" at bounding box center [806, 456] width 359 height 27
click at [666, 496] on div "[US_STATE]" at bounding box center [820, 488] width 402 height 23
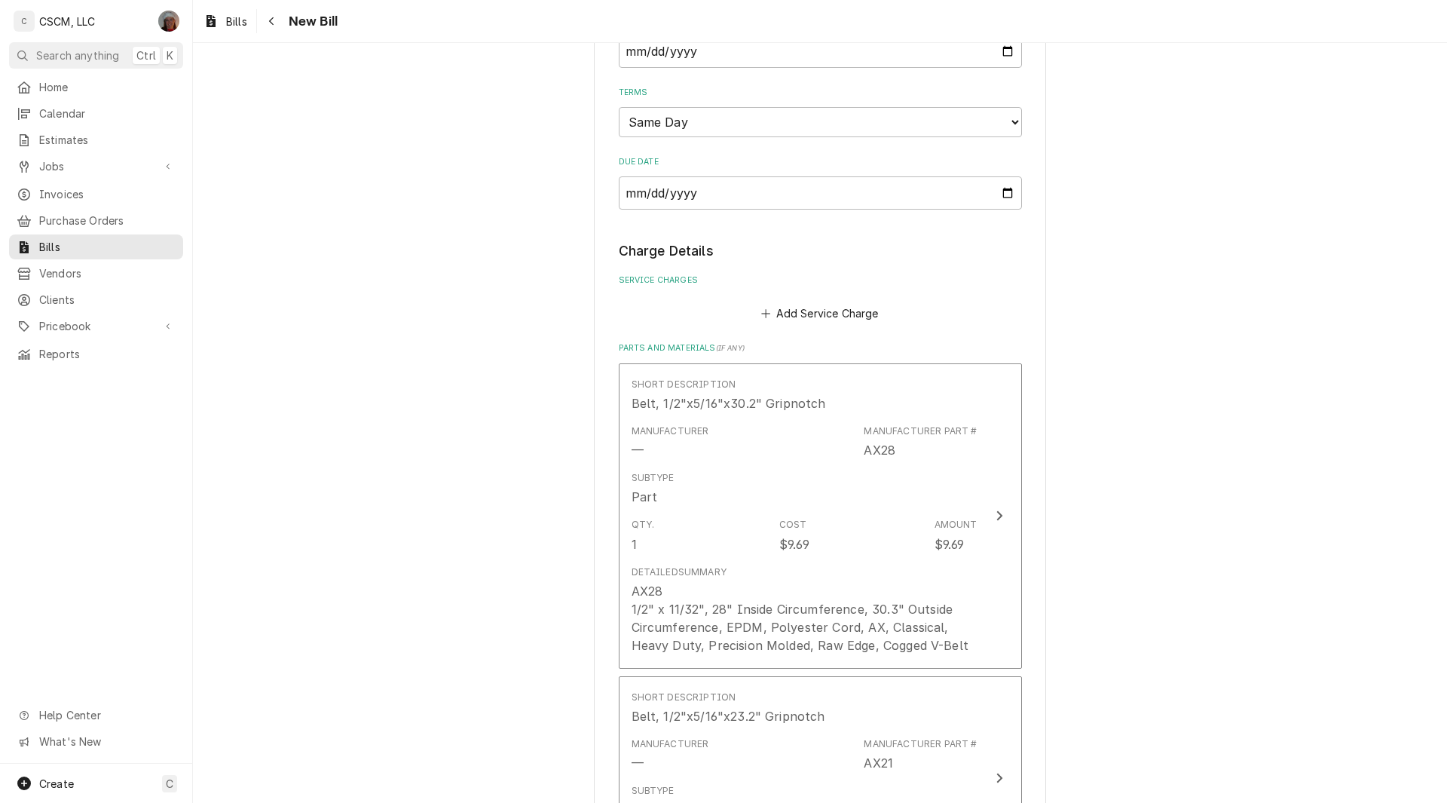
scroll to position [2041, 0]
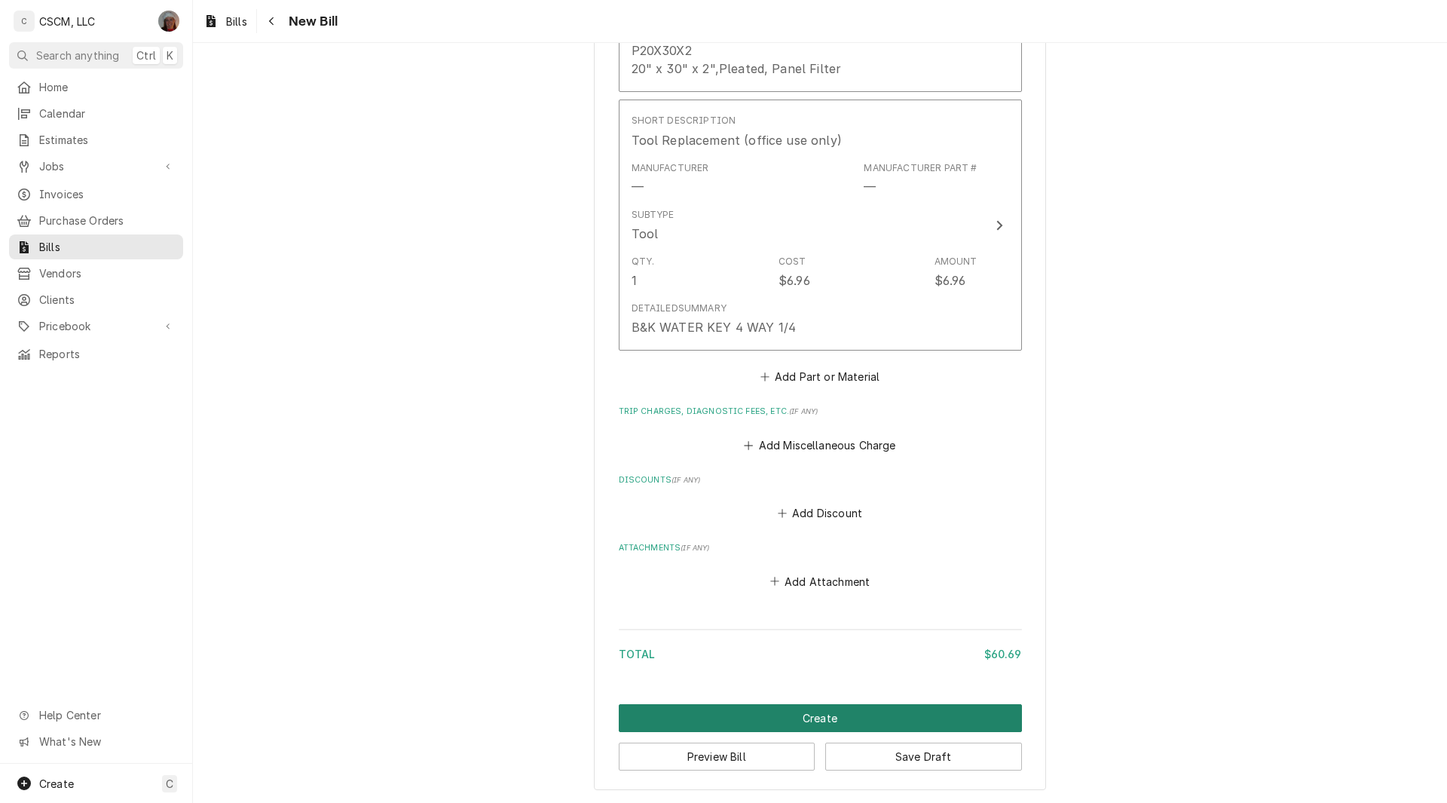
click at [827, 720] on button "Create" at bounding box center [820, 718] width 403 height 28
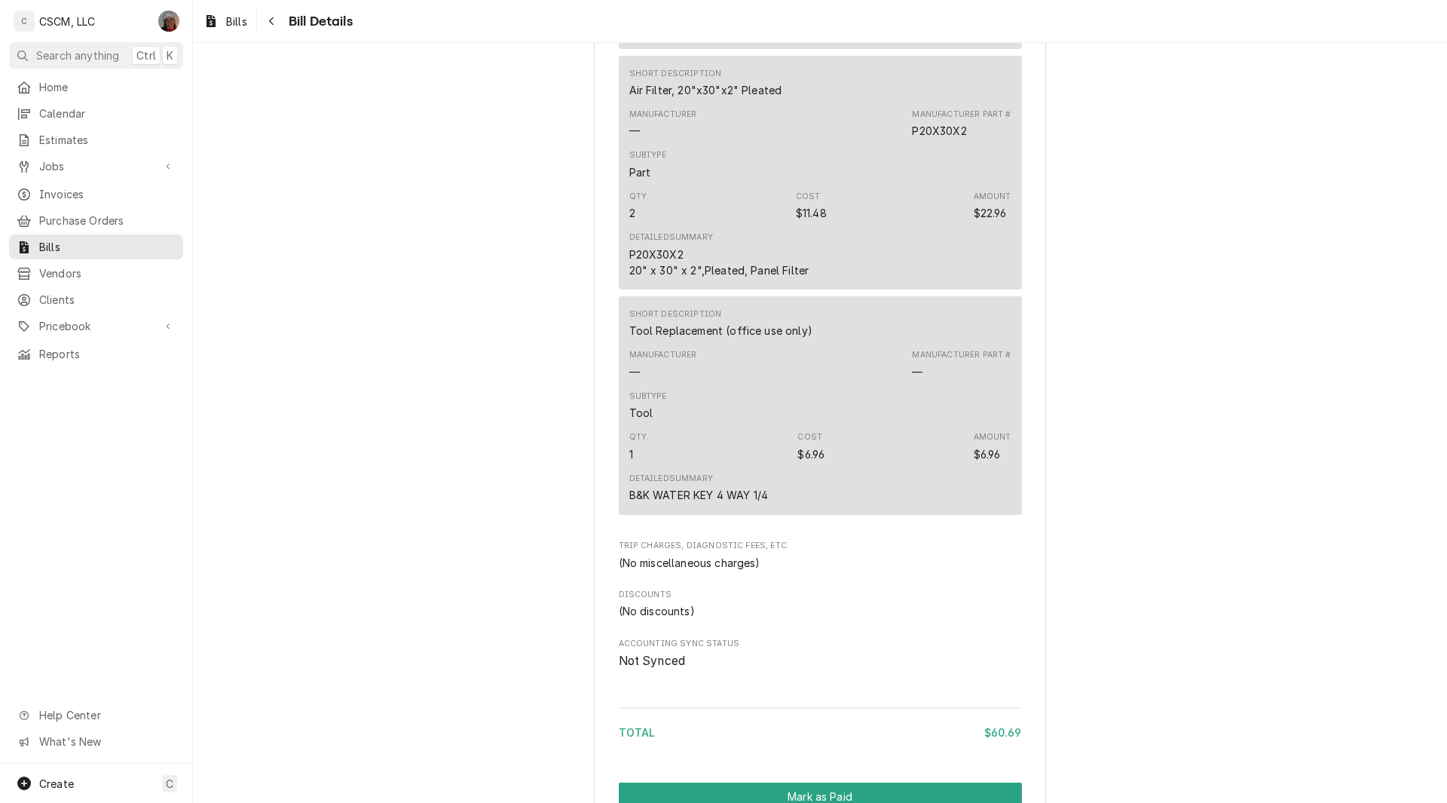
scroll to position [1720, 0]
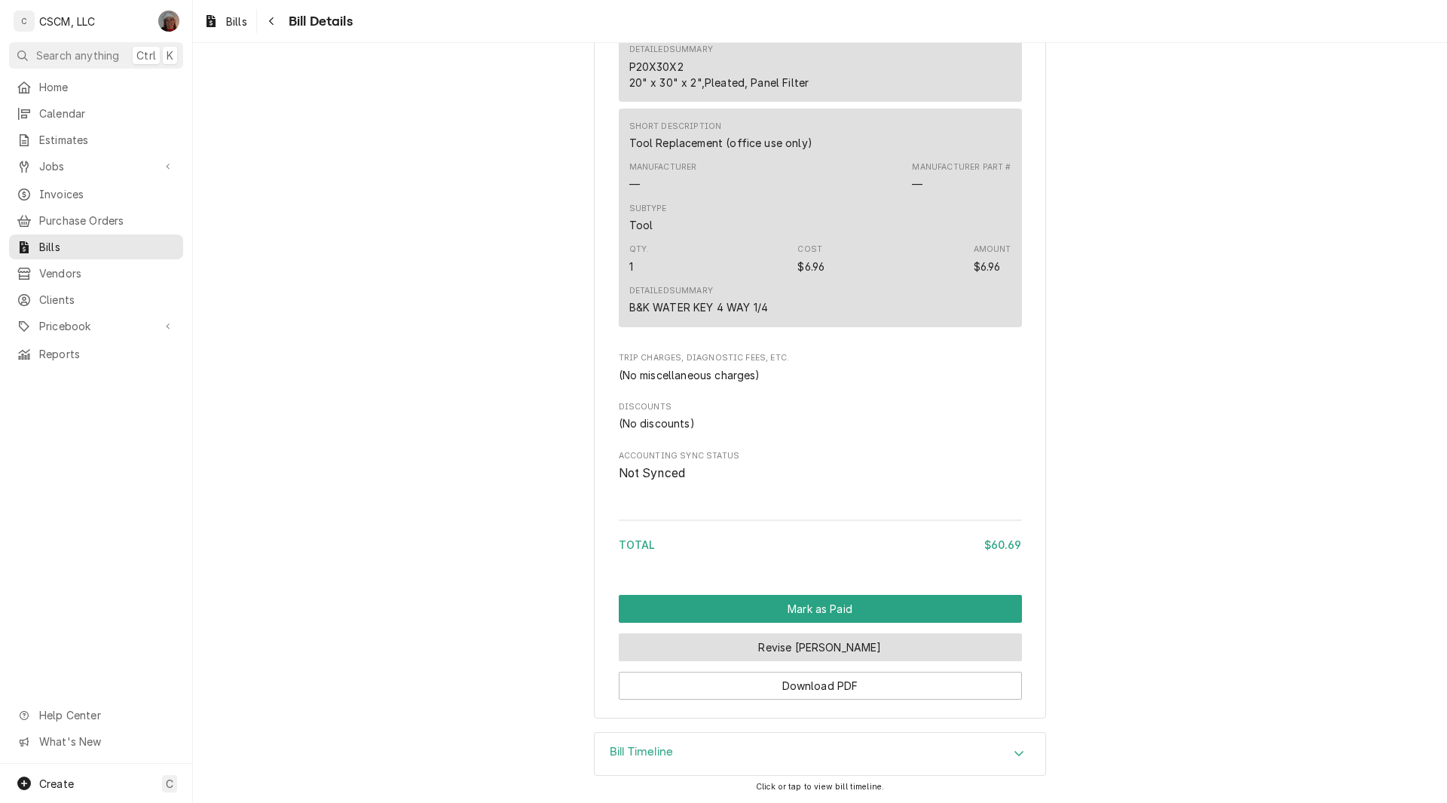
click at [772, 645] on button "Revise [PERSON_NAME]" at bounding box center [820, 647] width 403 height 28
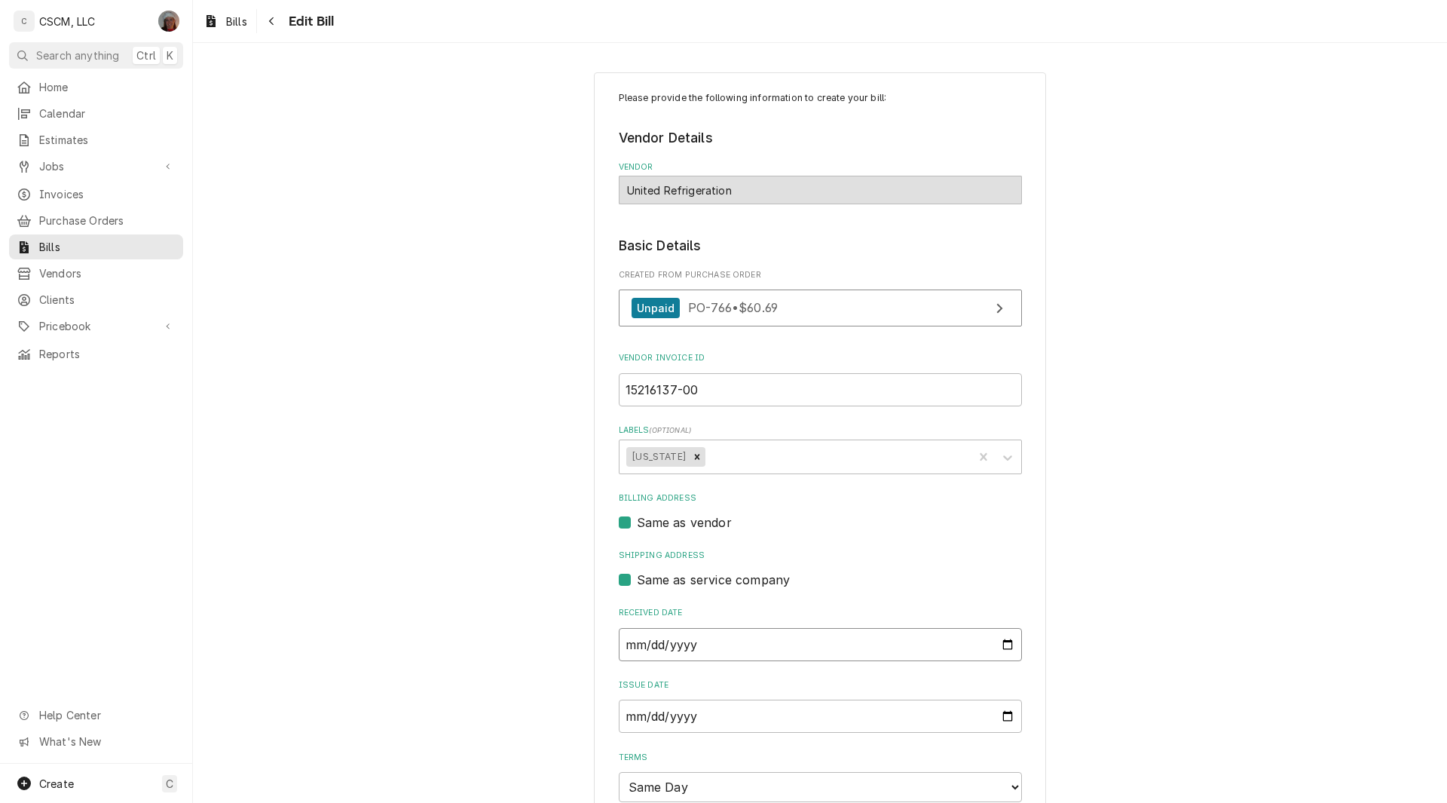
click at [998, 647] on input "2025-09-16" at bounding box center [820, 644] width 403 height 33
type input "2025-09-11"
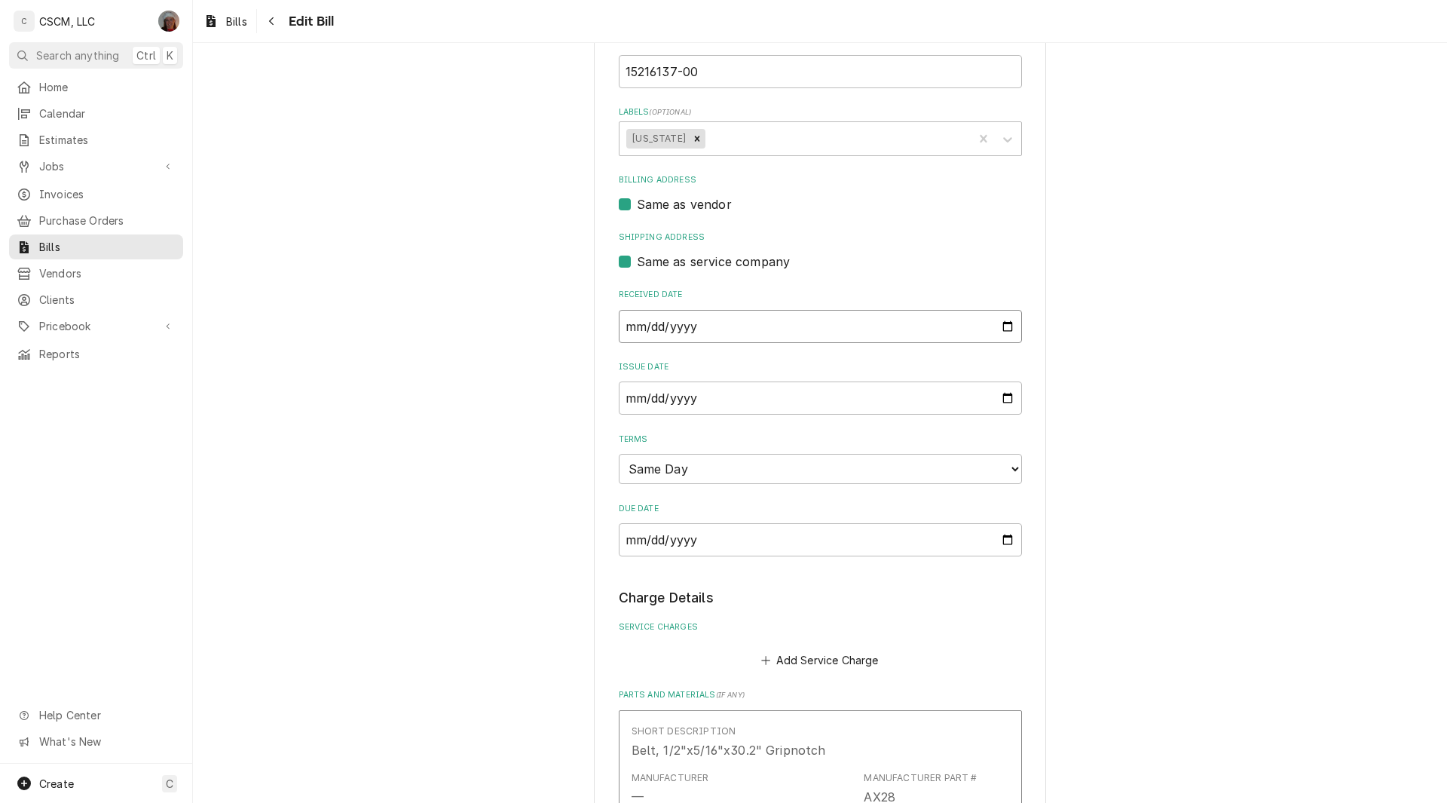
scroll to position [365, 0]
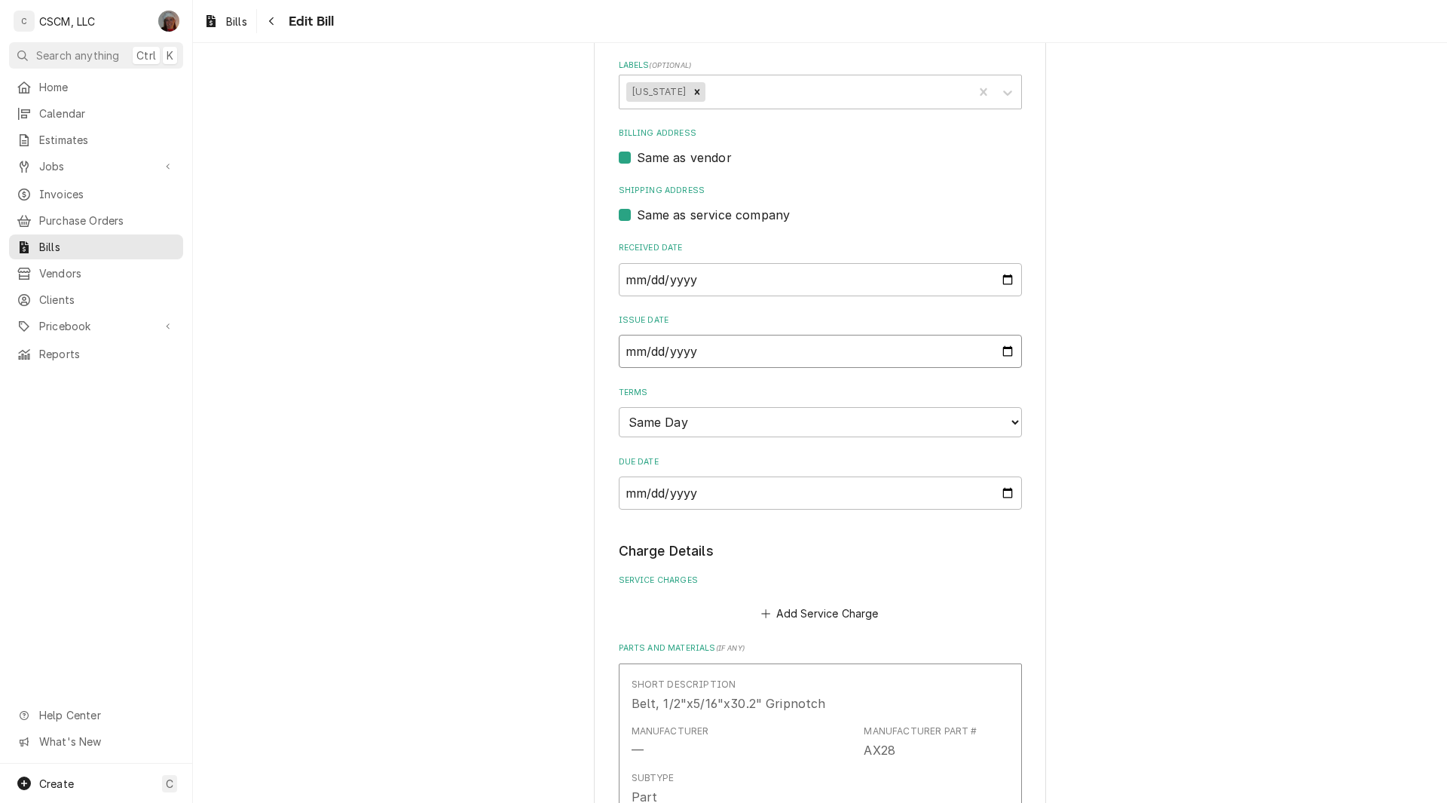
click at [1002, 348] on input "2025-09-16" at bounding box center [820, 351] width 403 height 33
type input "2025-09-11"
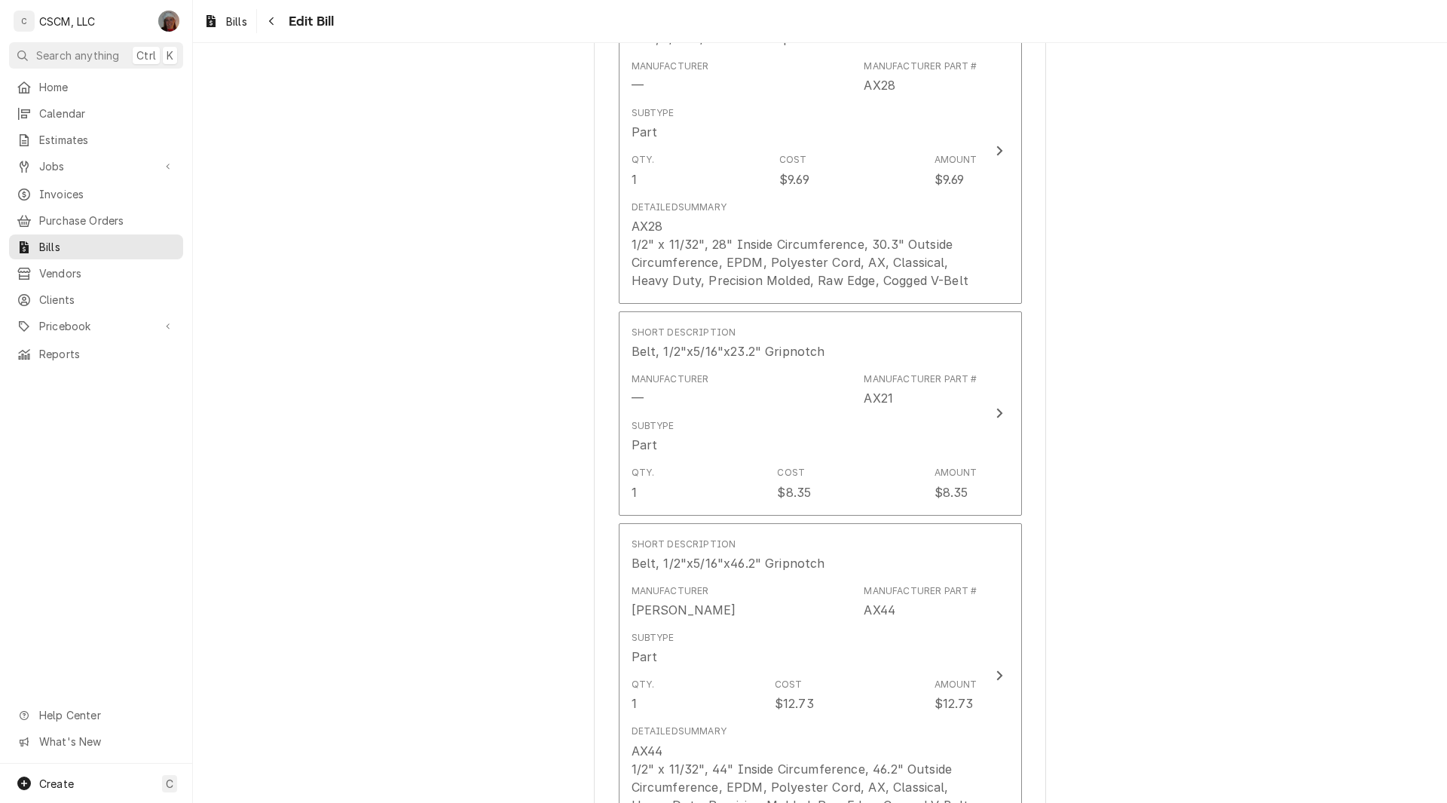
scroll to position [2075, 0]
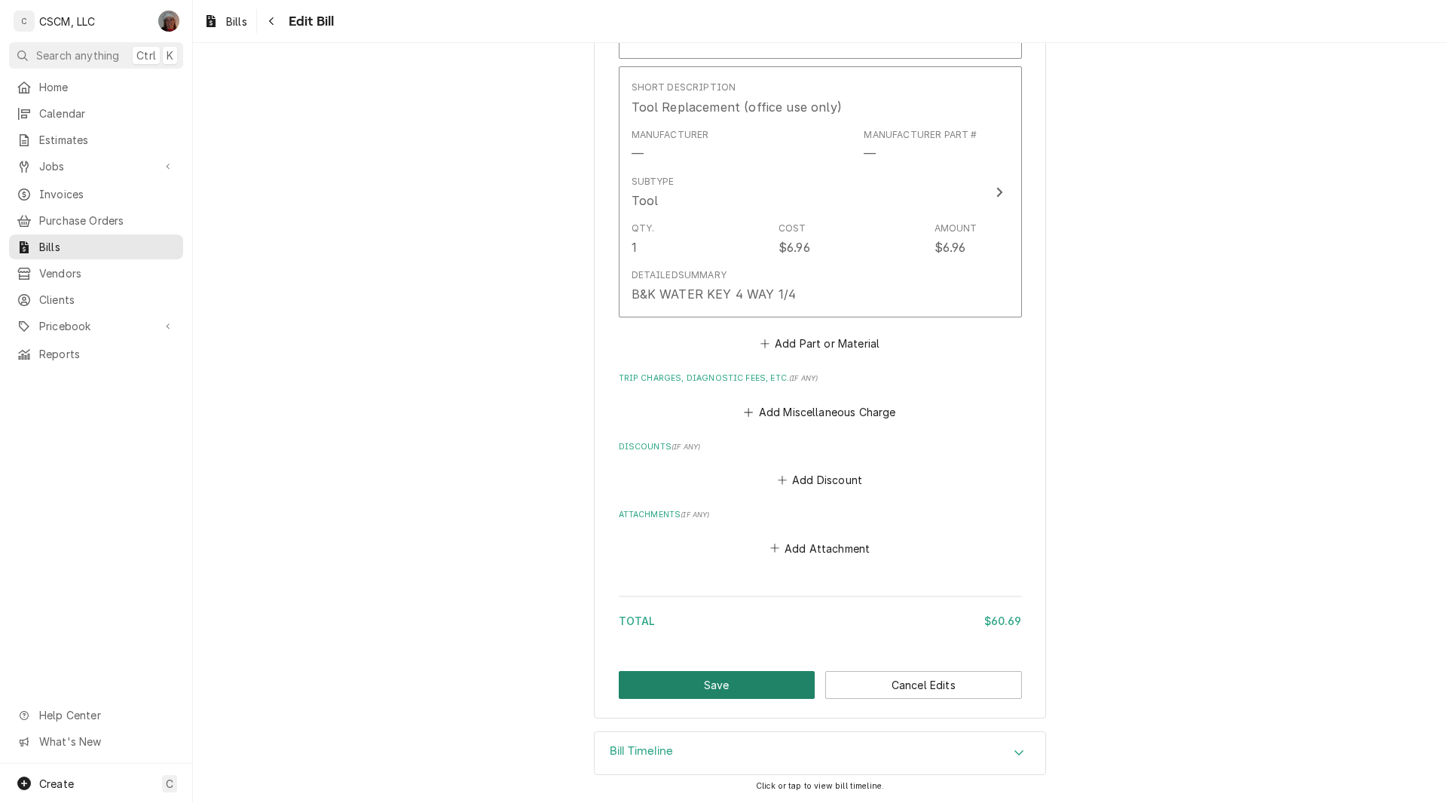
click at [704, 683] on button "Save" at bounding box center [717, 685] width 197 height 28
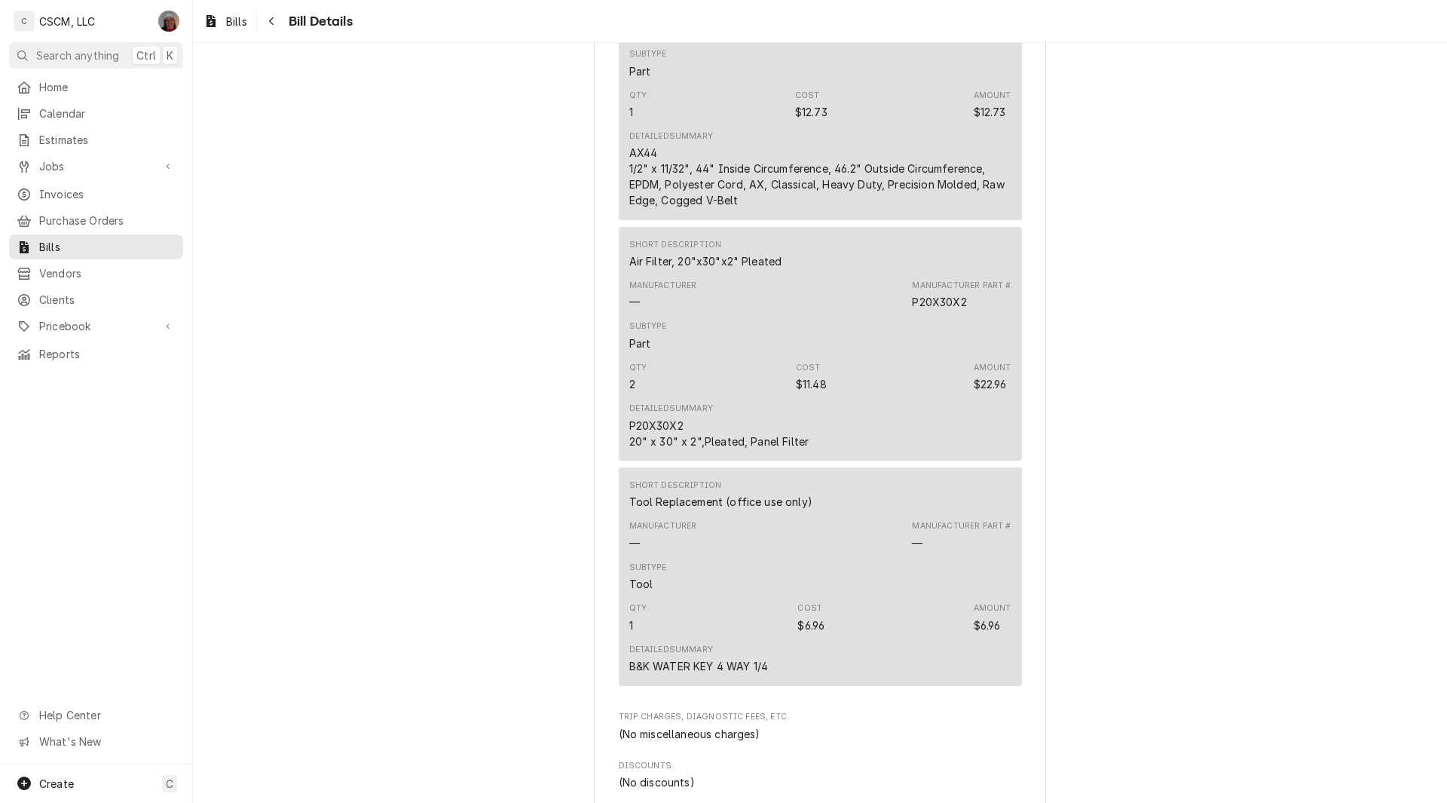
scroll to position [1720, 0]
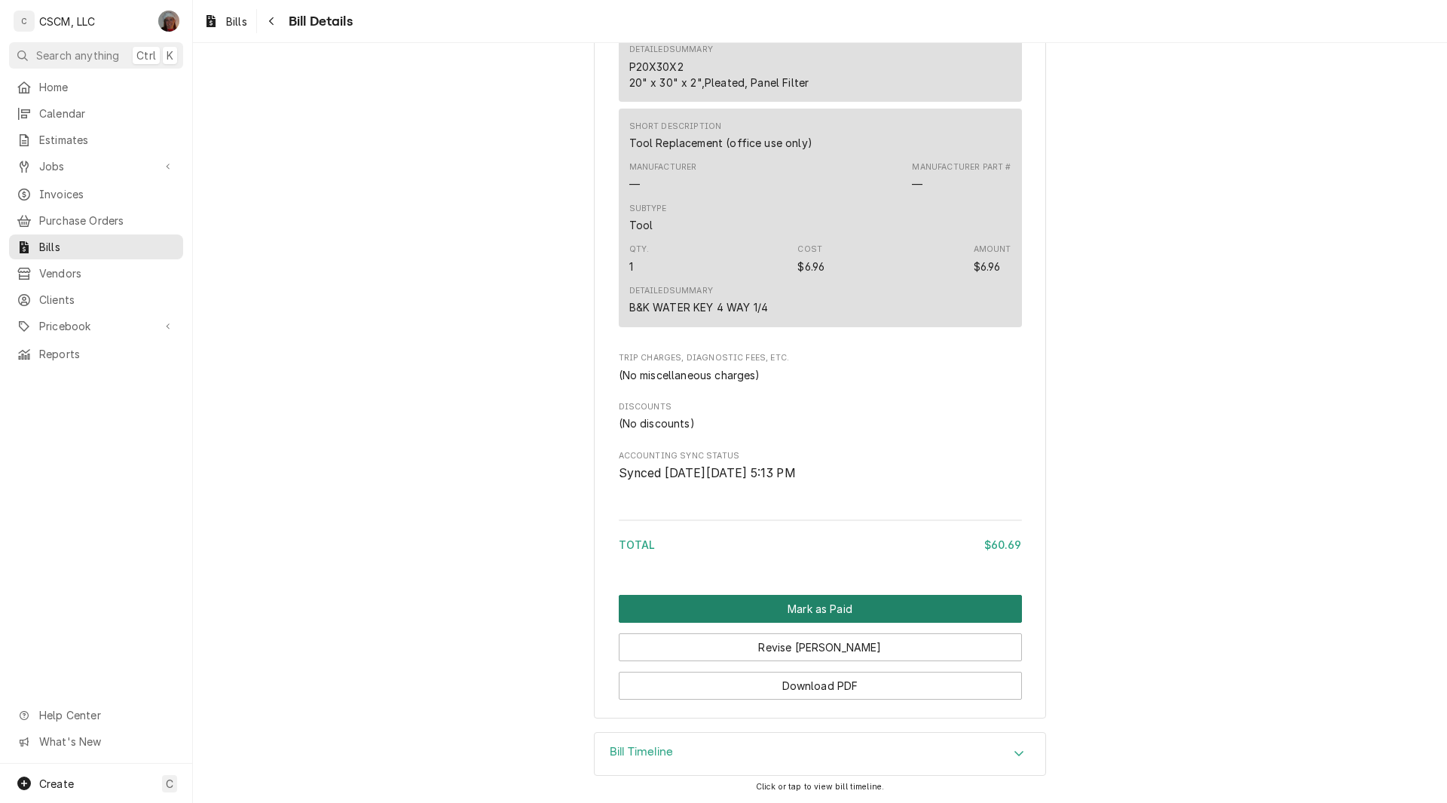
click at [800, 614] on button "Mark as Paid" at bounding box center [820, 609] width 403 height 28
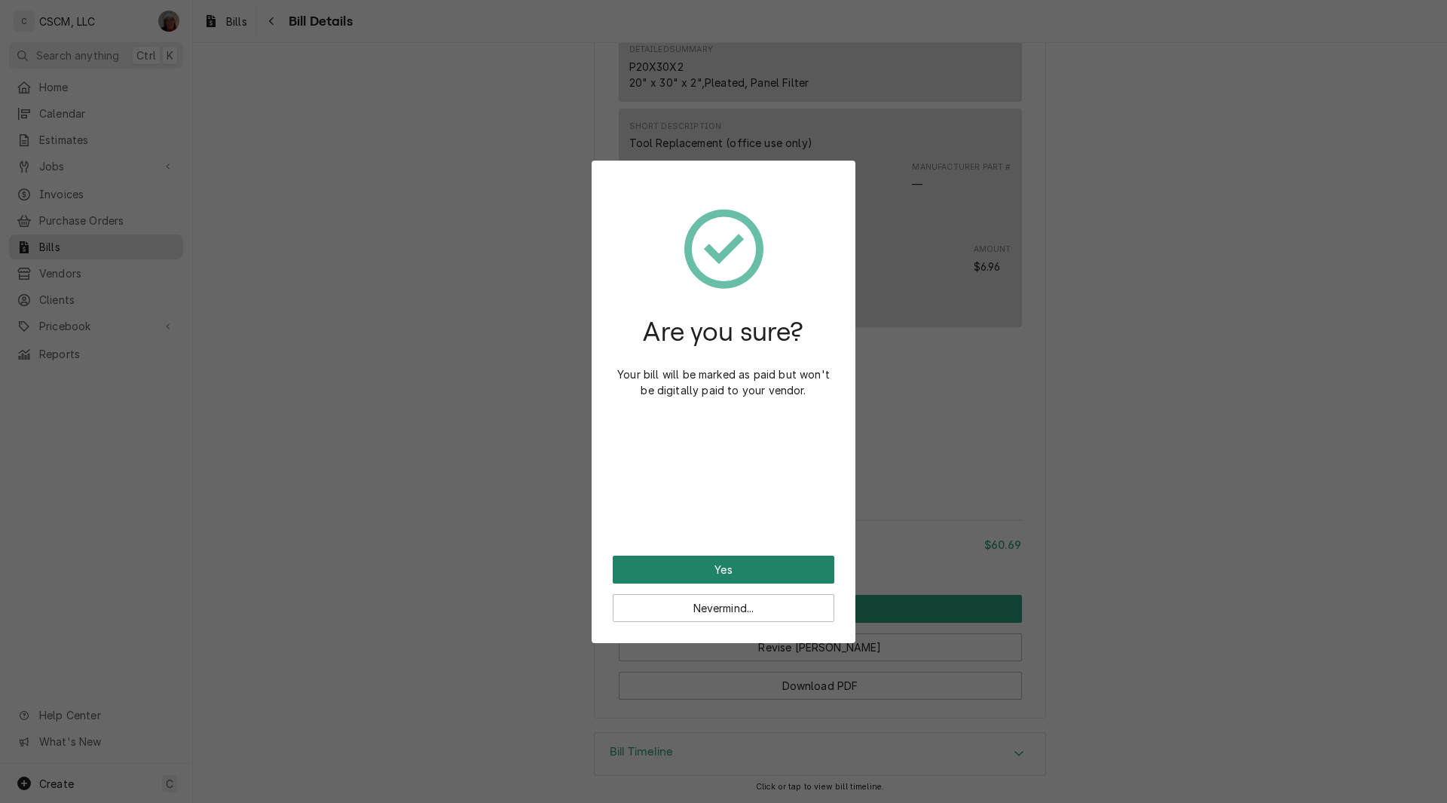
click at [737, 568] on button "Yes" at bounding box center [724, 569] width 222 height 28
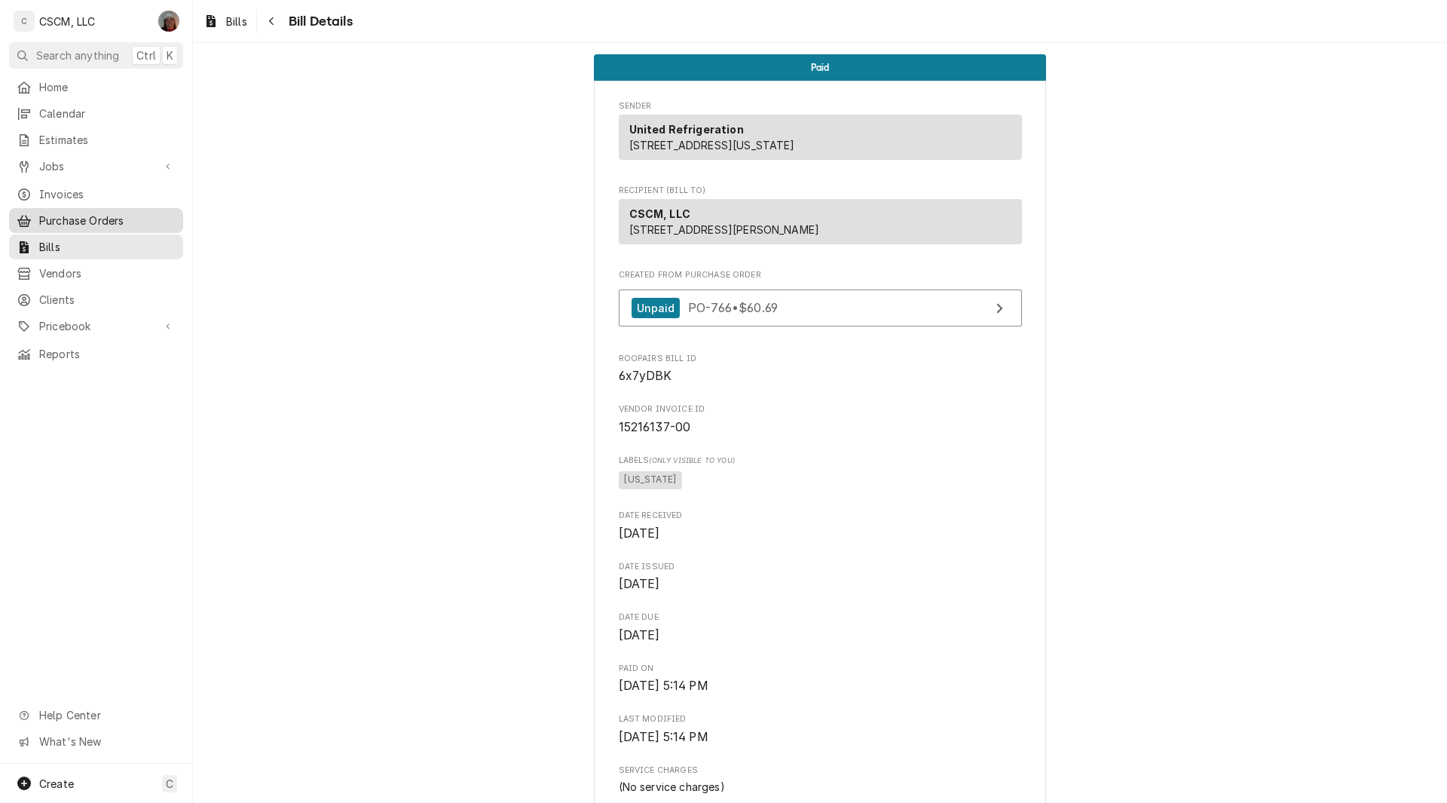
click at [80, 219] on span "Purchase Orders" at bounding box center [107, 221] width 136 height 16
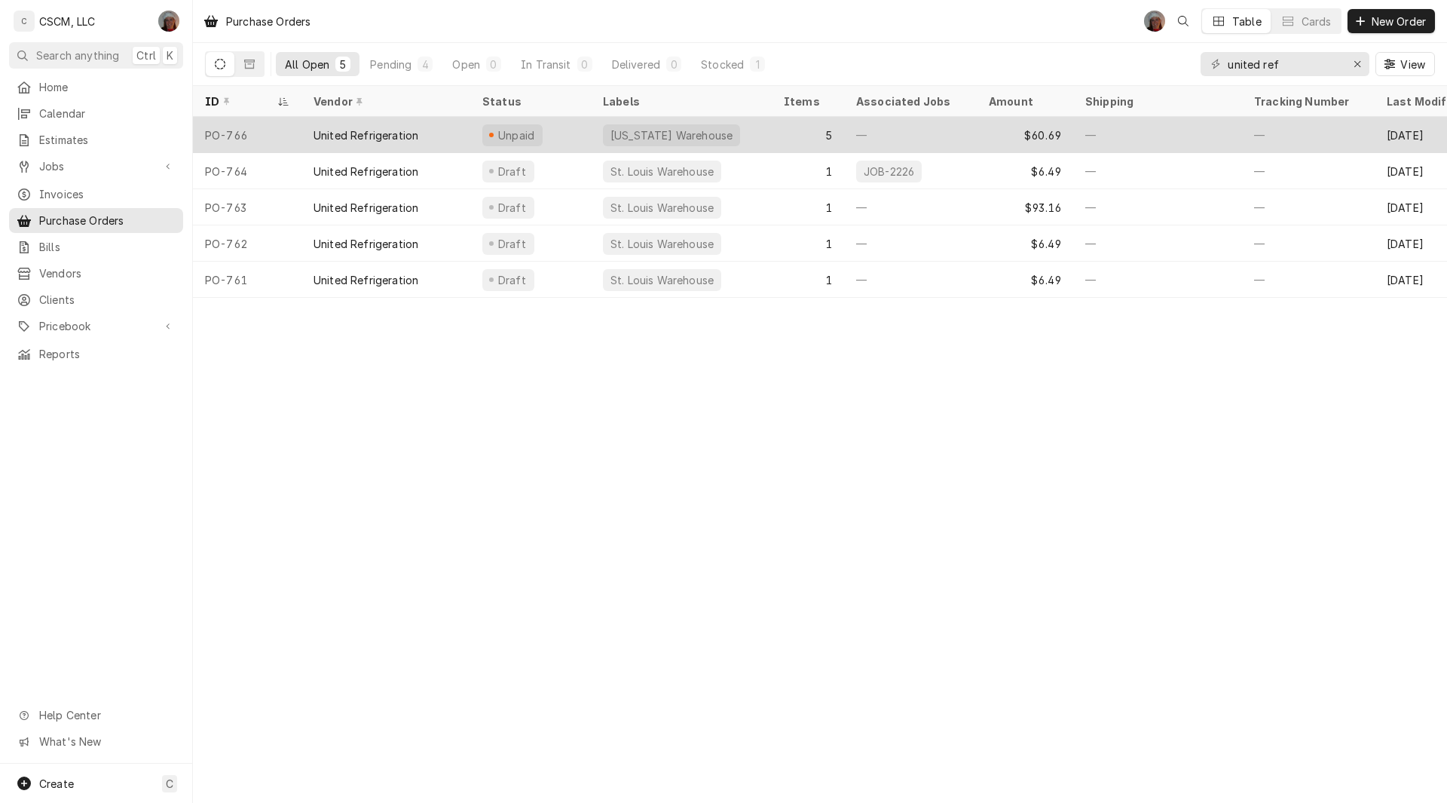
click at [301, 128] on div "United Refrigeration" at bounding box center [385, 135] width 169 height 36
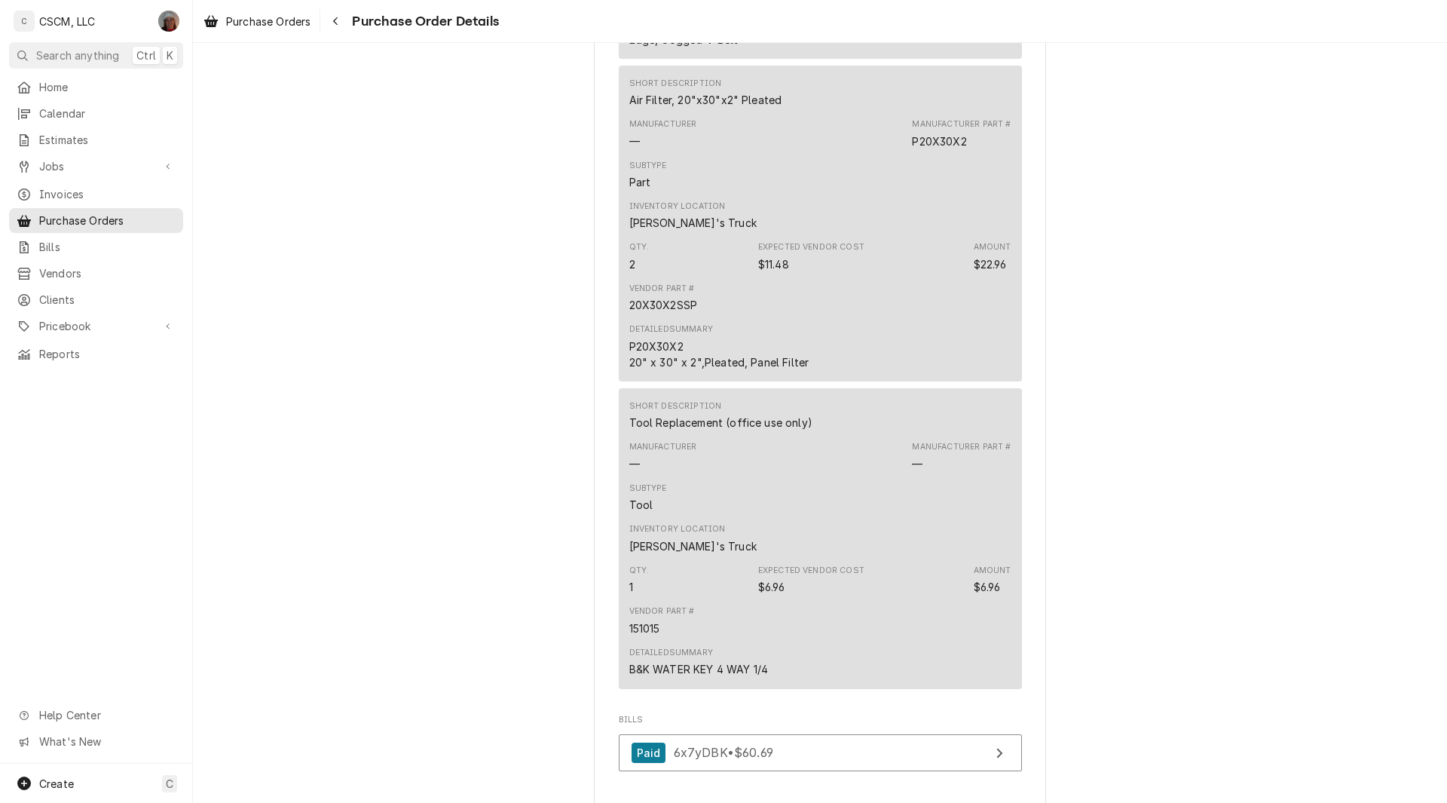
scroll to position [2215, 0]
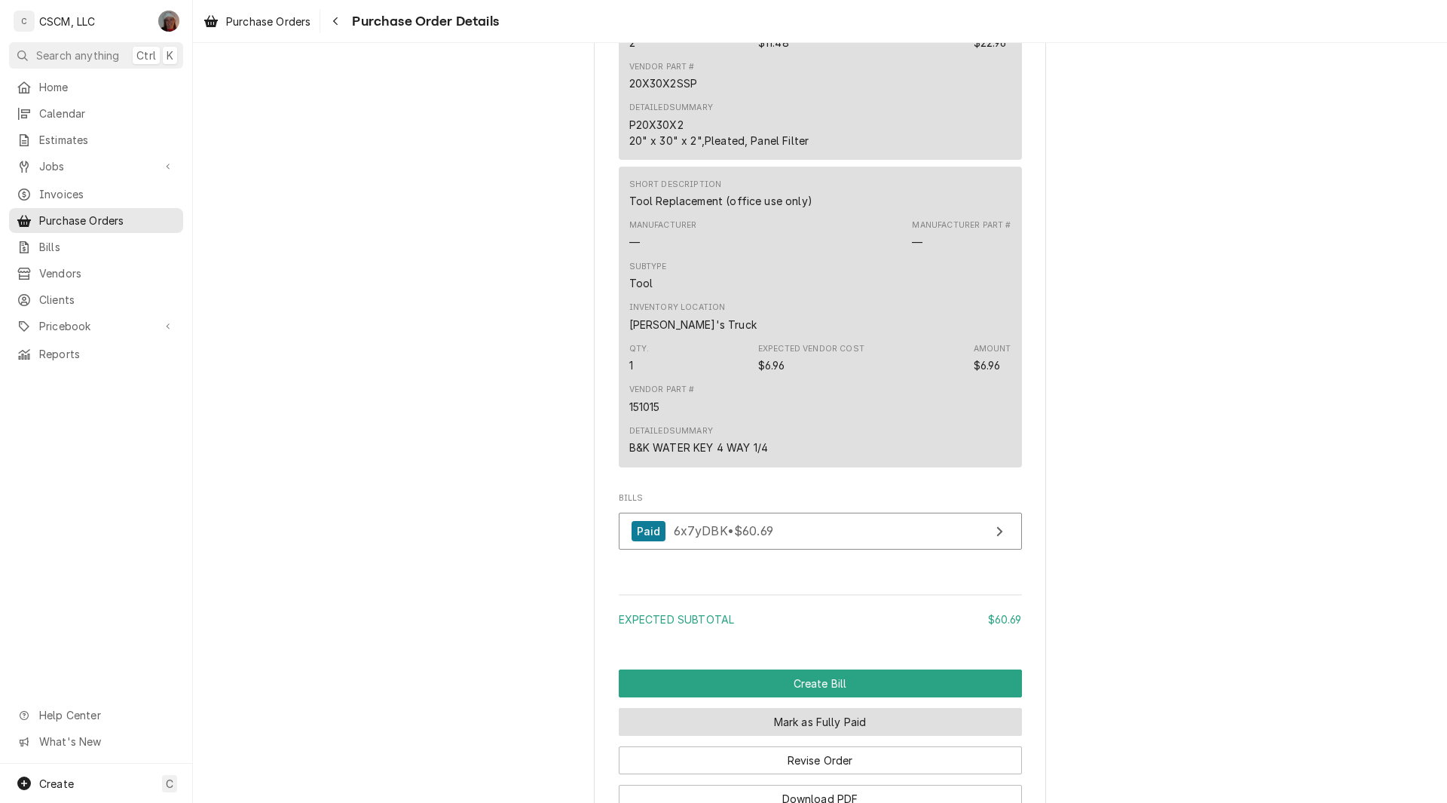
click at [844, 735] on button "Mark as Fully Paid" at bounding box center [820, 722] width 403 height 28
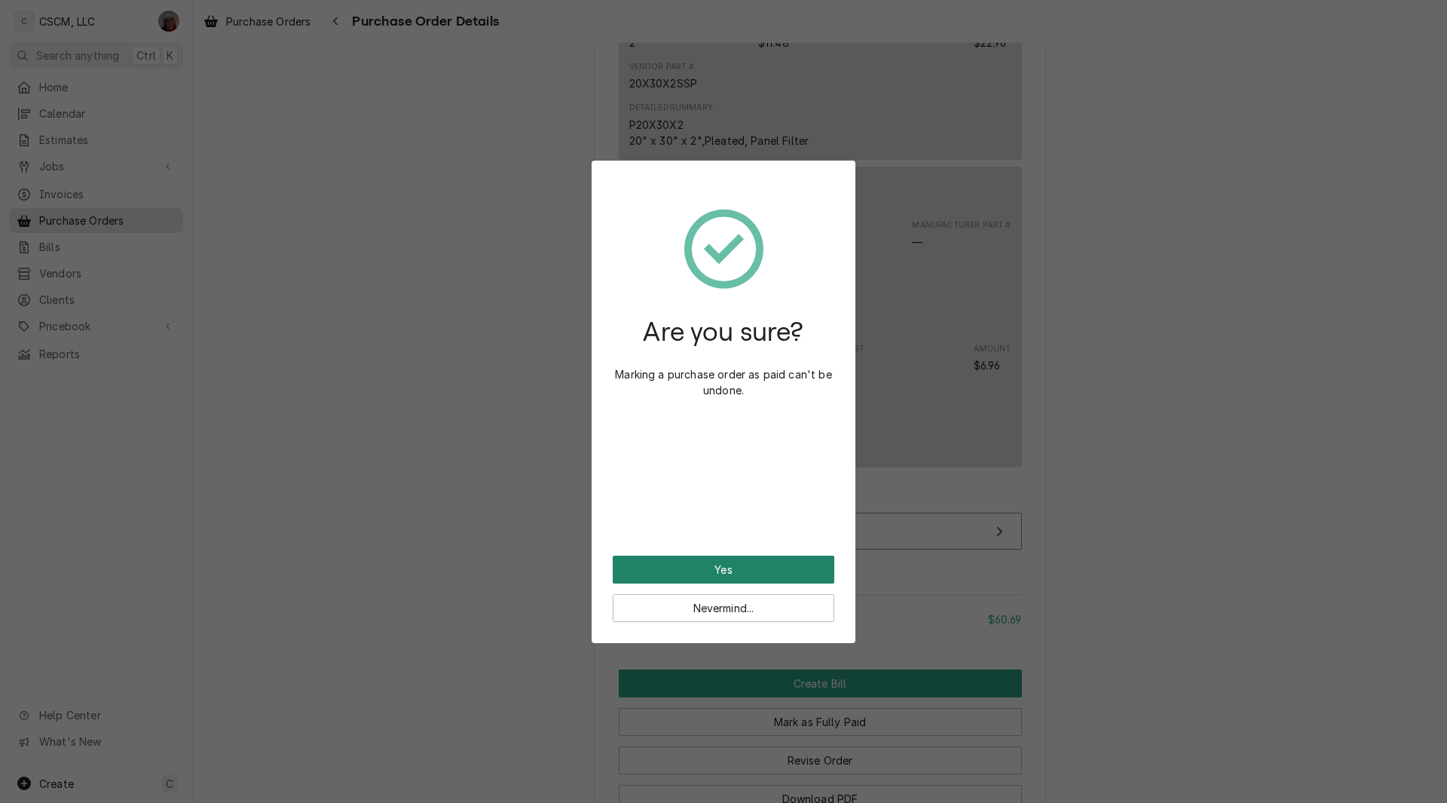
click at [699, 568] on button "Yes" at bounding box center [724, 569] width 222 height 28
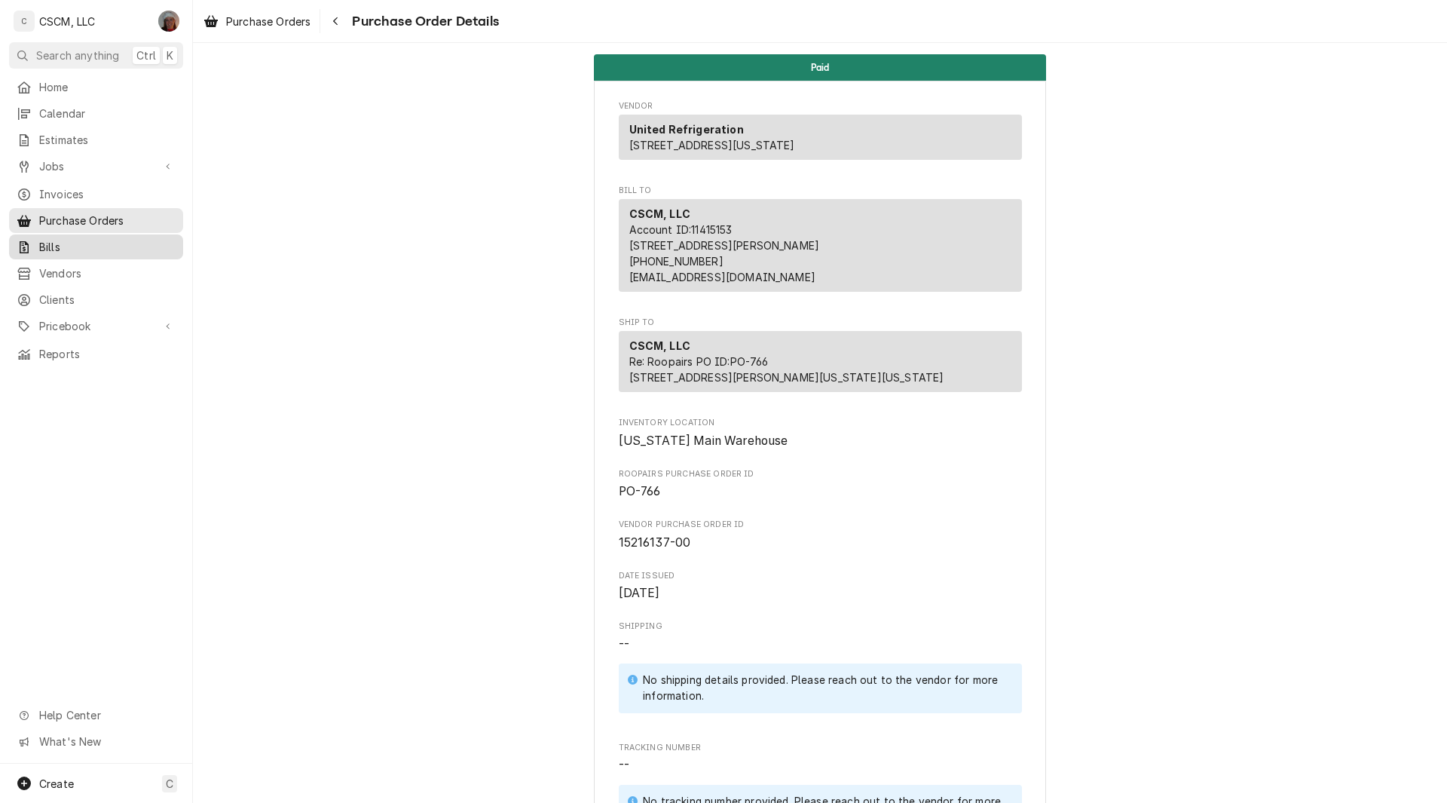
click at [65, 239] on span "Bills" at bounding box center [107, 247] width 136 height 16
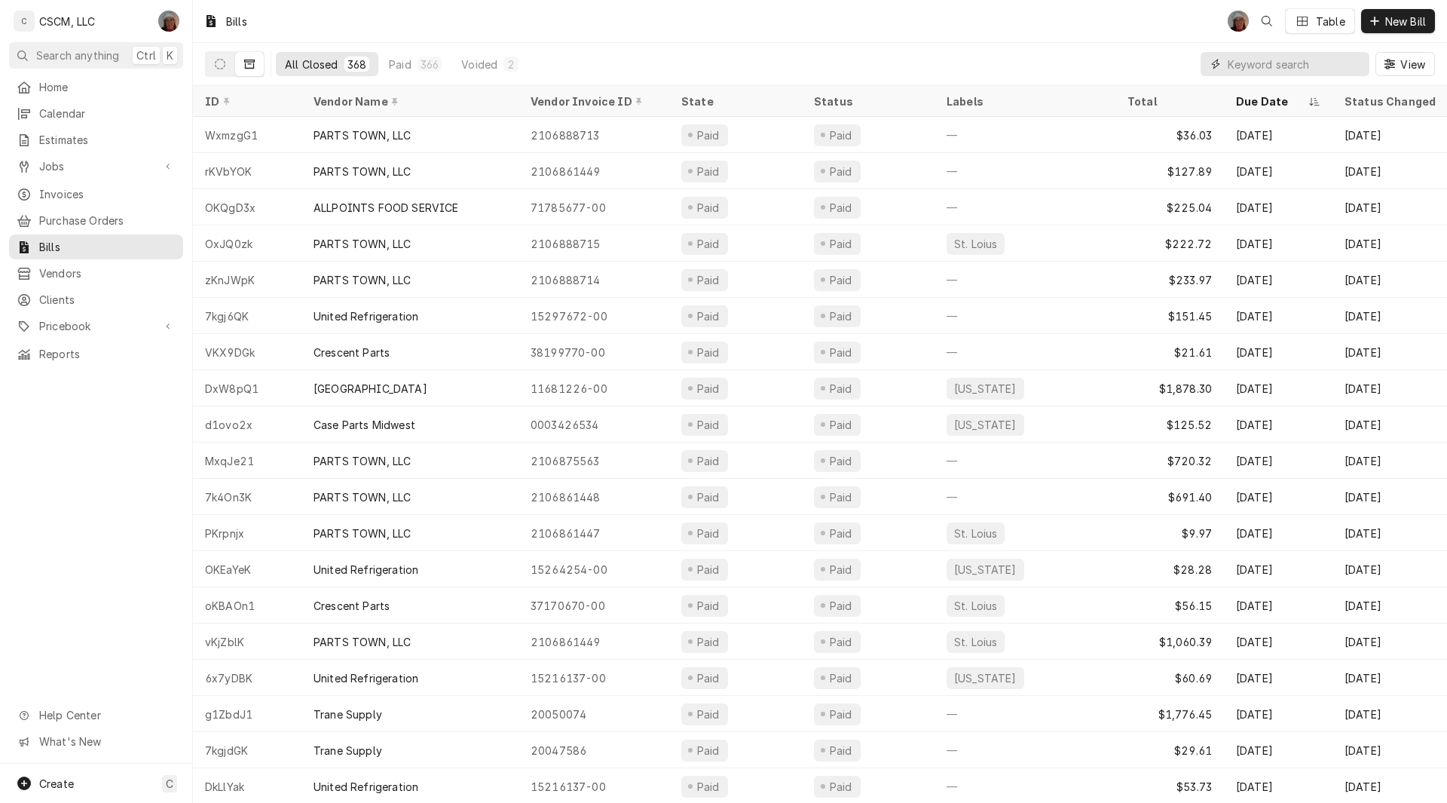
click at [1237, 68] on input "Dynamic Content Wrapper" at bounding box center [1295, 64] width 134 height 24
paste input "15216137-00"
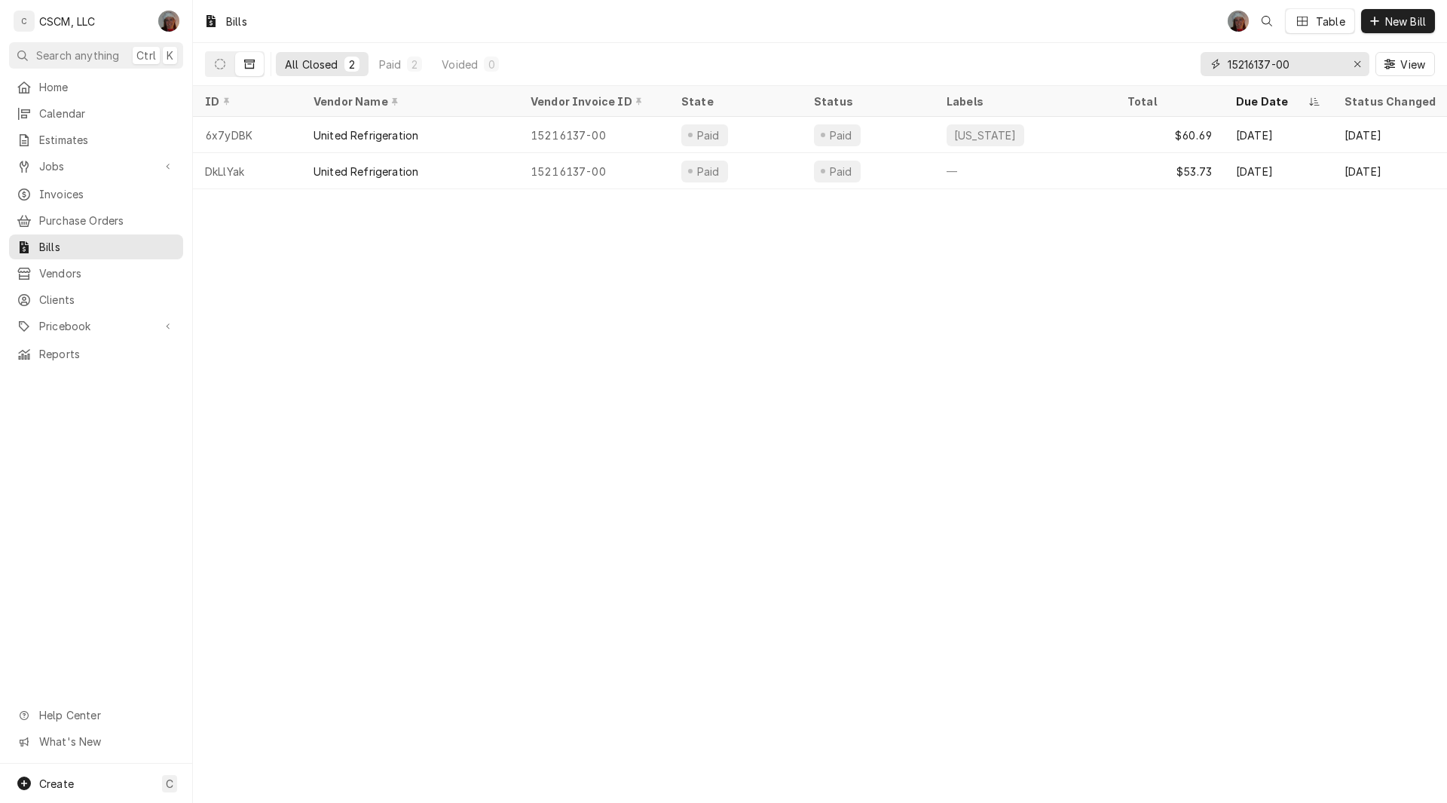
type input "15216137-00"
